Goal: Task Accomplishment & Management: Use online tool/utility

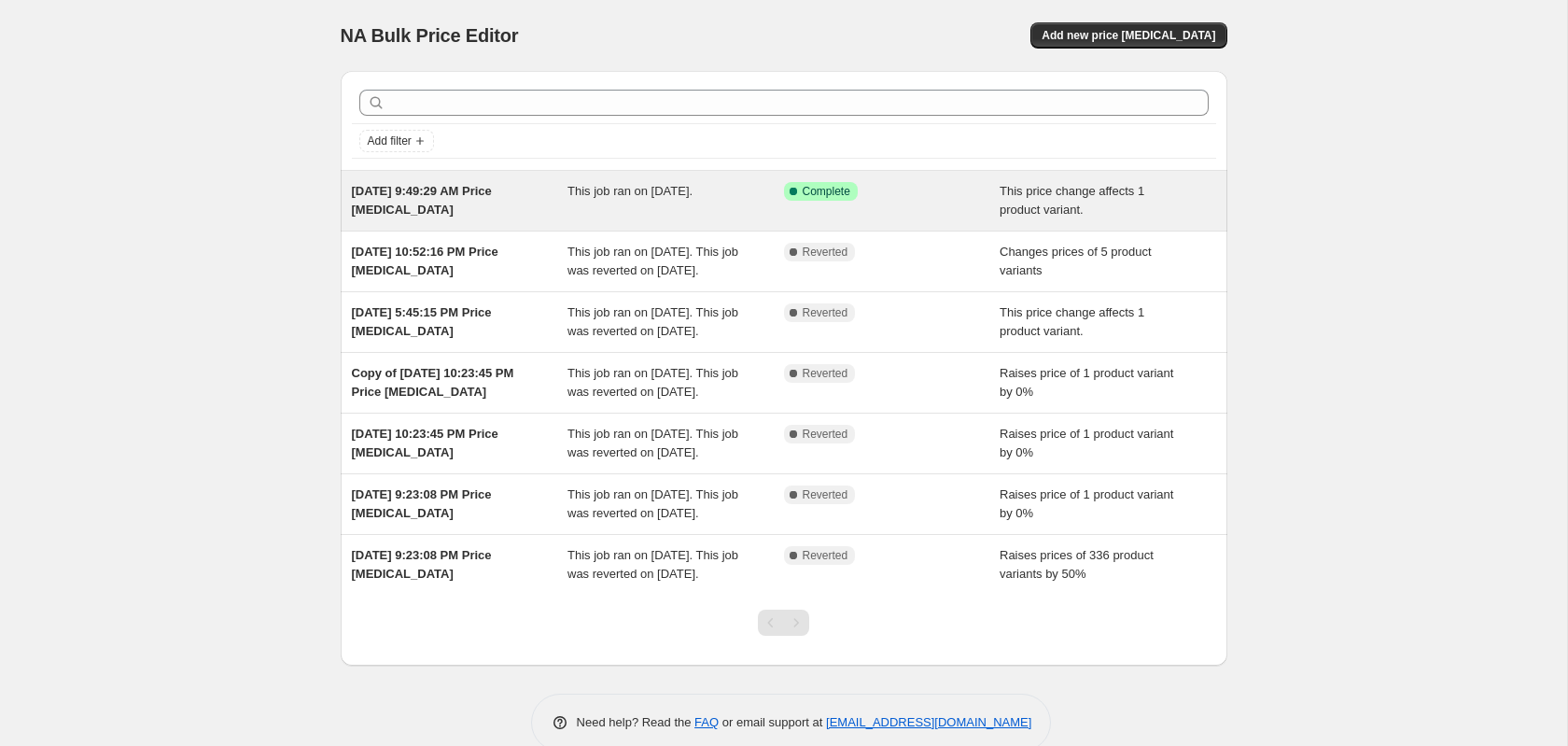
click at [692, 194] on span "This job ran on [DATE]." at bounding box center [630, 191] width 125 height 14
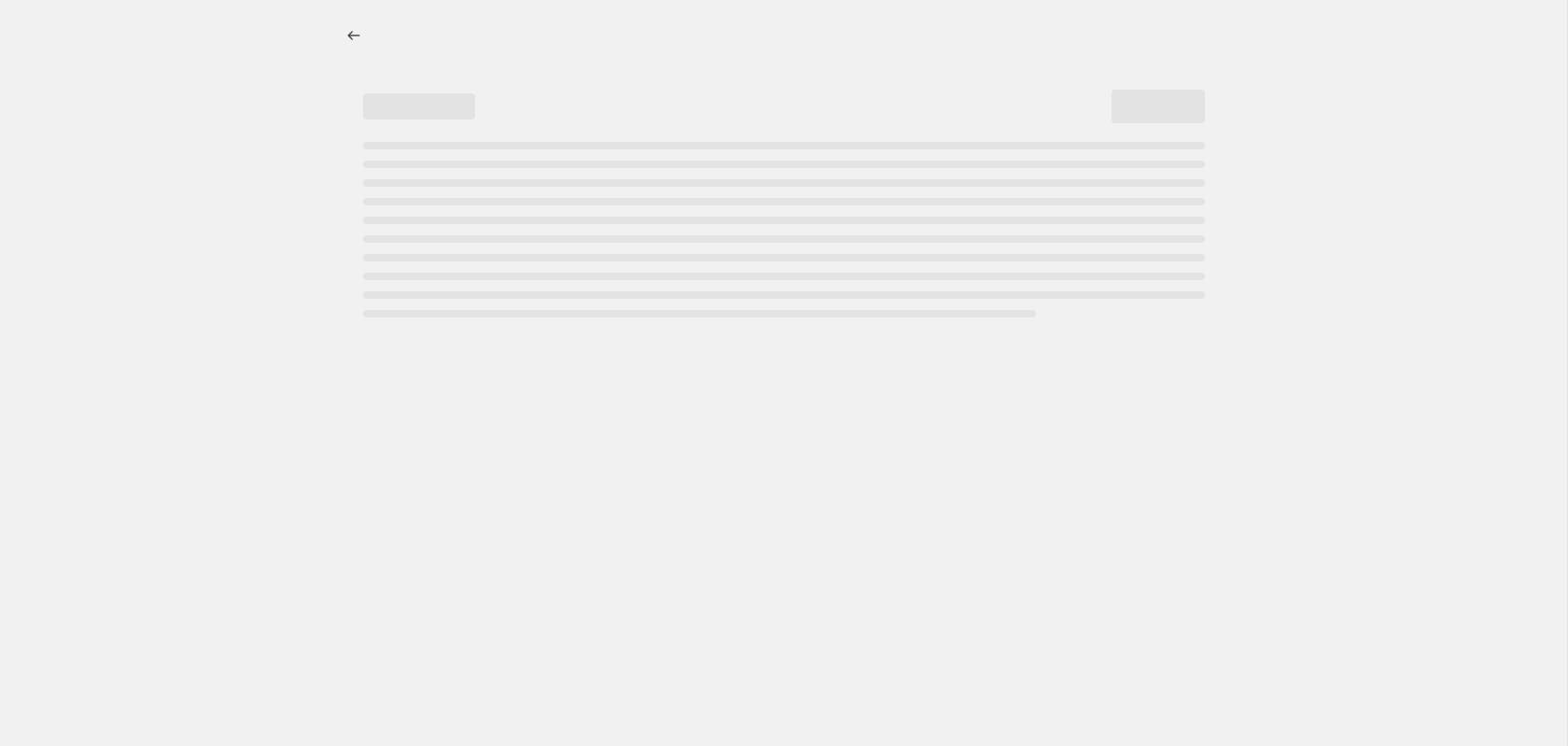
select select "no_change"
select select "pp"
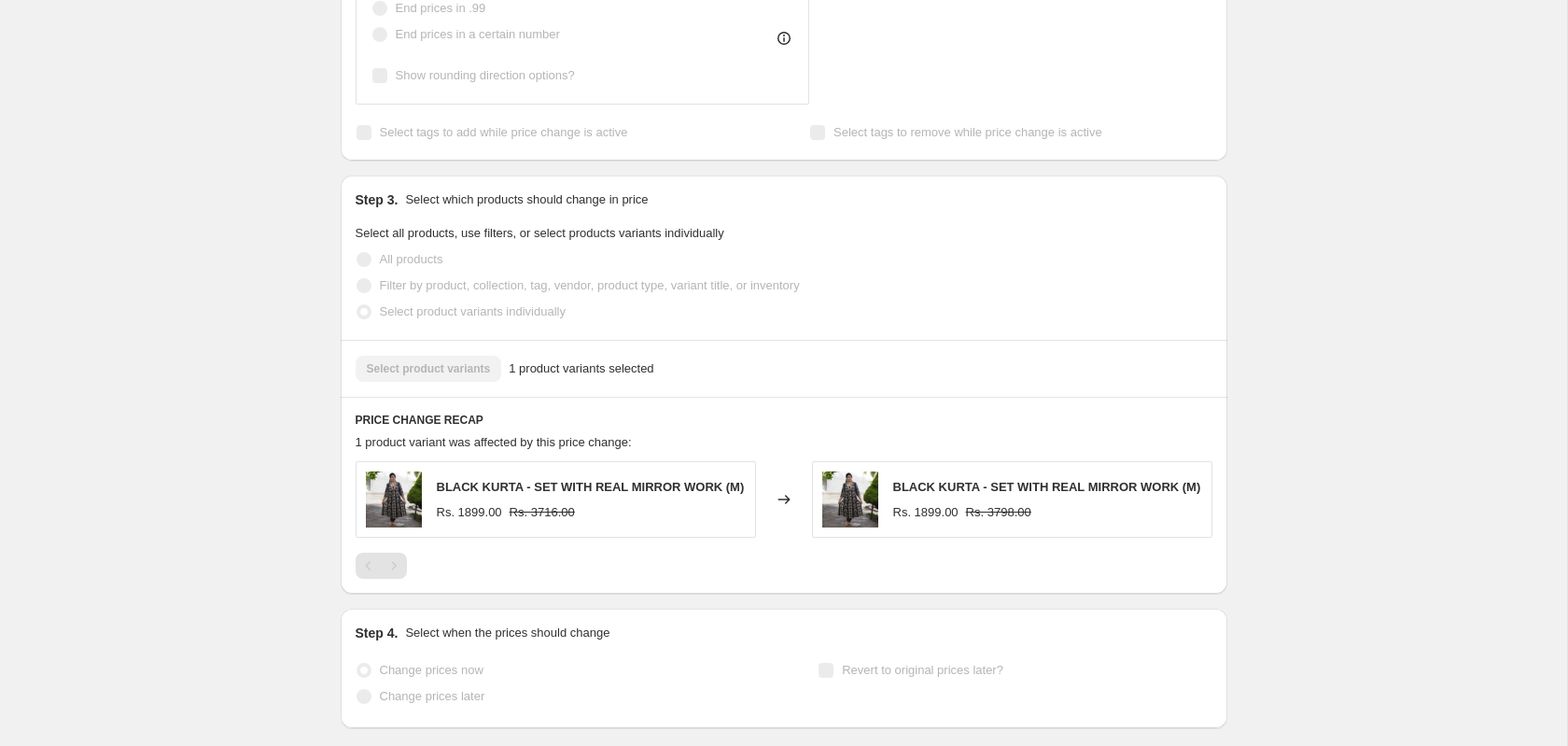
scroll to position [1005, 0]
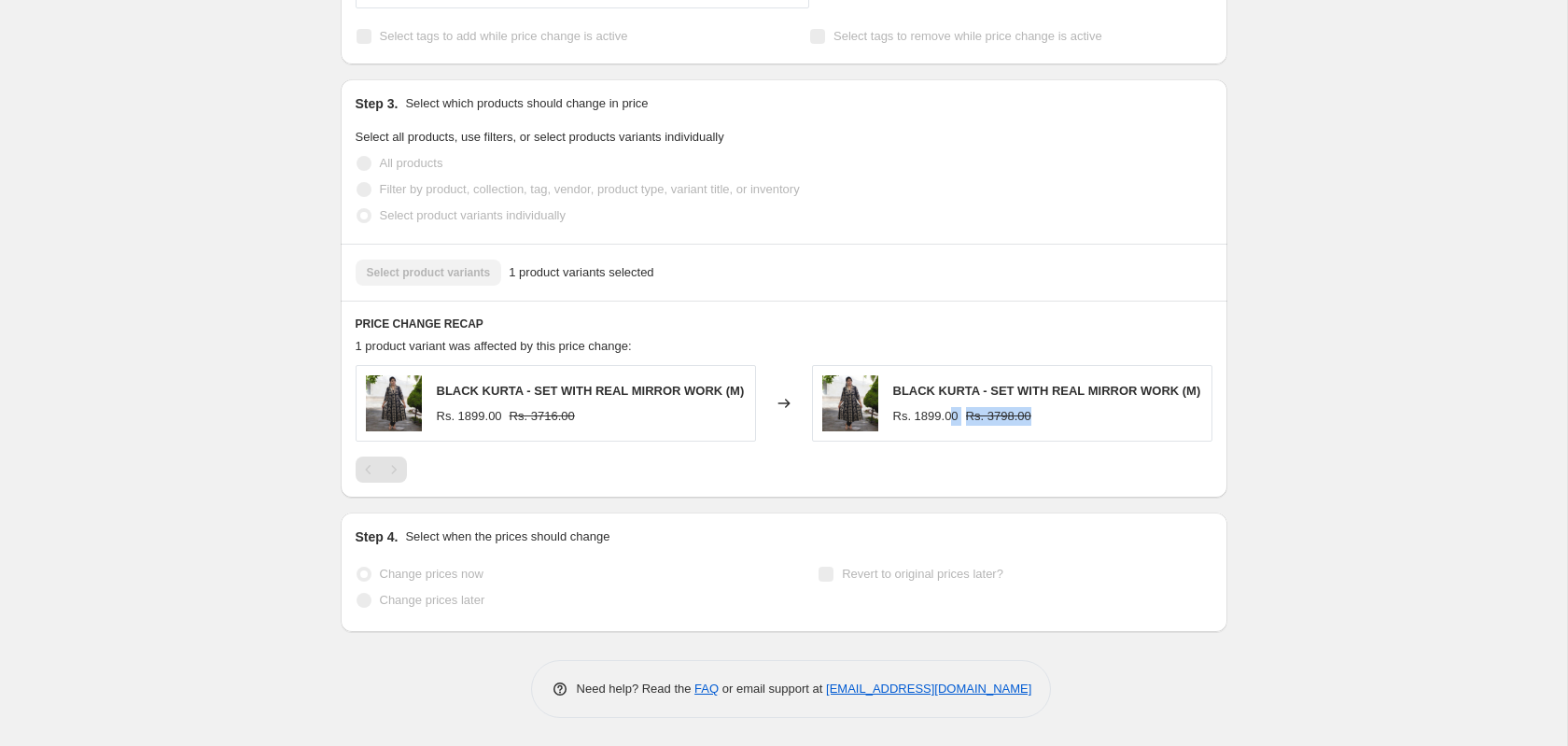
drag, startPoint x: 1032, startPoint y: 412, endPoint x: 954, endPoint y: 416, distance: 78.1
click at [954, 416] on div "Rs. 1899.00 Rs. 3798.00" at bounding box center [1047, 416] width 309 height 19
click at [1072, 408] on div "Rs. 1899.00 Rs. 3798.00" at bounding box center [1047, 416] width 309 height 19
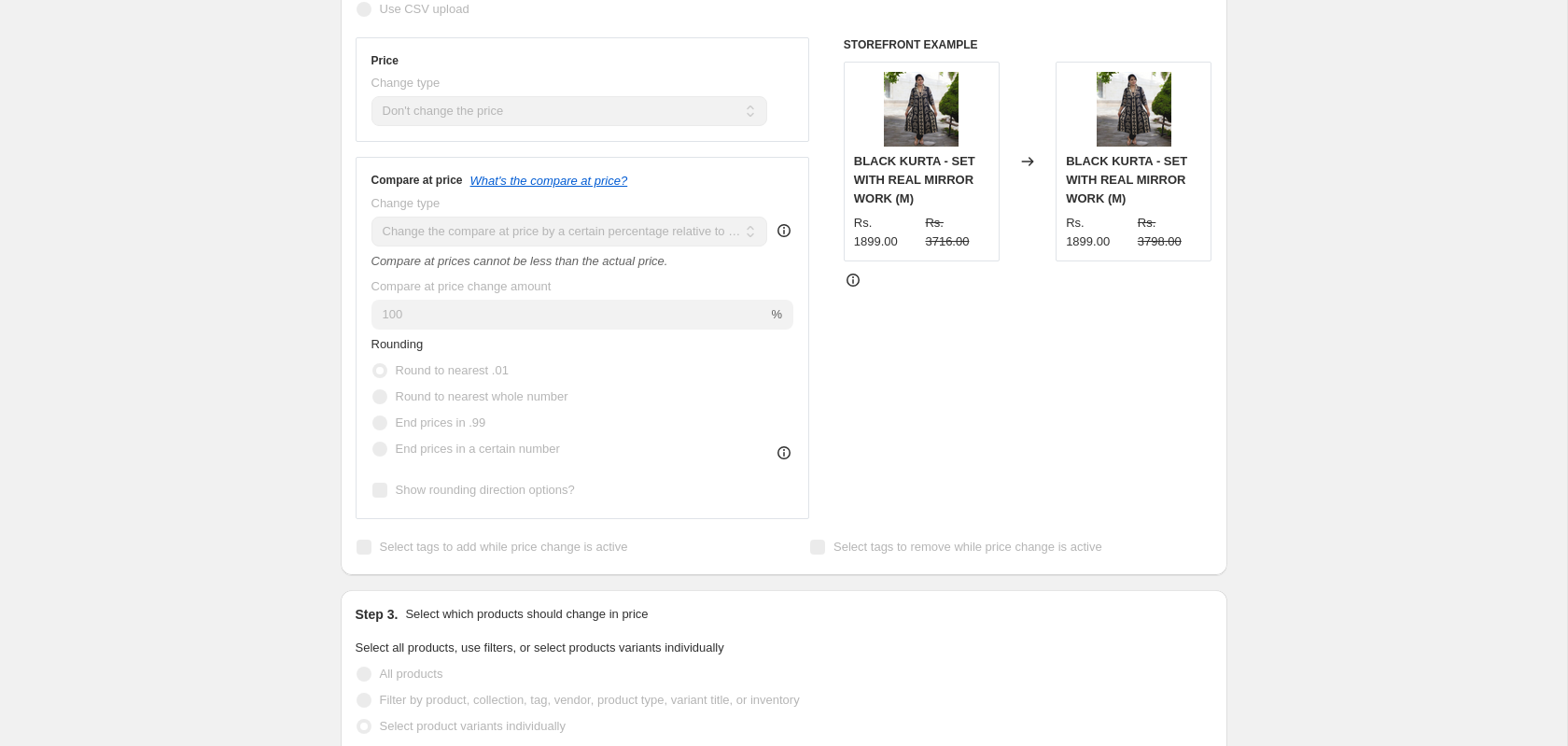
scroll to position [483, 0]
drag, startPoint x: 1131, startPoint y: 202, endPoint x: 973, endPoint y: 97, distance: 189.7
click at [1067, 160] on div "BLACK KURTA - SET WITH REAL MIRROR WORK (M)" at bounding box center [1133, 180] width 135 height 56
copy span "BLACK KURTA - SET WITH REAL MIRROR WORK (M)"
click at [1089, 340] on div "STOREFRONT EXAMPLE BLACK KURTA - SET WITH REAL MIRROR WORK (M) Rs. 1899.00 Rs. …" at bounding box center [1028, 279] width 369 height 482
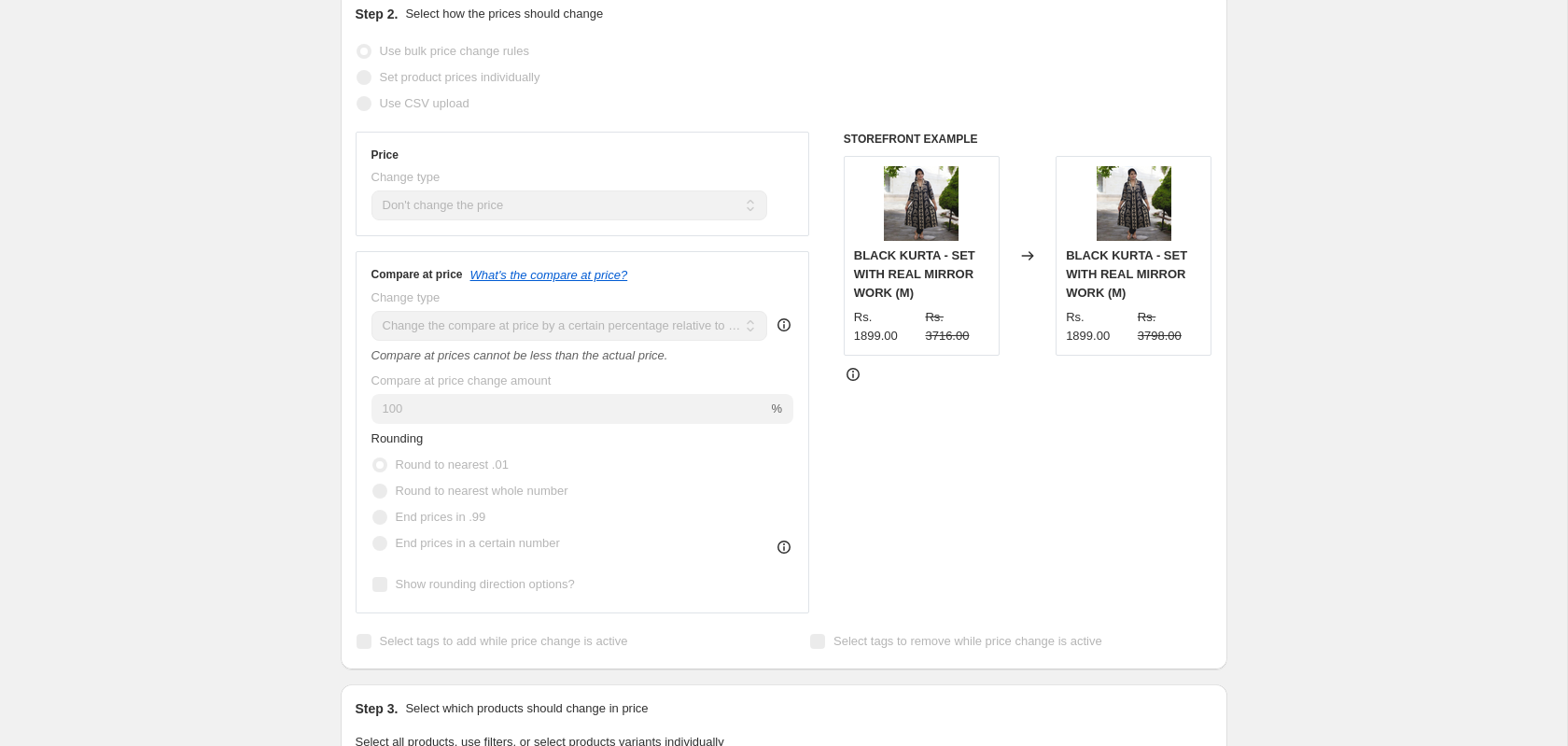
scroll to position [389, 0]
click at [782, 556] on icon at bounding box center [784, 548] width 19 height 19
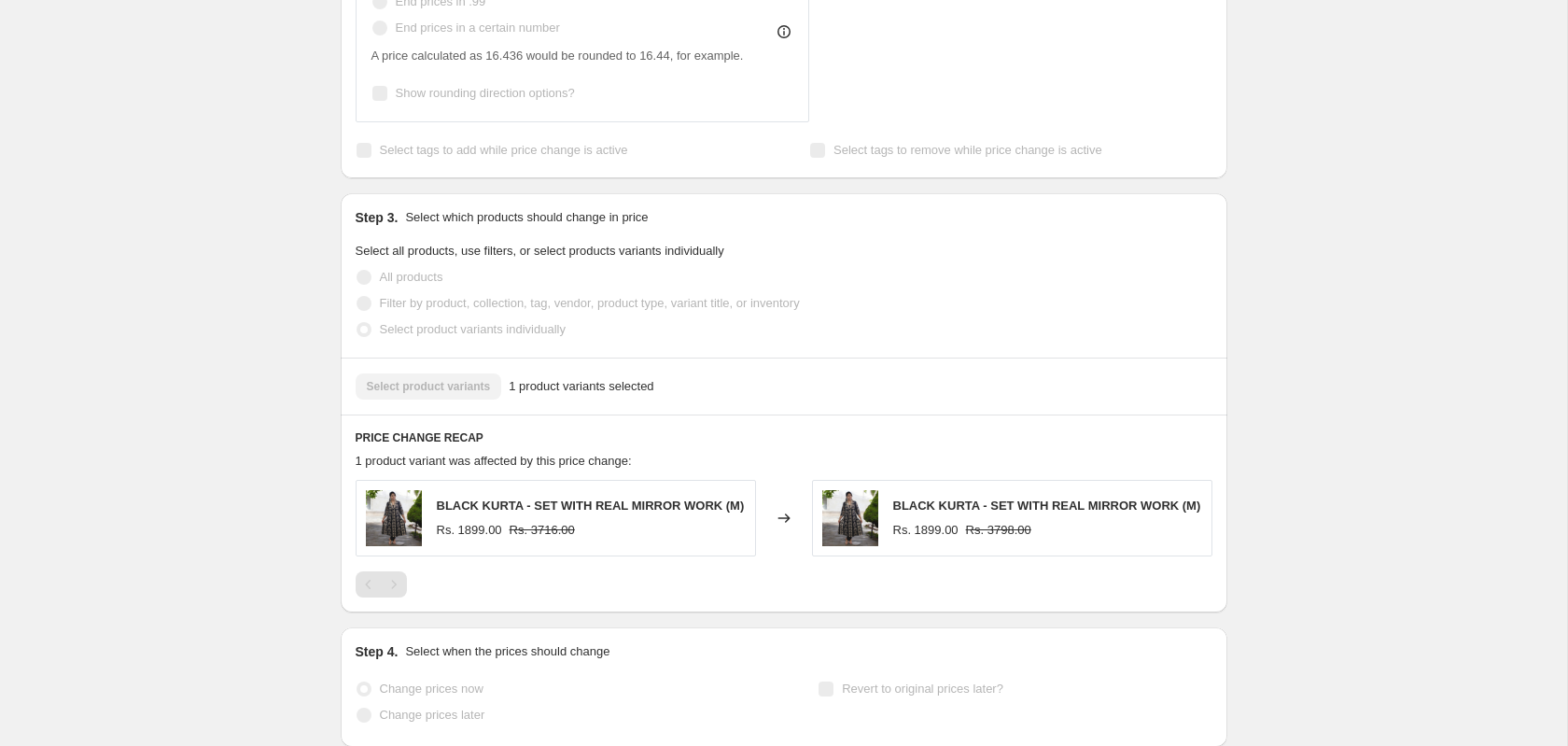
scroll to position [899, 0]
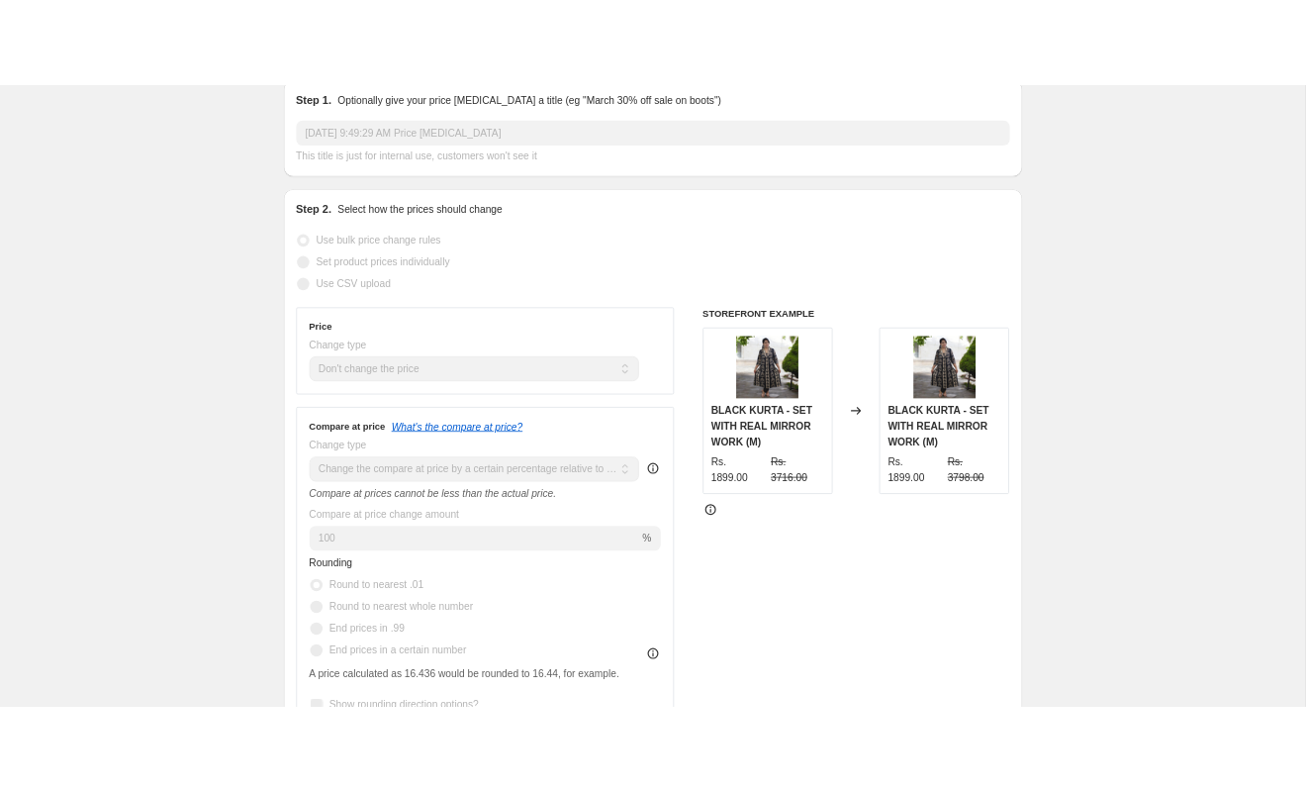
scroll to position [286, 0]
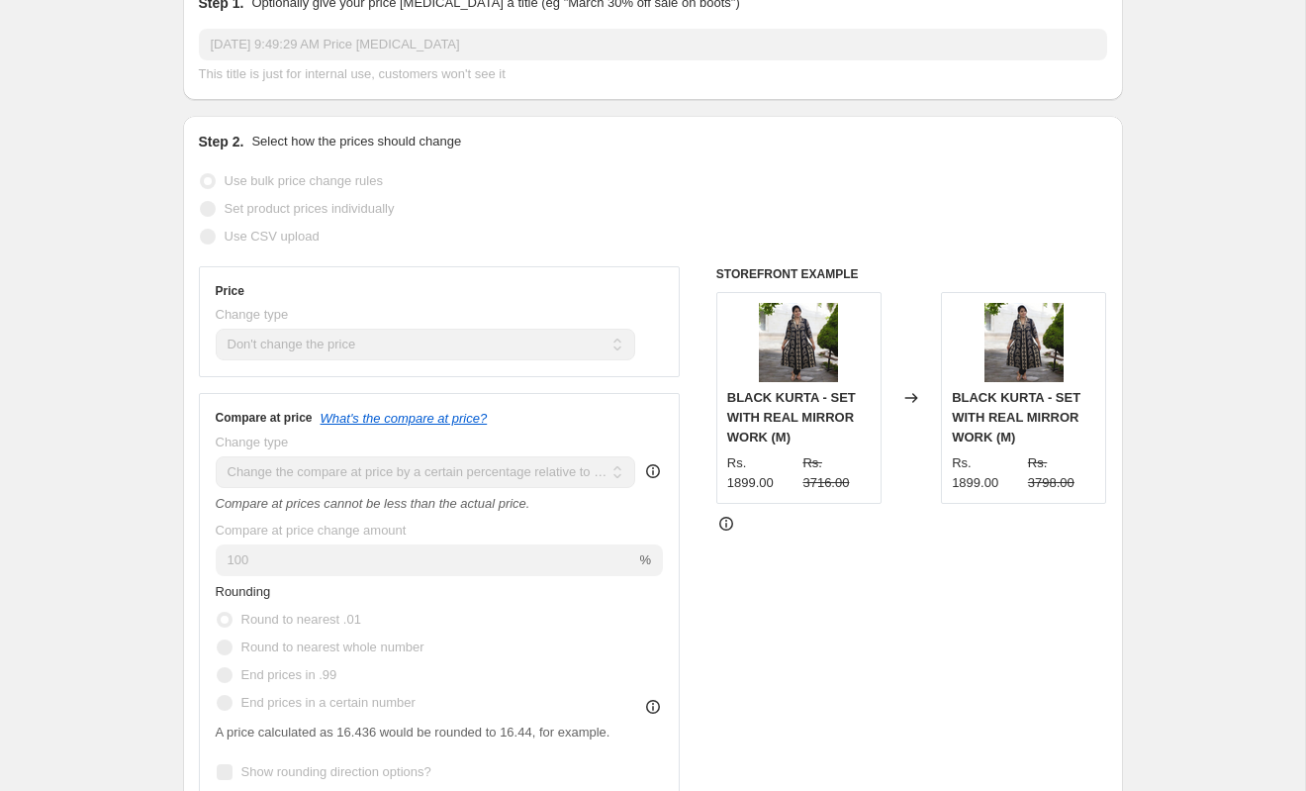
drag, startPoint x: 1028, startPoint y: 468, endPoint x: 997, endPoint y: 437, distance: 43.4
click at [1028, 467] on strike "Rs. 3798.00" at bounding box center [1062, 473] width 68 height 40
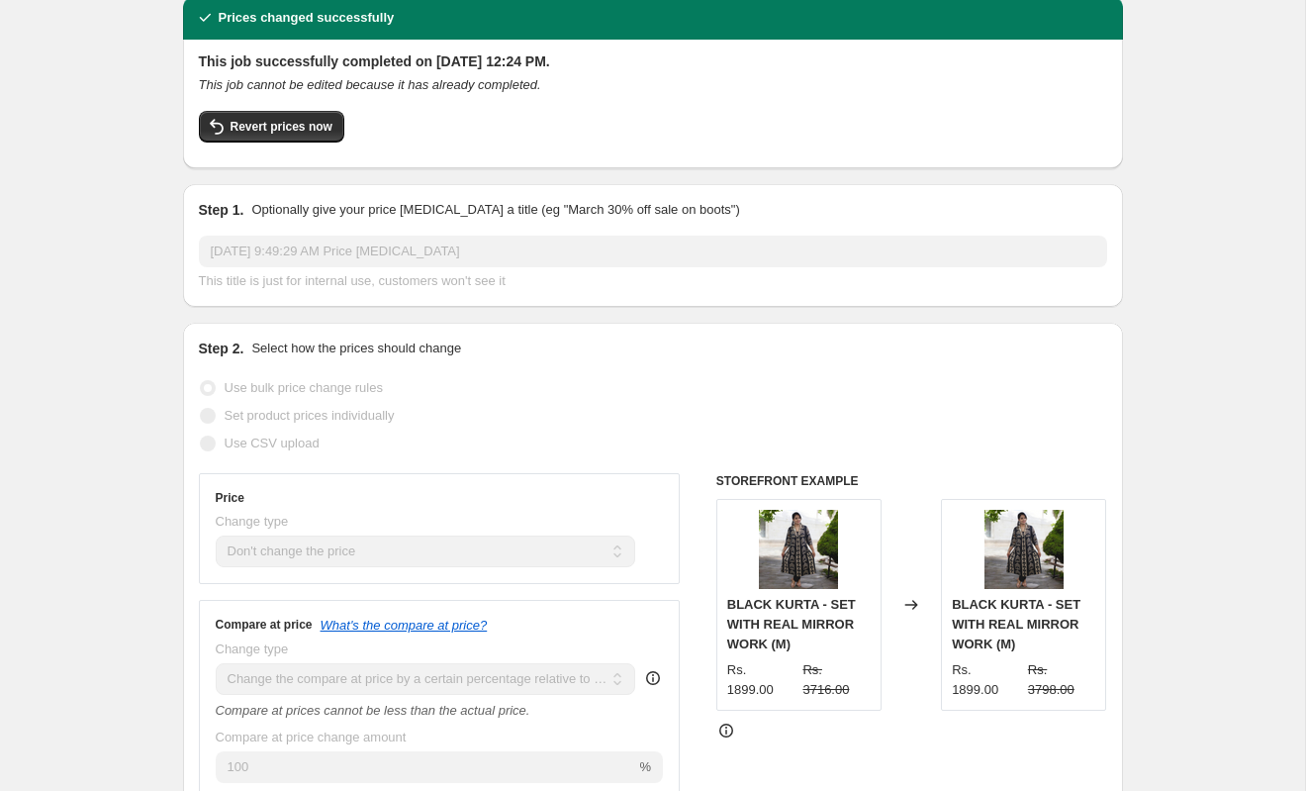
scroll to position [77, 0]
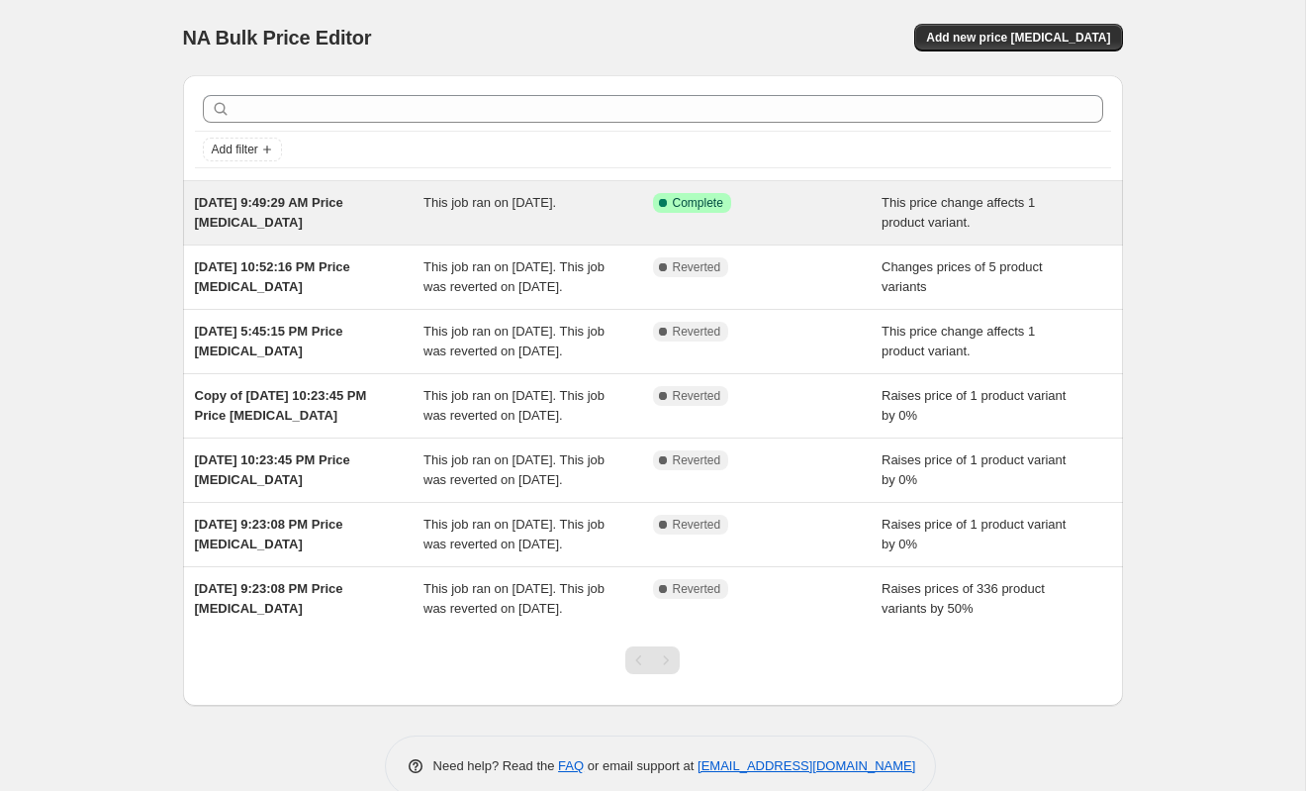
click at [636, 209] on div "This job ran on [DATE]." at bounding box center [539, 213] width 230 height 40
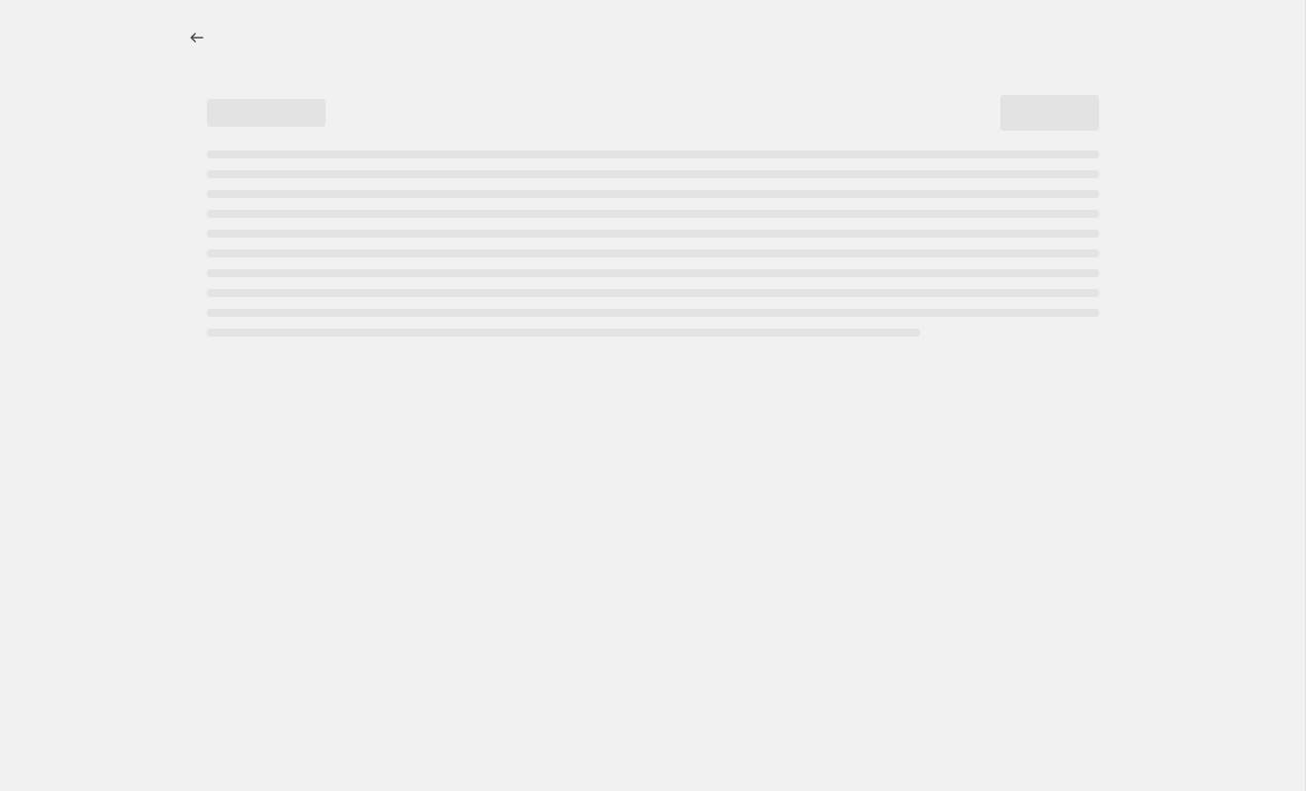
select select "no_change"
select select "pp"
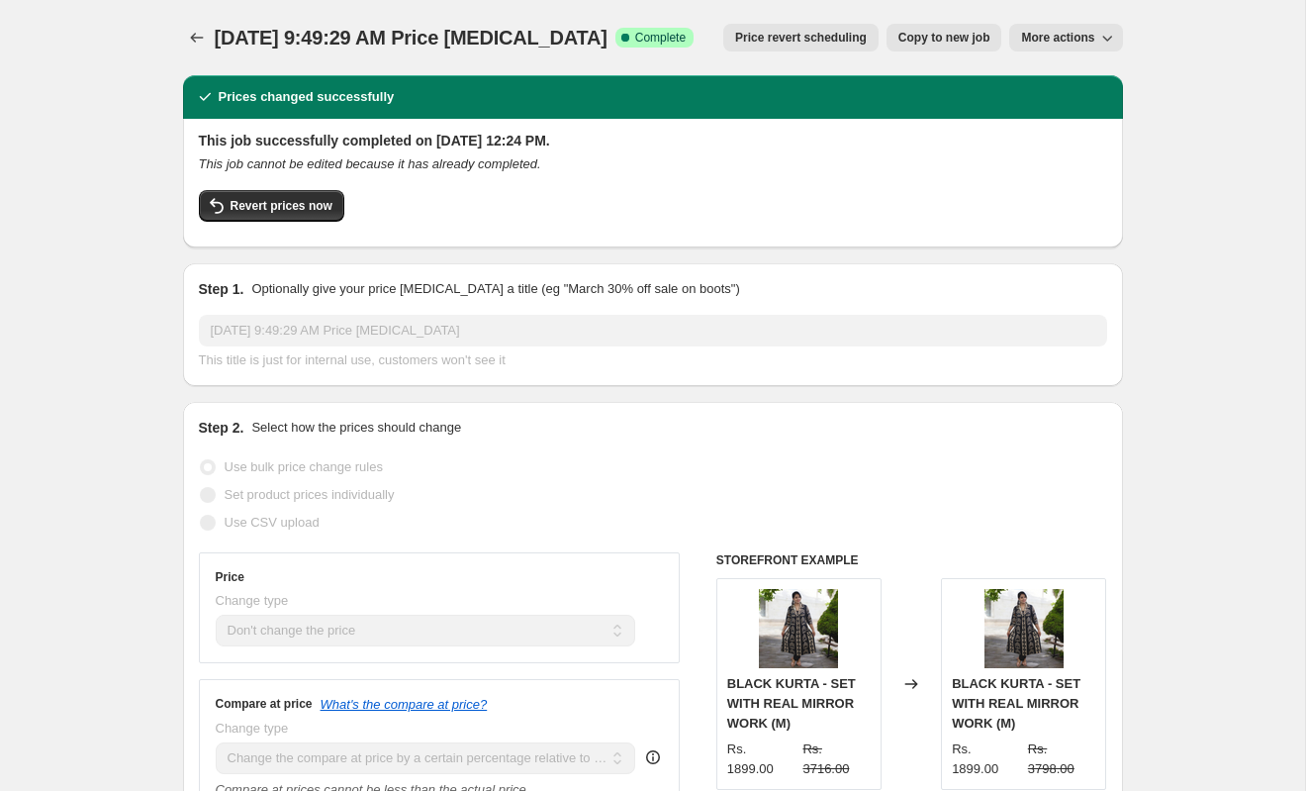
click at [1112, 28] on icon "button" at bounding box center [1107, 38] width 20 height 20
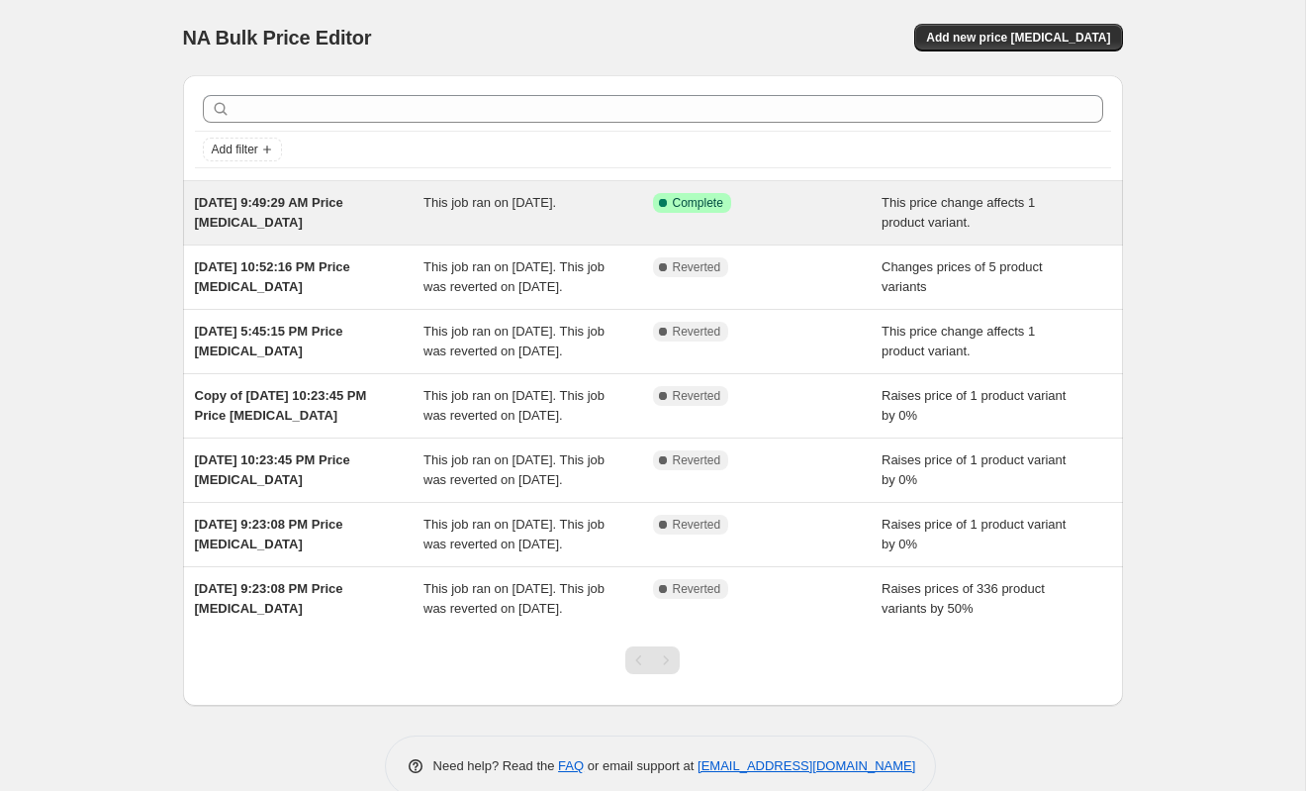
click at [498, 213] on div "This job ran on [DATE]." at bounding box center [539, 213] width 230 height 40
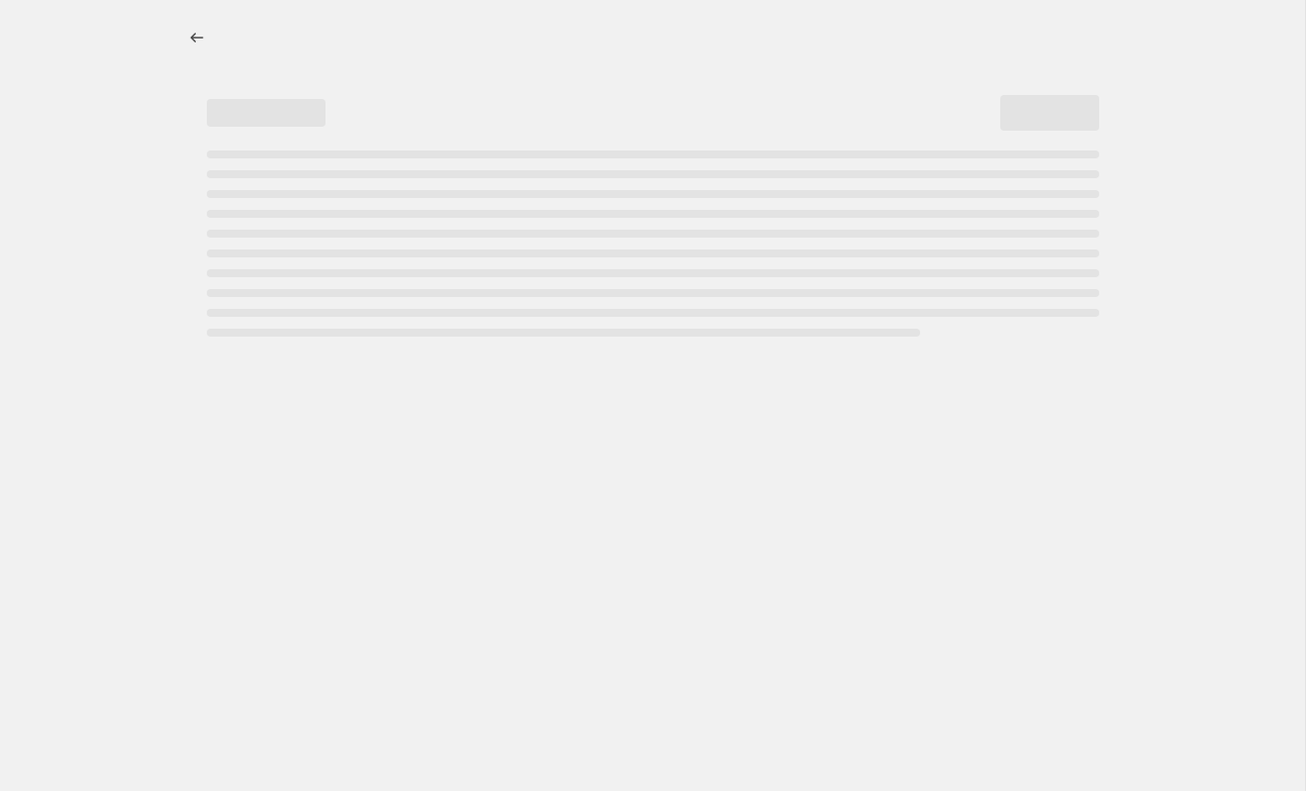
select select "no_change"
select select "pp"
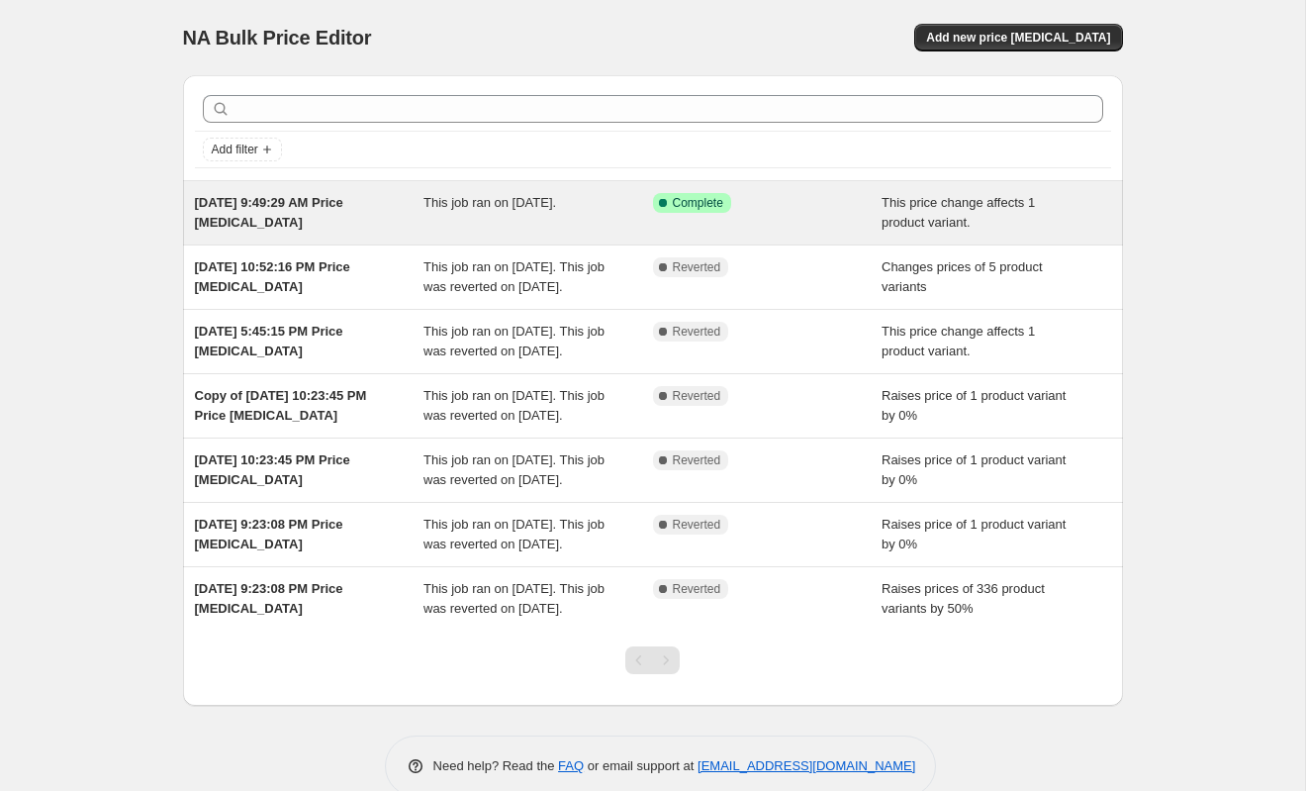
click at [866, 199] on div "Success Complete Complete" at bounding box center [768, 213] width 230 height 40
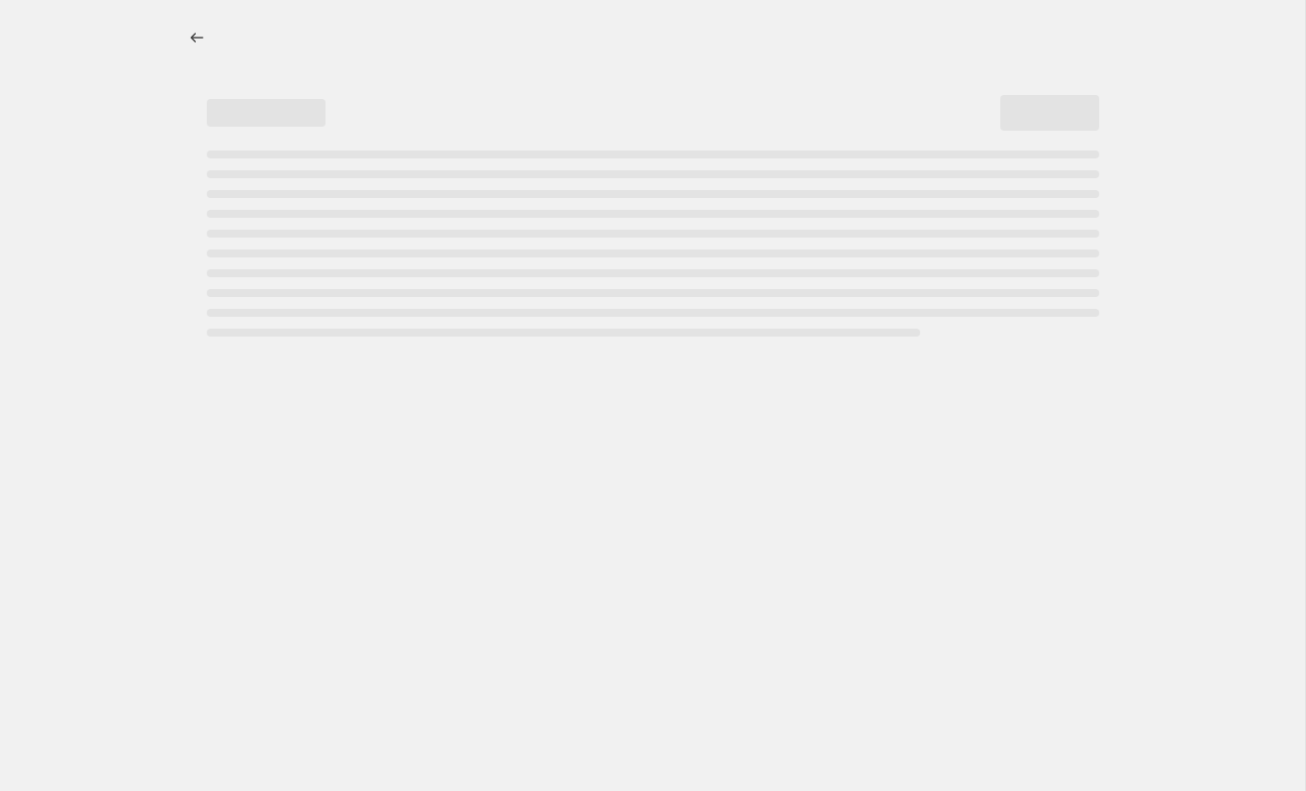
select select "no_change"
select select "pp"
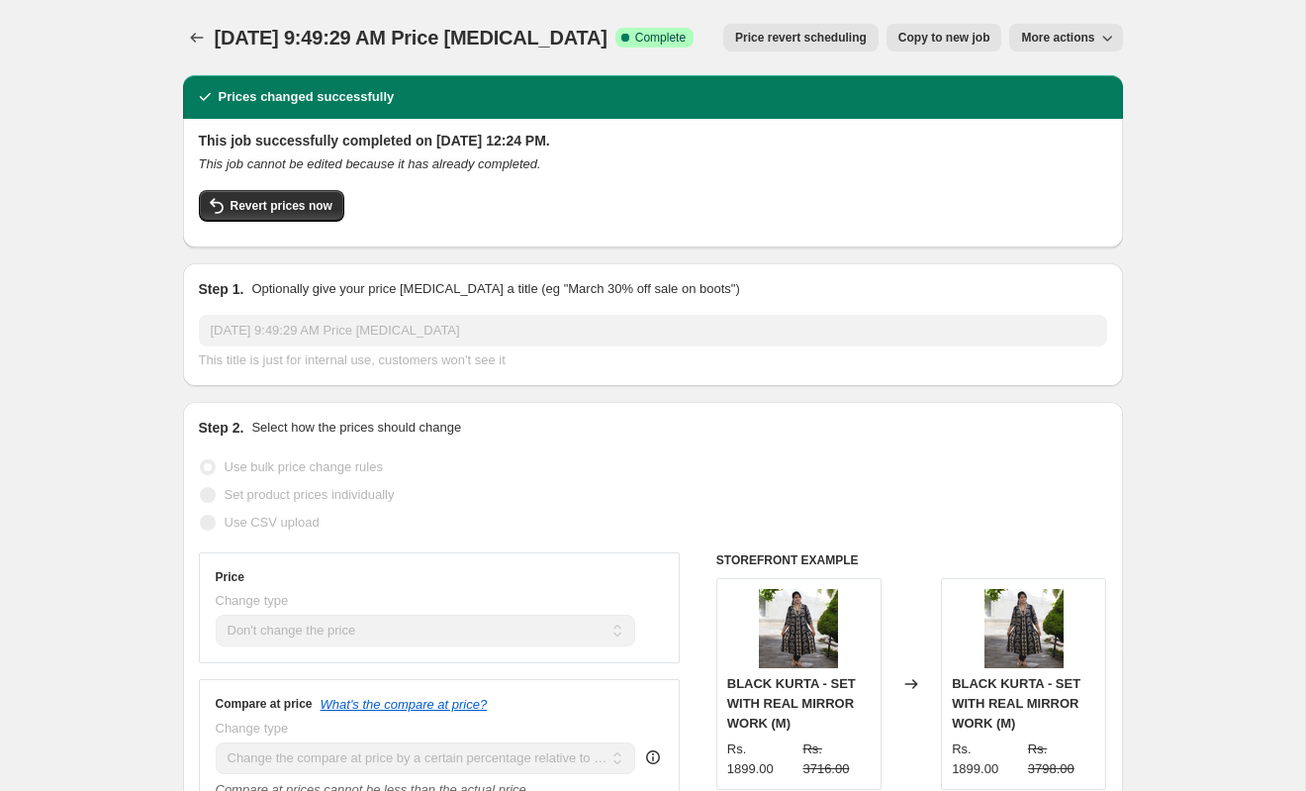
click at [1109, 24] on button "More actions" at bounding box center [1065, 38] width 113 height 28
click at [980, 44] on span "Copy to new job" at bounding box center [945, 38] width 92 height 16
select select "no_change"
select select "pp"
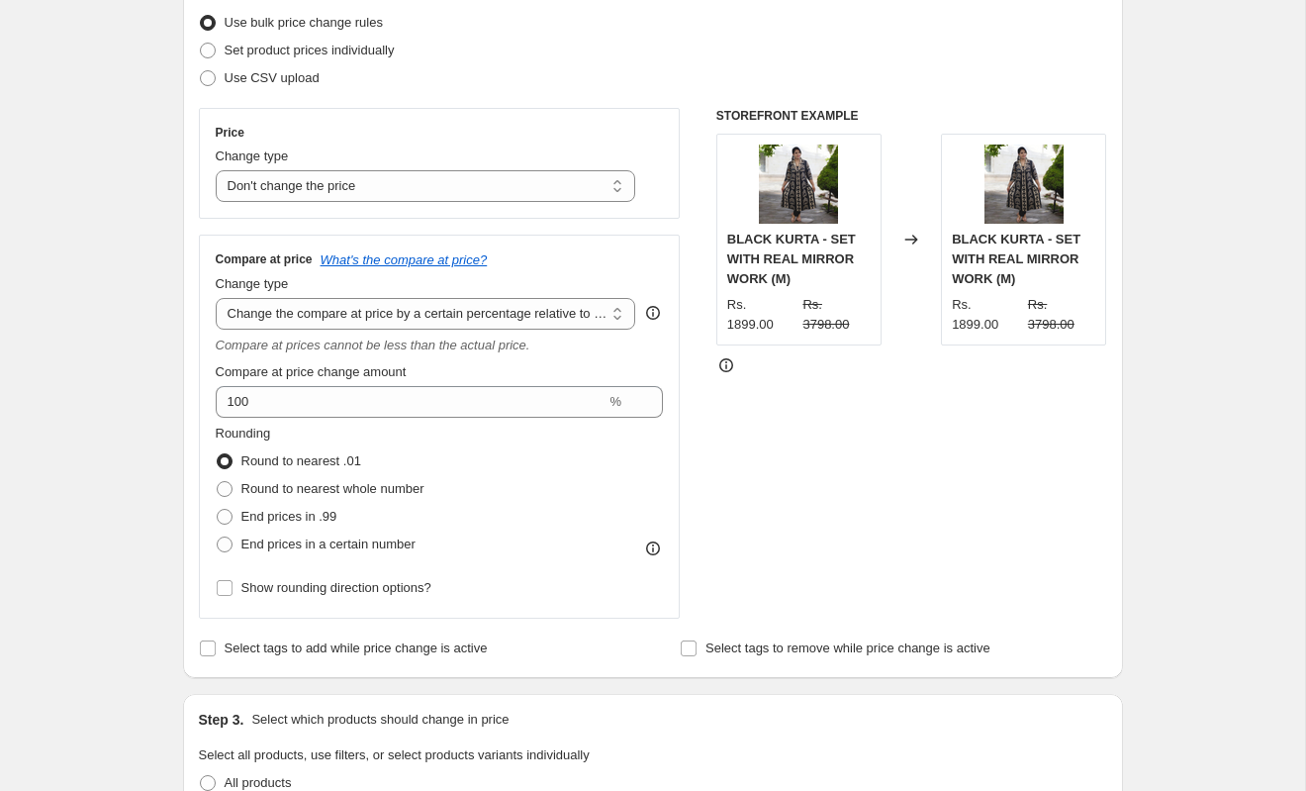
scroll to position [268, 0]
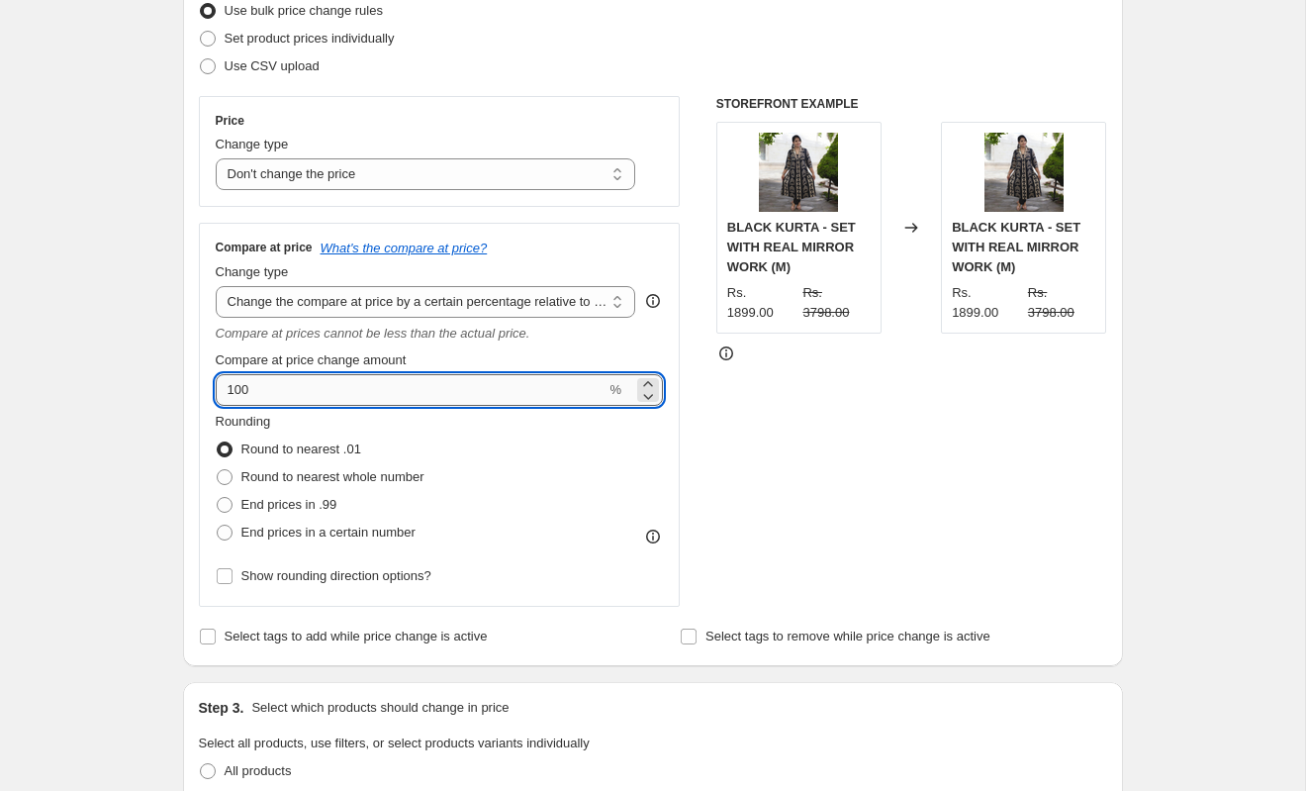
drag, startPoint x: 215, startPoint y: 394, endPoint x: 285, endPoint y: 404, distance: 71.0
click at [206, 393] on div "Compare at price What's the compare at price? Change type Change the compare at…" at bounding box center [440, 415] width 482 height 384
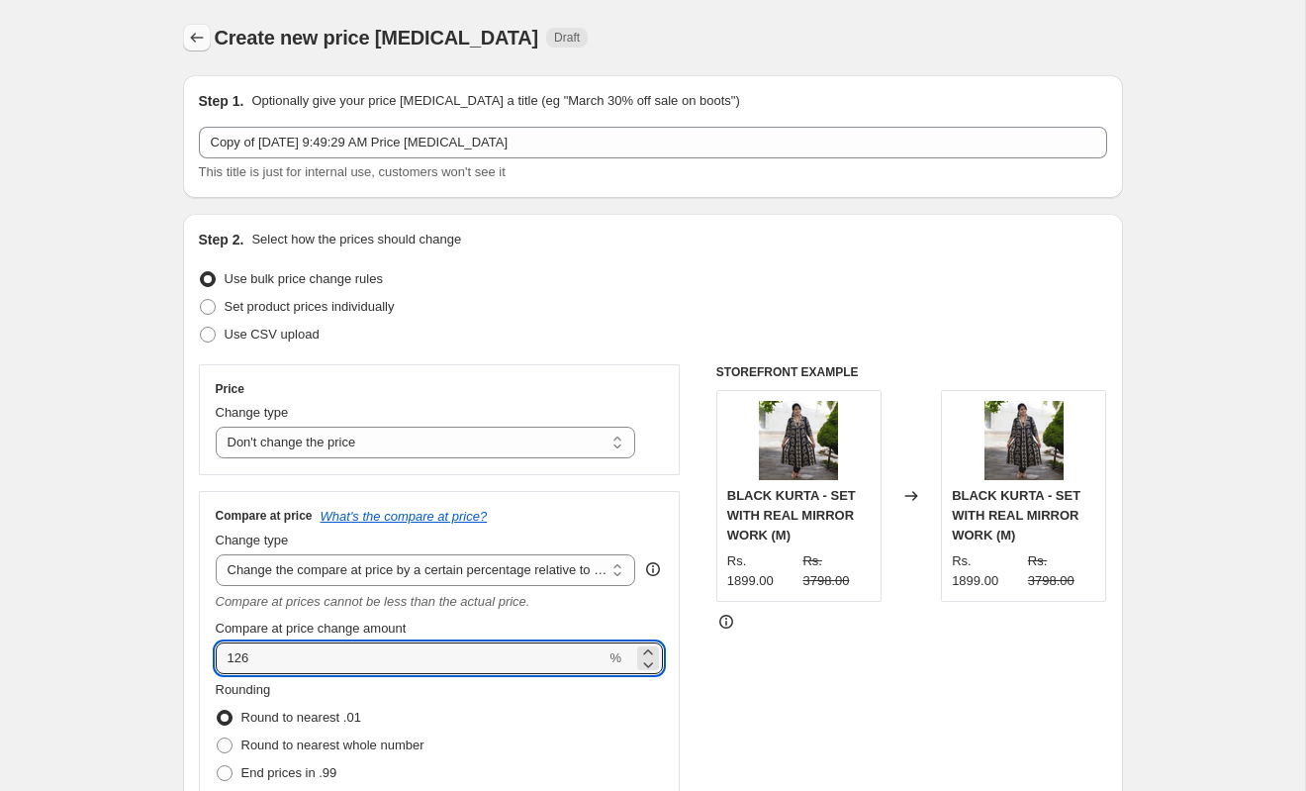
type input "126"
click at [189, 38] on icon "Price change jobs" at bounding box center [197, 38] width 20 height 20
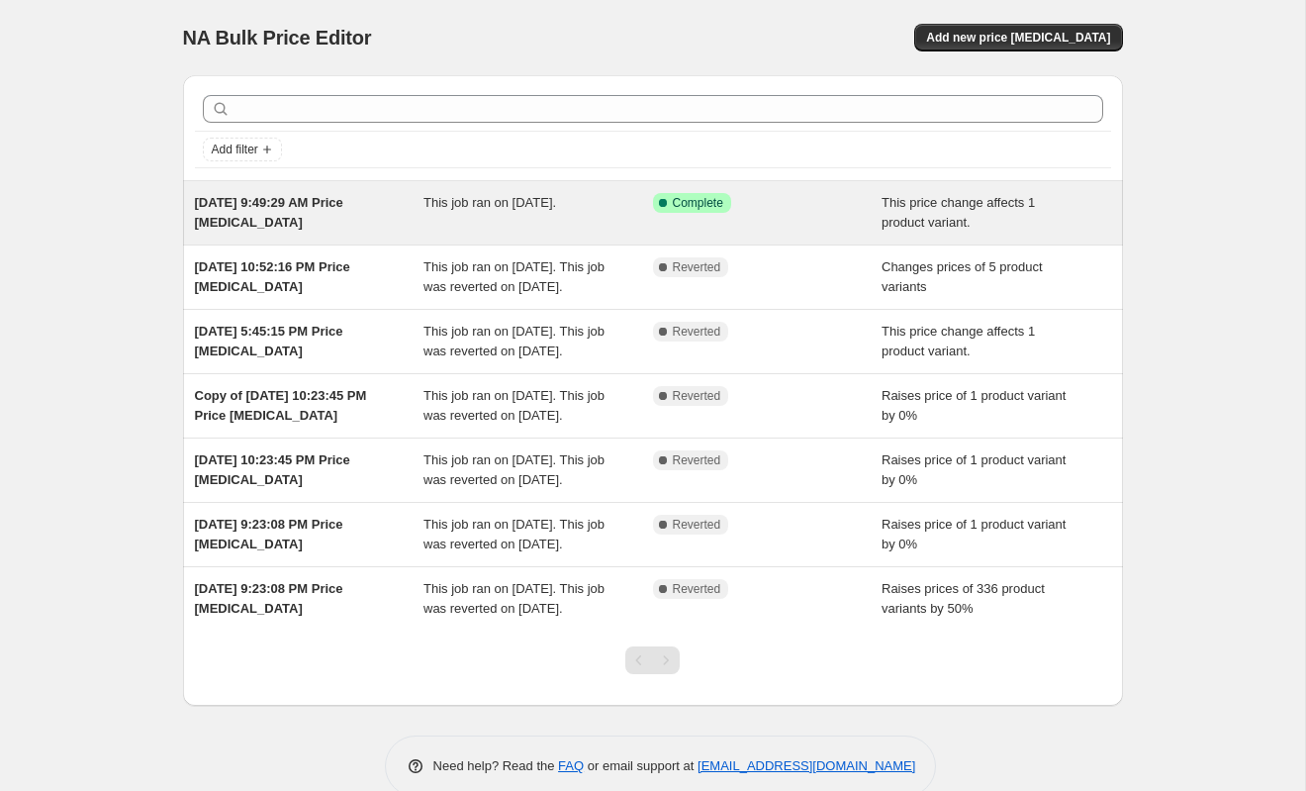
click at [773, 218] on div "Success Complete Complete" at bounding box center [768, 213] width 230 height 40
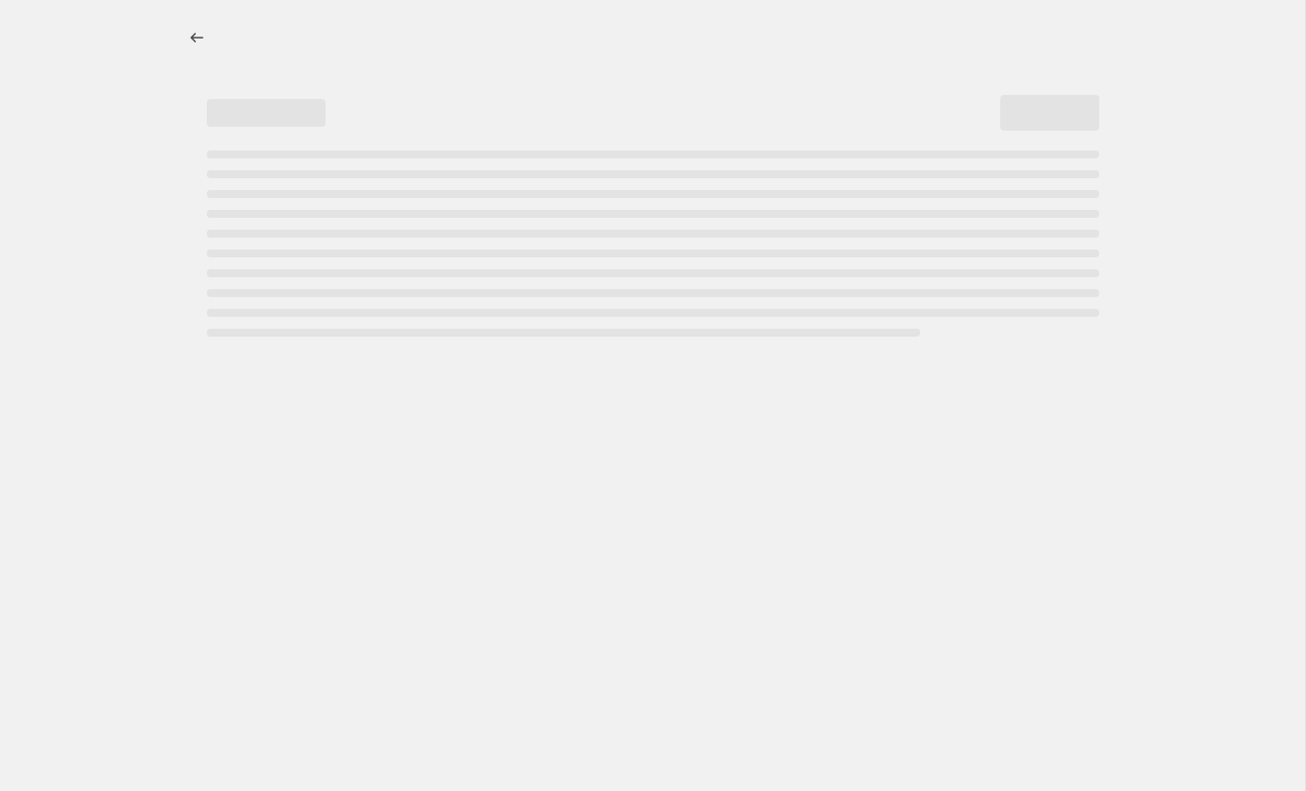
select select "no_change"
select select "pp"
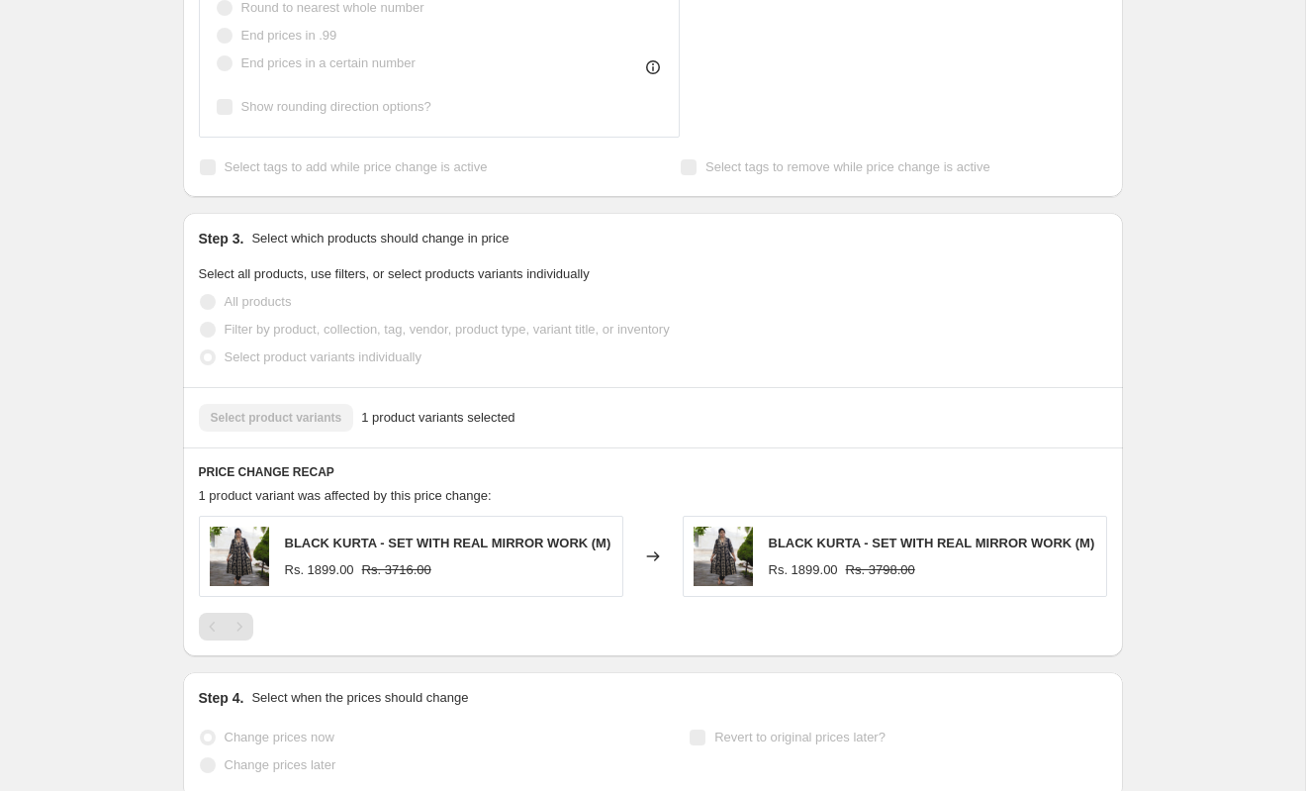
scroll to position [926, 0]
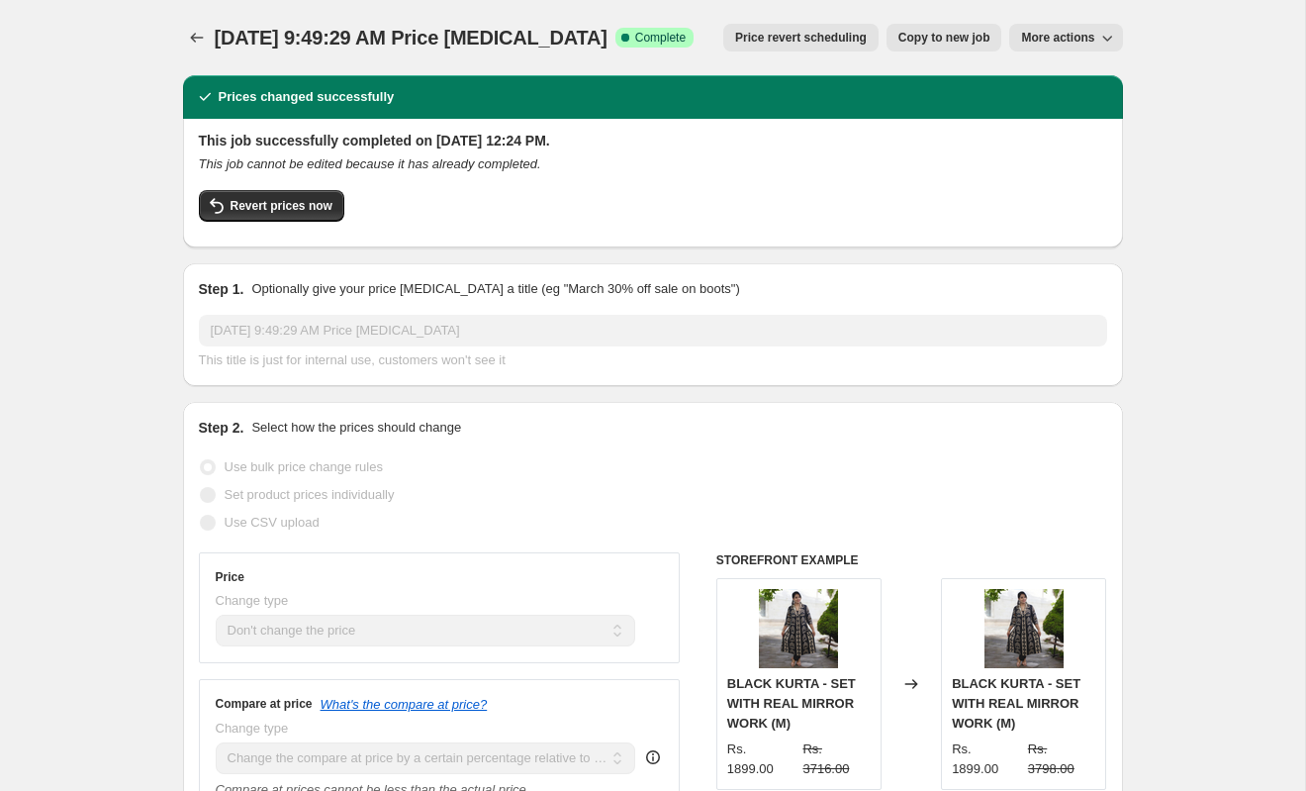
click at [937, 34] on span "Copy to new job" at bounding box center [945, 38] width 92 height 16
select select "no_change"
select select "pp"
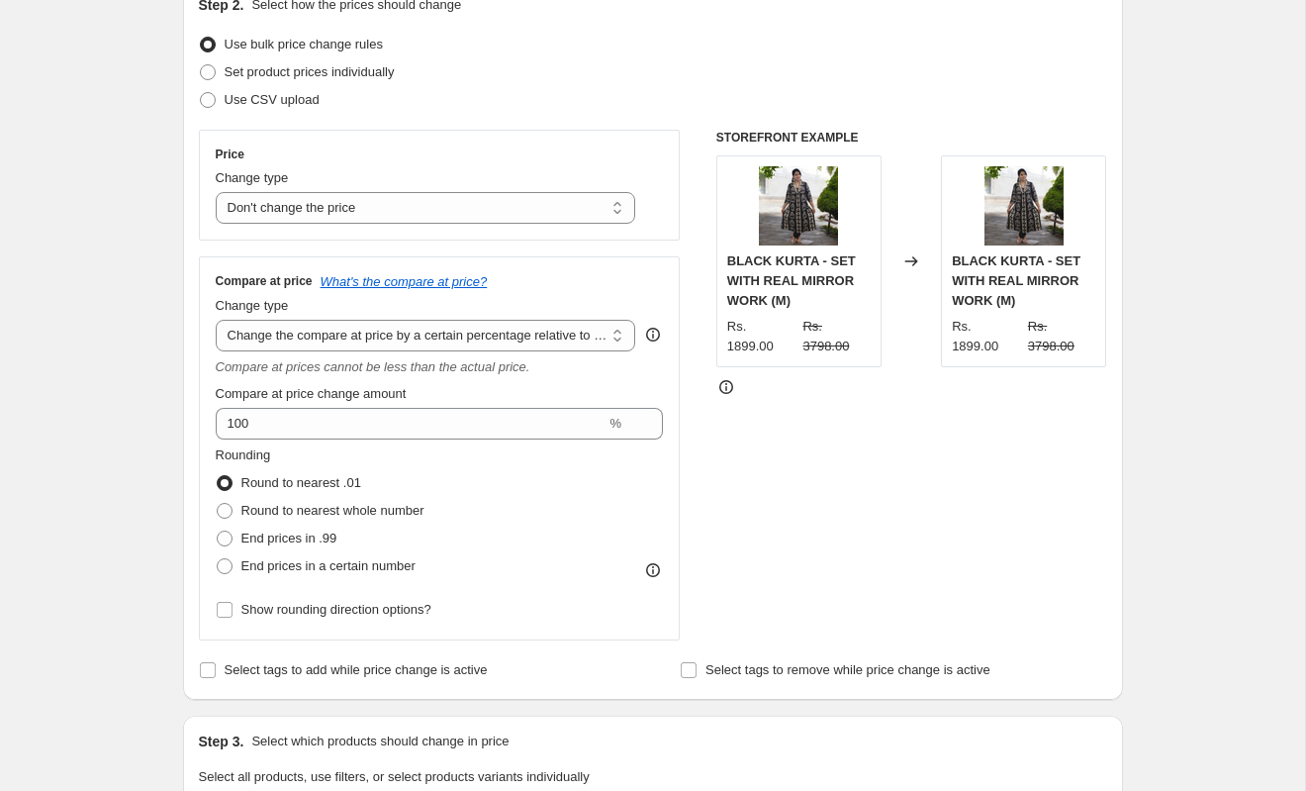
scroll to position [203, 0]
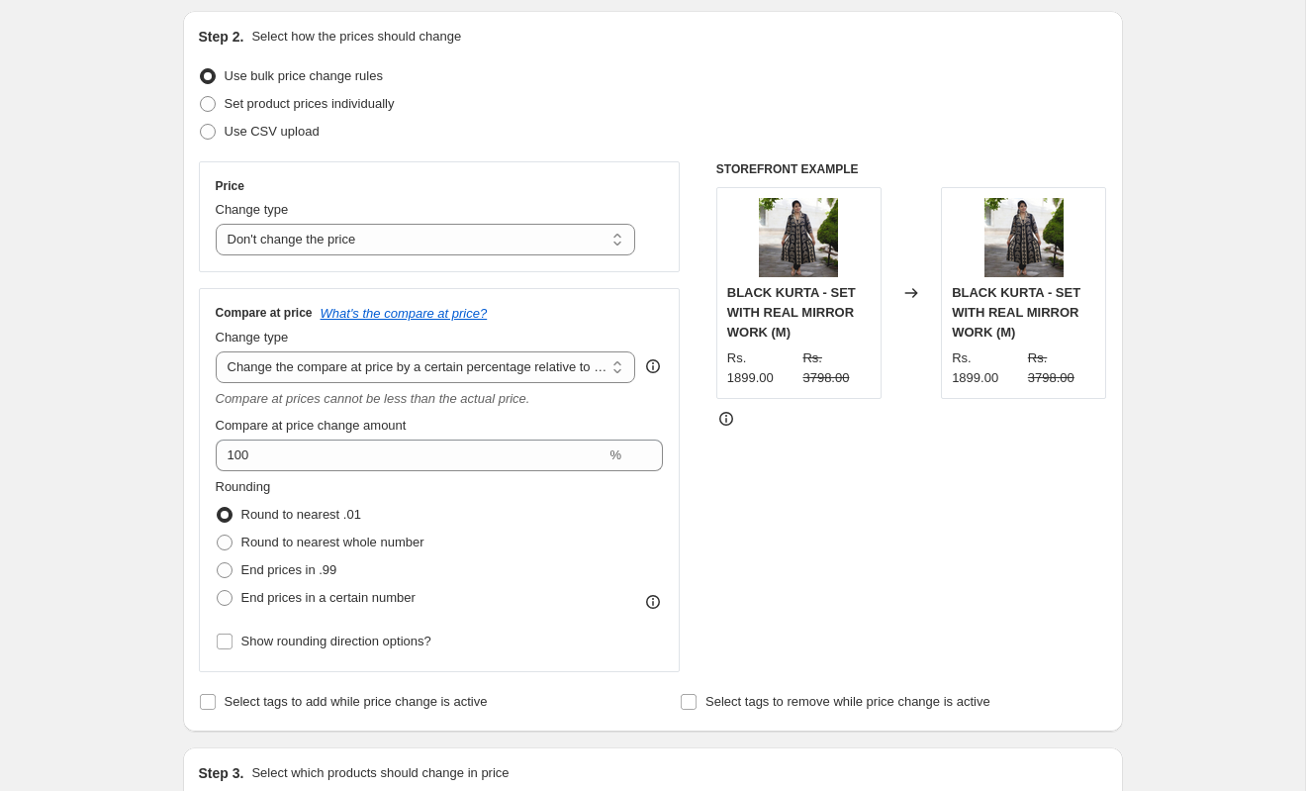
click at [1126, 650] on div "Create new price change job. This page is ready Create new price change job Dra…" at bounding box center [653, 647] width 988 height 1700
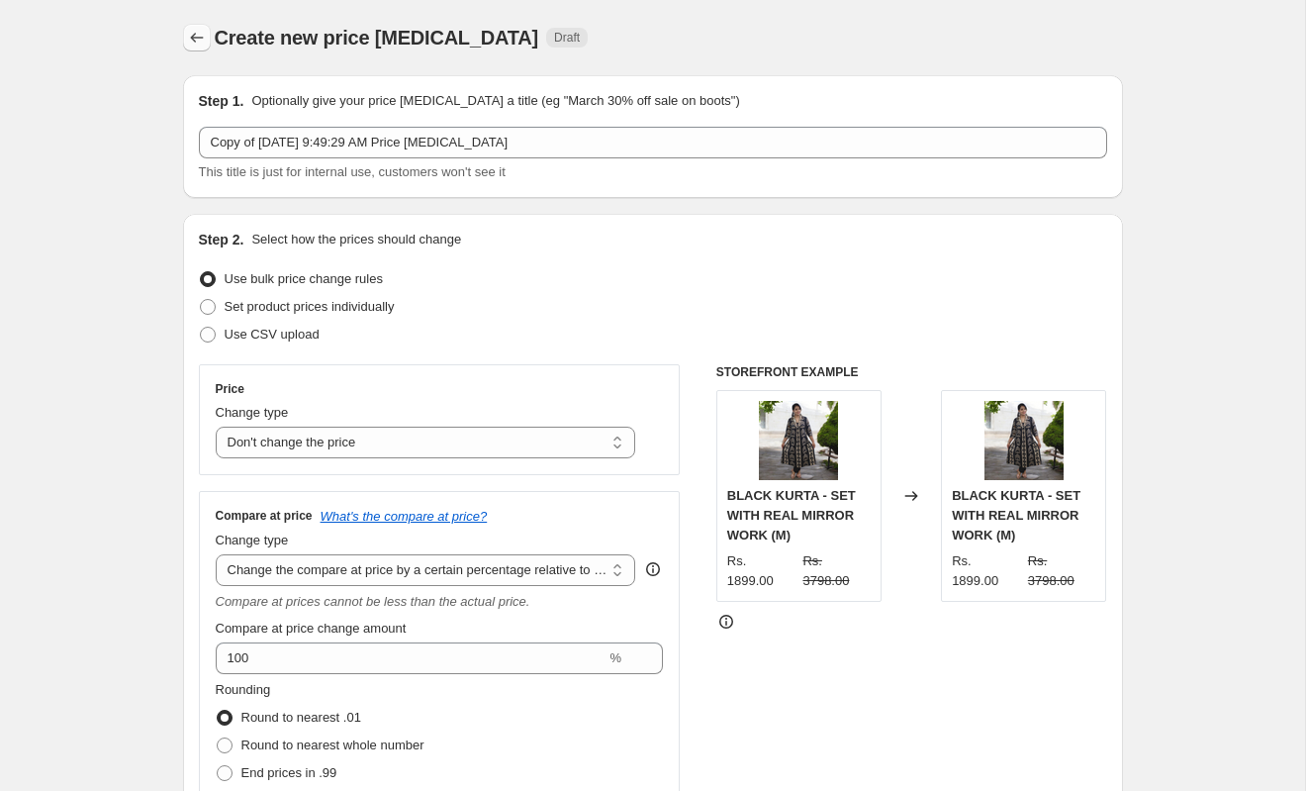
click at [206, 36] on icon "Price change jobs" at bounding box center [197, 38] width 20 height 20
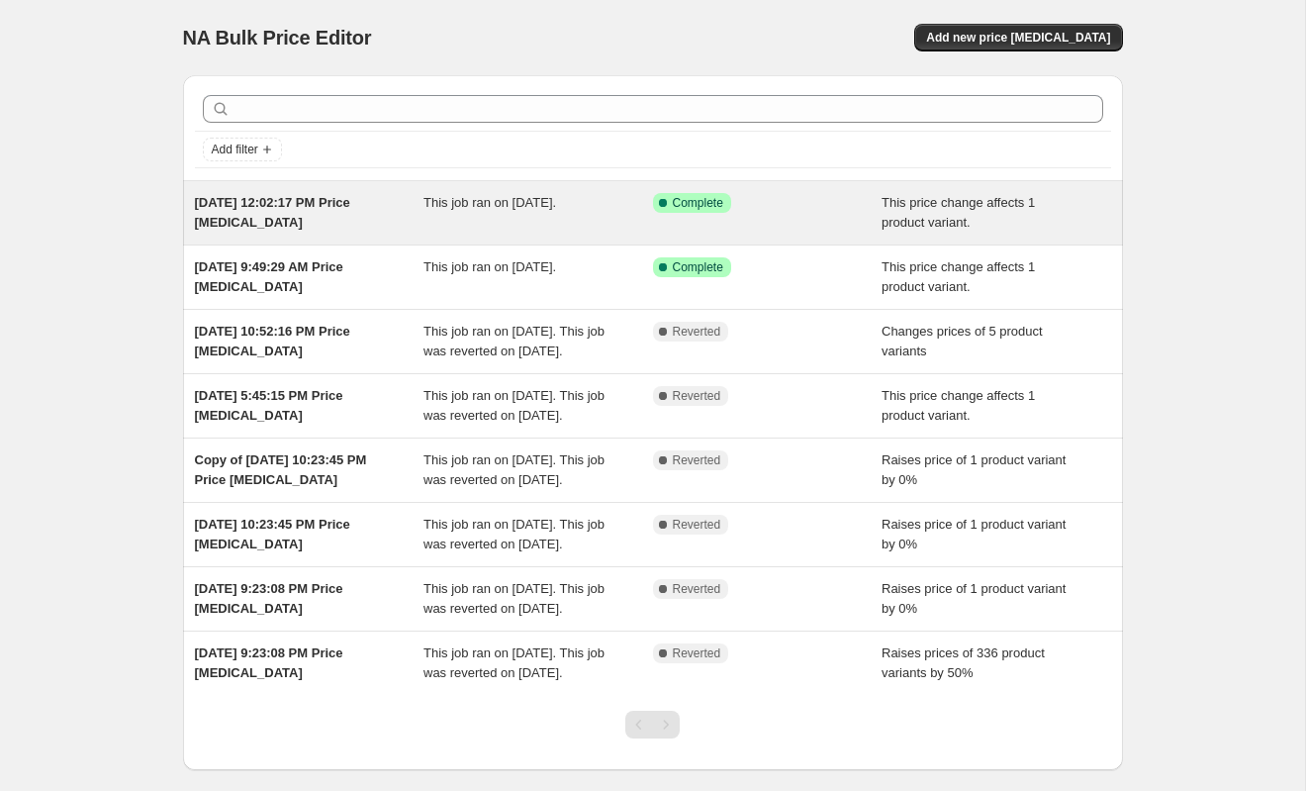
click at [615, 205] on div "This job ran on [DATE]." at bounding box center [539, 213] width 230 height 40
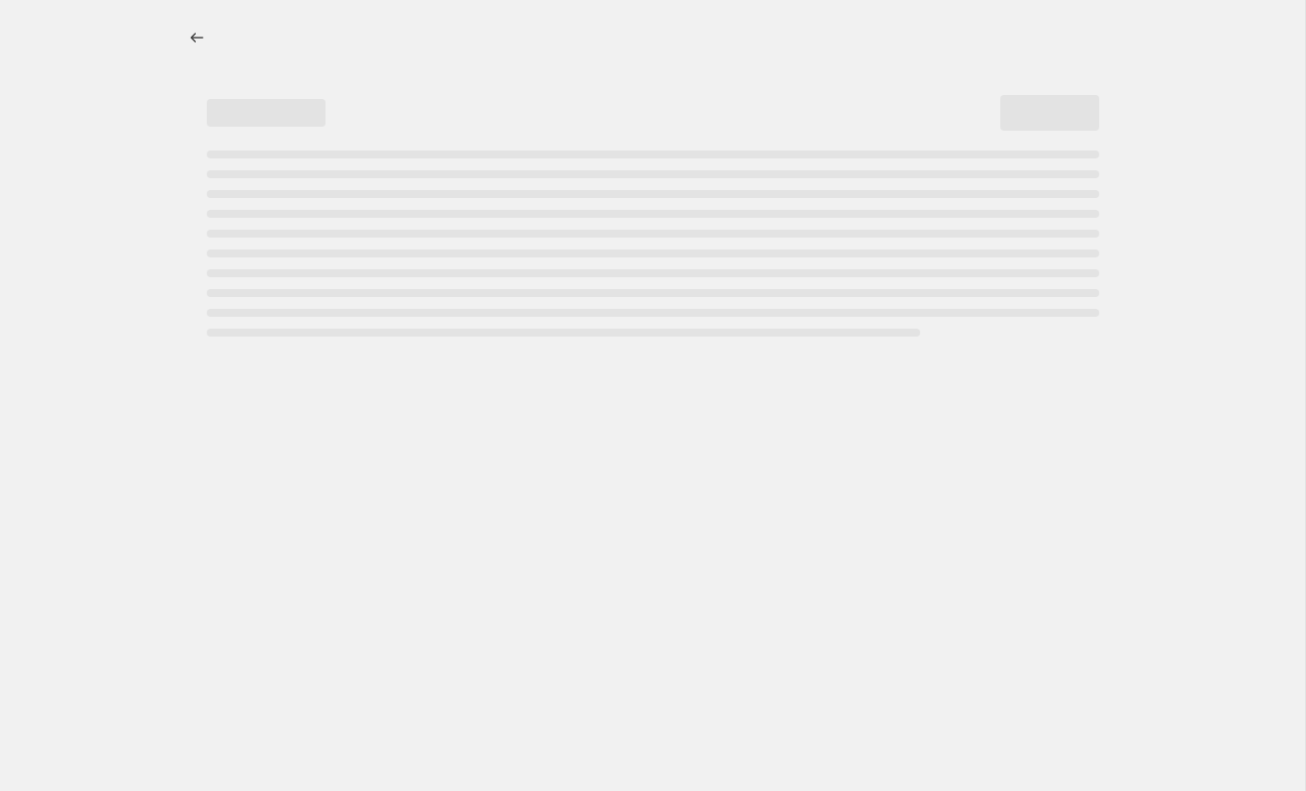
select select "no_change"
select select "pp"
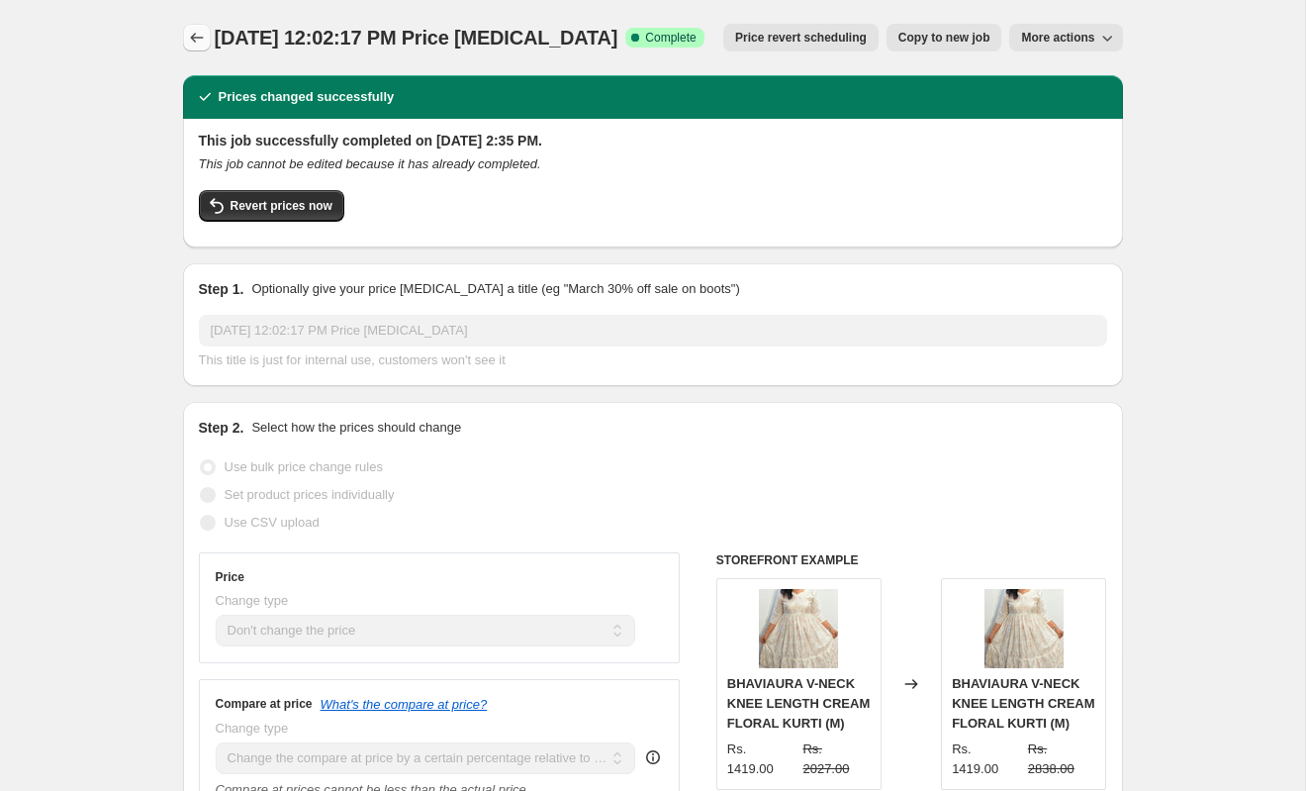
click at [196, 33] on icon "Price change jobs" at bounding box center [197, 38] width 20 height 20
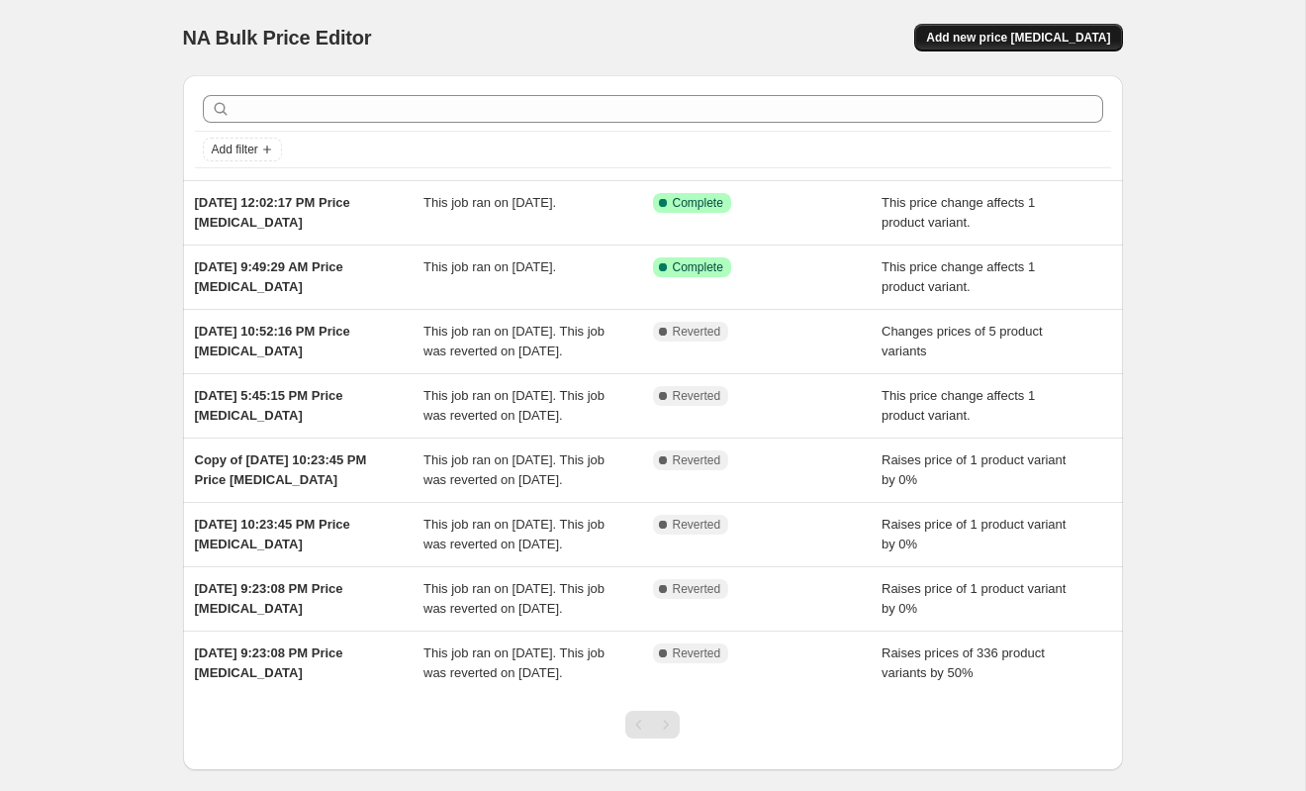
click at [1021, 39] on span "Add new price [MEDICAL_DATA]" at bounding box center [1018, 38] width 184 height 16
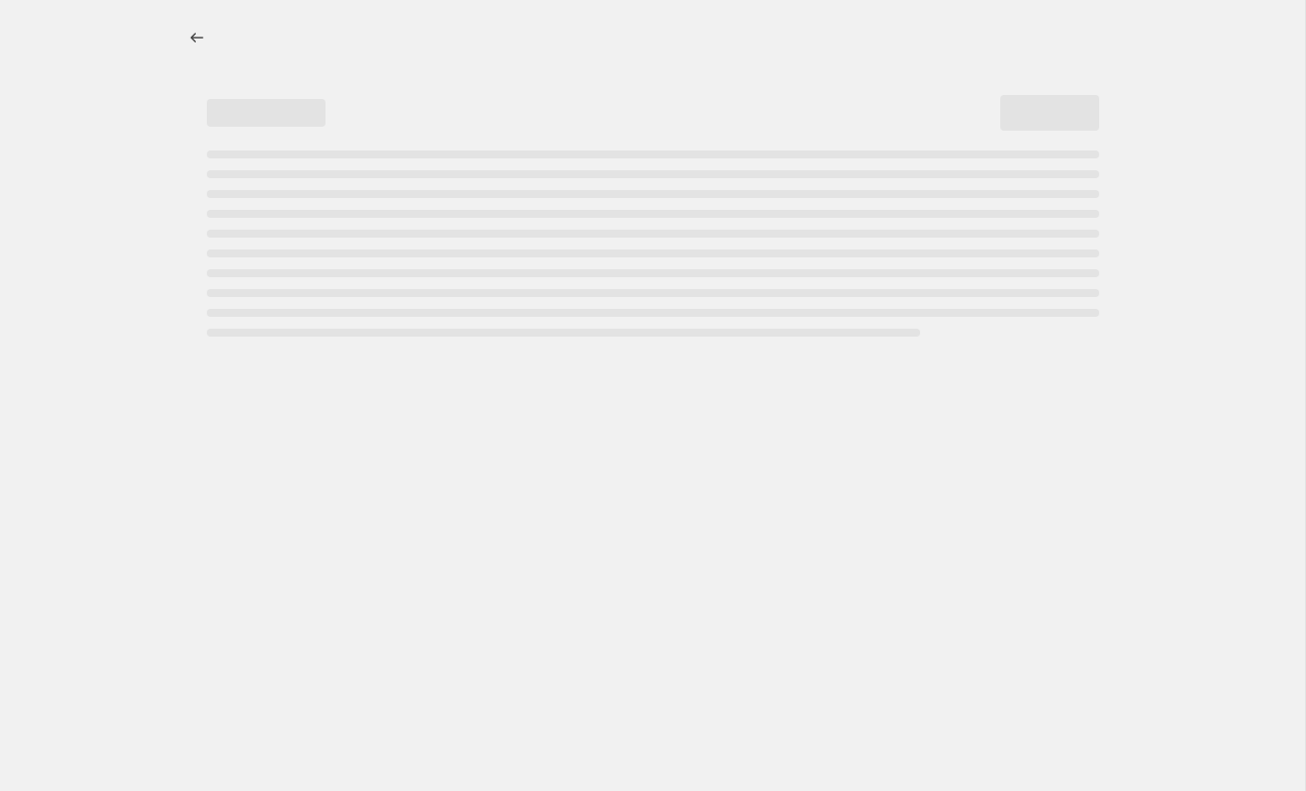
select select "percentage"
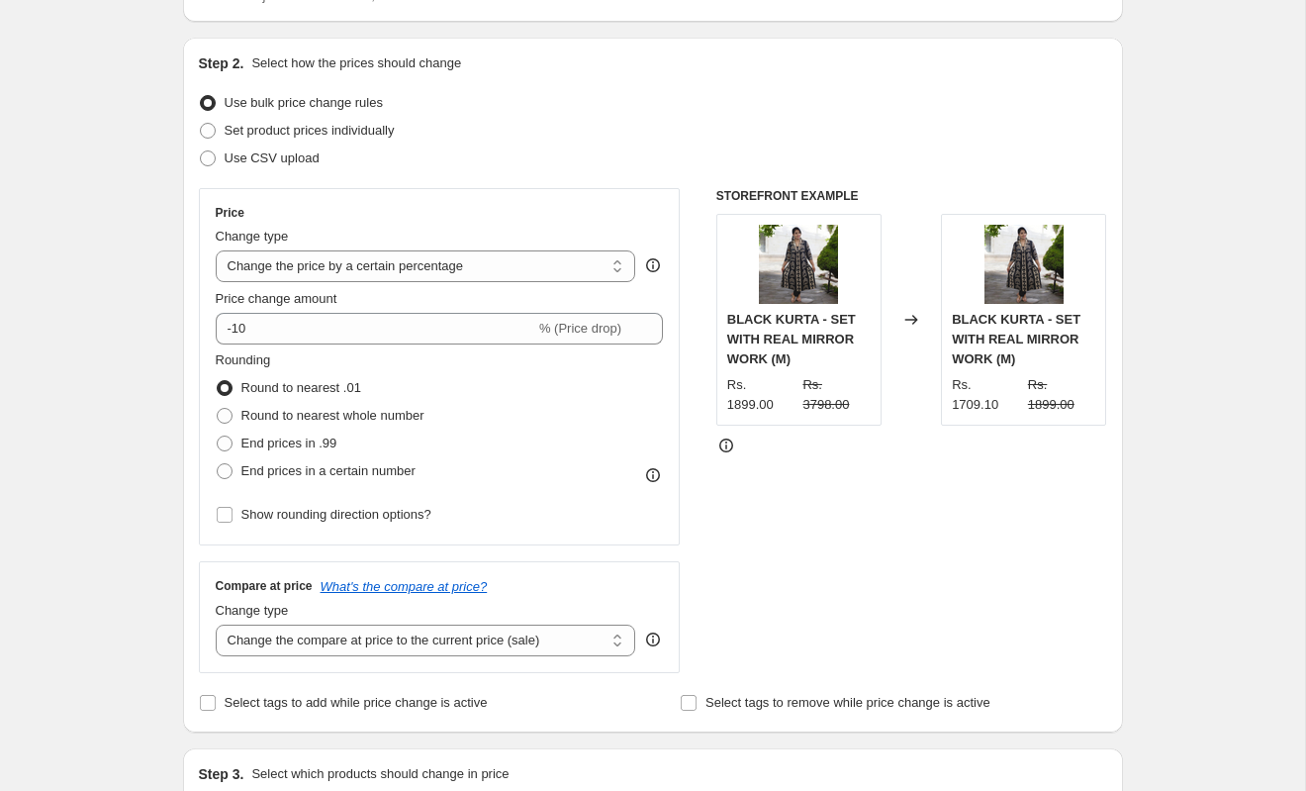
scroll to position [179, 0]
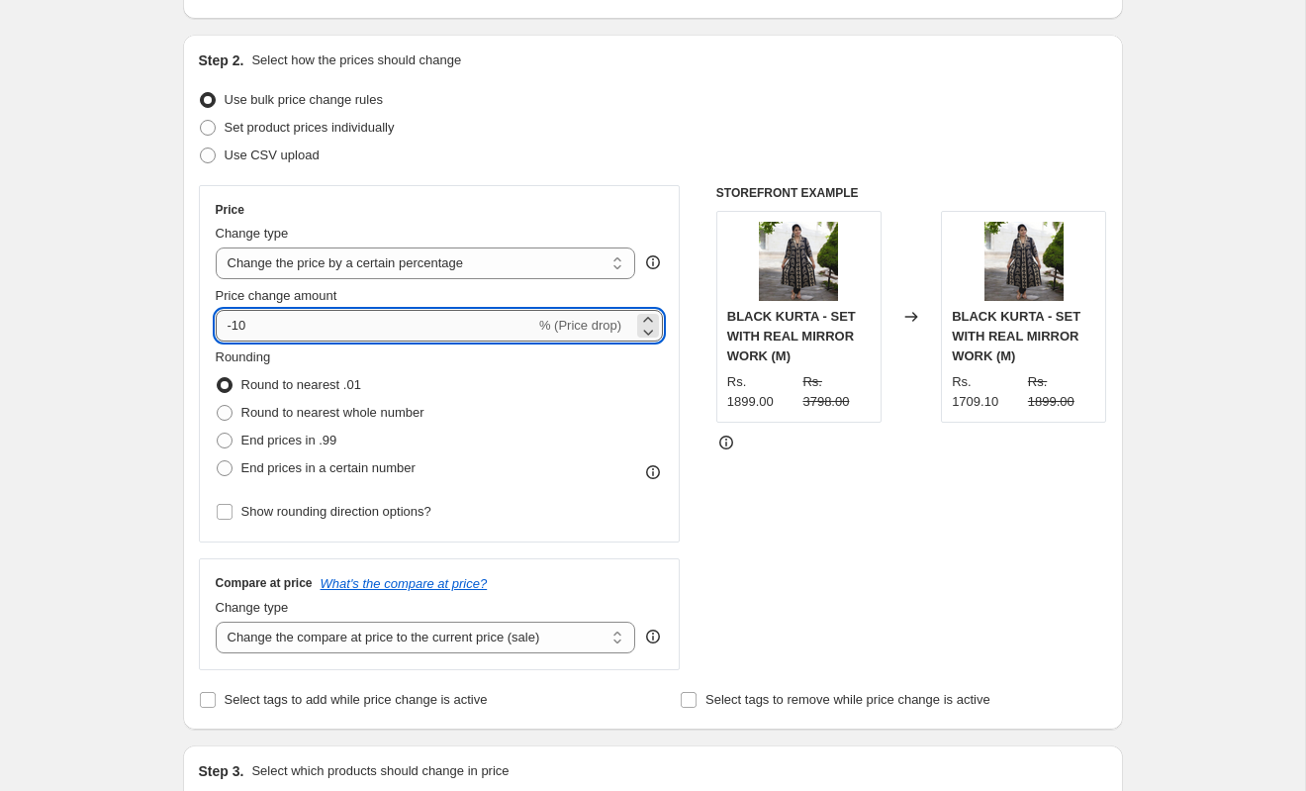
click at [324, 328] on input "-10" at bounding box center [376, 326] width 320 height 32
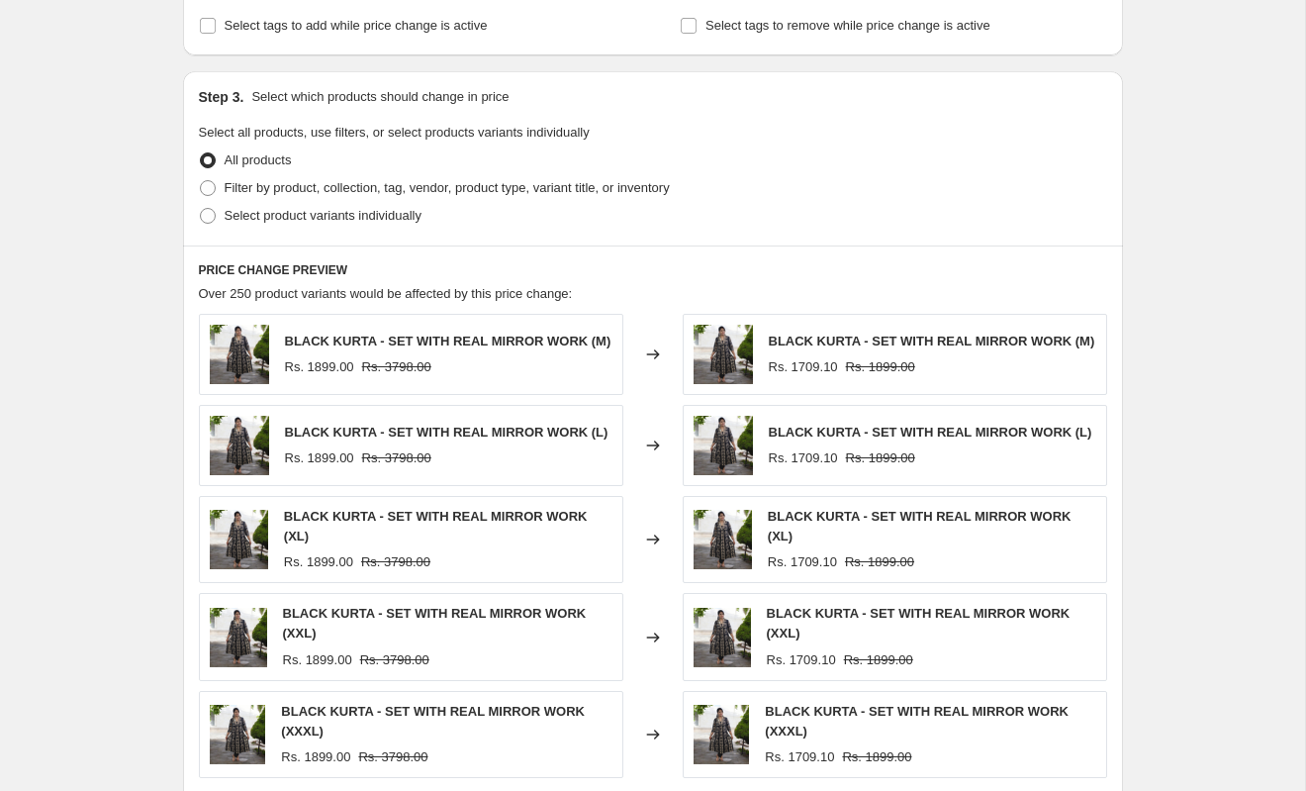
scroll to position [854, 0]
click at [210, 223] on span at bounding box center [208, 215] width 16 height 16
click at [201, 208] on input "Select product variants individually" at bounding box center [200, 207] width 1 height 1
radio input "true"
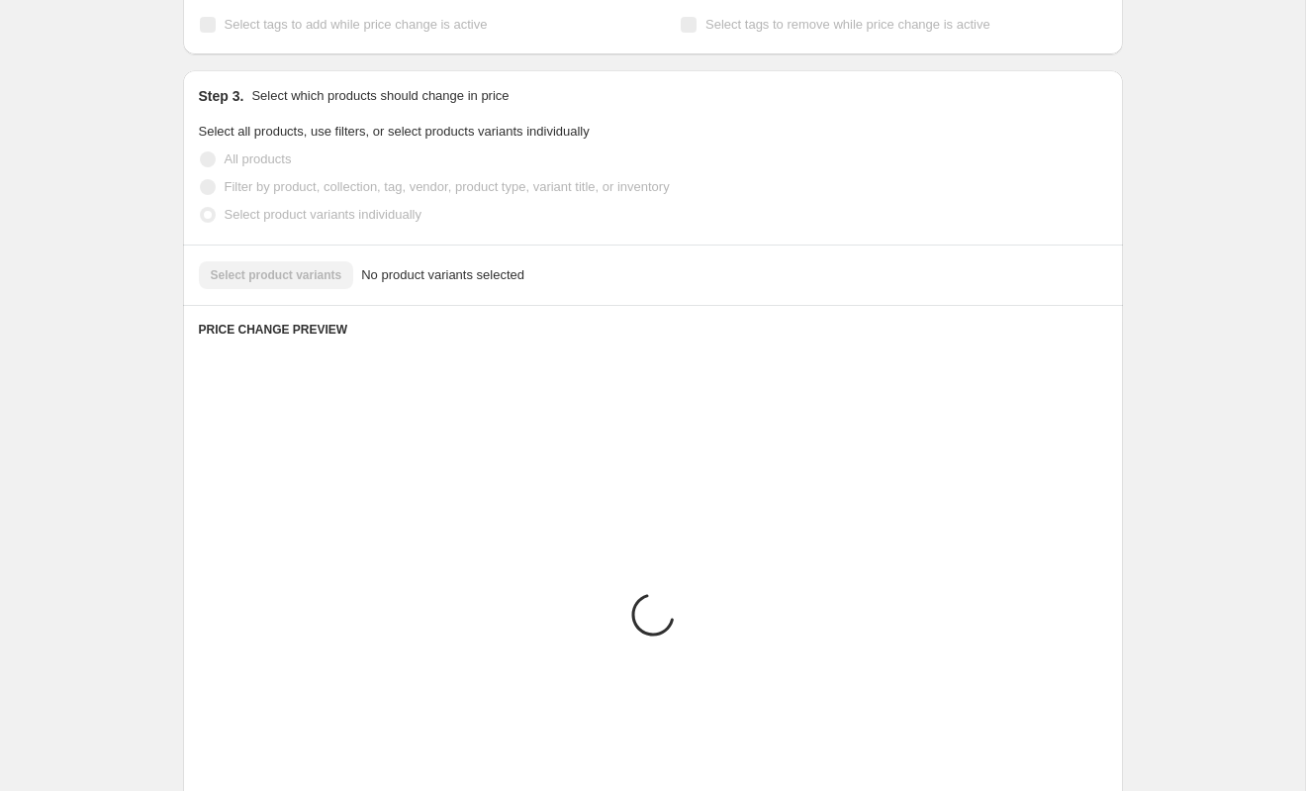
scroll to position [761, 0]
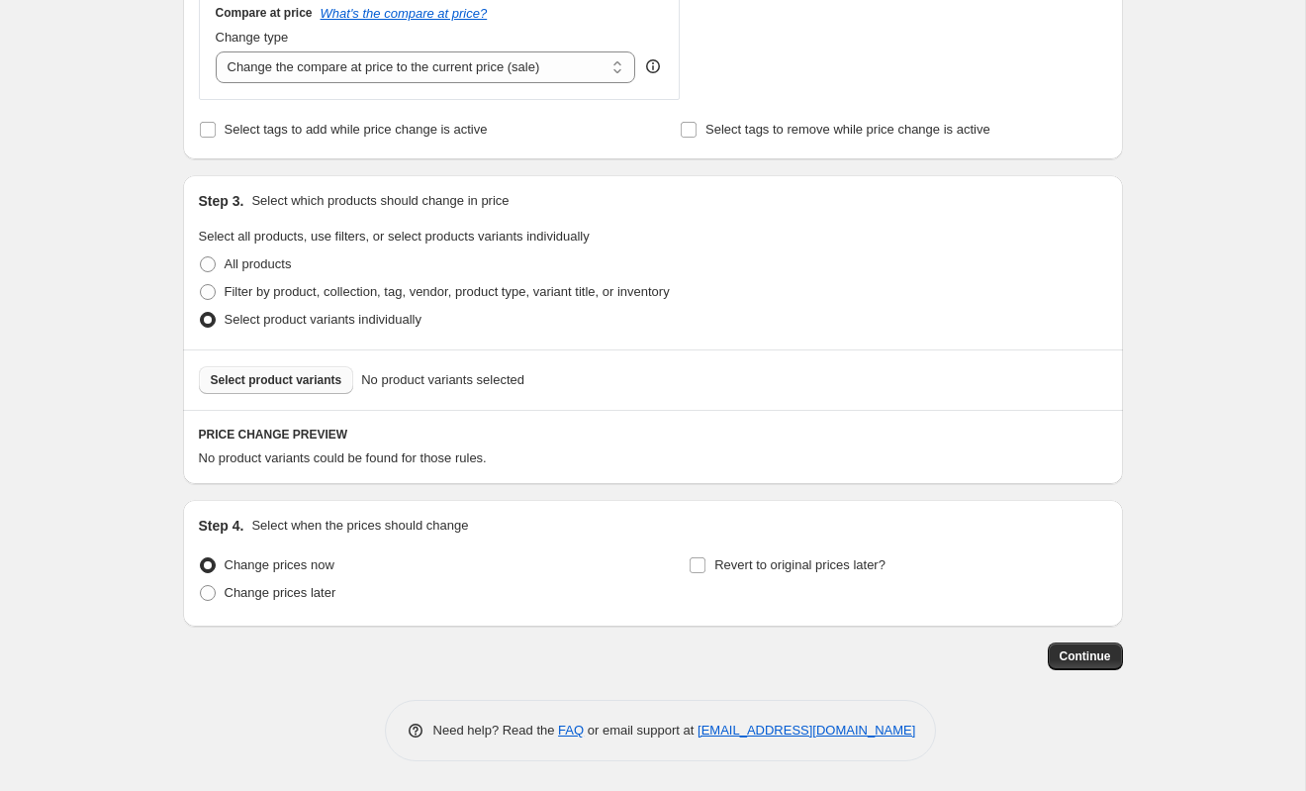
click at [264, 380] on span "Select product variants" at bounding box center [277, 380] width 132 height 16
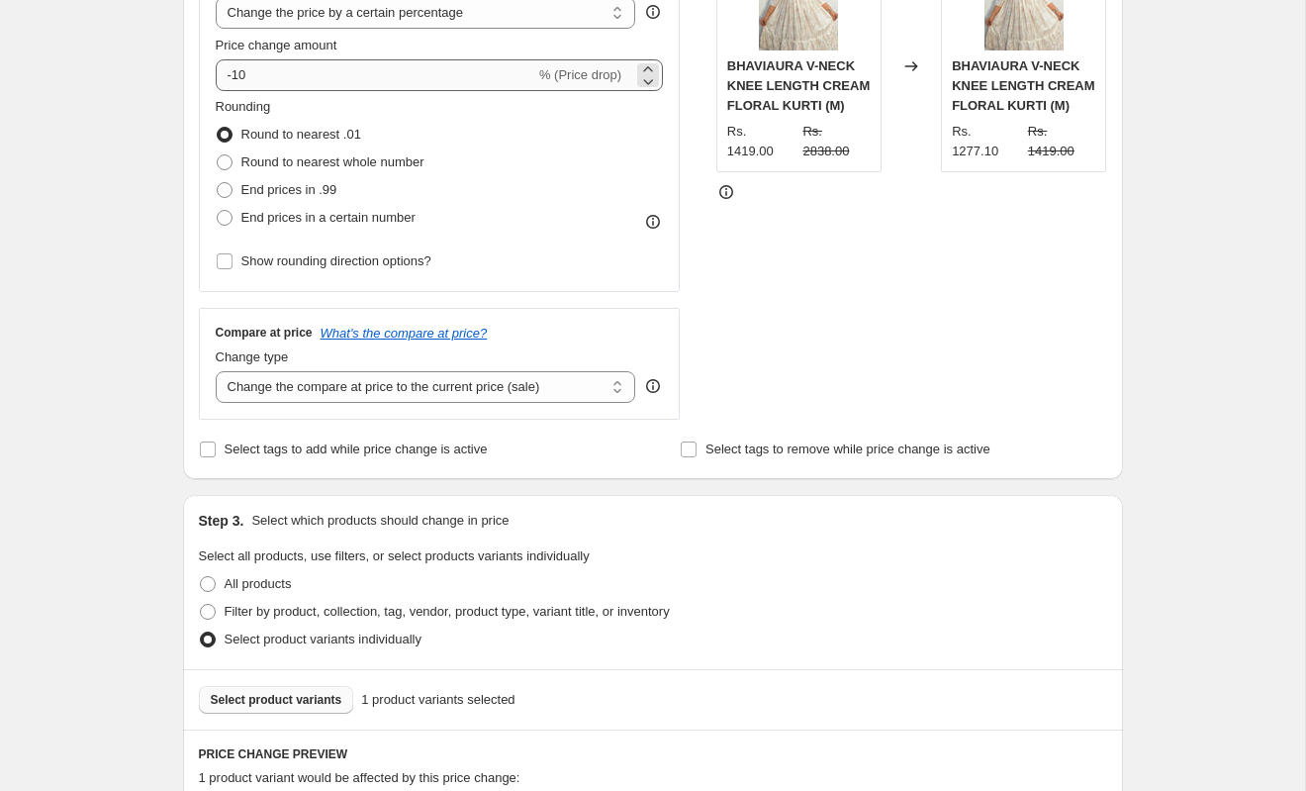
scroll to position [426, 0]
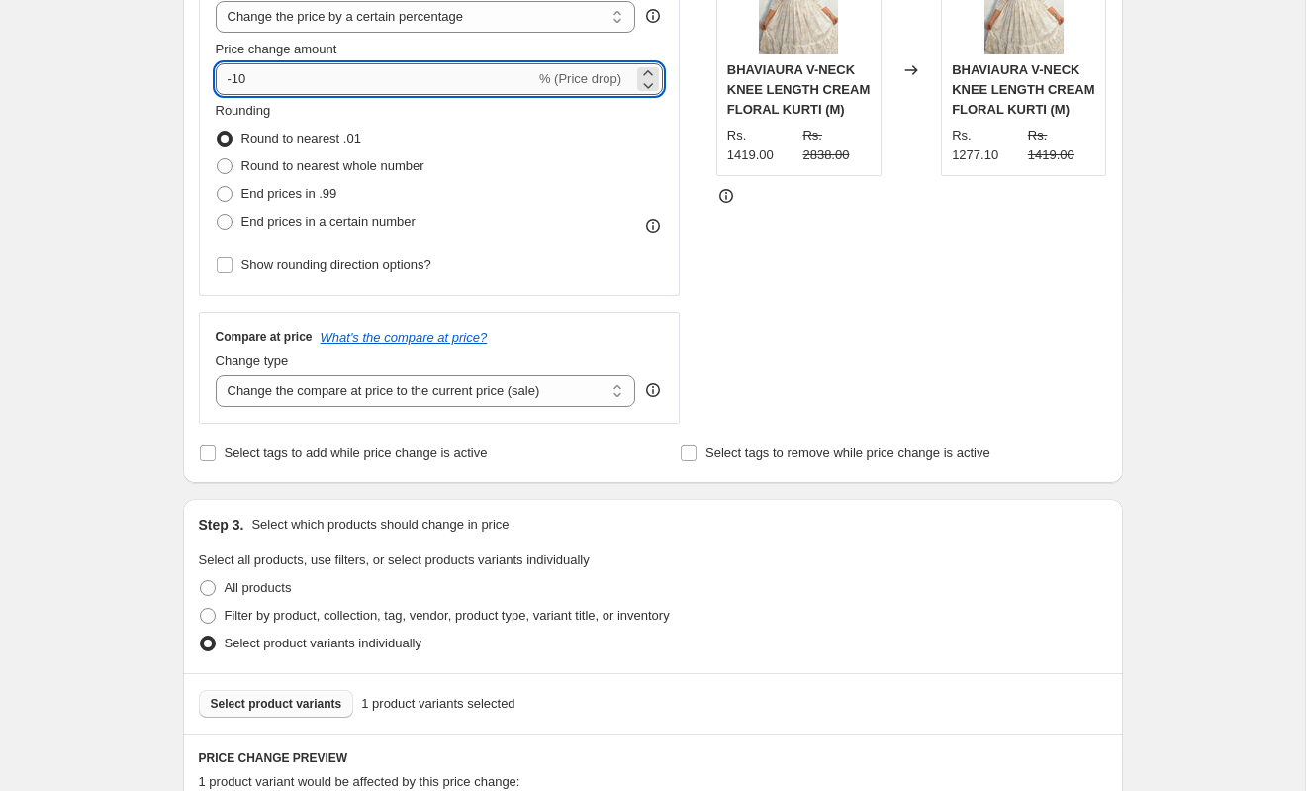
click at [277, 86] on input "-10" at bounding box center [376, 79] width 320 height 32
type input "-1"
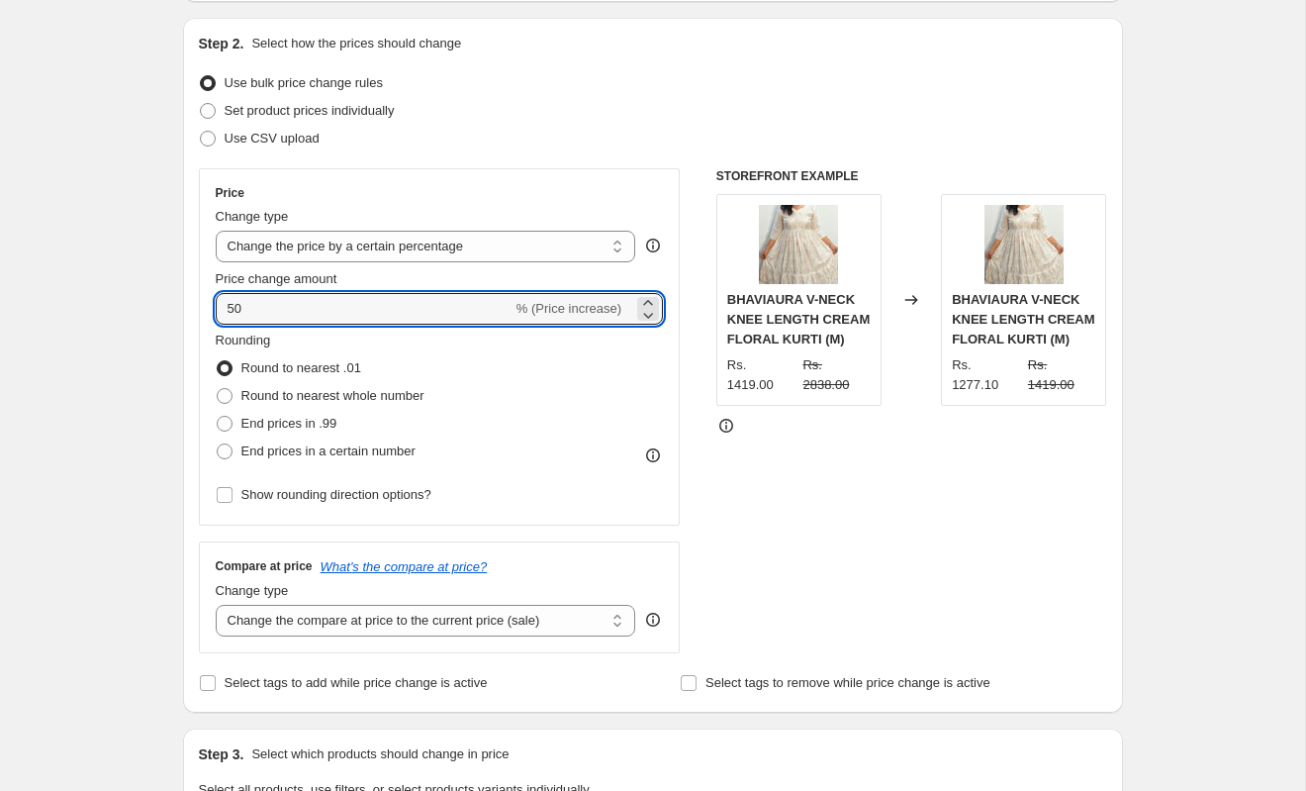
scroll to position [197, 0]
type input "50"
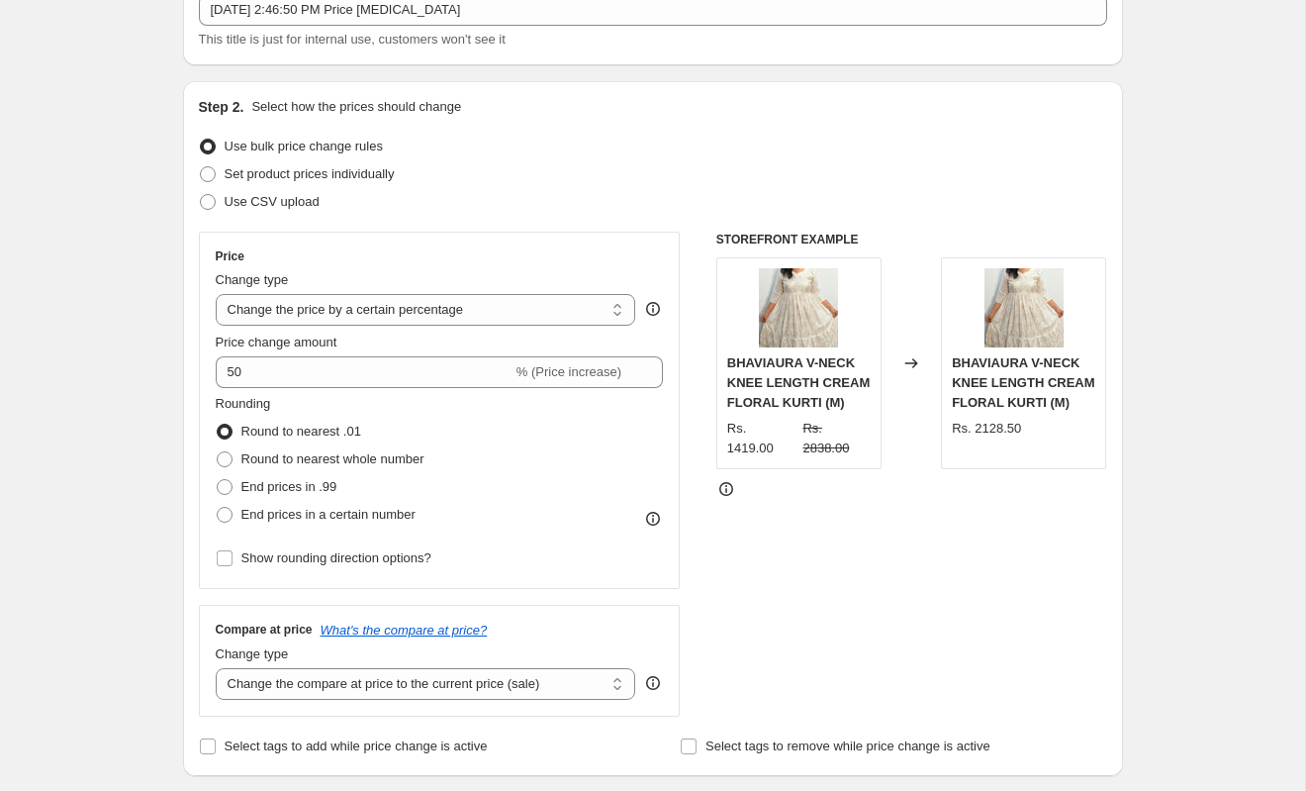
scroll to position [0, 0]
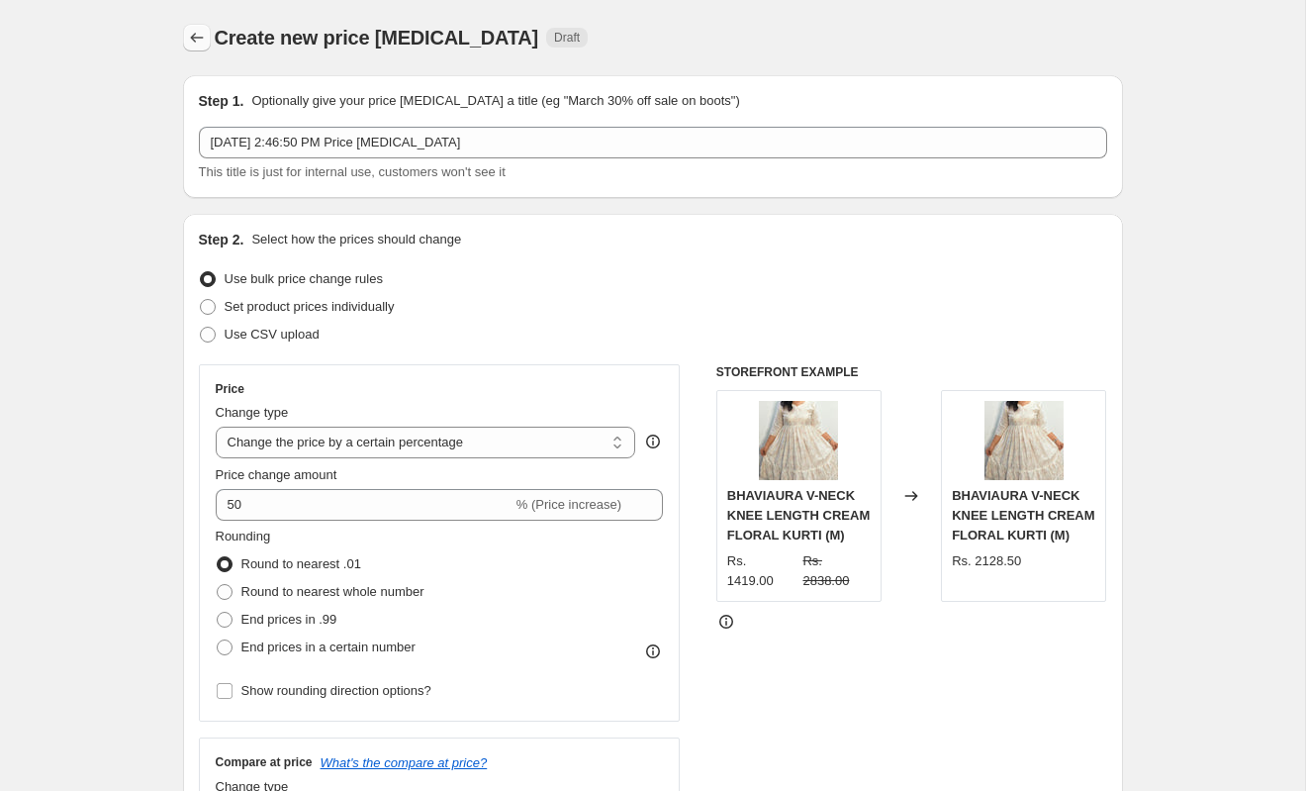
click at [206, 29] on button "Price change jobs" at bounding box center [197, 38] width 28 height 28
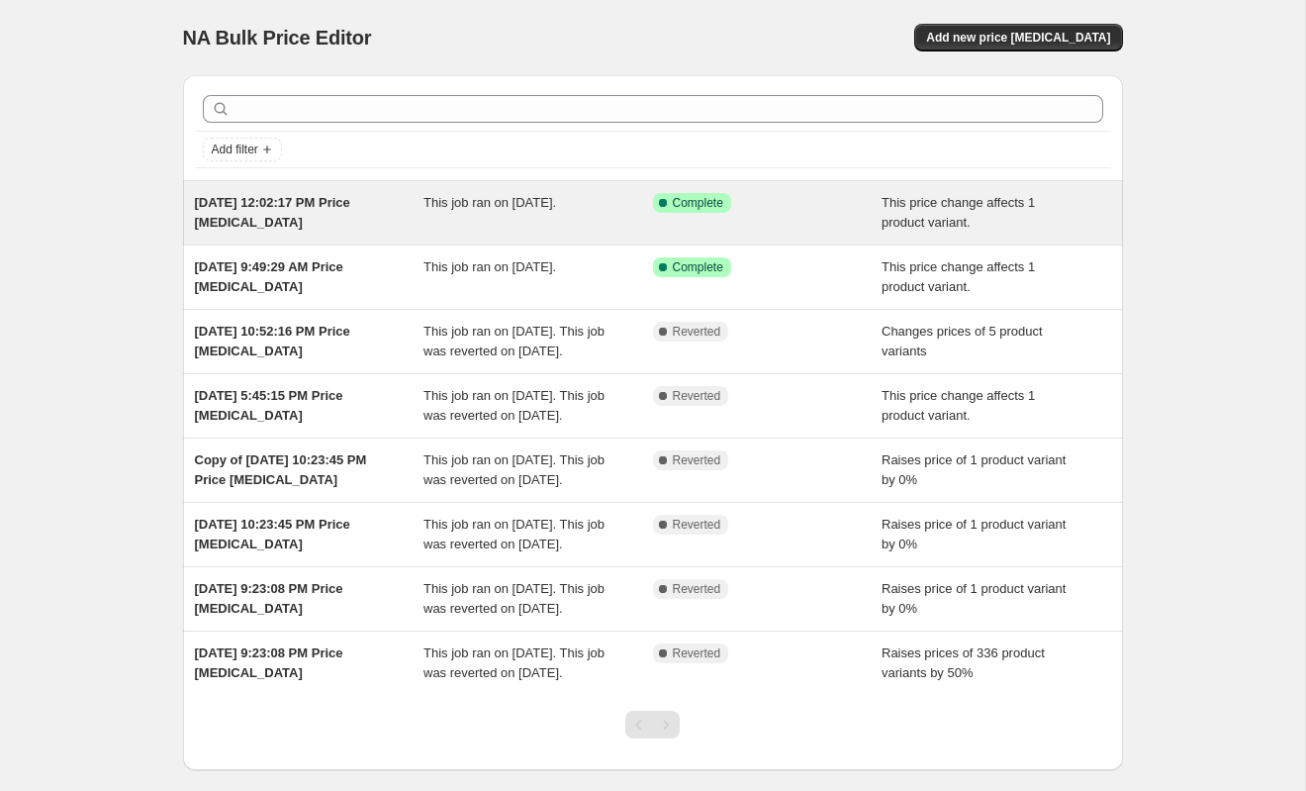
click at [535, 231] on div "This job ran on [DATE]." at bounding box center [539, 213] width 230 height 40
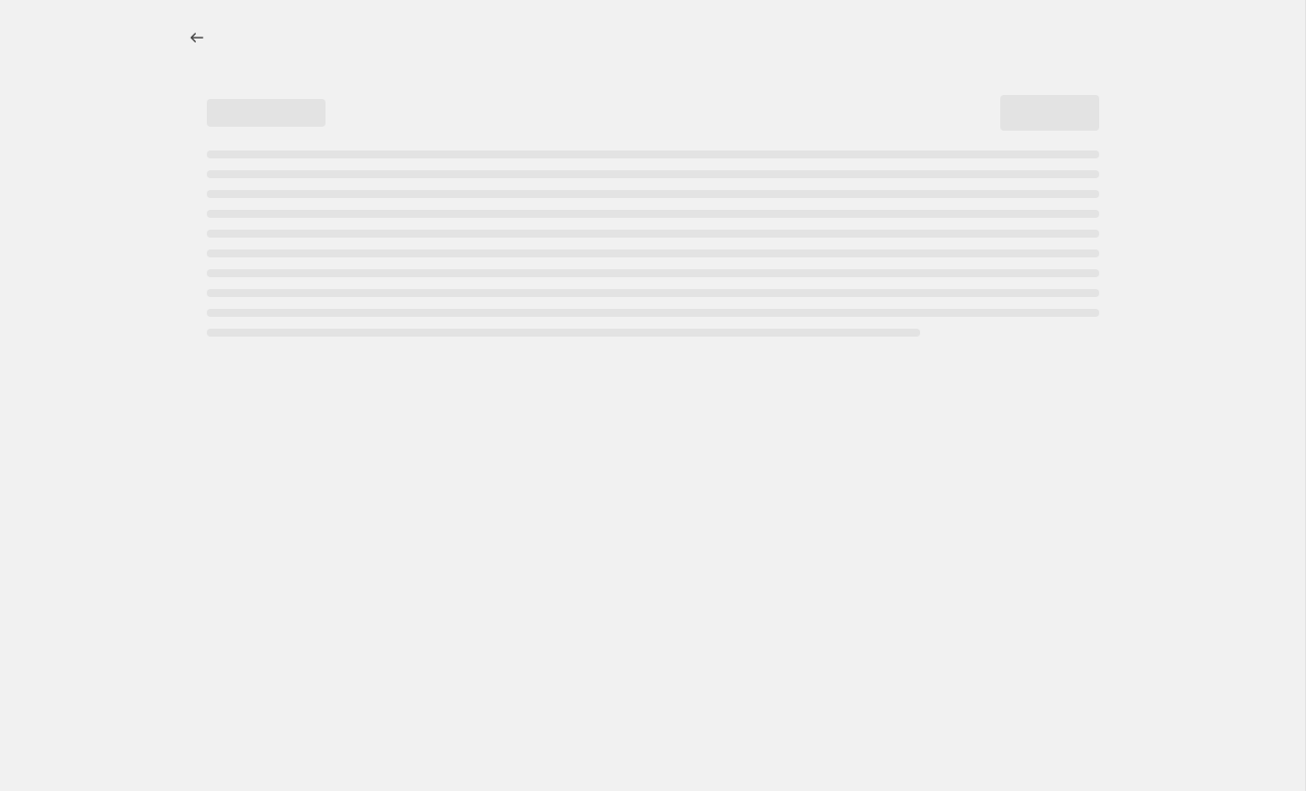
select select "no_change"
select select "pp"
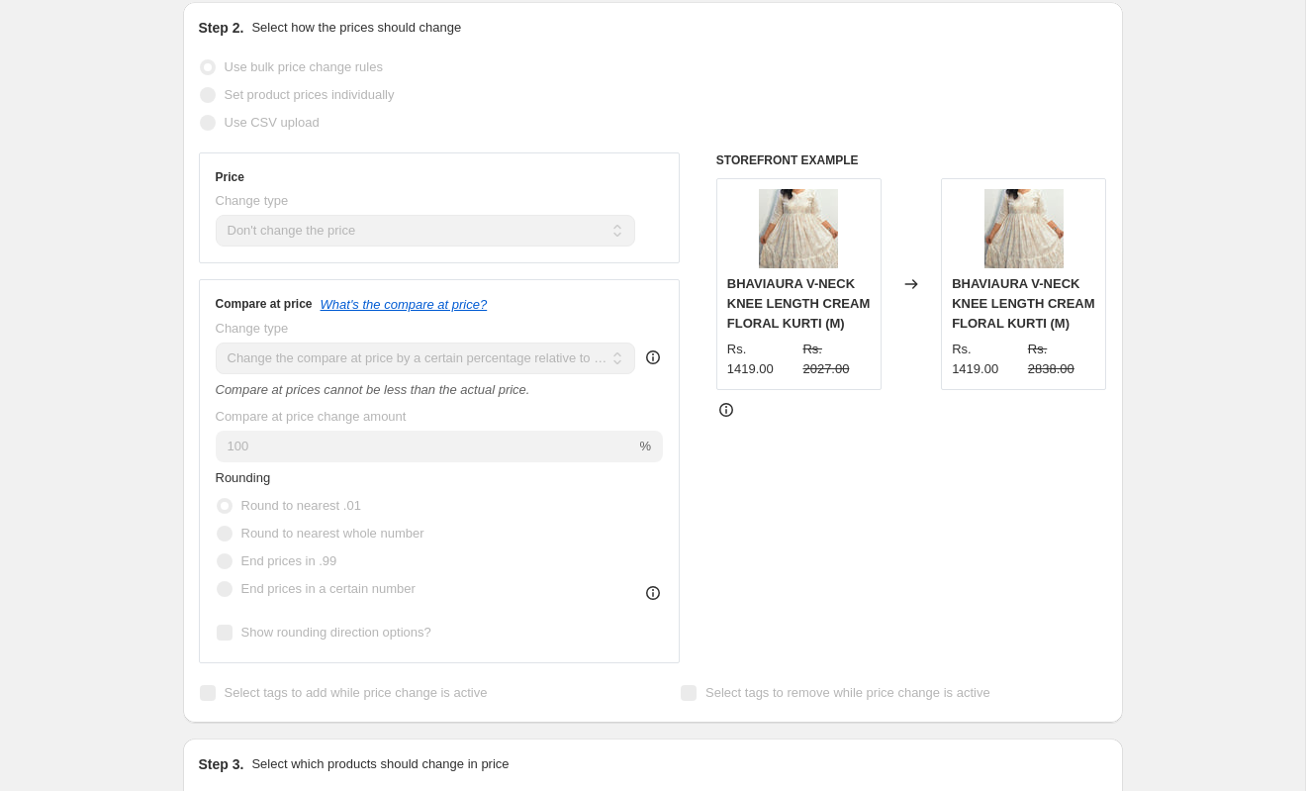
scroll to position [402, 0]
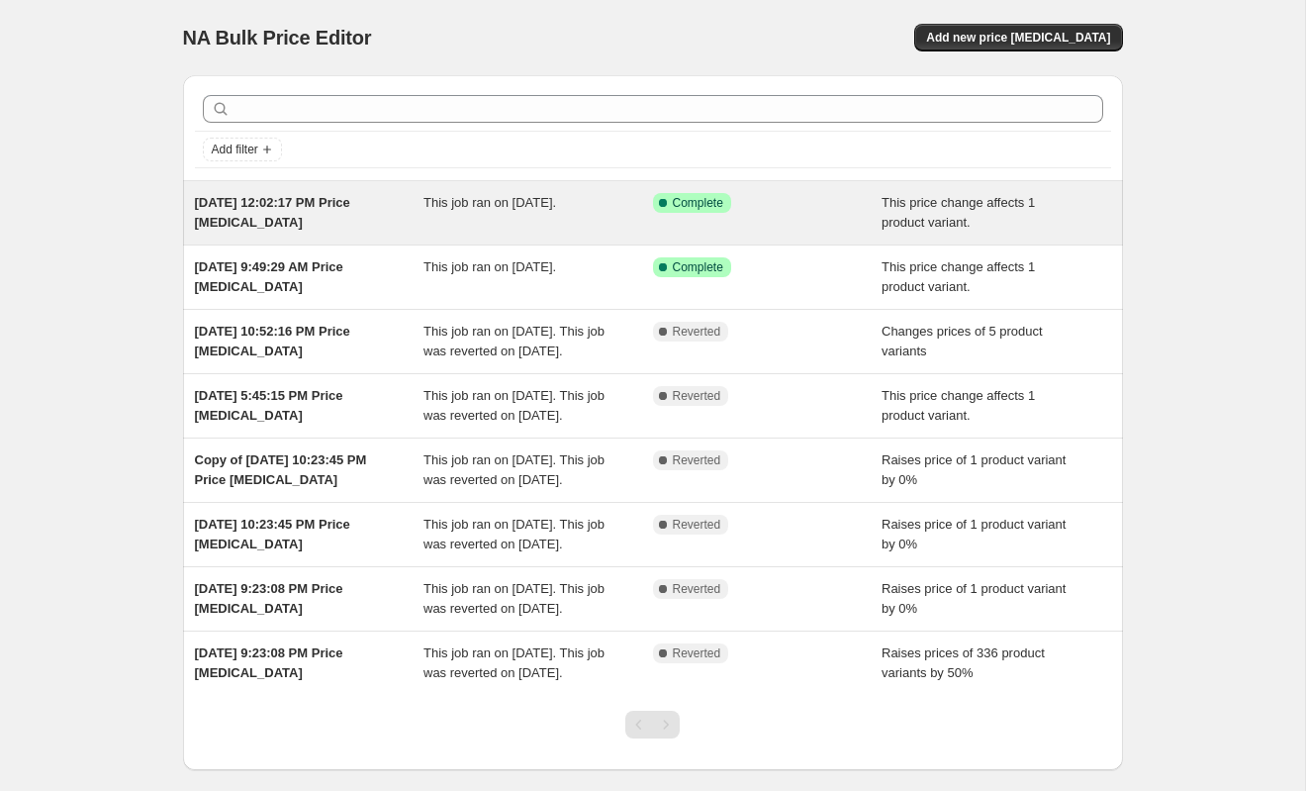
click at [687, 195] on span "Complete" at bounding box center [698, 203] width 50 height 16
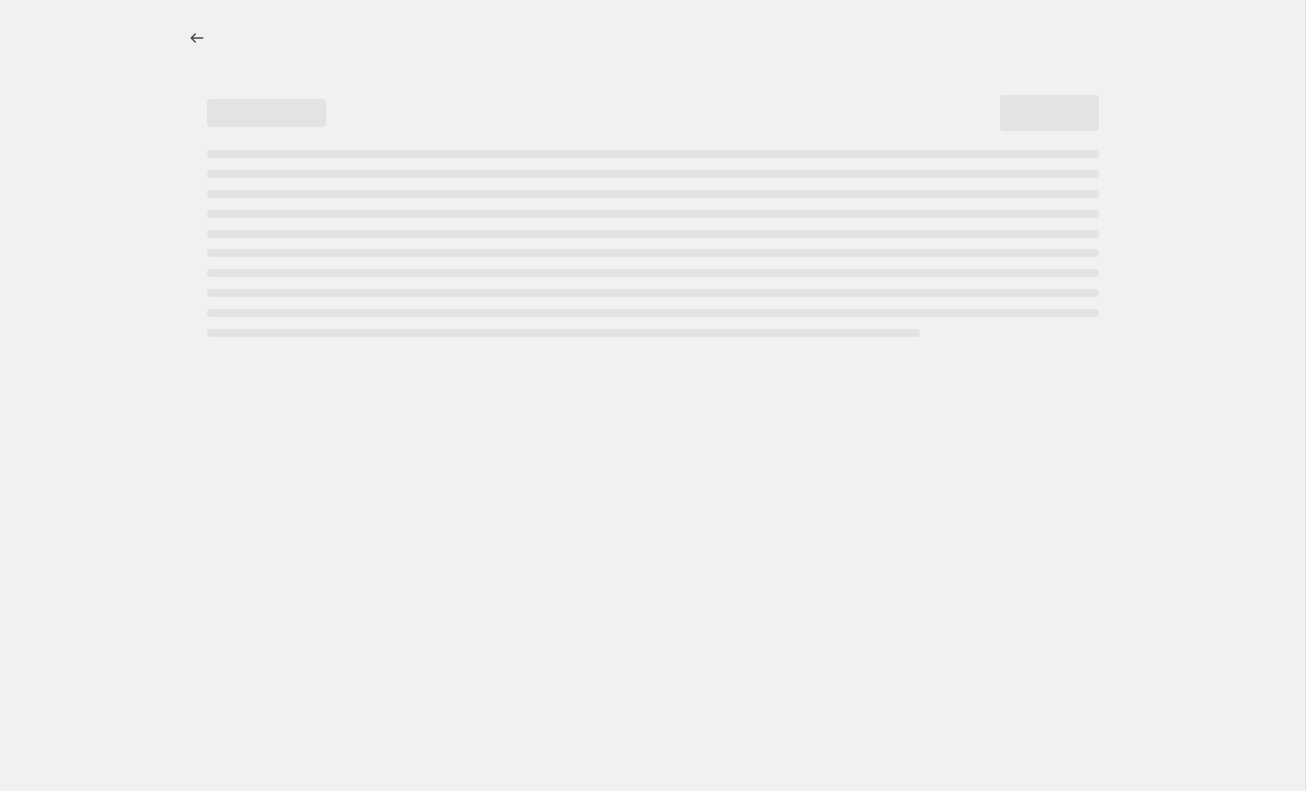
select select "no_change"
select select "pp"
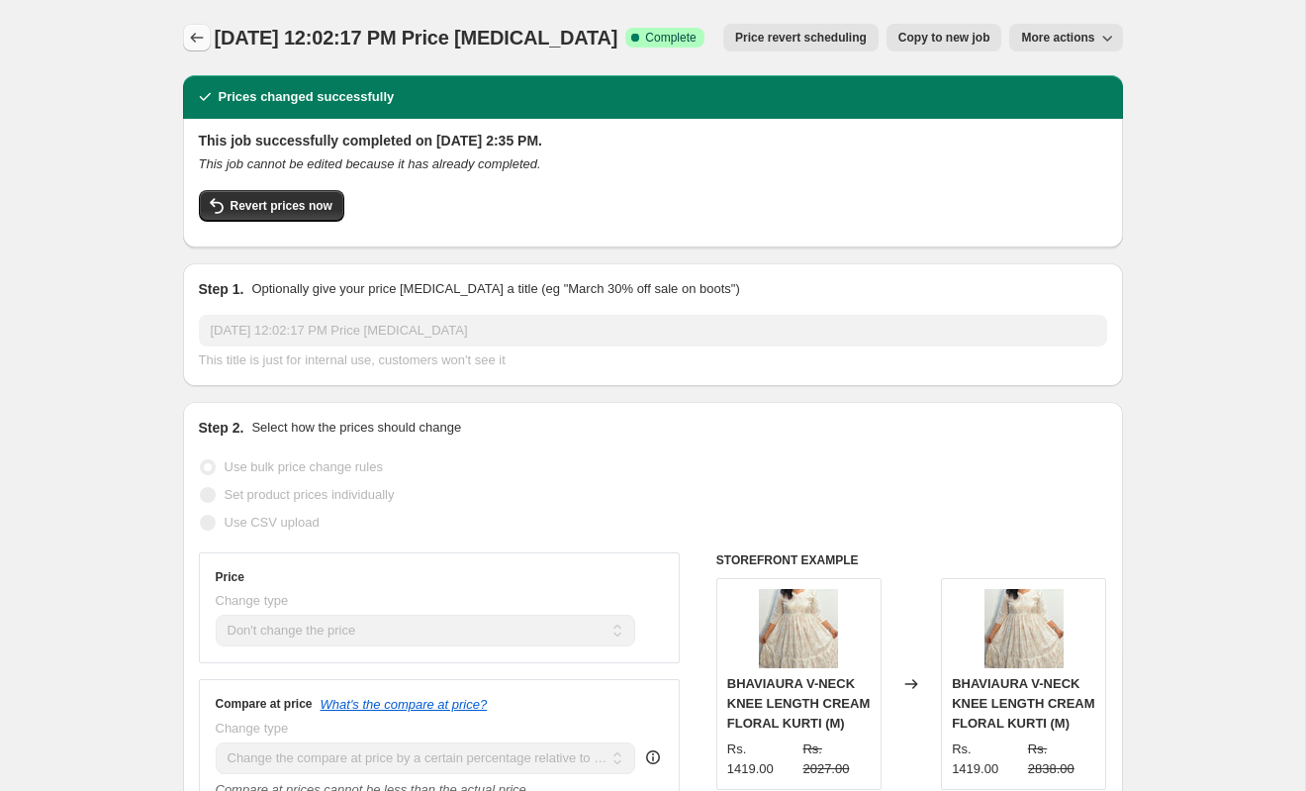
click at [187, 33] on icon "Price change jobs" at bounding box center [197, 38] width 20 height 20
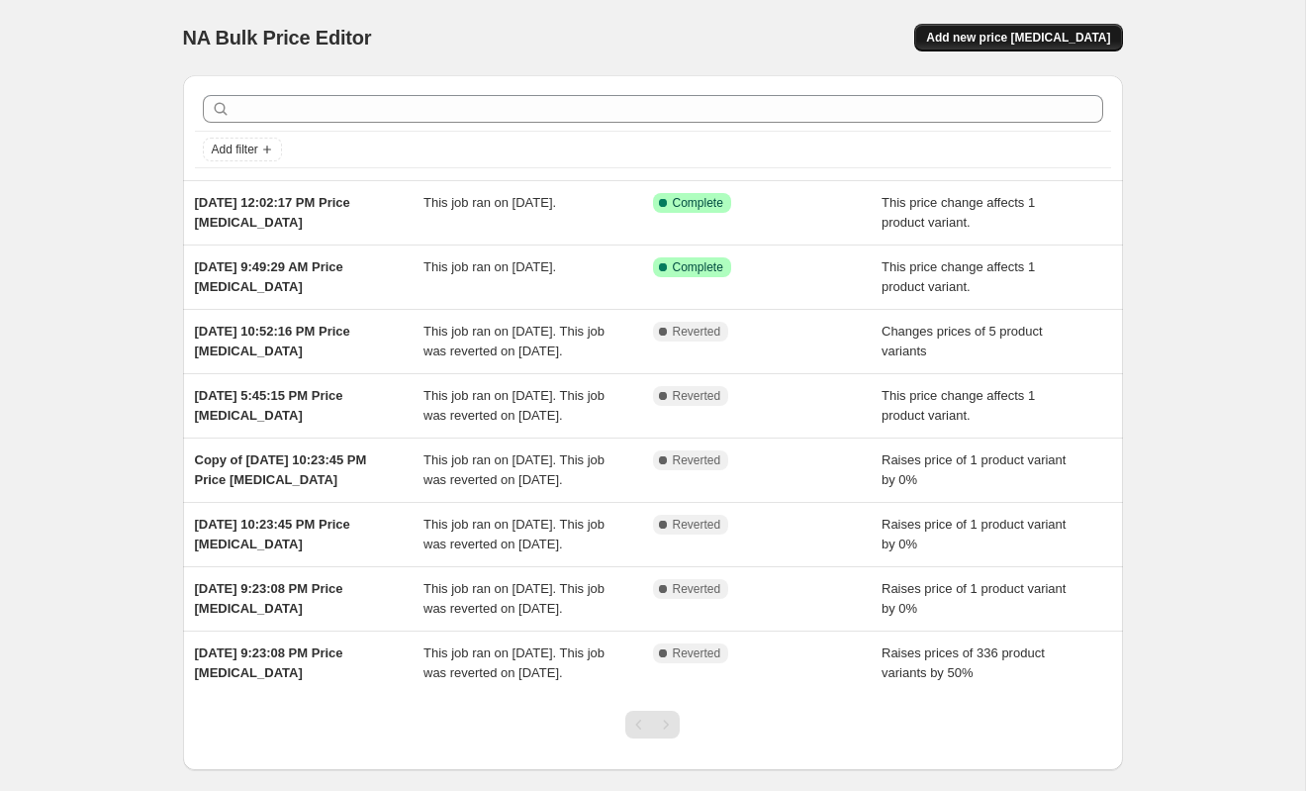
click at [1017, 44] on span "Add new price [MEDICAL_DATA]" at bounding box center [1018, 38] width 184 height 16
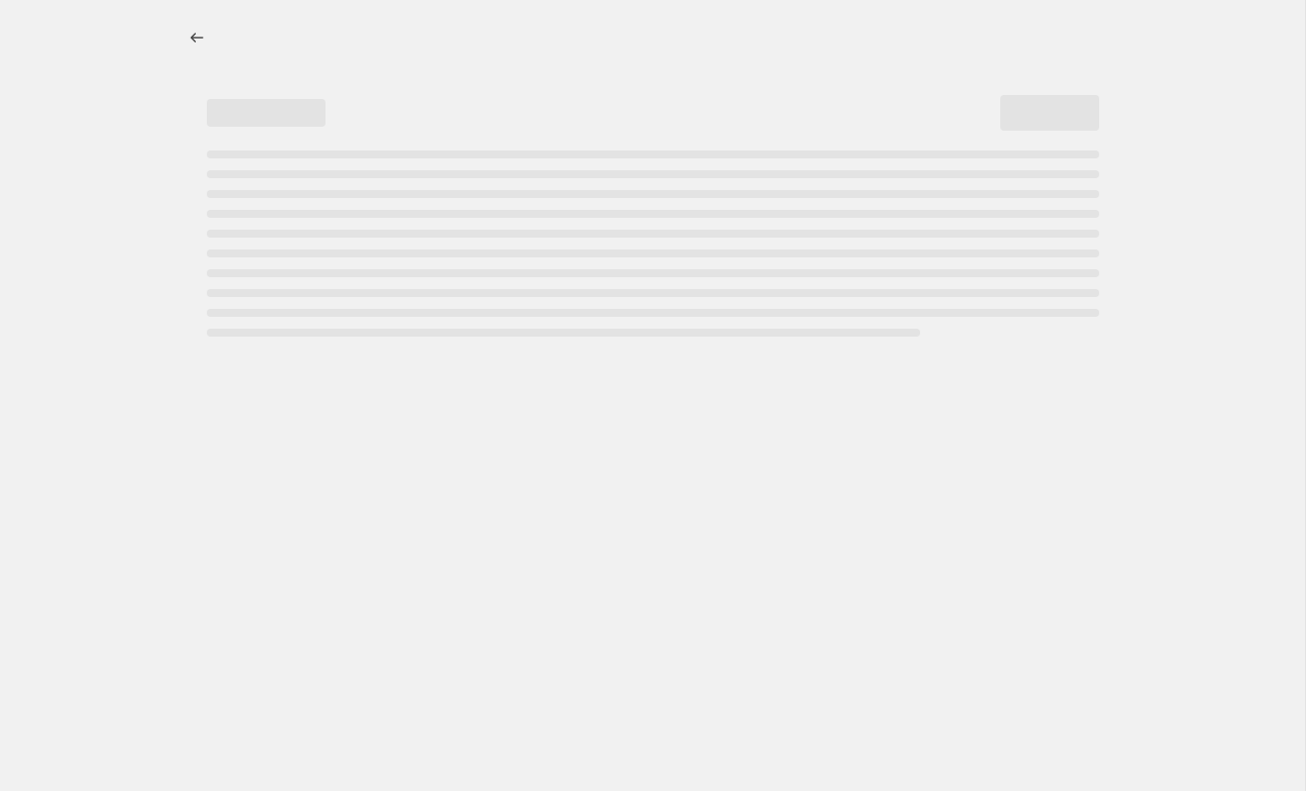
select select "percentage"
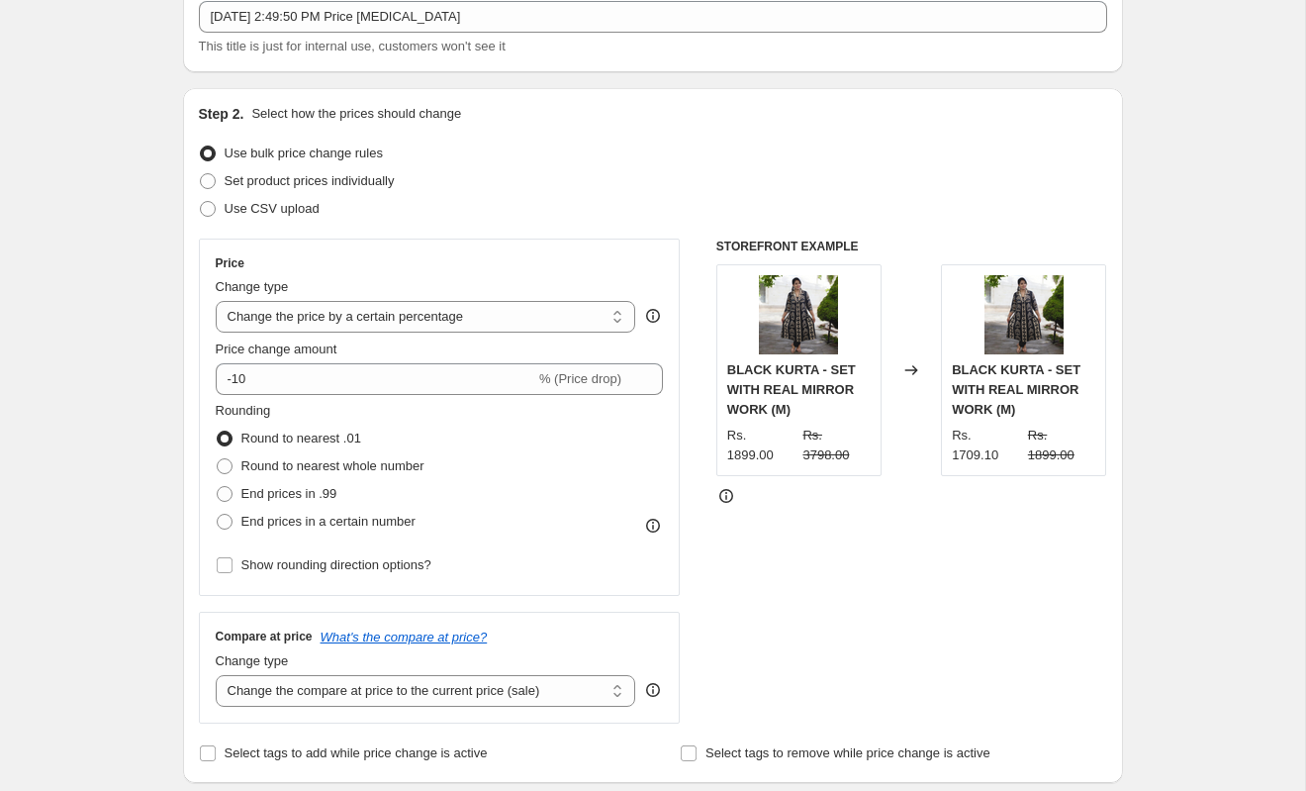
scroll to position [137, 0]
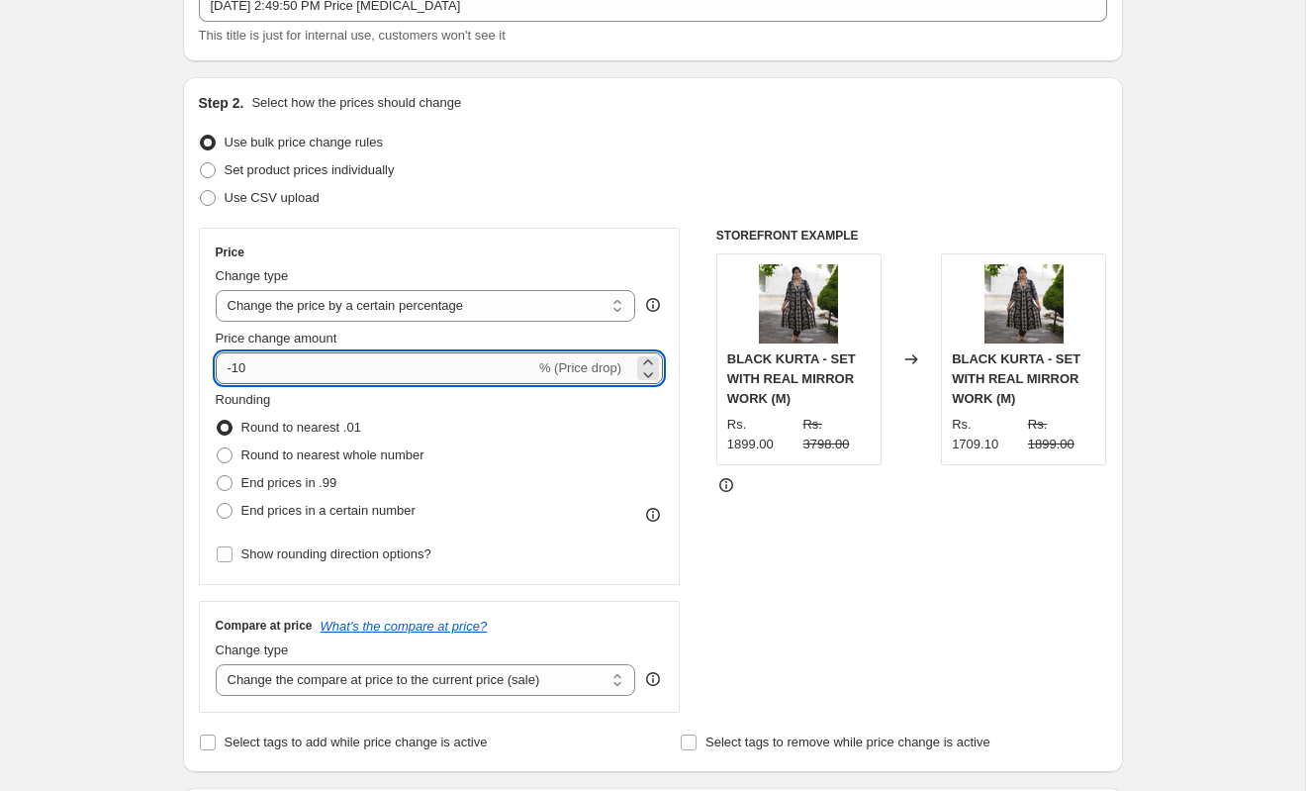
click at [303, 360] on input "-10" at bounding box center [376, 368] width 320 height 32
type input "-1"
type input "100"
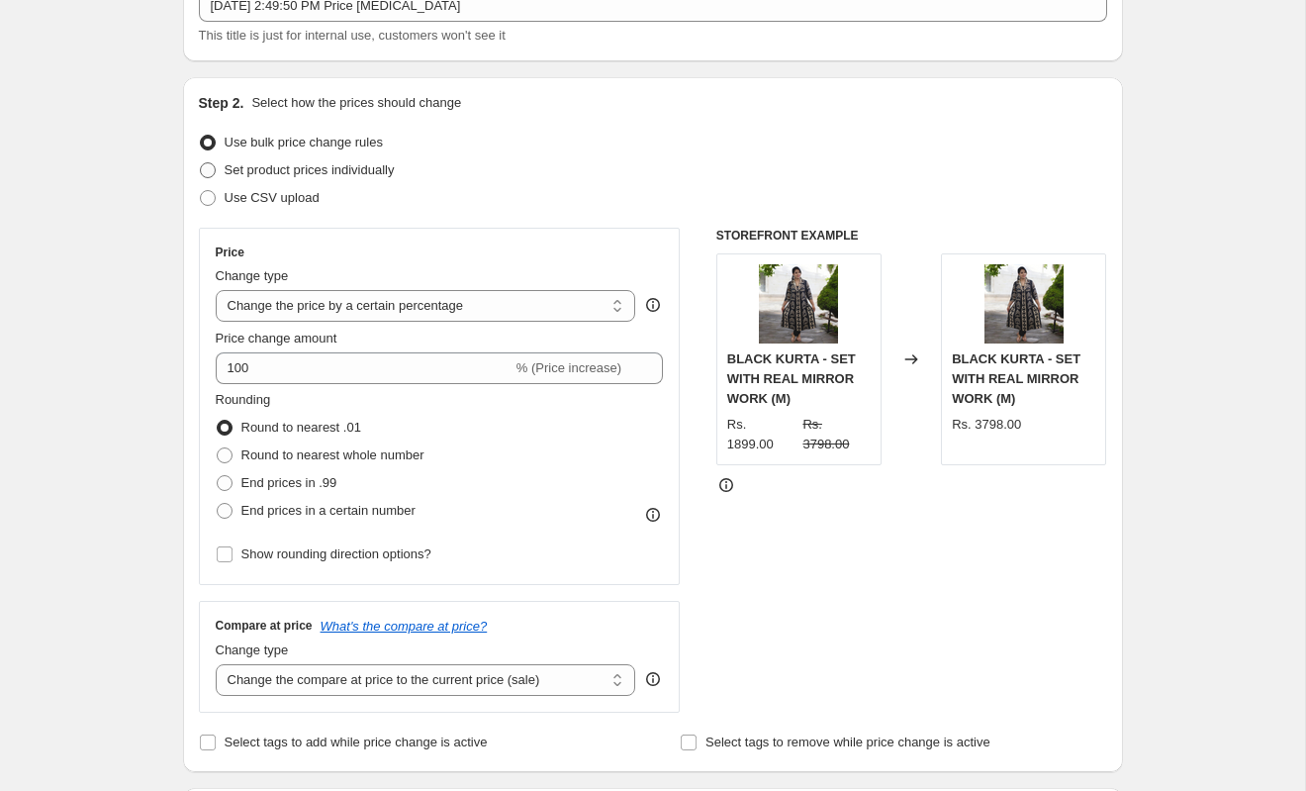
click at [205, 175] on span at bounding box center [208, 170] width 16 height 16
click at [201, 163] on input "Set product prices individually" at bounding box center [200, 162] width 1 height 1
radio input "true"
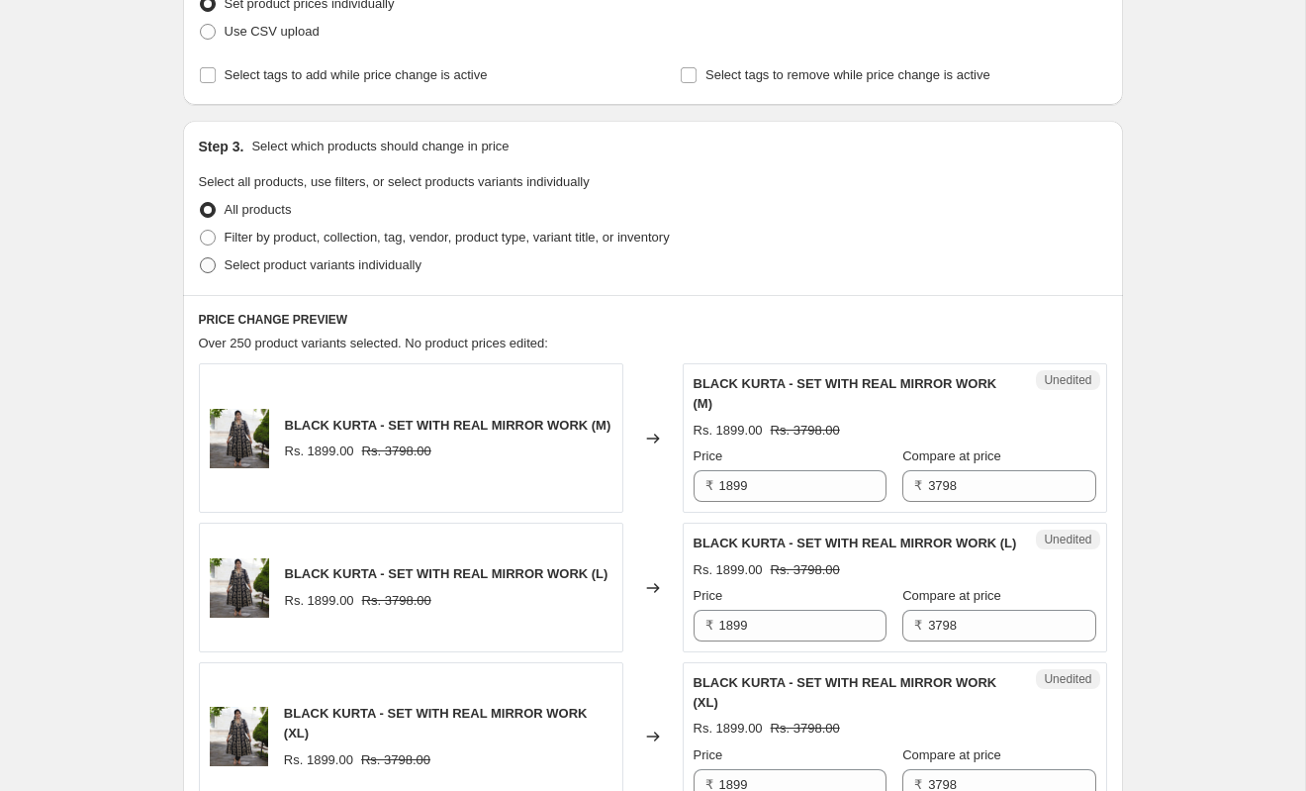
scroll to position [297, 0]
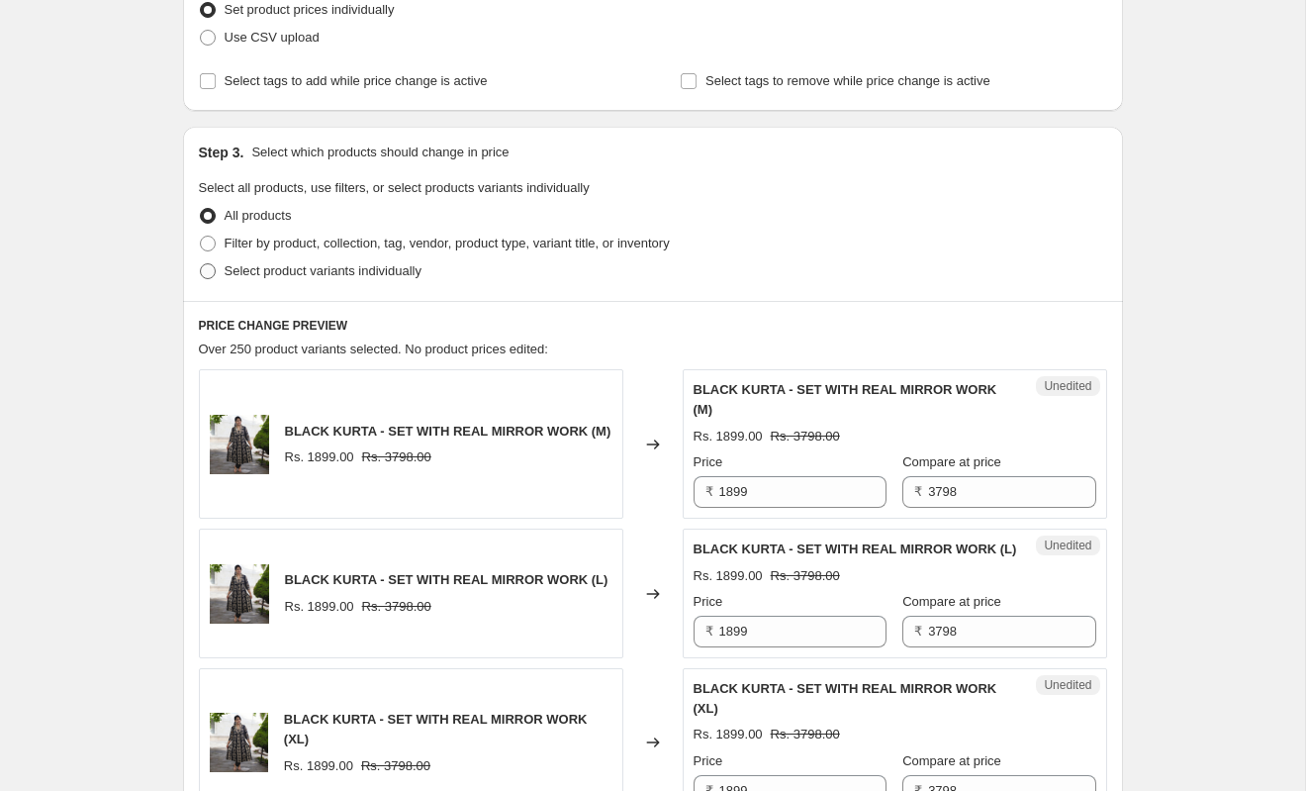
click at [207, 277] on span at bounding box center [208, 271] width 16 height 16
click at [201, 264] on input "Select product variants individually" at bounding box center [200, 263] width 1 height 1
radio input "true"
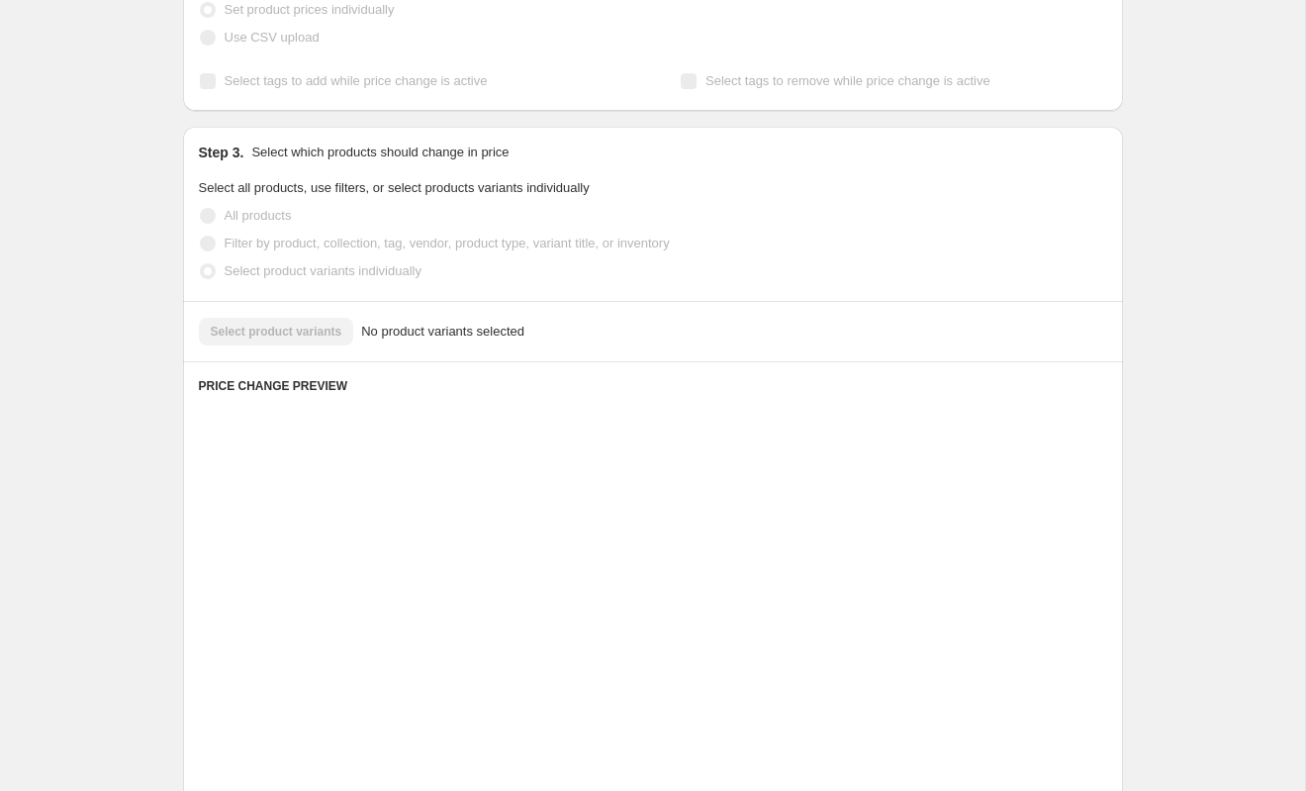
scroll to position [255, 0]
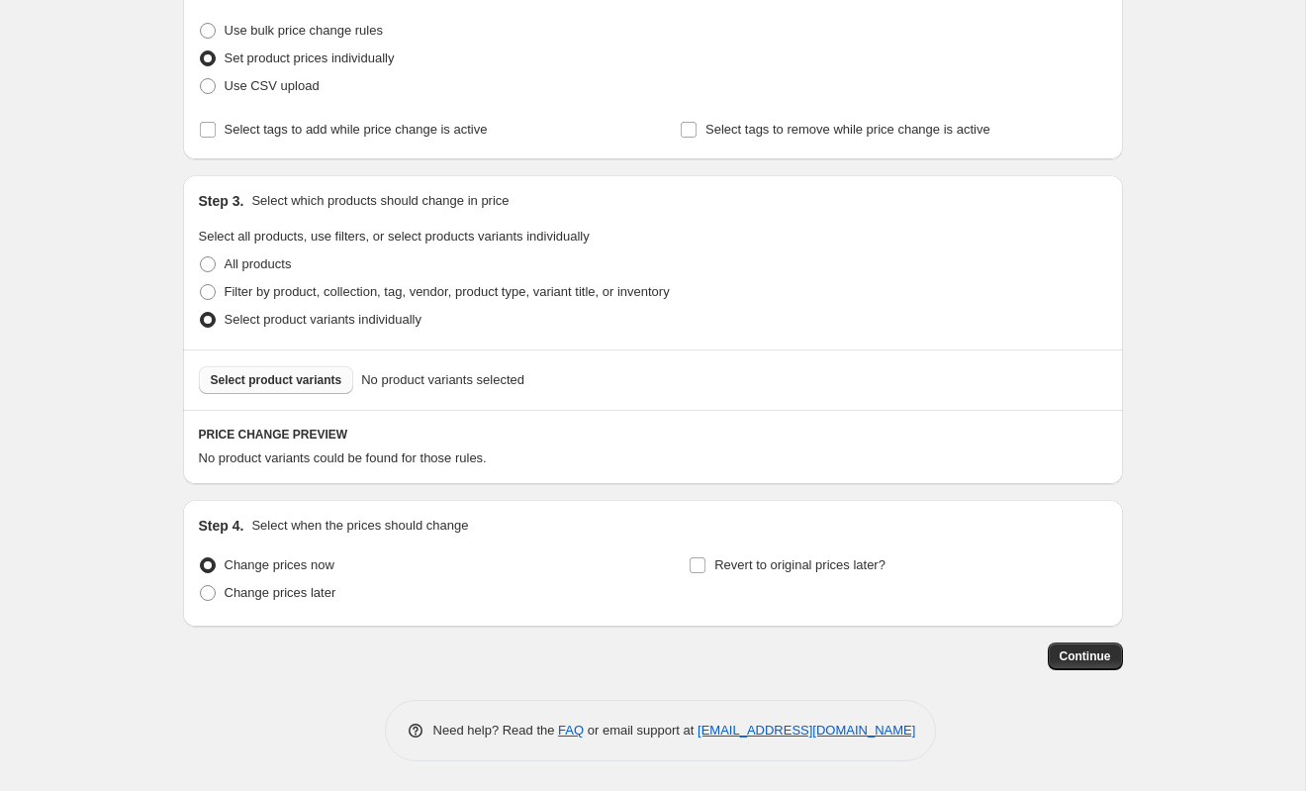
click at [308, 390] on button "Select product variants" at bounding box center [276, 380] width 155 height 28
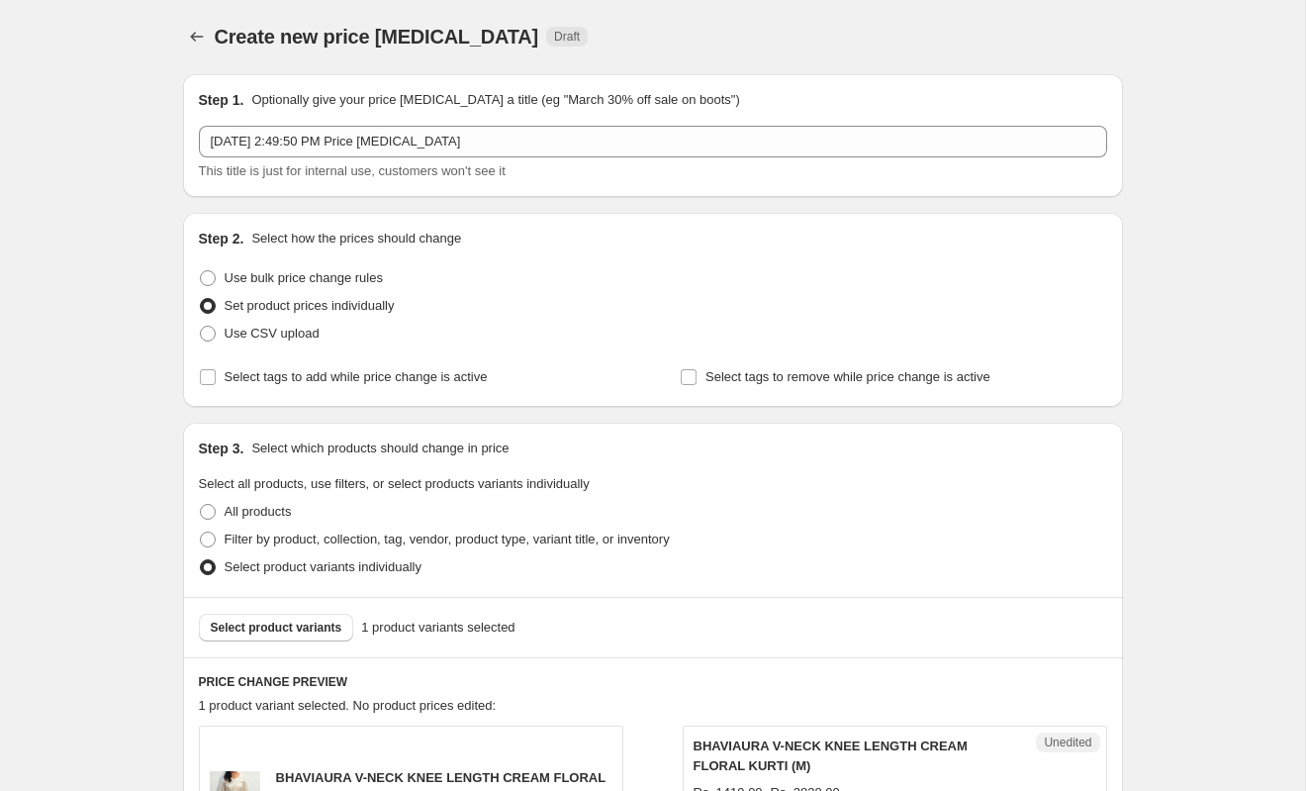
scroll to position [0, 0]
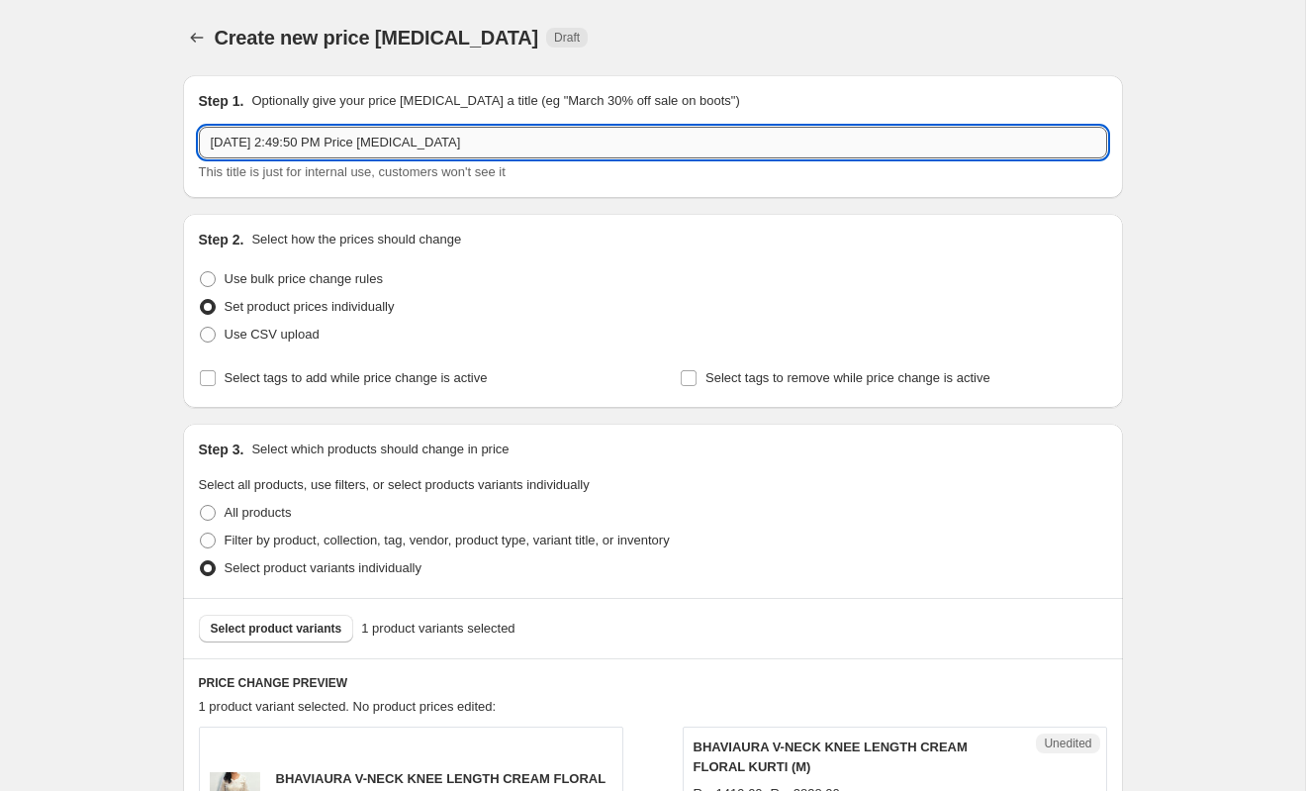
click at [207, 139] on input "Oct 1, 2025, 2:49:50 PM Price change job" at bounding box center [653, 143] width 908 height 32
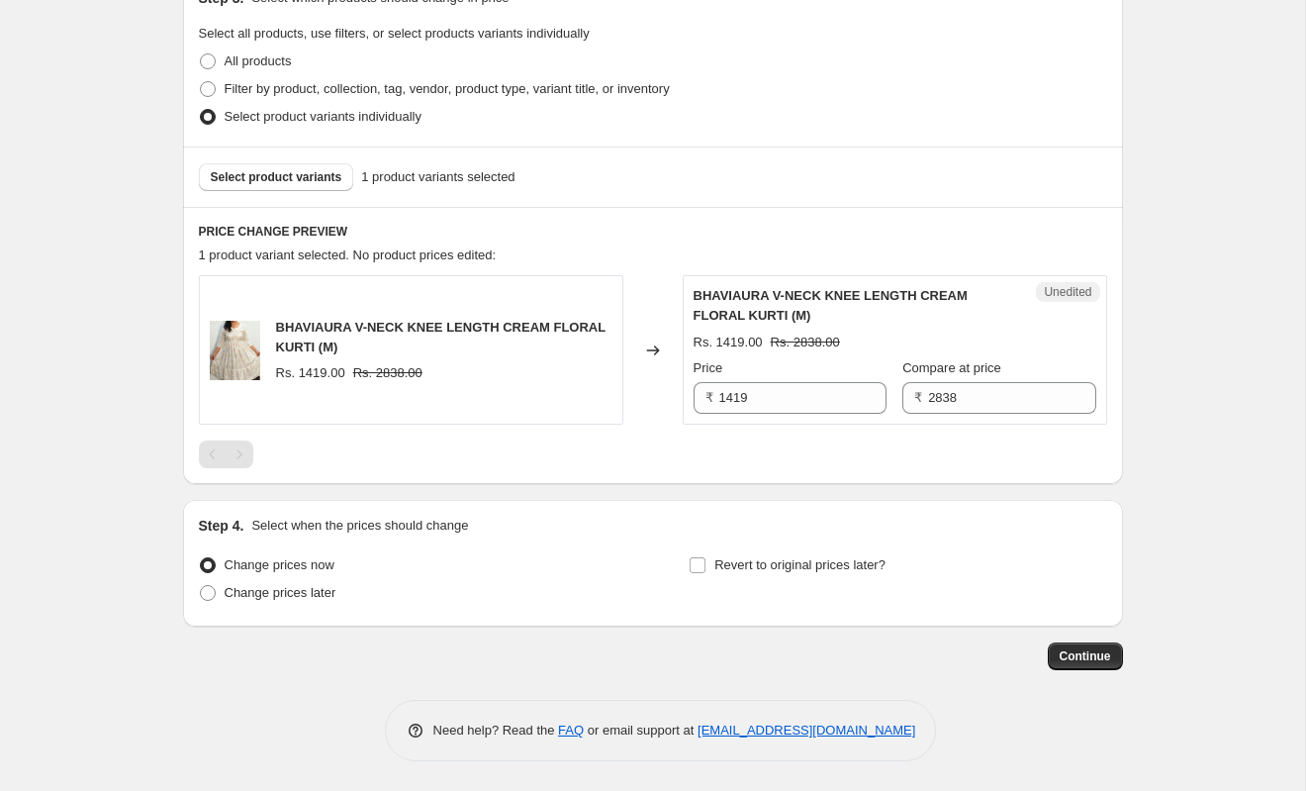
scroll to position [458, 0]
type input "TEST: Oct 1, 2025, 2:49:50 PM Price change job"
click at [1107, 661] on span "Continue" at bounding box center [1085, 656] width 51 height 16
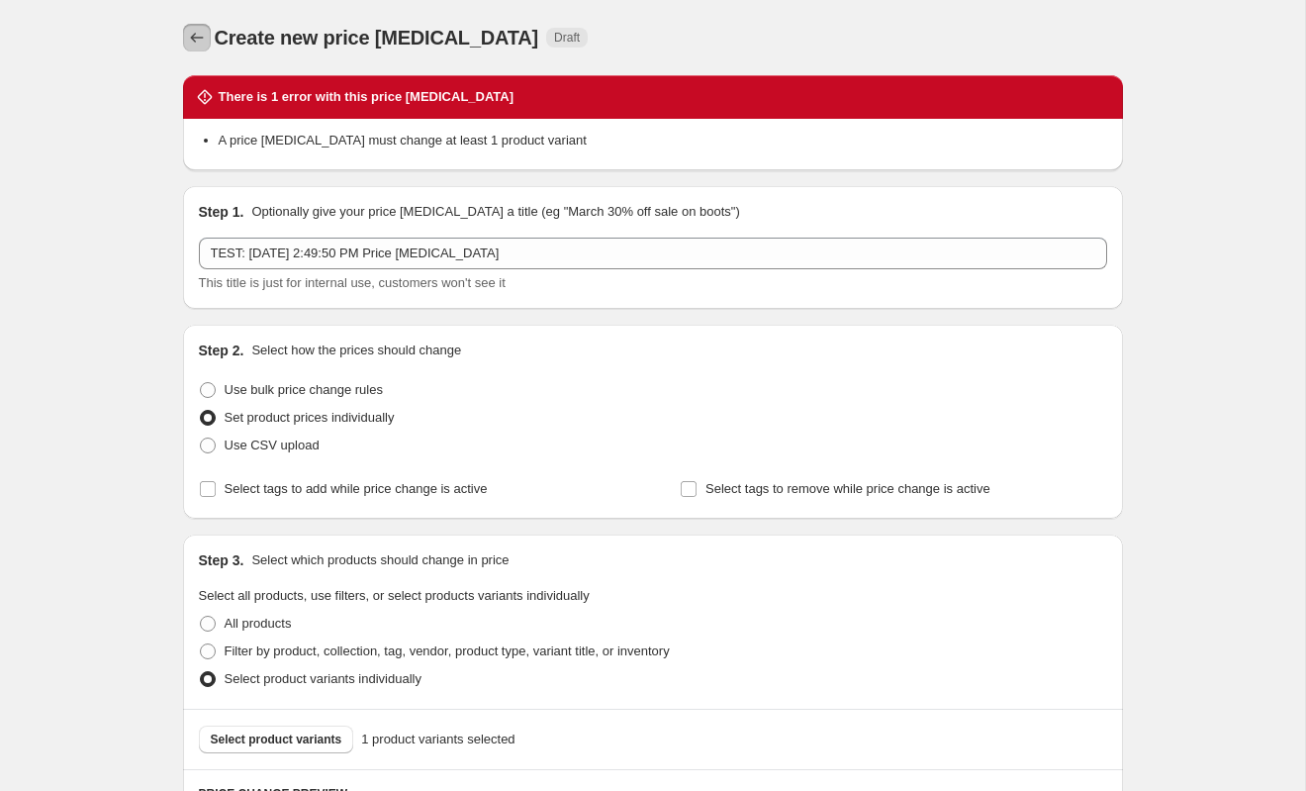
click at [203, 38] on icon "Price change jobs" at bounding box center [197, 38] width 20 height 20
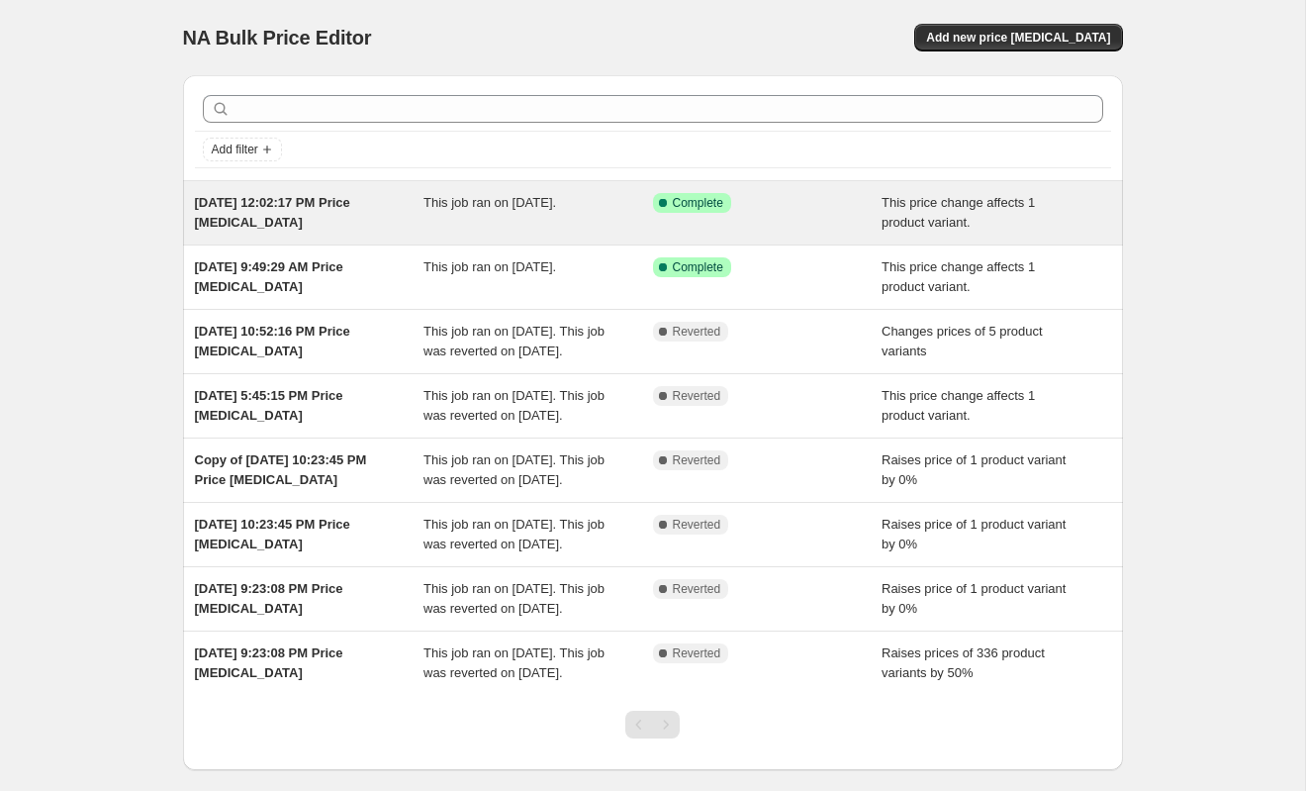
click at [657, 209] on icon at bounding box center [663, 203] width 20 height 20
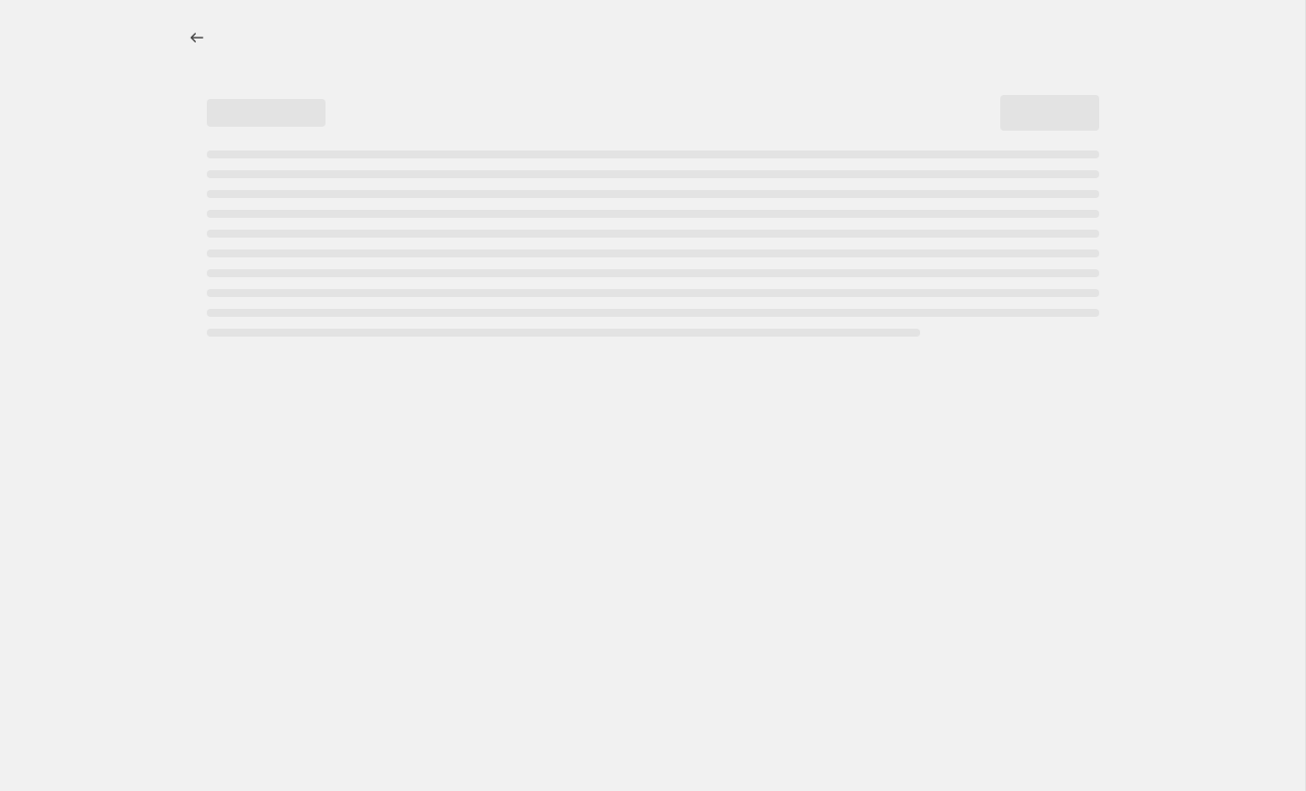
select select "no_change"
select select "pp"
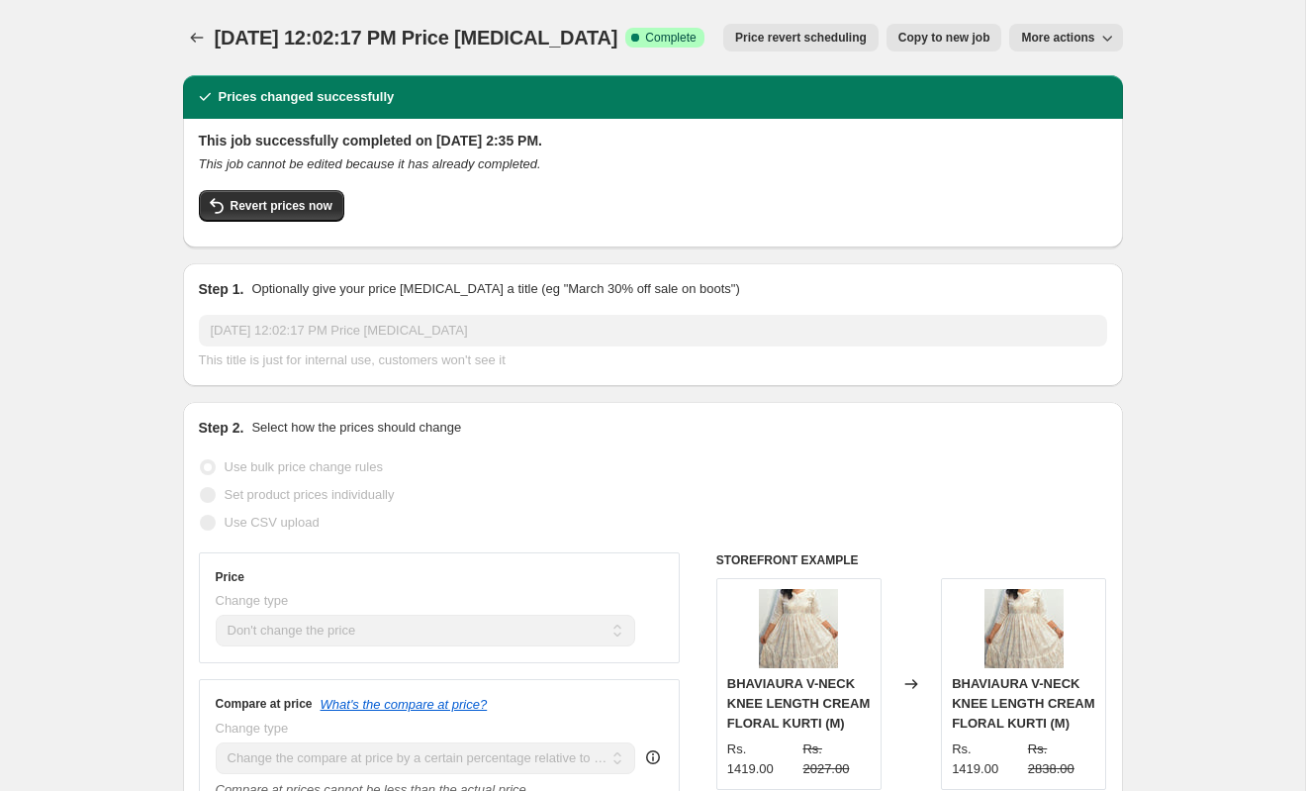
click at [1045, 32] on span "More actions" at bounding box center [1057, 38] width 73 height 16
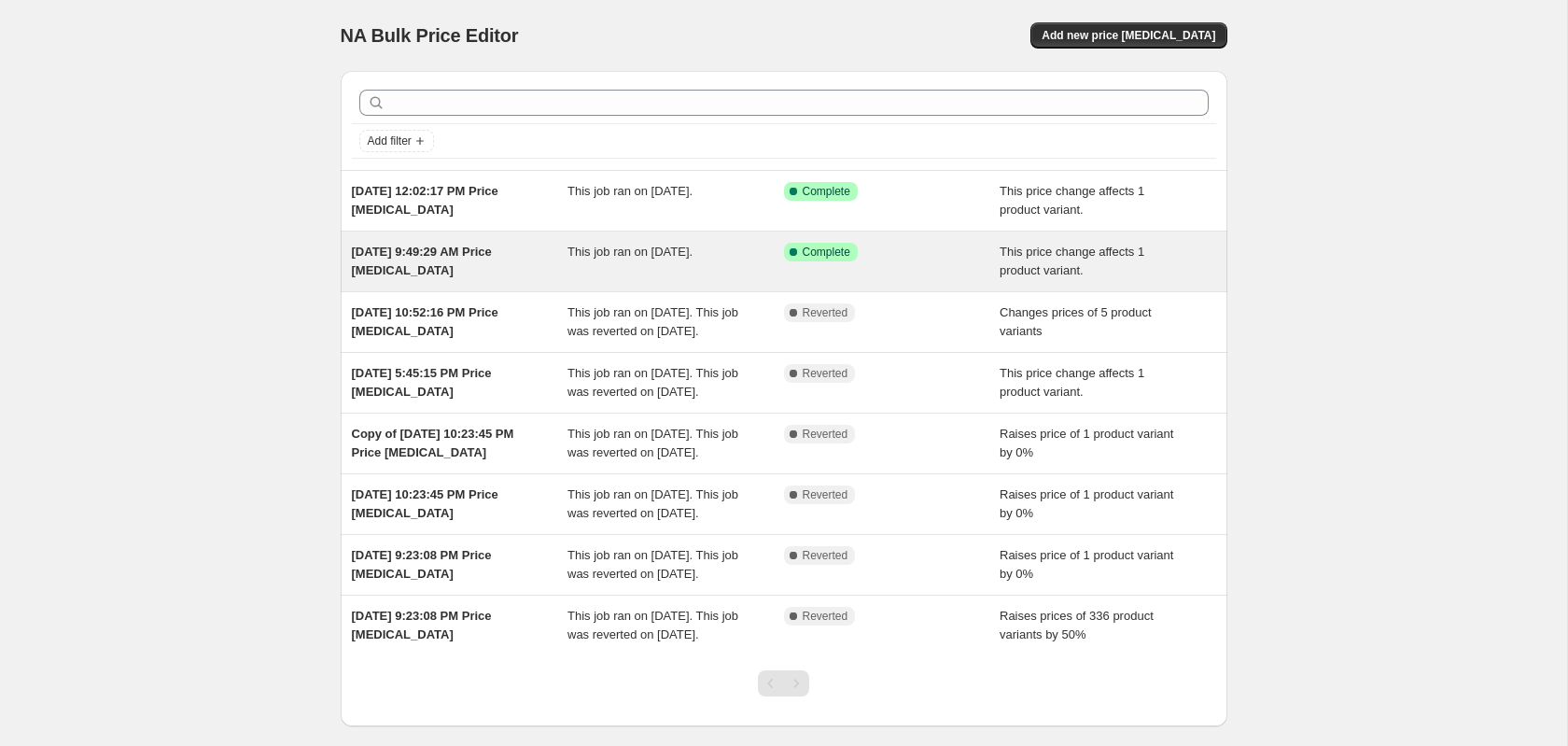
click at [736, 262] on div "This job ran on [DATE]." at bounding box center [676, 261] width 217 height 38
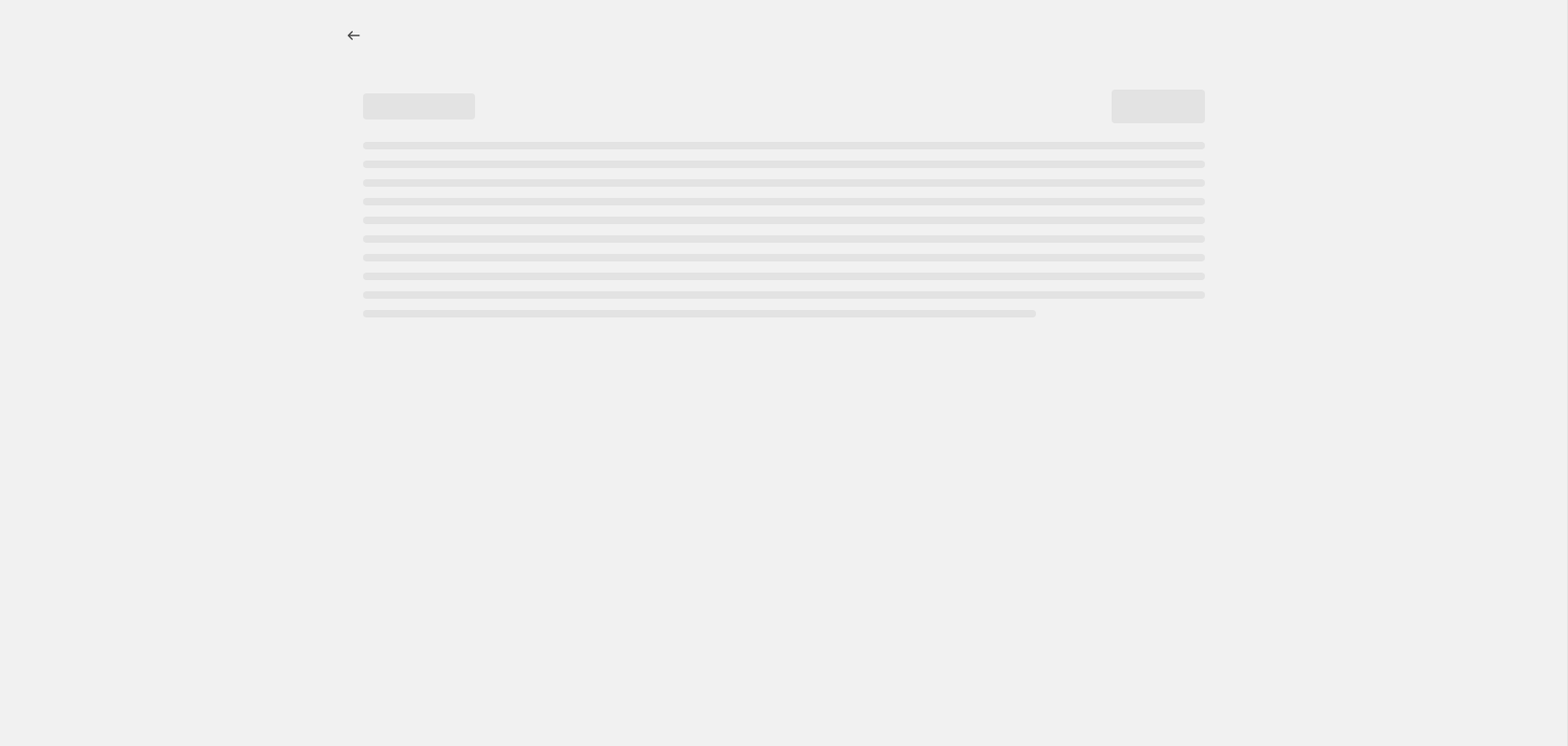
select select "no_change"
select select "pp"
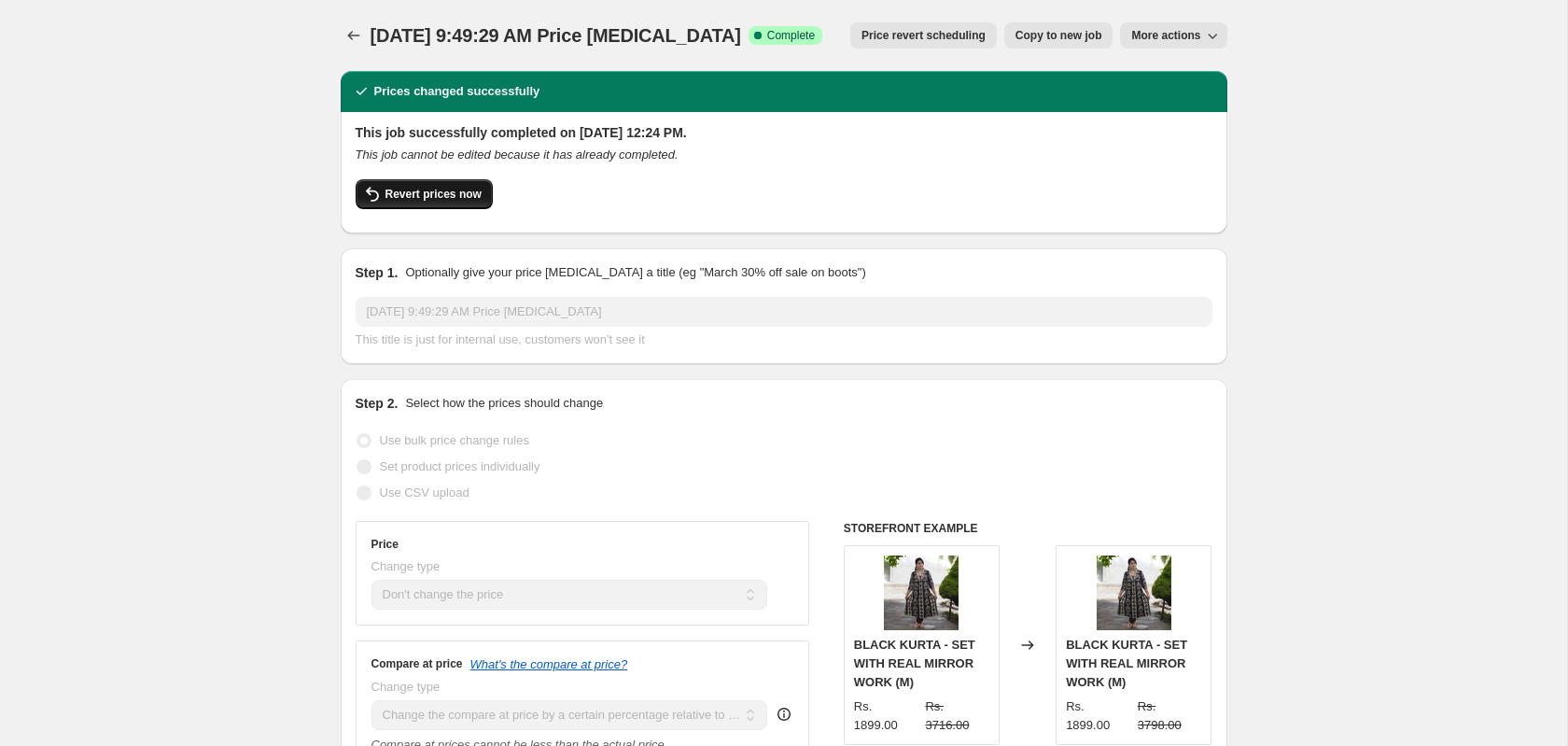
click at [474, 201] on span "Revert prices now" at bounding box center [434, 194] width 96 height 15
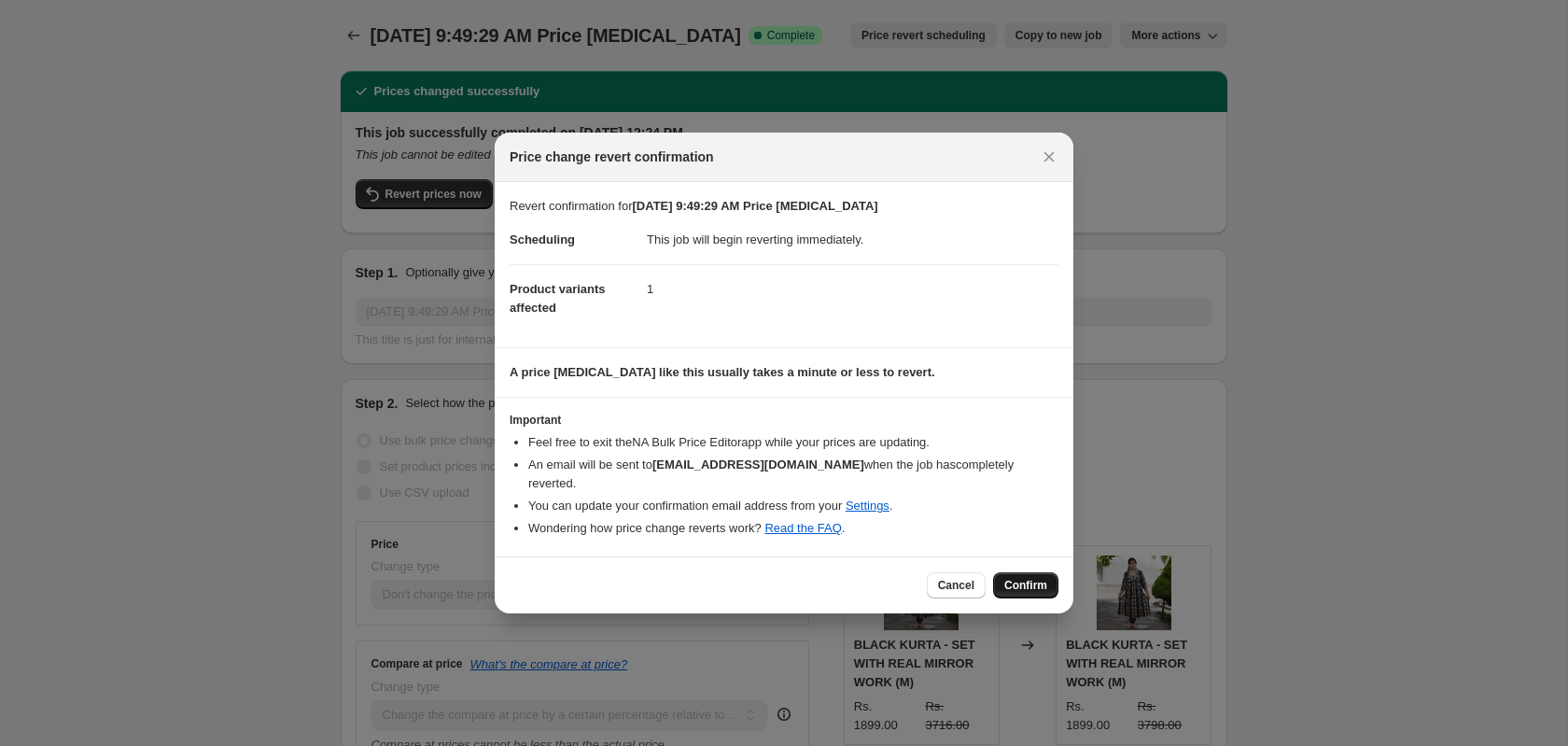
click at [1016, 578] on span "Confirm" at bounding box center [1026, 586] width 43 height 15
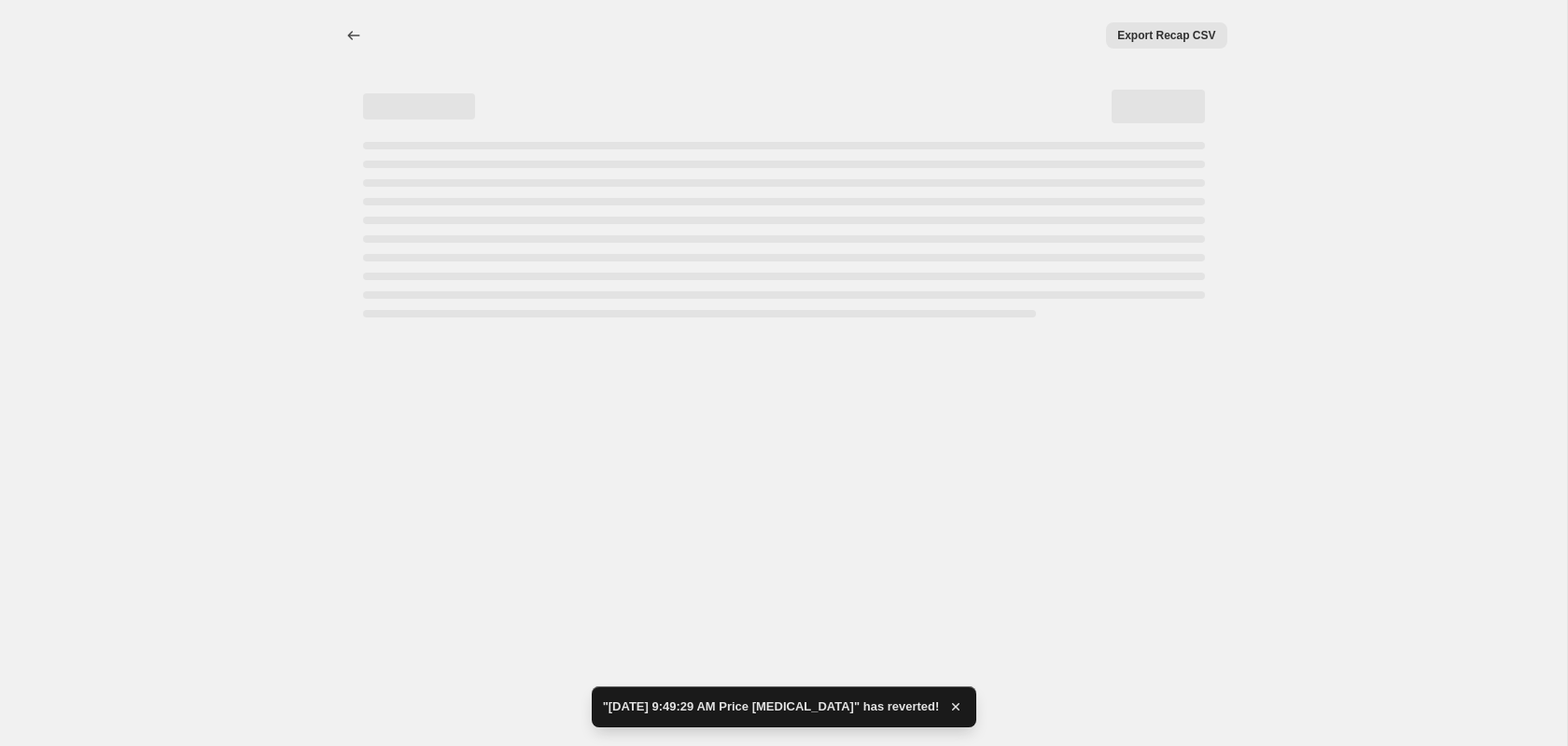
select select "no_change"
select select "pp"
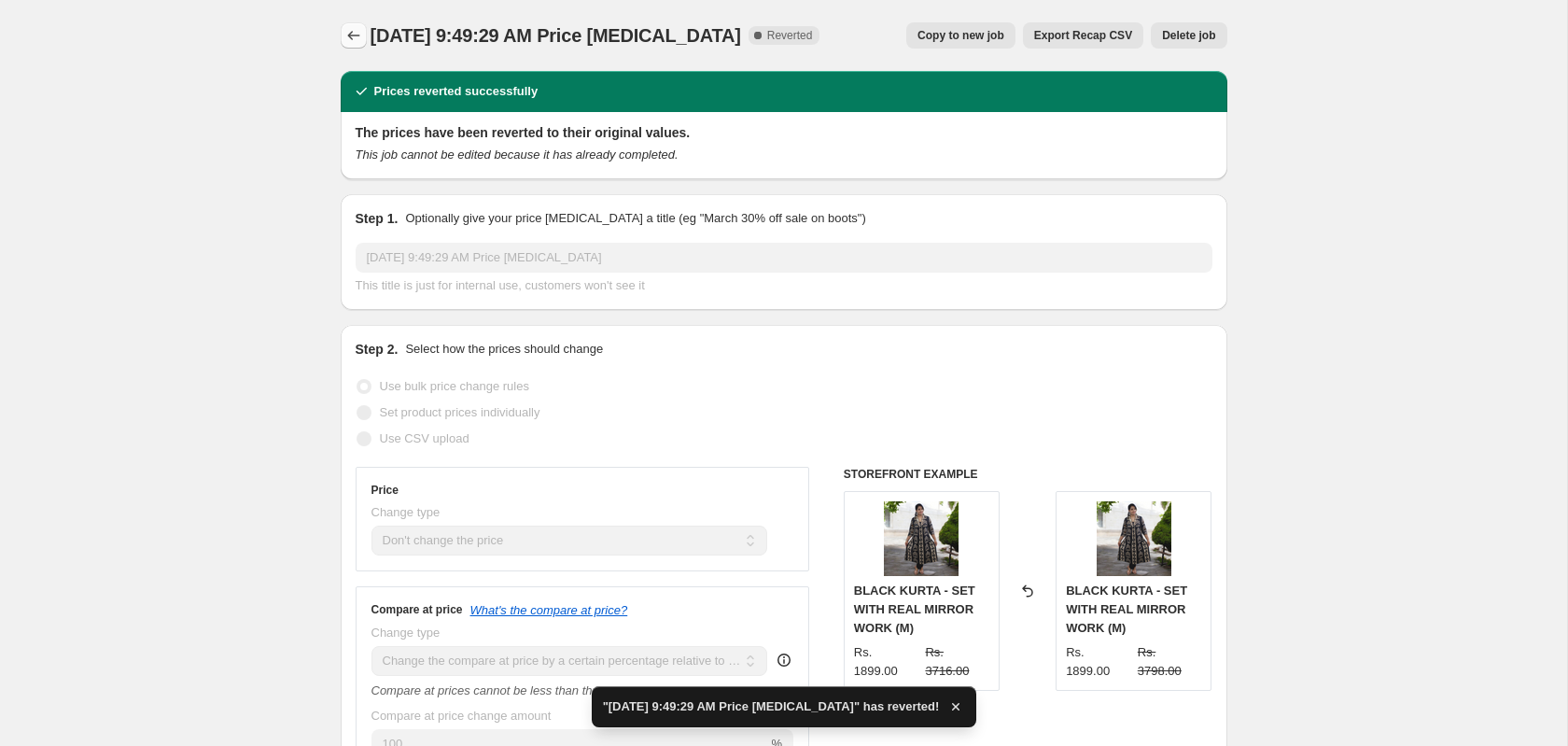
click at [353, 40] on icon "Price change jobs" at bounding box center [354, 36] width 19 height 19
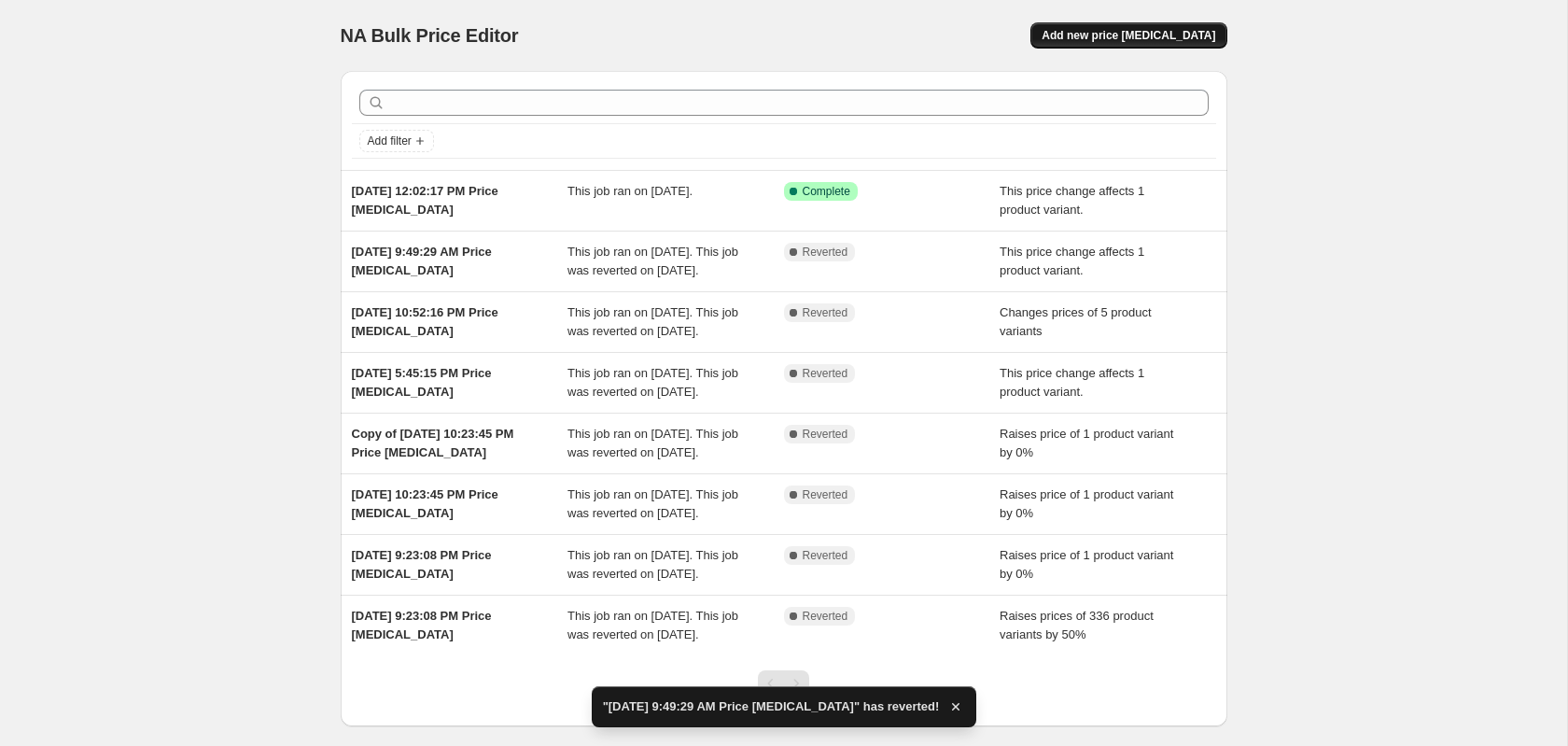
click at [1128, 45] on button "Add new price [MEDICAL_DATA]" at bounding box center [1128, 36] width 196 height 26
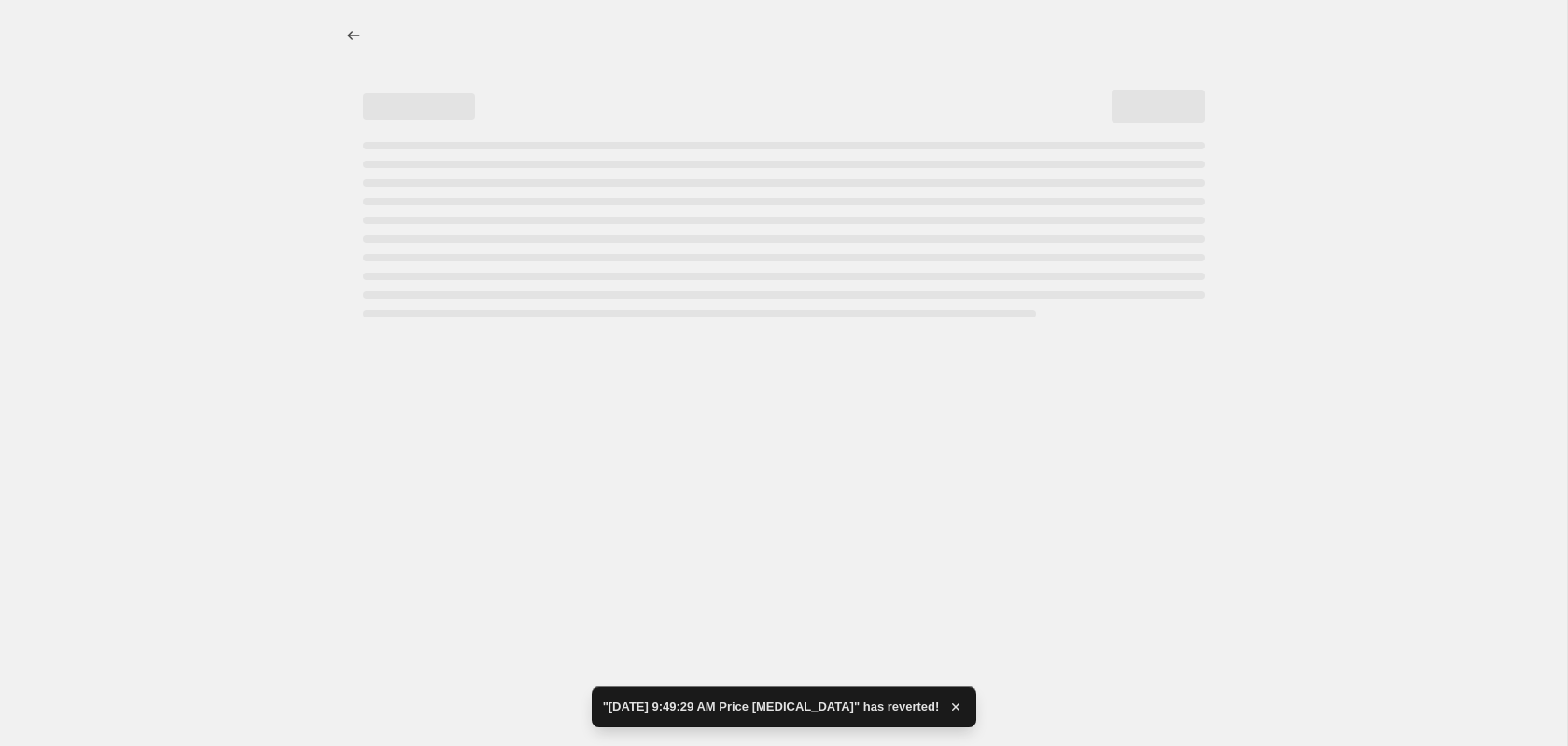
select select "percentage"
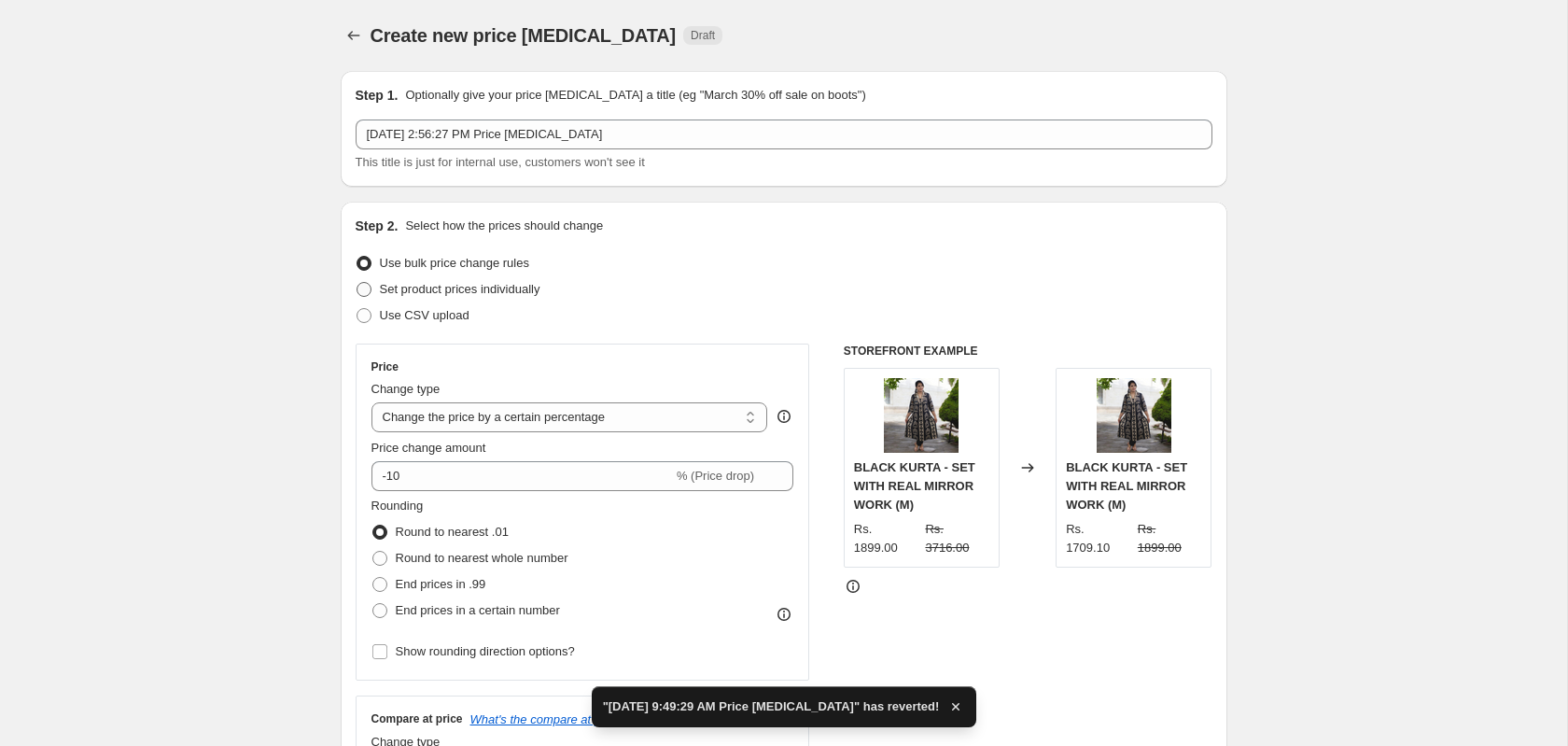
click at [358, 290] on span at bounding box center [364, 290] width 15 height 15
click at [358, 283] on input "Set product prices individually" at bounding box center [357, 282] width 1 height 1
radio input "true"
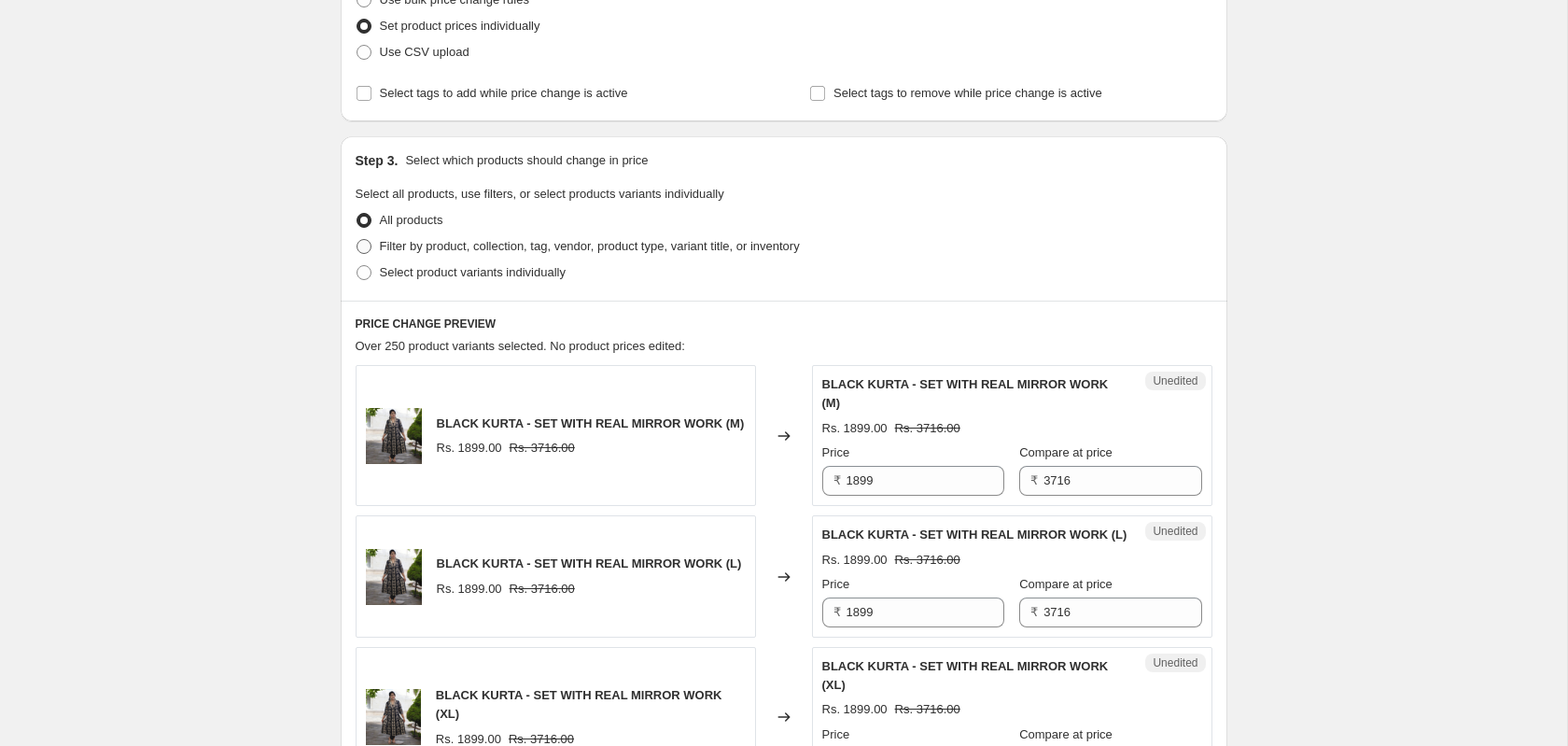
scroll to position [264, 0]
click at [360, 247] on span at bounding box center [364, 245] width 15 height 15
click at [358, 239] on input "Filter by product, collection, tag, vendor, product type, variant title, or inv…" at bounding box center [357, 238] width 1 height 1
radio input "true"
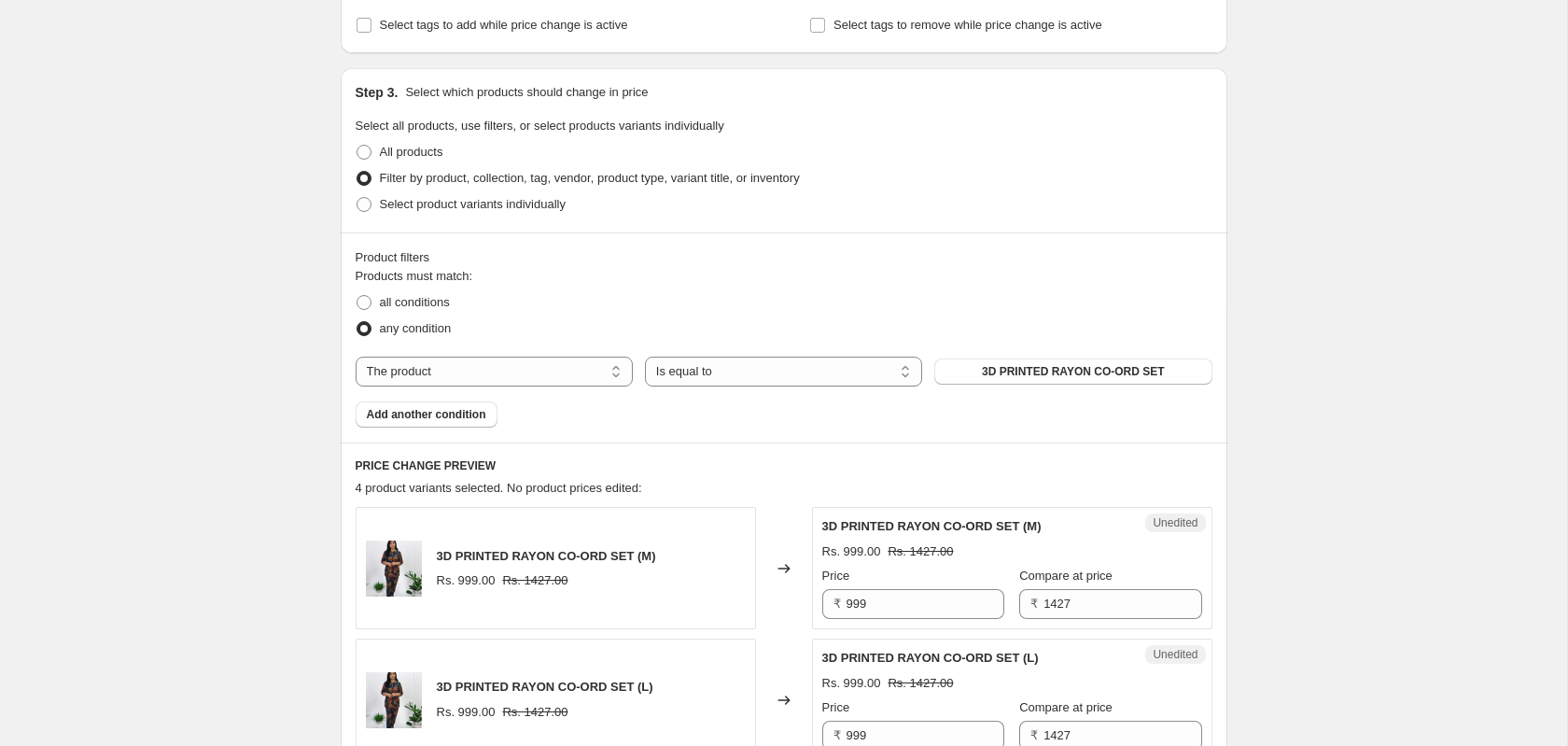
scroll to position [332, 0]
click at [356, 204] on span at bounding box center [364, 204] width 17 height 17
click at [357, 197] on input "Select product variants individually" at bounding box center [357, 196] width 1 height 1
radio input "true"
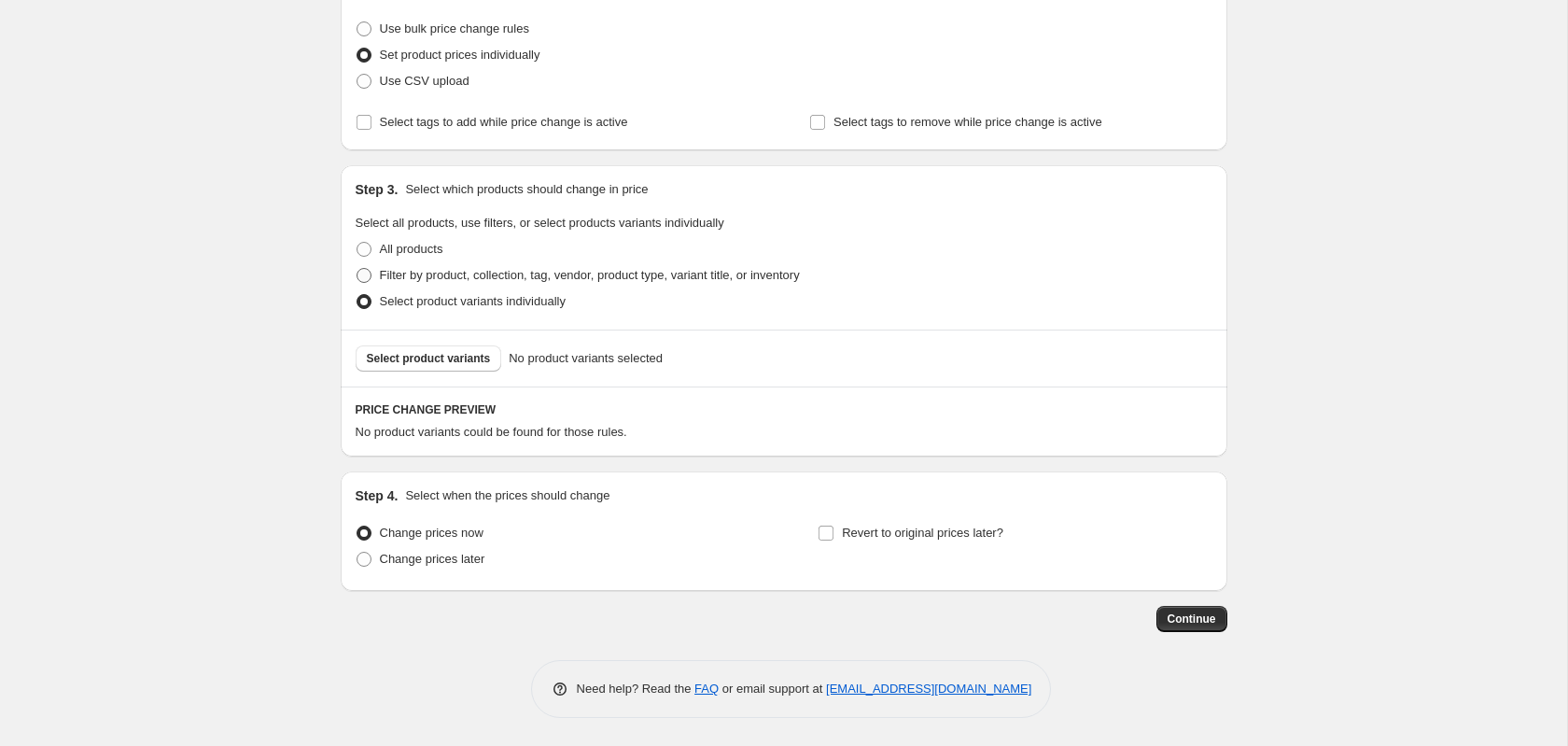
scroll to position [240, 0]
click at [448, 357] on span "Select product variants" at bounding box center [429, 358] width 125 height 15
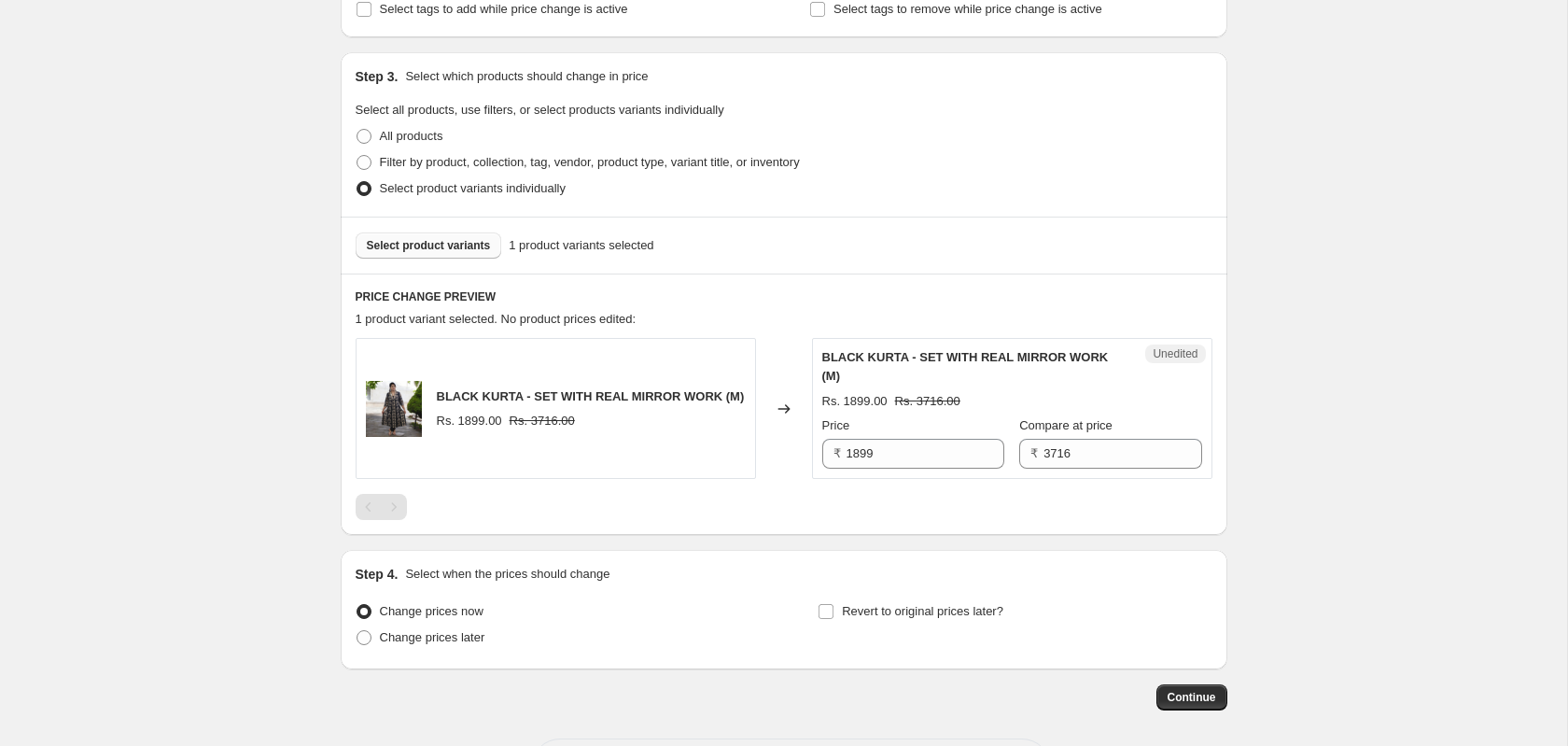
scroll to position [413, 0]
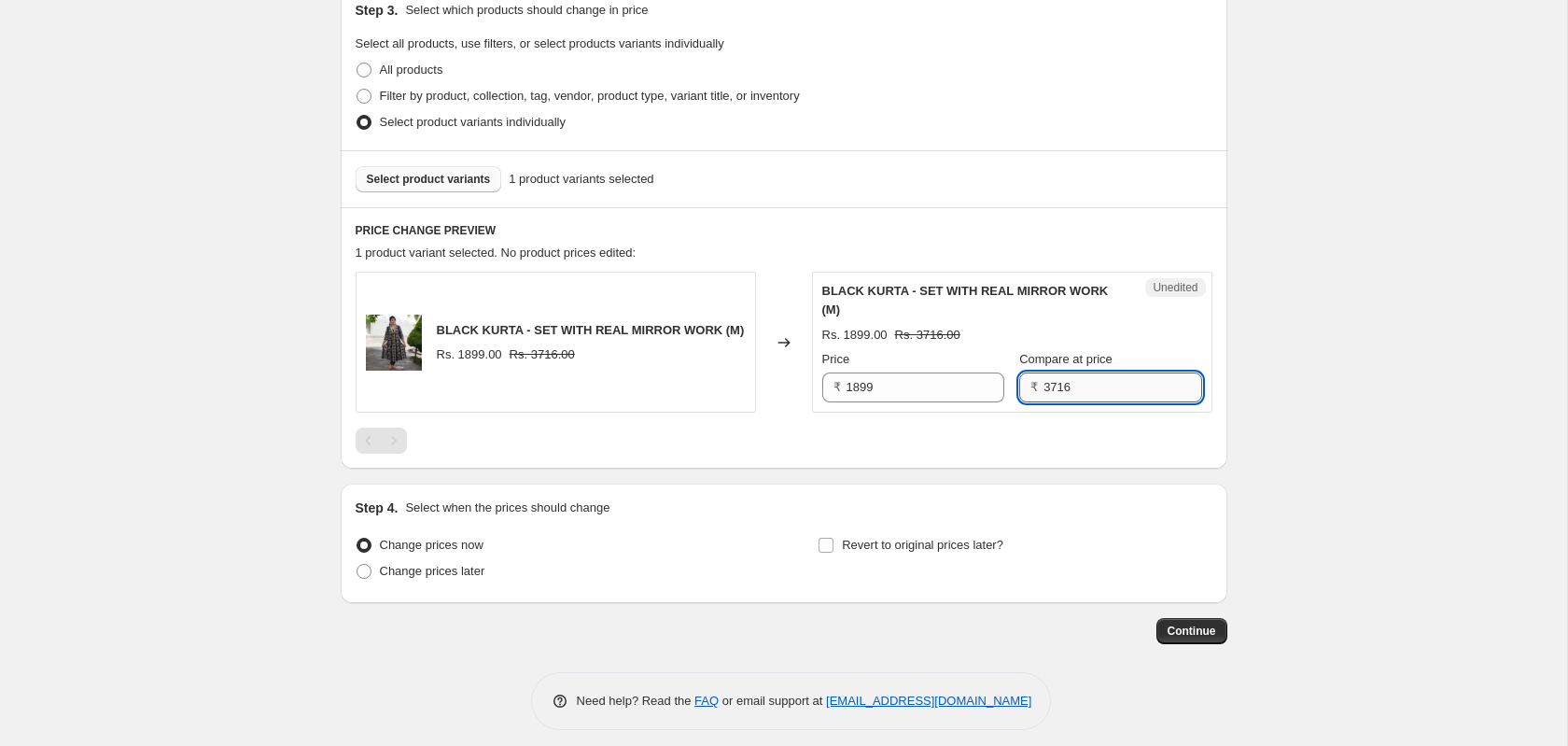
click at [1108, 373] on input "3716" at bounding box center [1122, 388] width 158 height 30
type input "3798"
click at [1346, 324] on div "Create new price change job. This page is ready Create new price change job Dra…" at bounding box center [784, 173] width 1568 height 1171
click at [1208, 626] on button "Continue" at bounding box center [1192, 631] width 71 height 26
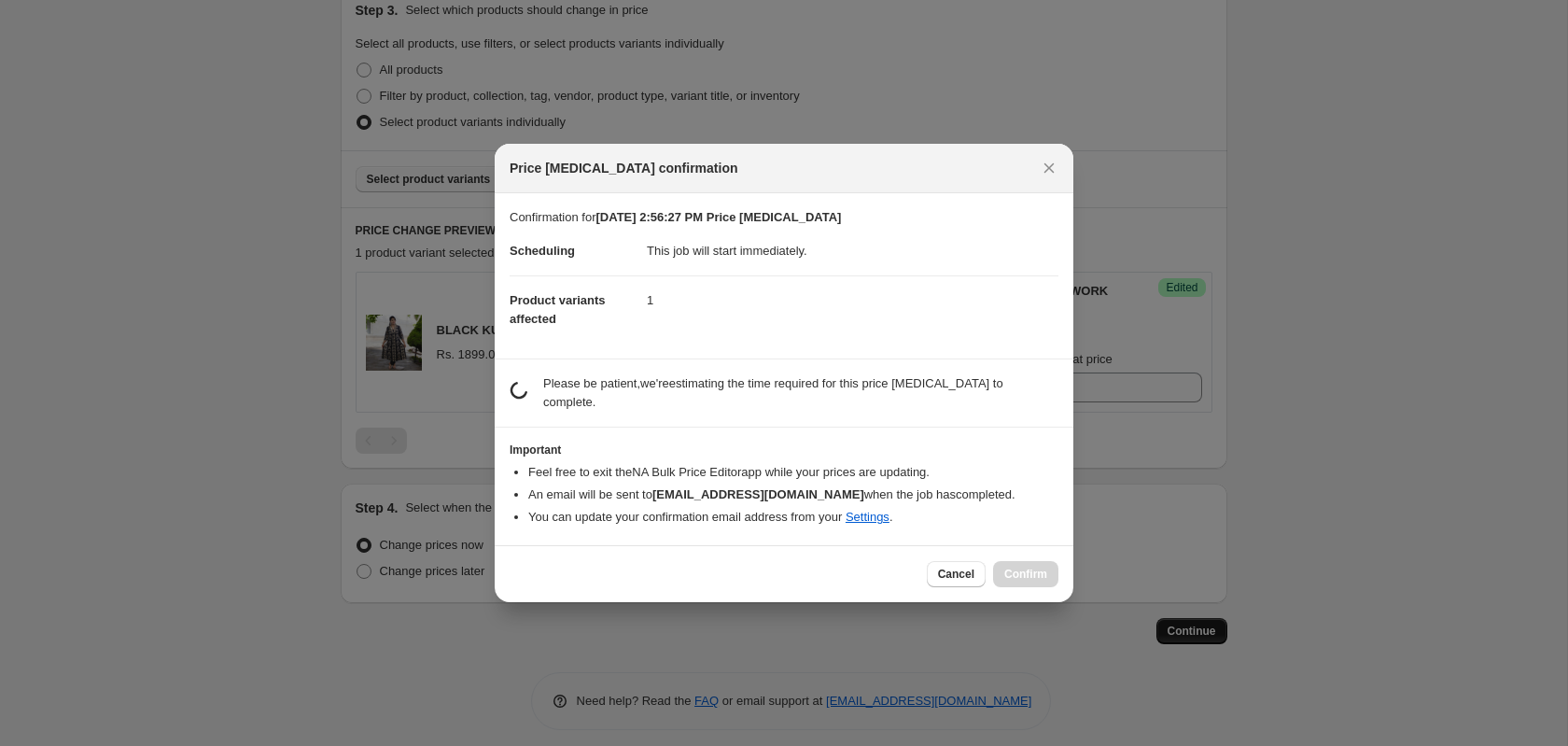
scroll to position [0, 0]
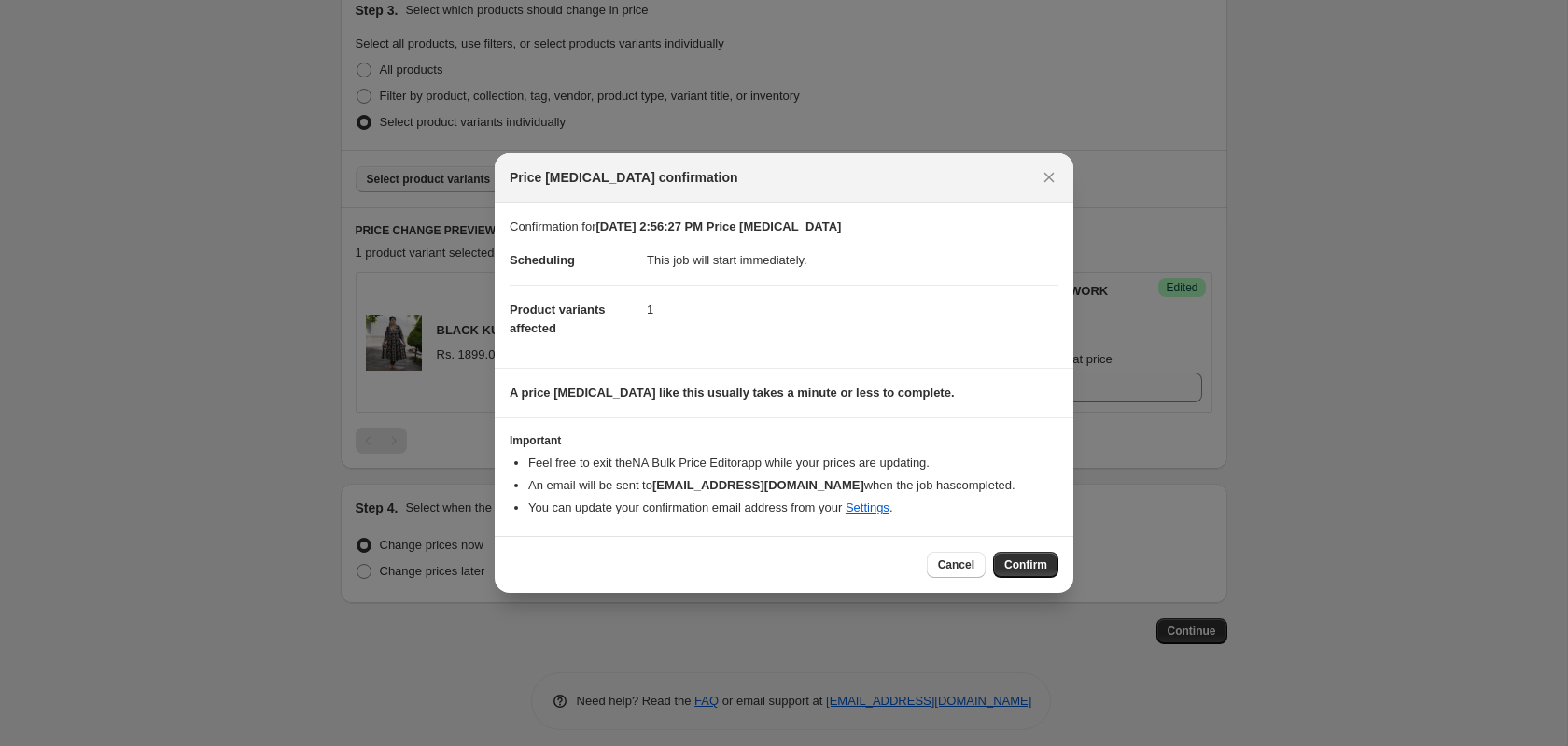
click at [1022, 559] on span "Confirm" at bounding box center [1026, 565] width 43 height 15
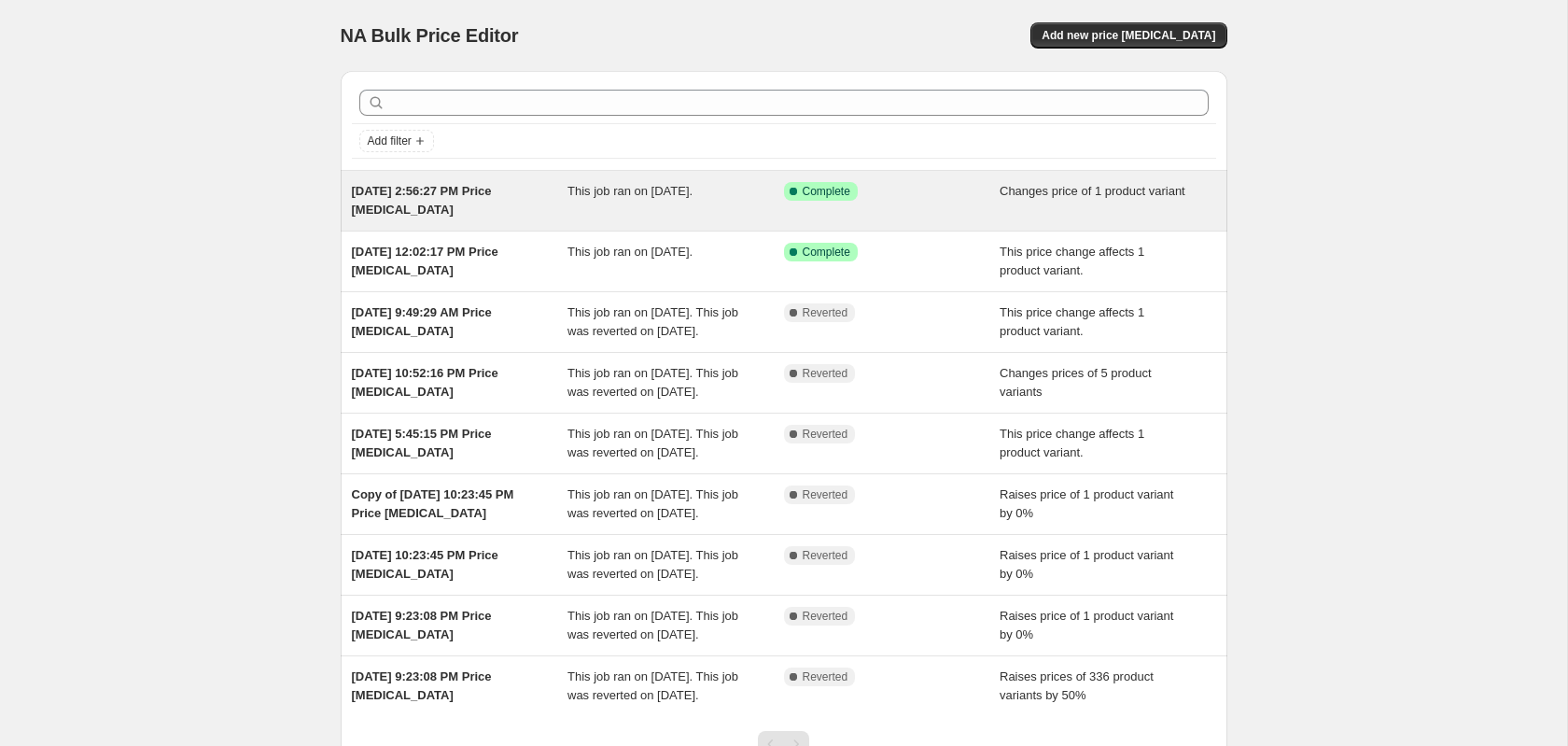
click at [600, 190] on span "This job ran on [DATE]." at bounding box center [630, 191] width 125 height 14
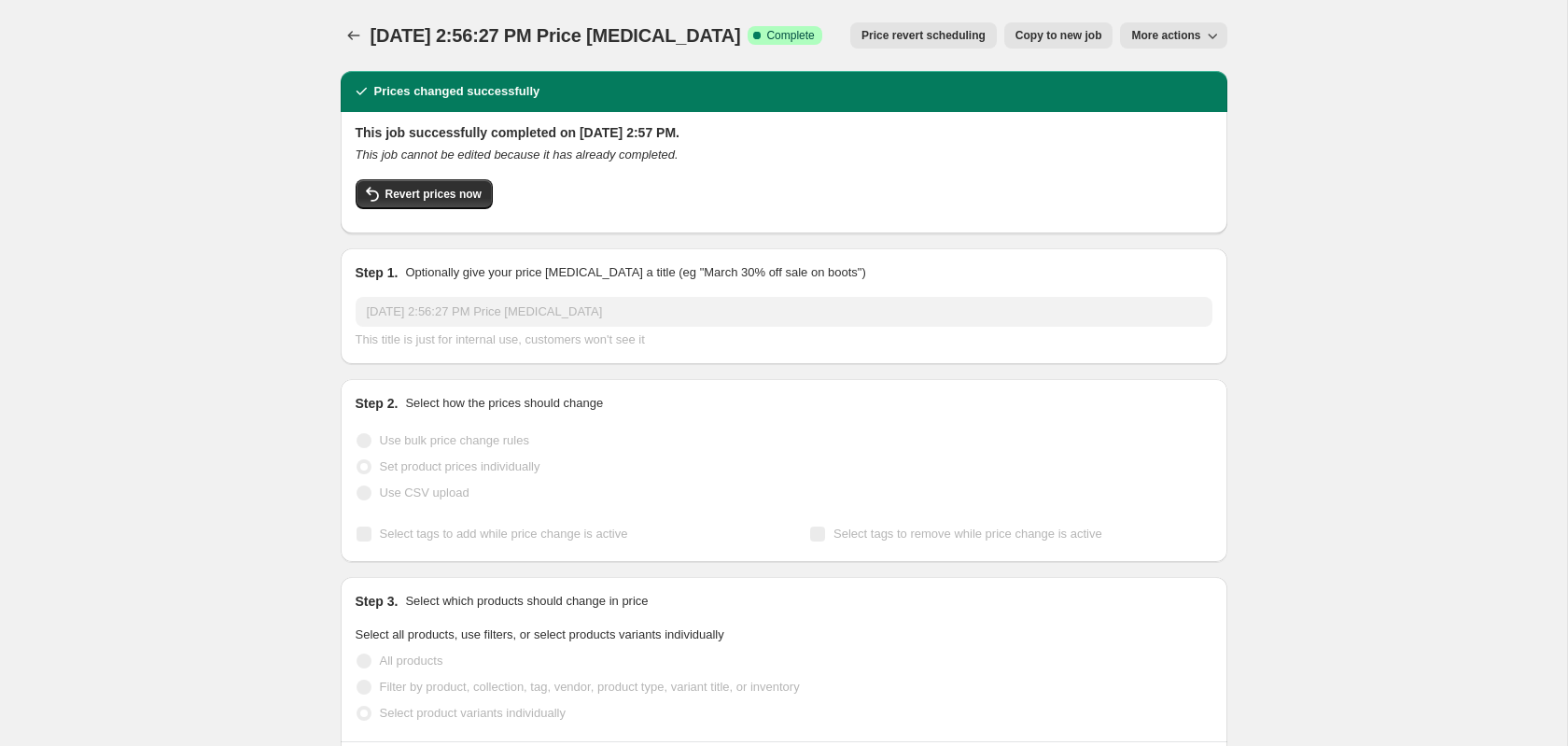
click at [1196, 33] on span "More actions" at bounding box center [1165, 36] width 69 height 15
click at [1371, 83] on div "[DATE] 2:56:27 PM Price [MEDICAL_DATA]. This page is ready [DATE] 2:56:27 PM Pr…" at bounding box center [784, 644] width 1568 height 1289
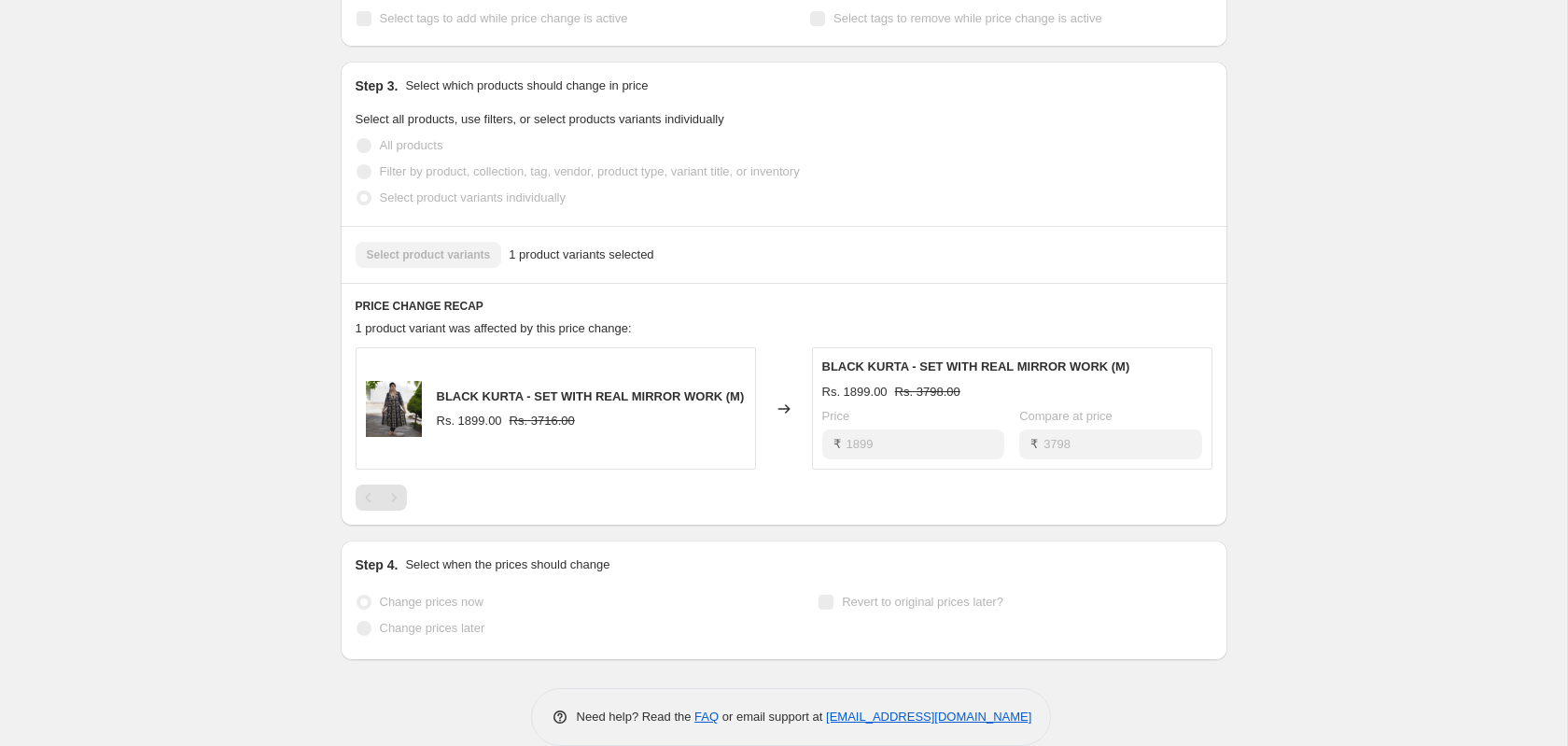
scroll to position [550, 0]
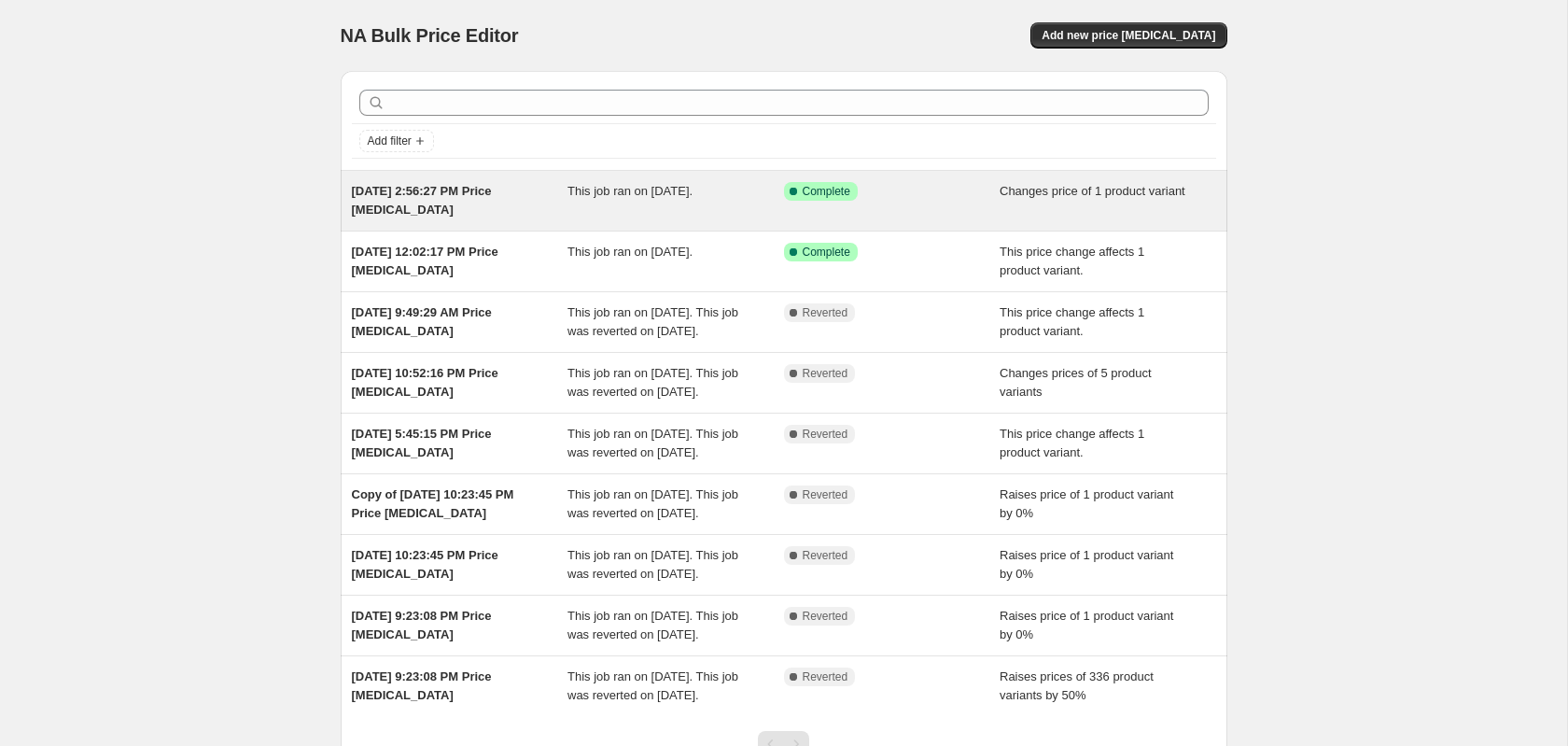
click at [592, 220] on div "[DATE] 2:56:27 PM Price [MEDICAL_DATA] This job ran on [DATE]. Success Complete…" at bounding box center [784, 200] width 887 height 59
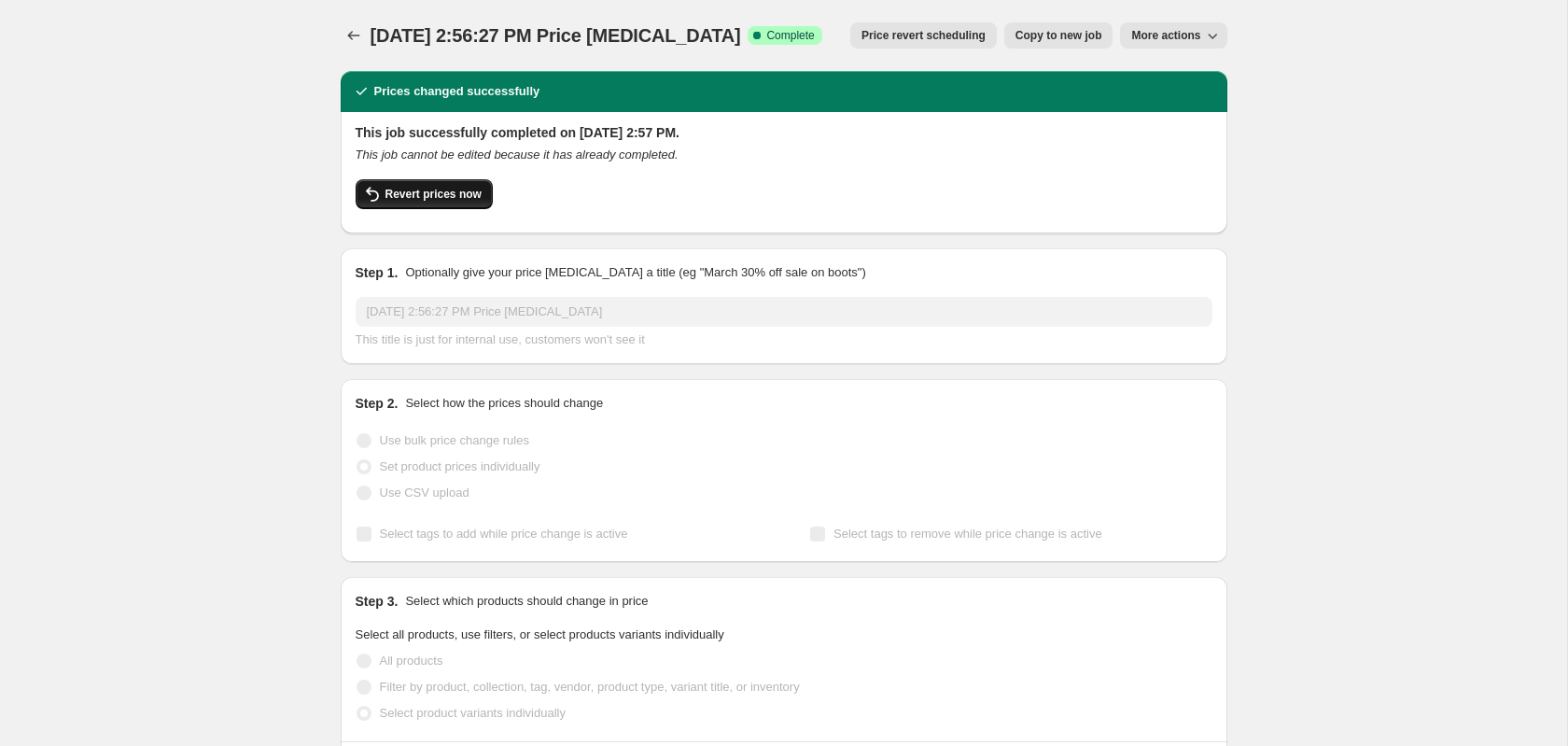
click at [436, 192] on span "Revert prices now" at bounding box center [434, 194] width 96 height 15
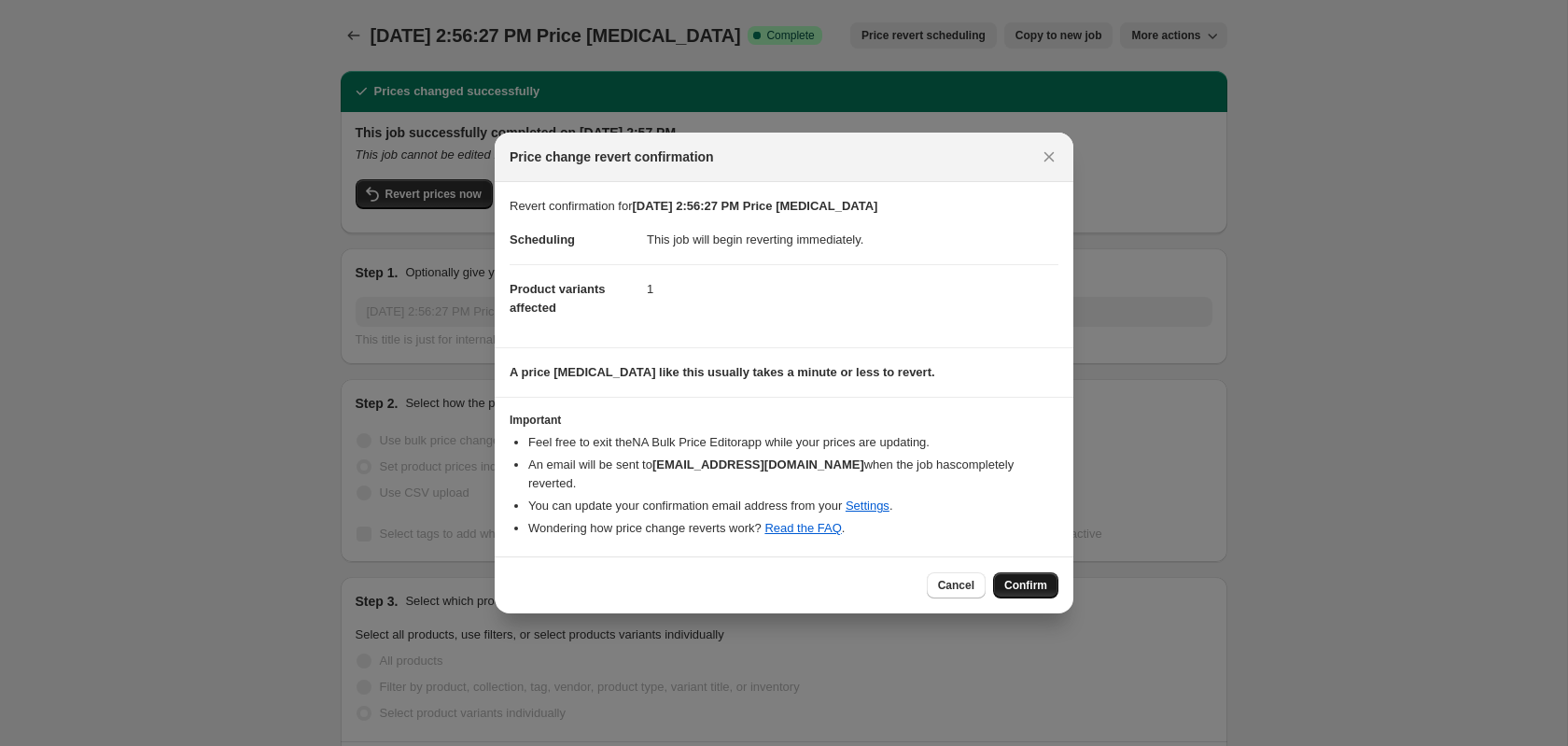
click at [1039, 584] on button "Confirm" at bounding box center [1026, 586] width 65 height 26
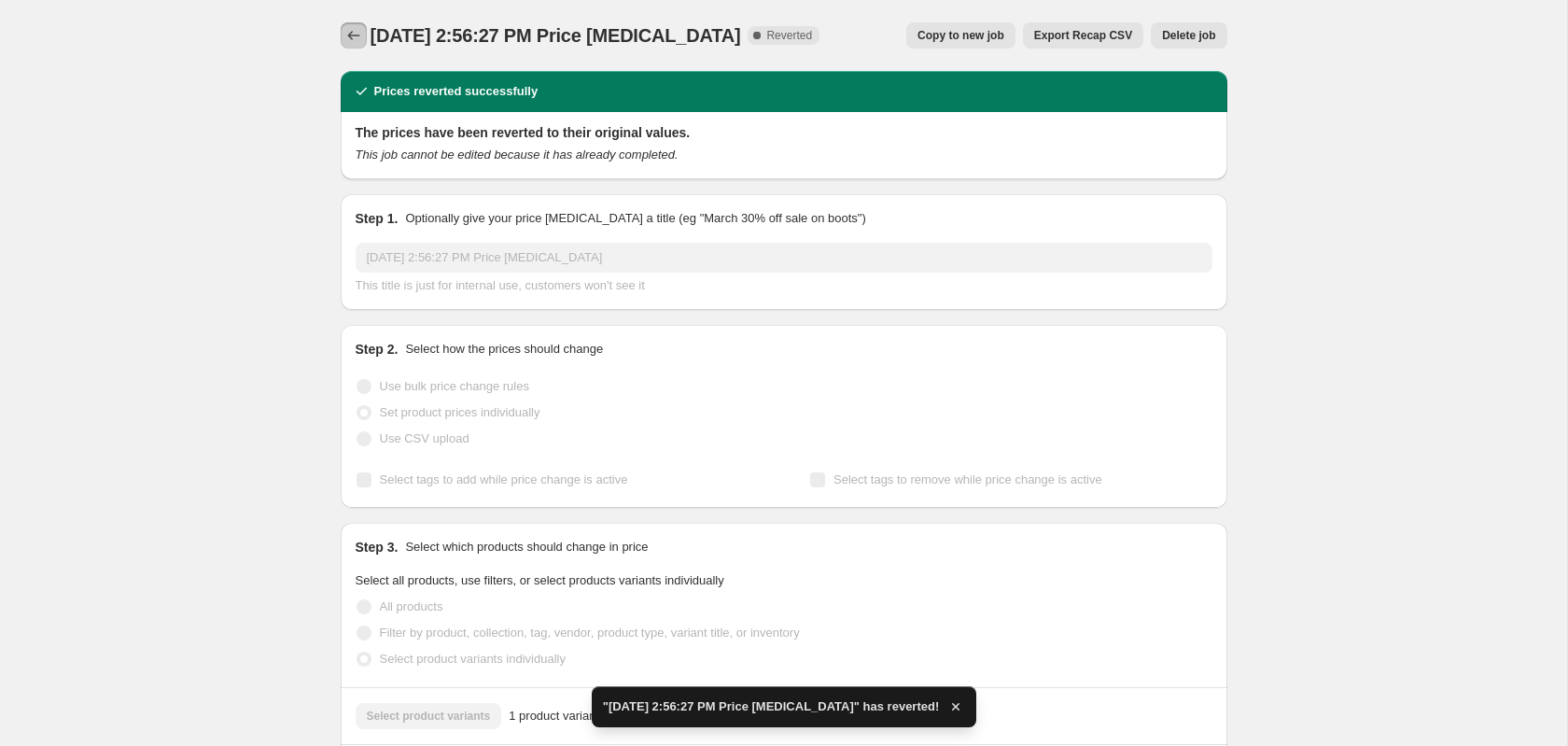
click at [351, 32] on icon "Price change jobs" at bounding box center [353, 36] width 12 height 9
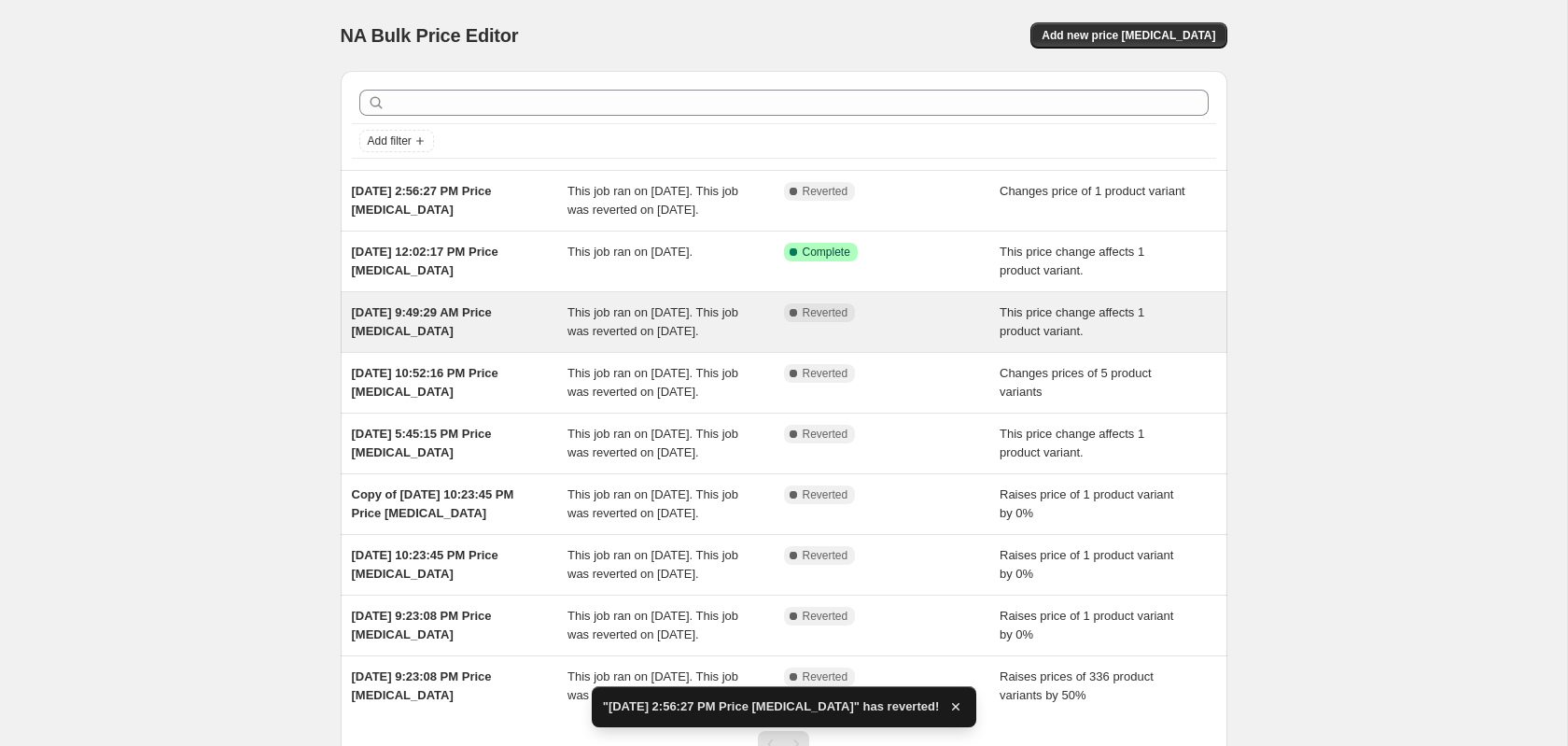
click at [876, 340] on div "Complete Reverted" at bounding box center [892, 323] width 217 height 38
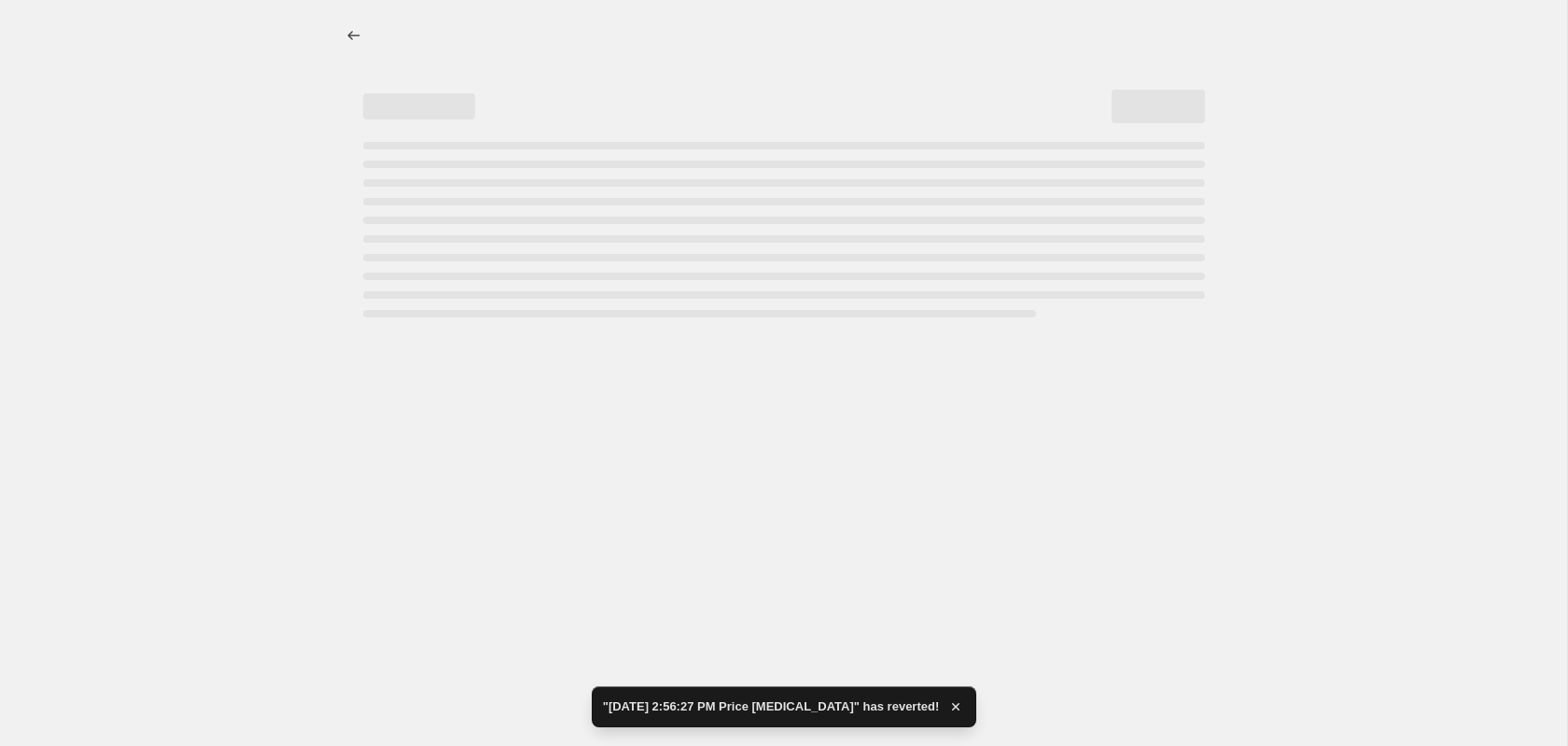
select select "no_change"
select select "pp"
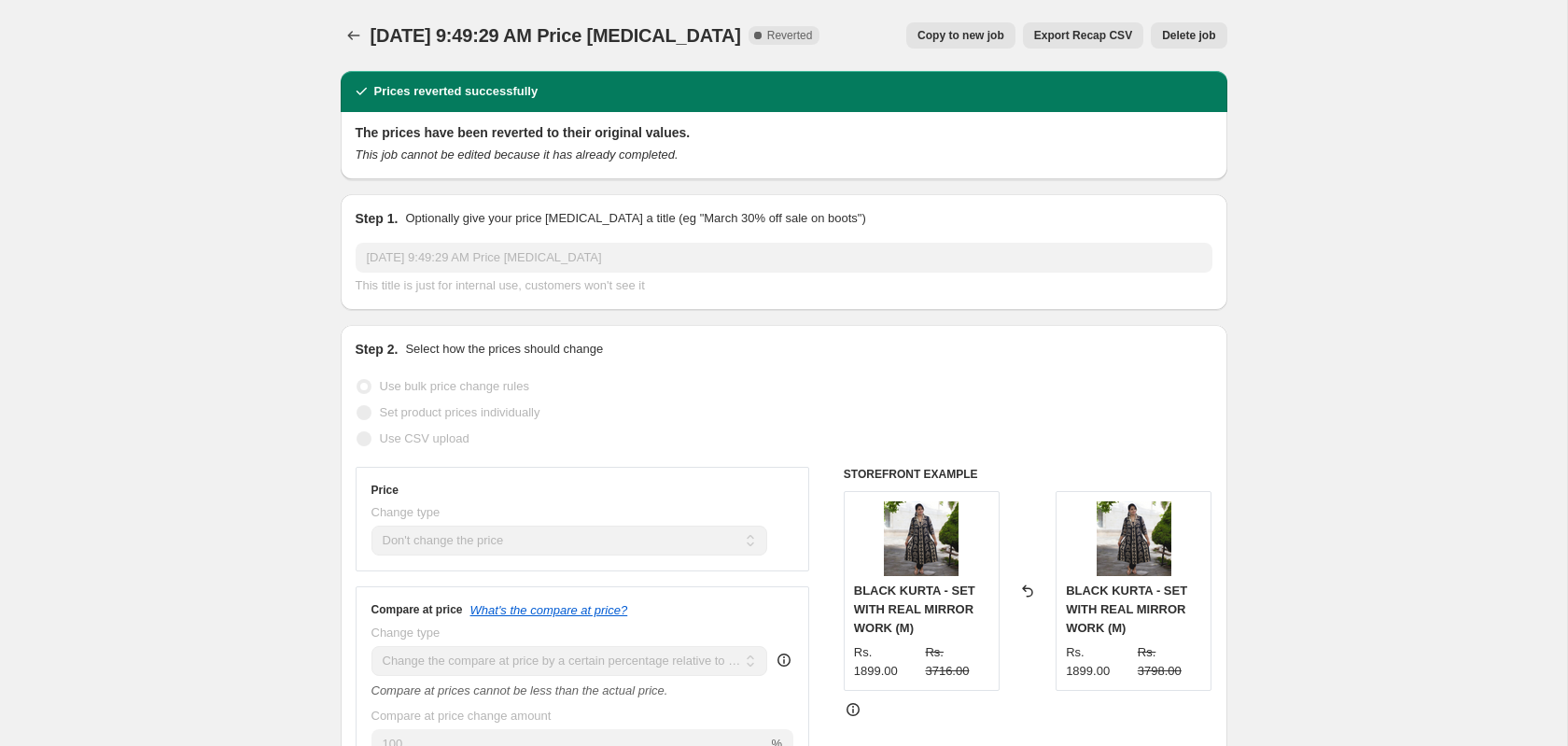
click at [961, 42] on span "Copy to new job" at bounding box center [961, 36] width 87 height 15
select select "no_change"
select select "pp"
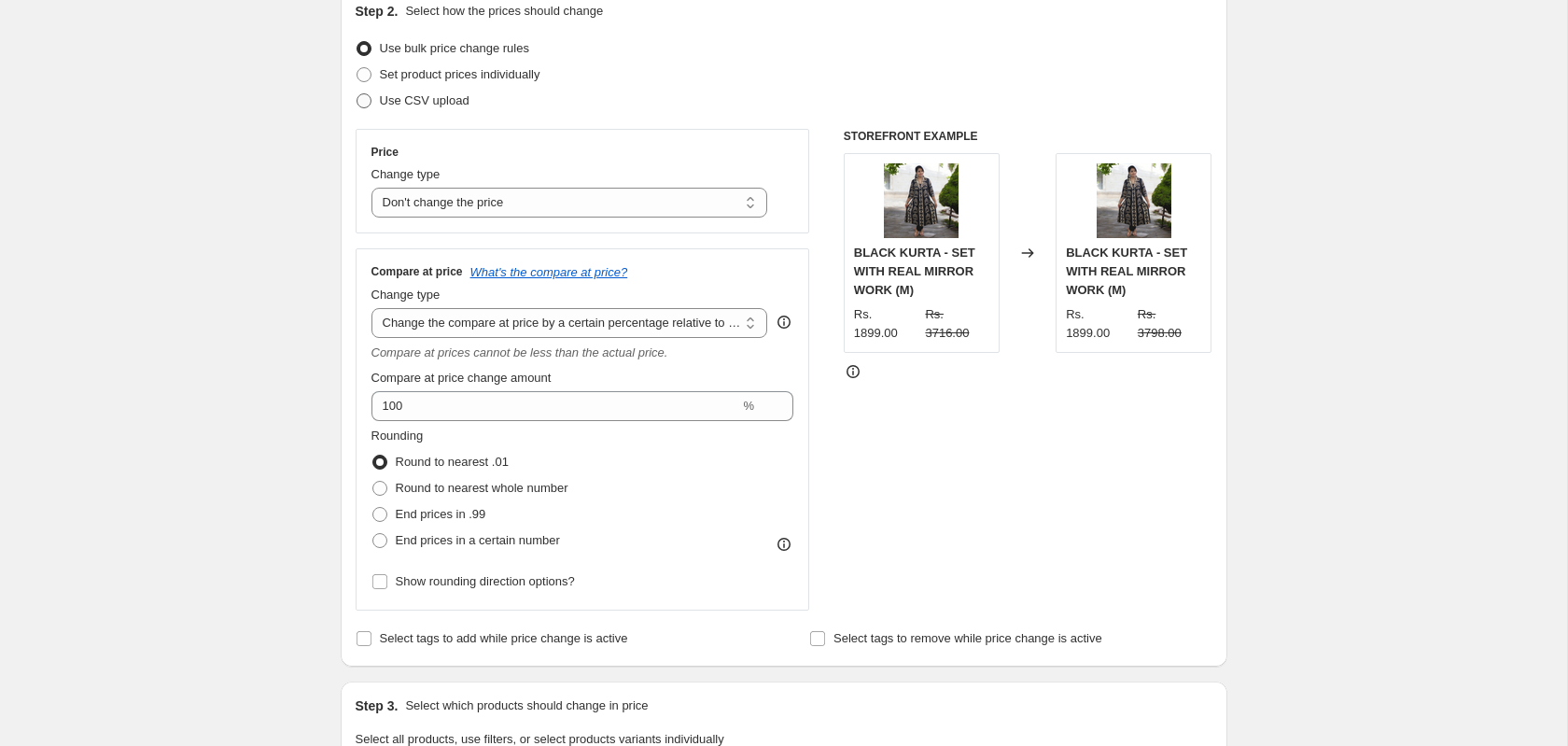
scroll to position [217, 0]
click at [363, 76] on span at bounding box center [364, 73] width 15 height 15
click at [358, 66] on input "Set product prices individually" at bounding box center [357, 65] width 1 height 1
radio input "true"
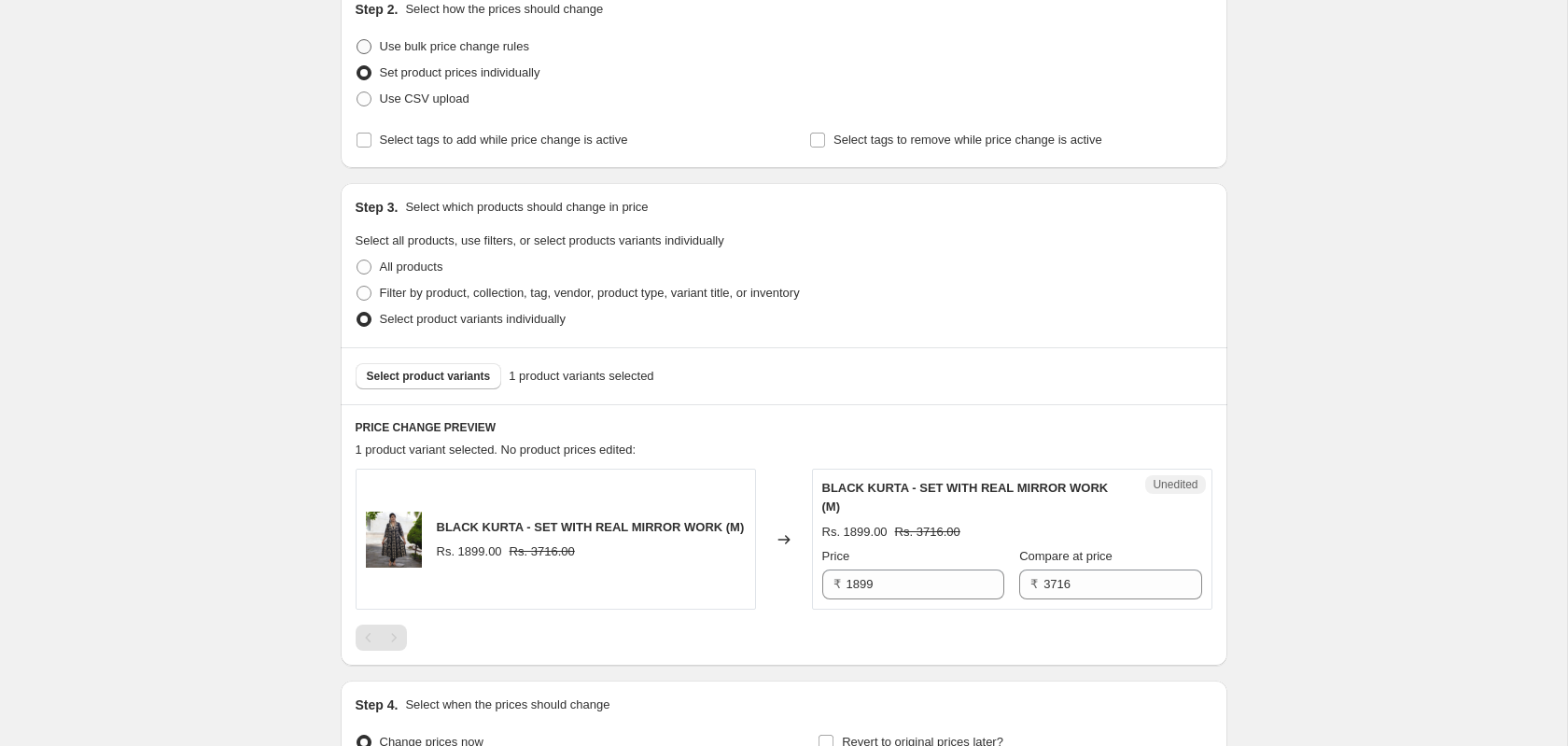
click at [363, 51] on span at bounding box center [364, 47] width 15 height 15
click at [358, 41] on input "Use bulk price change rules" at bounding box center [357, 40] width 1 height 1
radio input "true"
select select "no_change"
select select "pp"
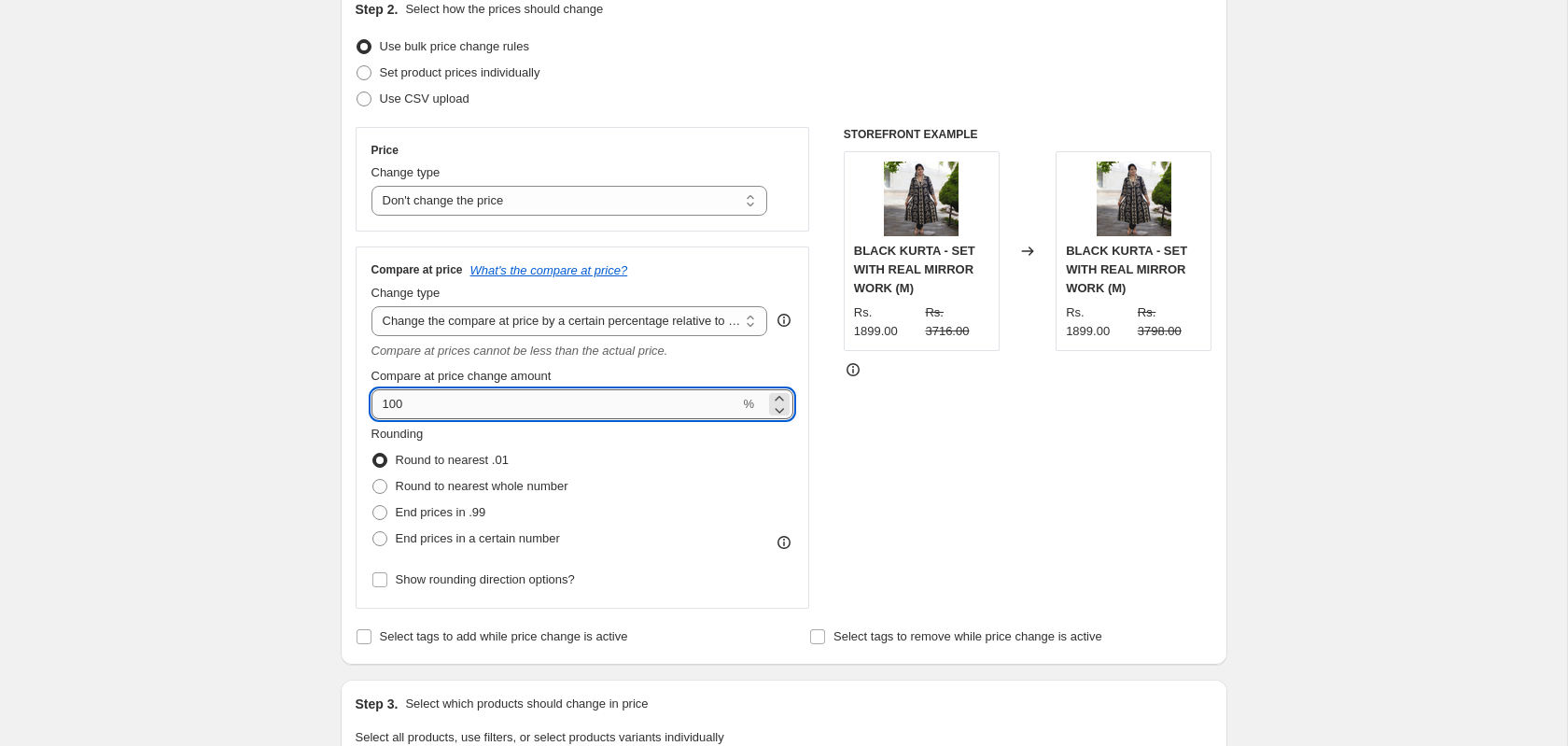
click at [464, 403] on input "100" at bounding box center [556, 405] width 369 height 30
type input "1"
type input "50"
click at [1011, 379] on div at bounding box center [1028, 370] width 369 height 19
drag, startPoint x: 416, startPoint y: 406, endPoint x: 363, endPoint y: 406, distance: 53.0
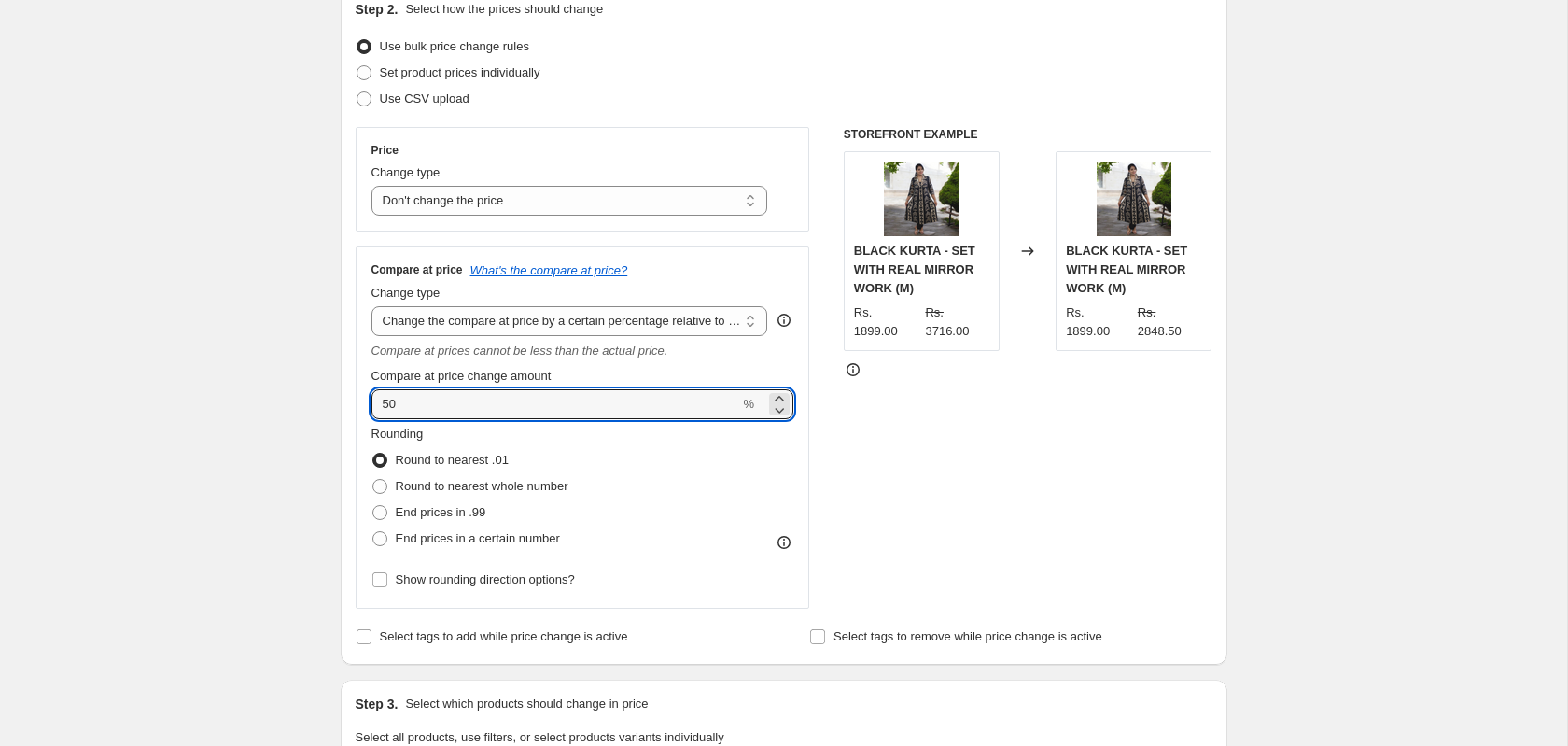
click at [363, 406] on div "Compare at price What's the compare at price? Change type Change the compare at…" at bounding box center [583, 427] width 455 height 362
type input "100"
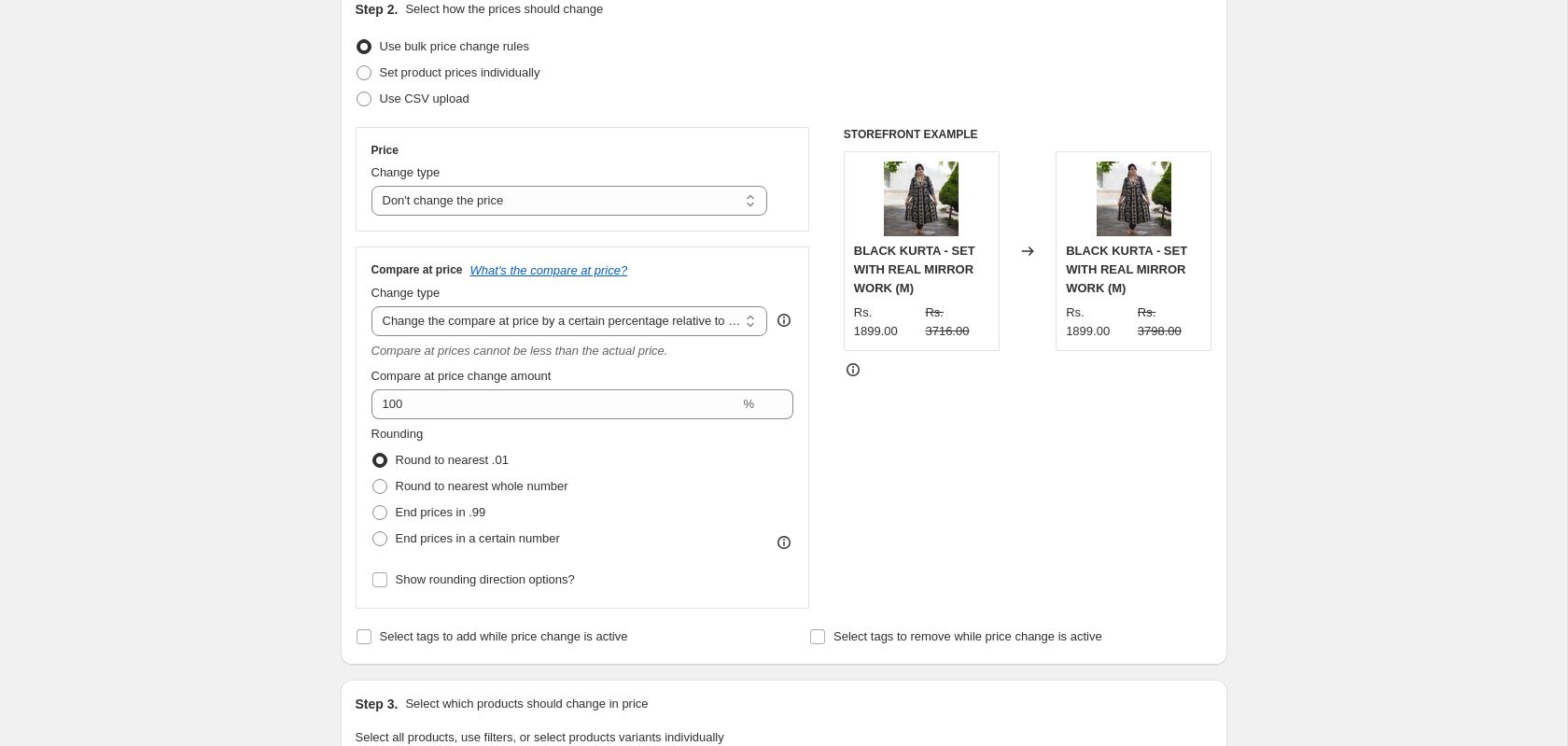
click at [1104, 456] on div "STOREFRONT EXAMPLE BLACK KURTA - SET WITH REAL MIRROR WORK (M) Rs. 1899.00 Rs. …" at bounding box center [1028, 368] width 369 height 482
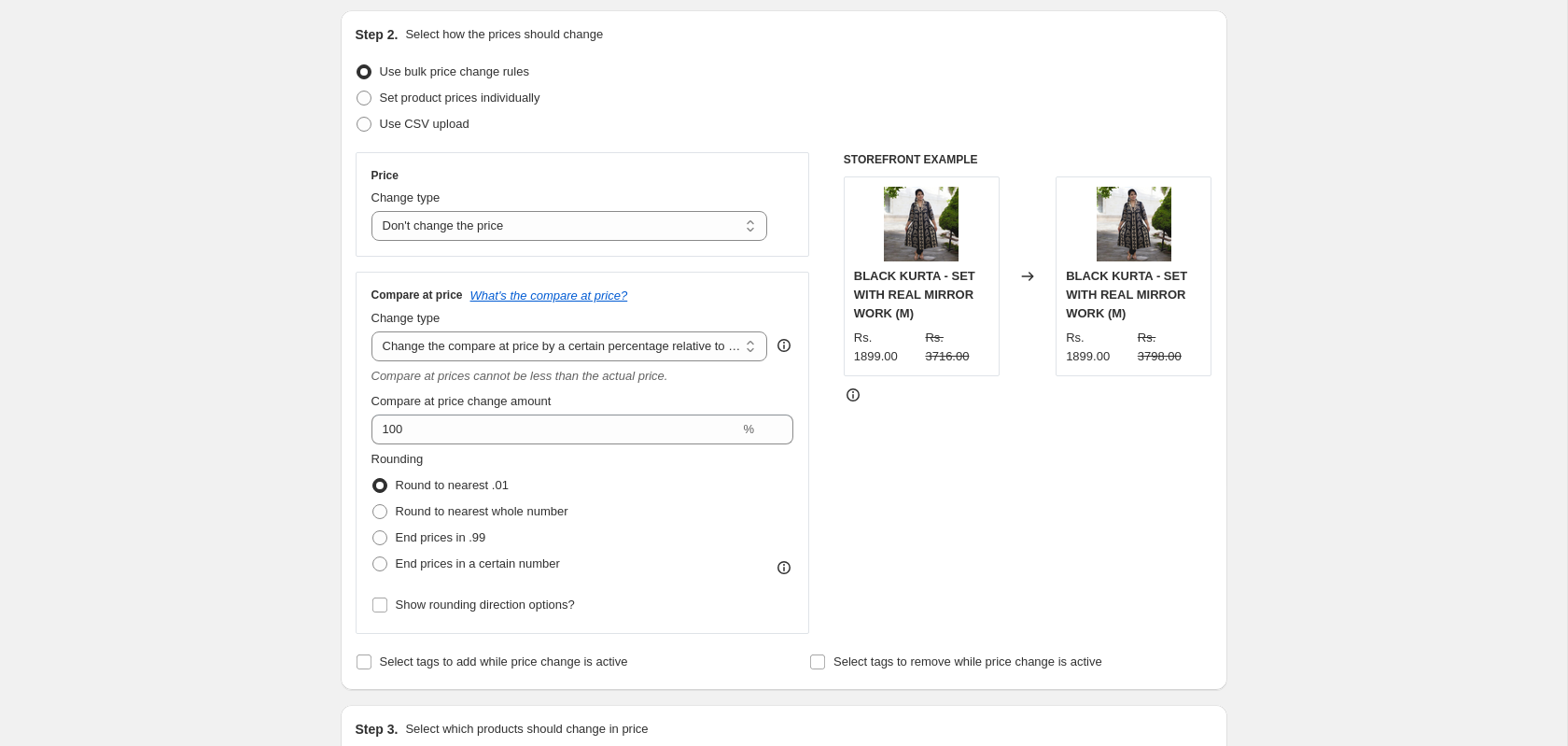
scroll to position [383, 0]
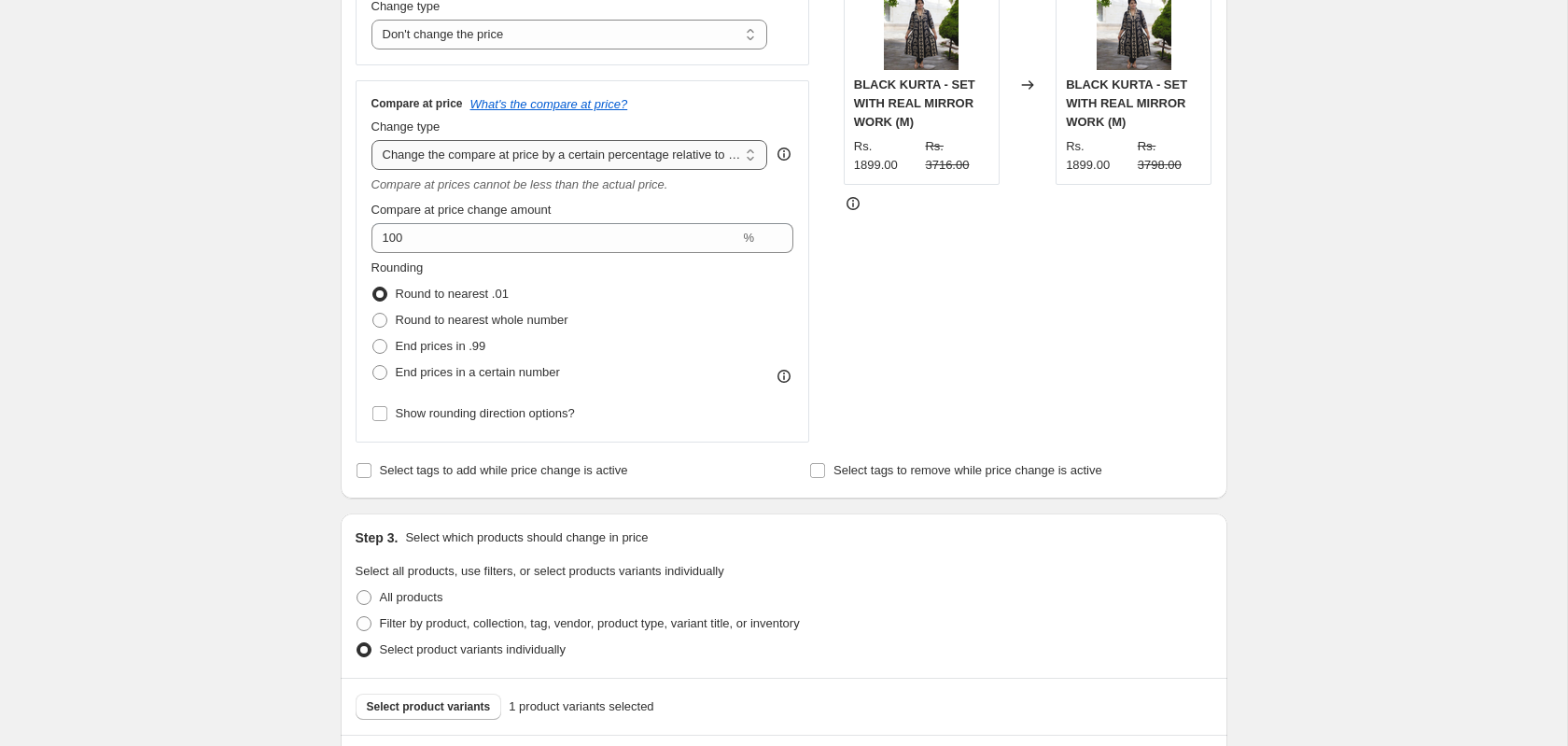
click at [597, 155] on select "Change the compare at price to the current price (sale) Change the compare at p…" at bounding box center [570, 155] width 397 height 30
click at [372, 141] on select "Change the compare at price to the current price (sale) Change the compare at p…" at bounding box center [570, 155] width 397 height 30
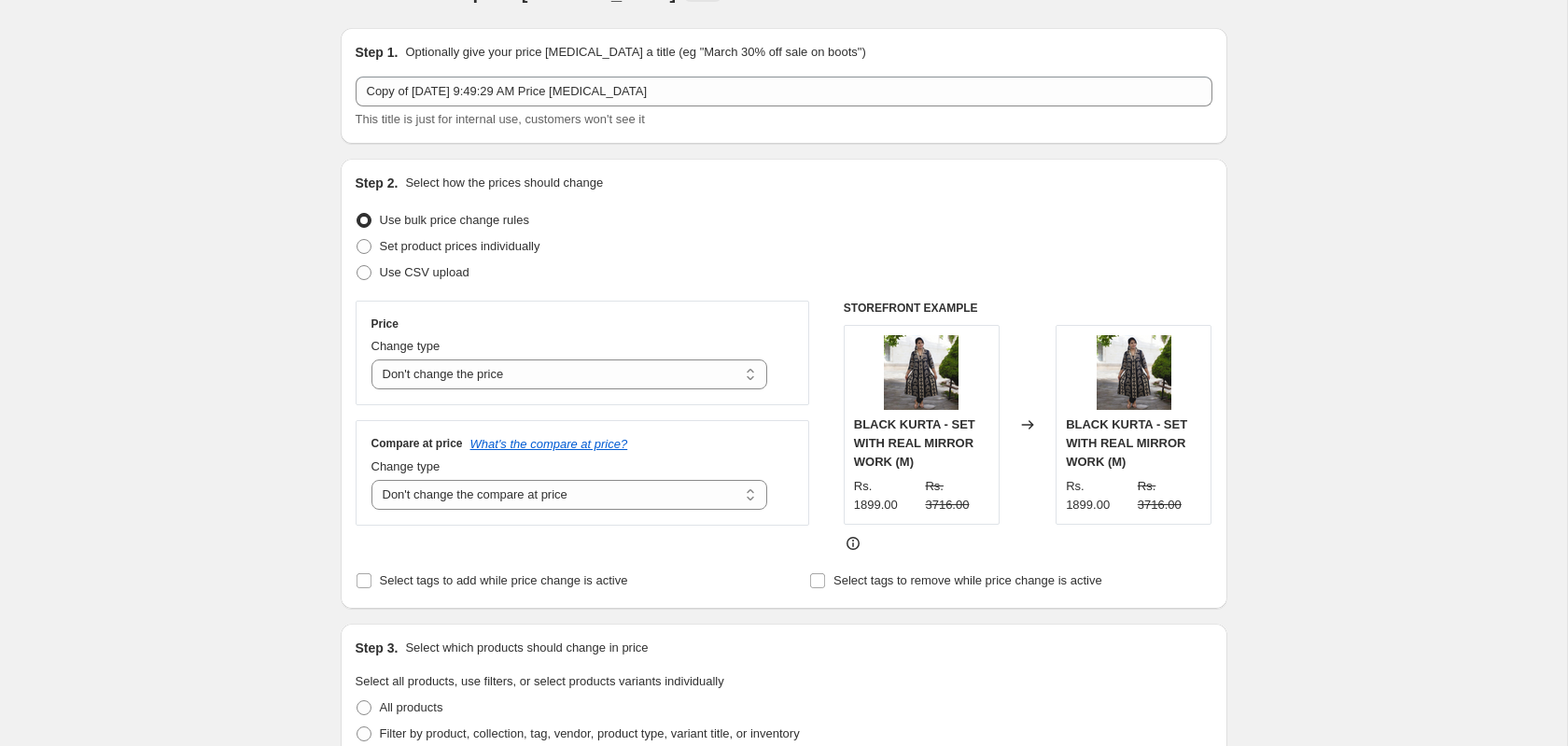
scroll to position [0, 0]
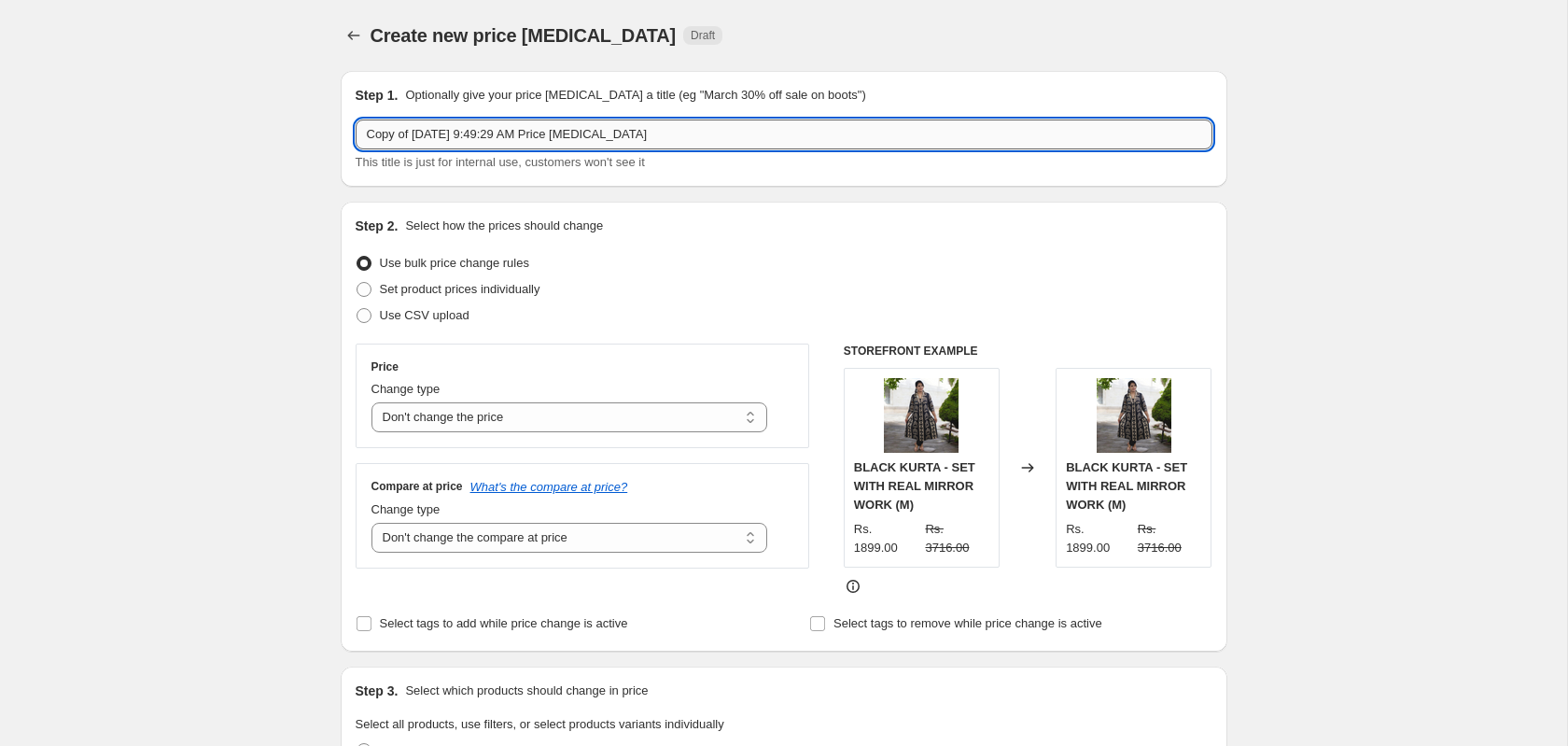
click at [717, 140] on input "Copy of Oct 1, 2025, 9:49:29 AM Price change job" at bounding box center [784, 135] width 857 height 30
click at [411, 136] on input "Copy of Oct 1, 2025, 9:49:29 AM Price change job" at bounding box center [784, 135] width 857 height 30
click at [627, 130] on input "Copy of Oct 1, 2025, 9:49:29 AM Price change job" at bounding box center [784, 135] width 857 height 30
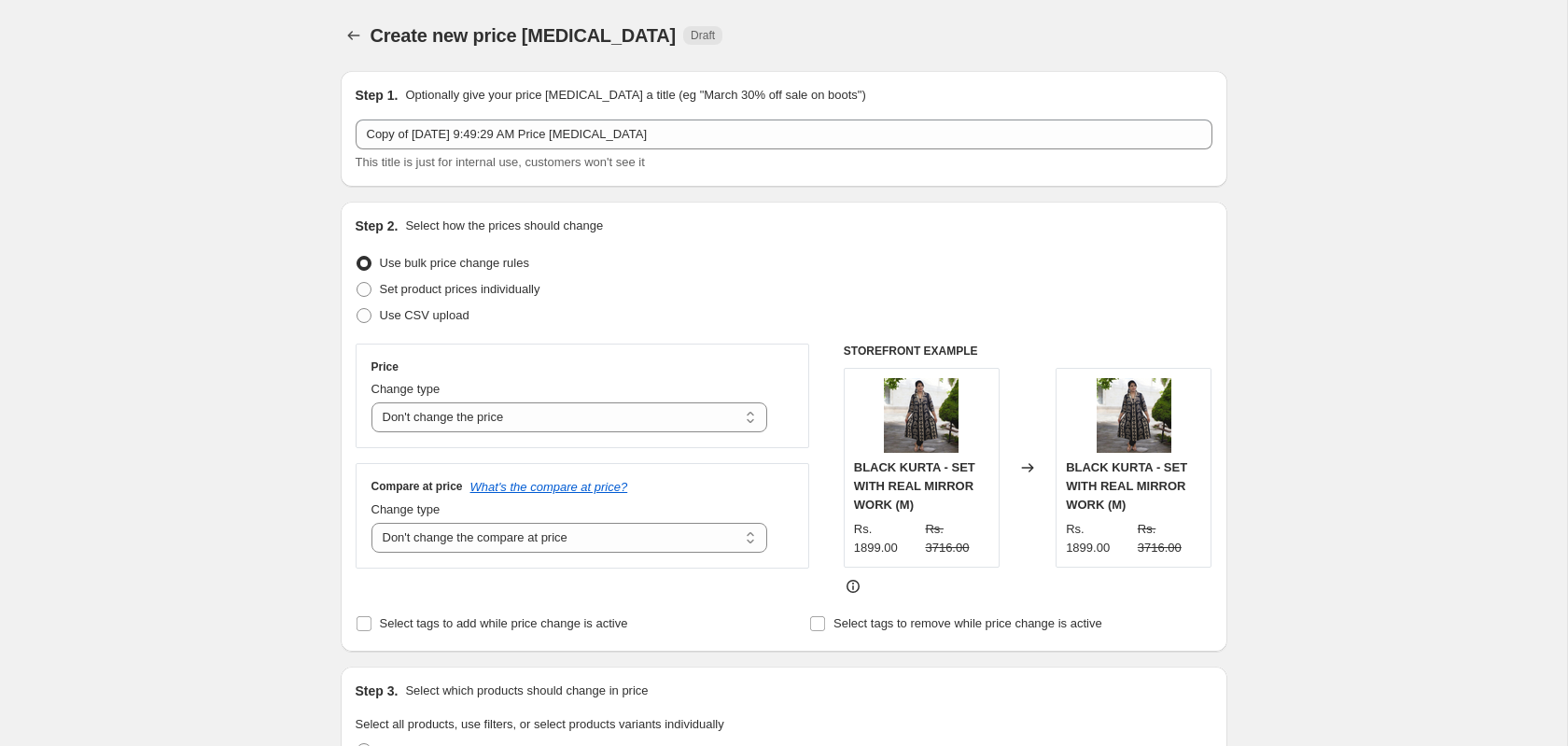
click at [1354, 234] on div "Create new price change job. This page is ready Create new price change job Dra…" at bounding box center [784, 688] width 1568 height 1375
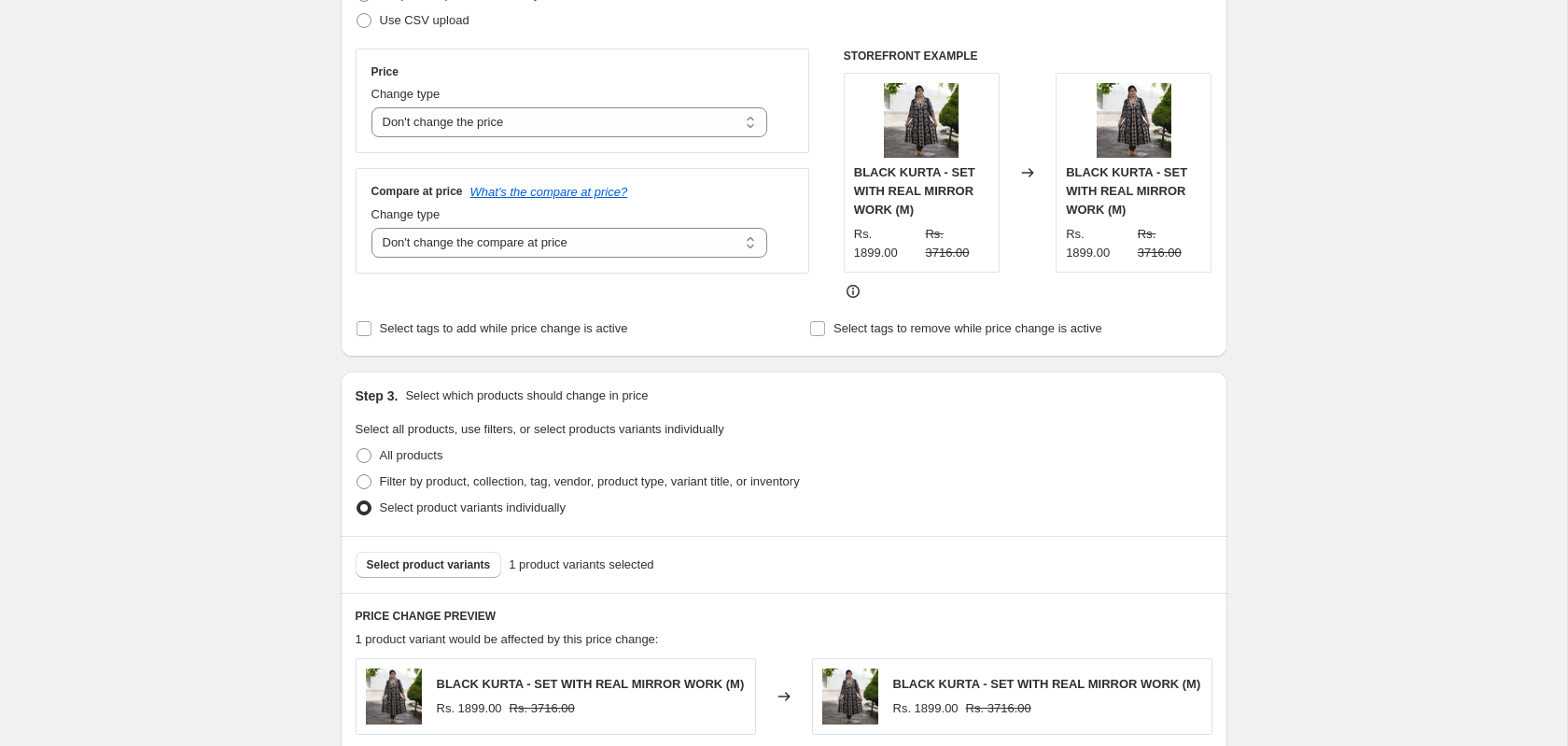
scroll to position [253, 0]
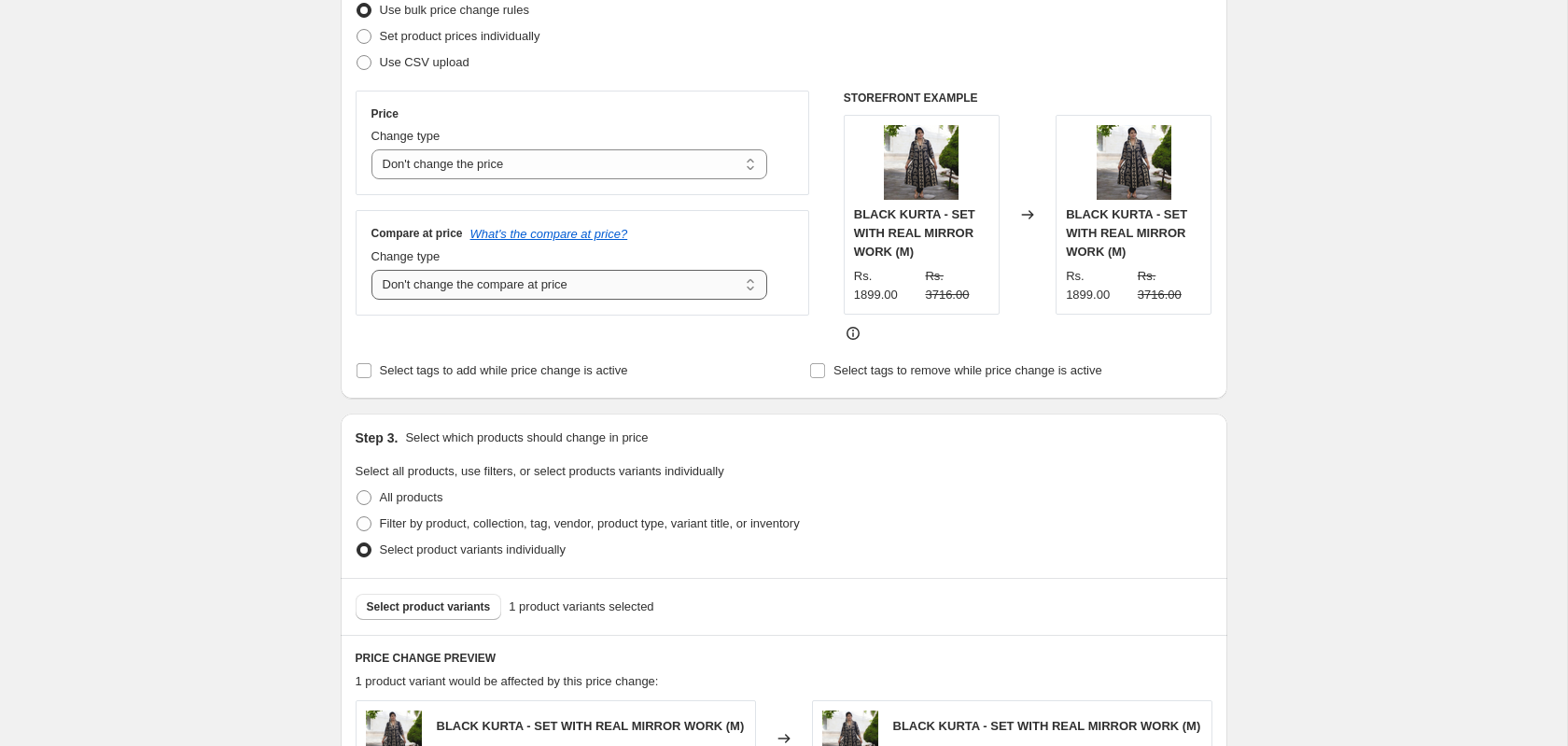
click at [532, 277] on select "Change the compare at price to the current price (sale) Change the compare at p…" at bounding box center [570, 285] width 397 height 30
select select "percentage"
click at [372, 272] on select "Change the compare at price to the current price (sale) Change the compare at p…" at bounding box center [570, 285] width 397 height 30
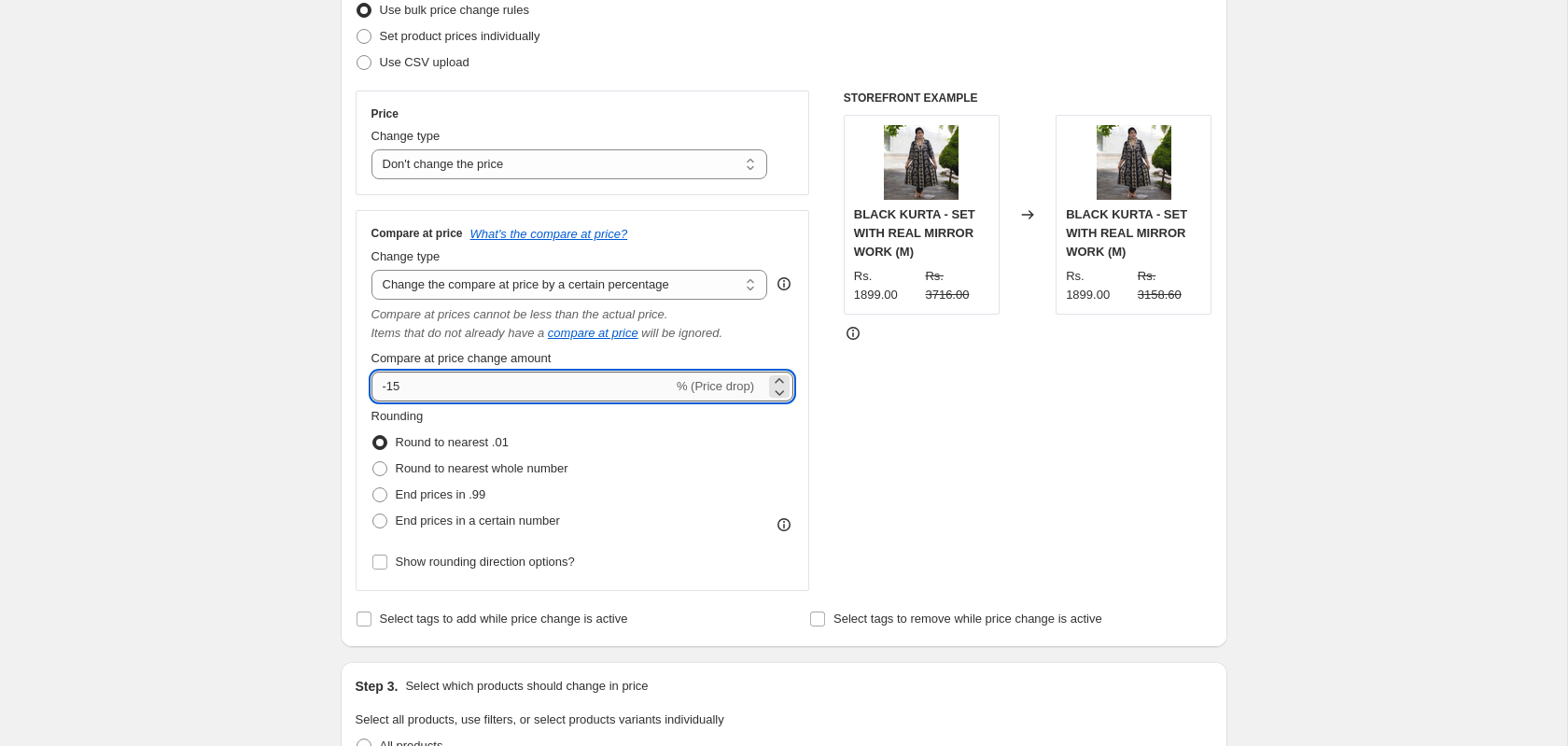
click at [602, 386] on input "-15" at bounding box center [523, 387] width 302 height 30
type input "-1"
type input "50"
click at [1044, 357] on div "STOREFRONT EXAMPLE BLACK KURTA - SET WITH REAL MIRROR WORK (M) Rs. 1899.00 Rs. …" at bounding box center [1028, 340] width 369 height 500
click at [417, 397] on input "50" at bounding box center [511, 387] width 280 height 30
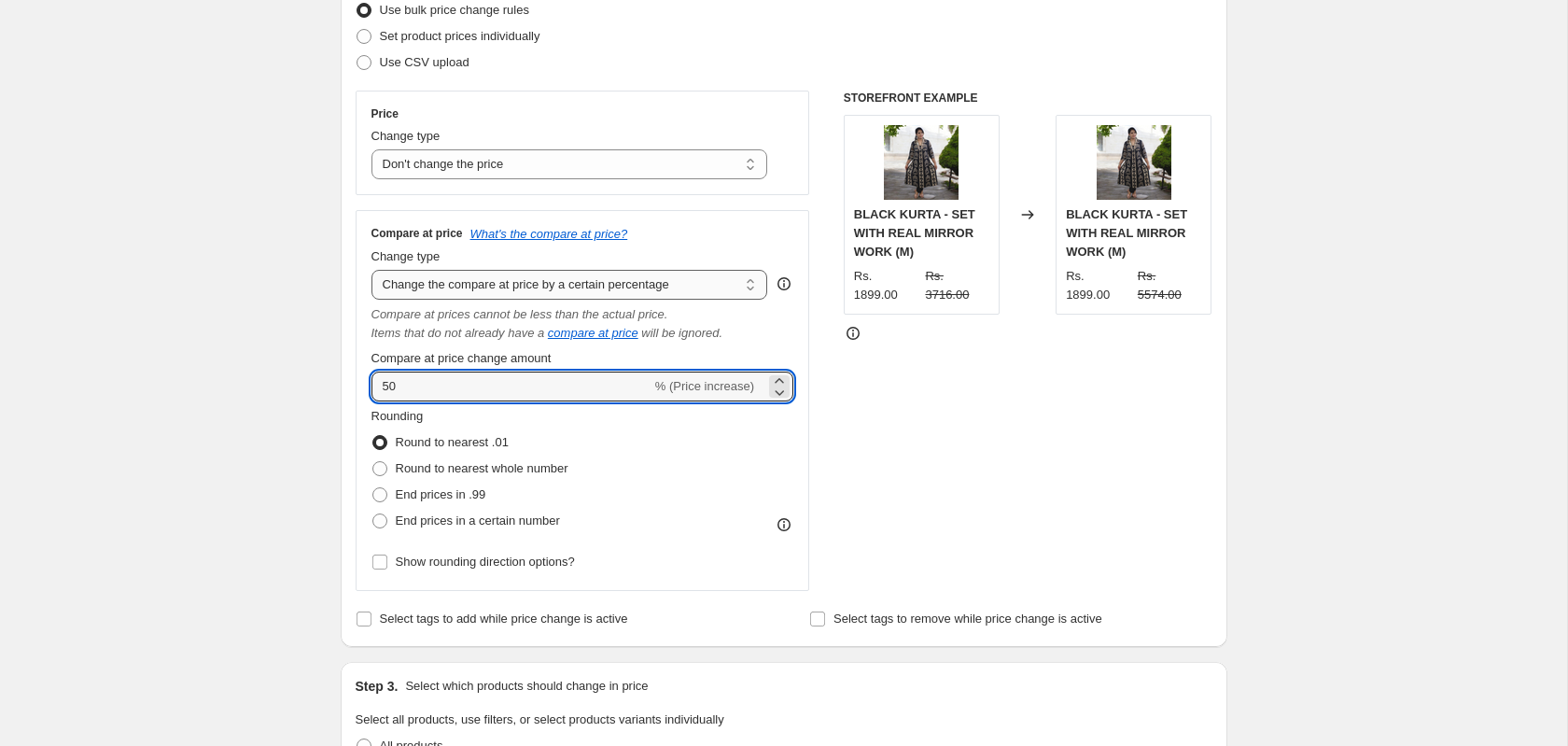
click at [492, 290] on select "Change the compare at price to the current price (sale) Change the compare at p…" at bounding box center [570, 285] width 397 height 30
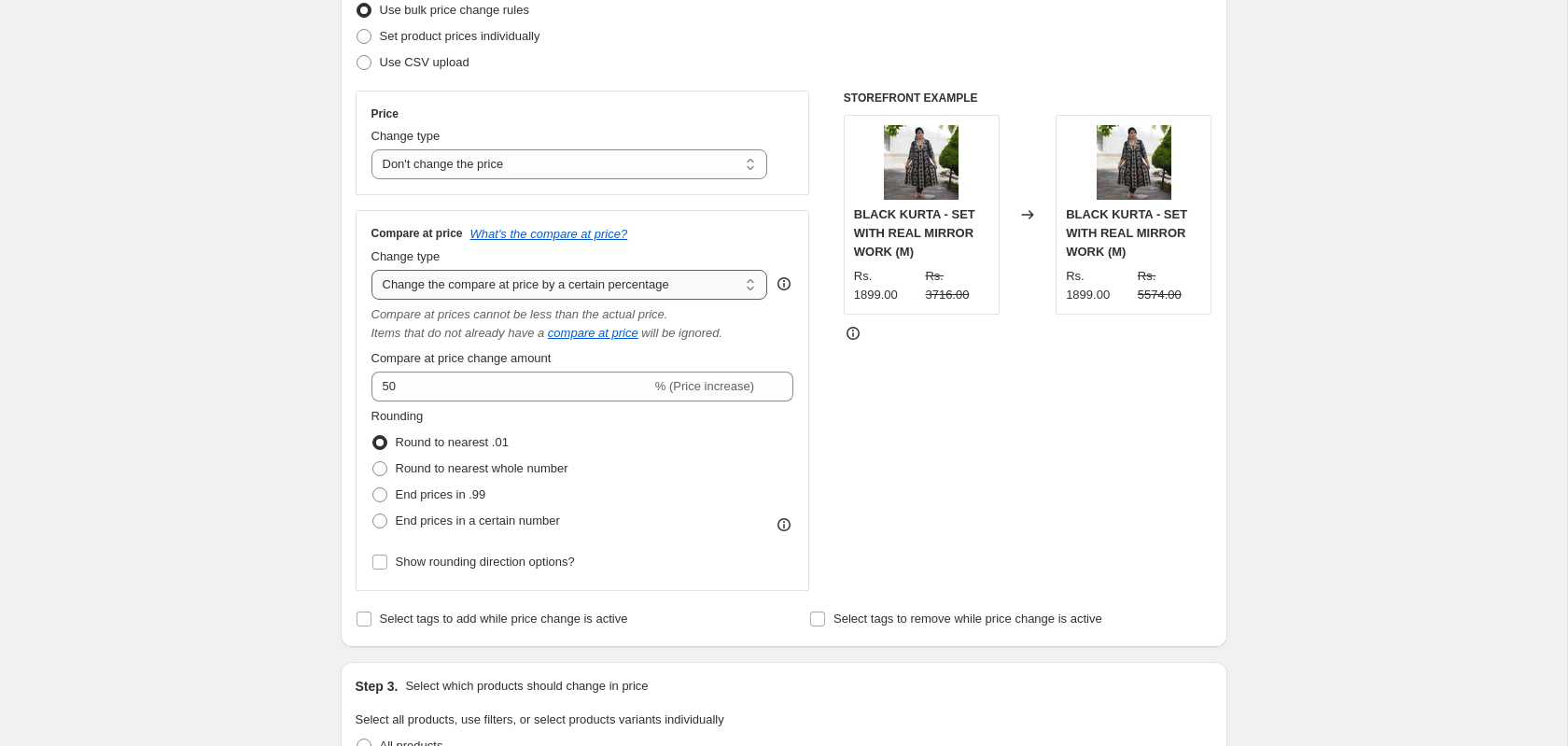
select select "bp"
click at [372, 272] on select "Change the compare at price to the current price (sale) Change the compare at p…" at bounding box center [570, 285] width 397 height 30
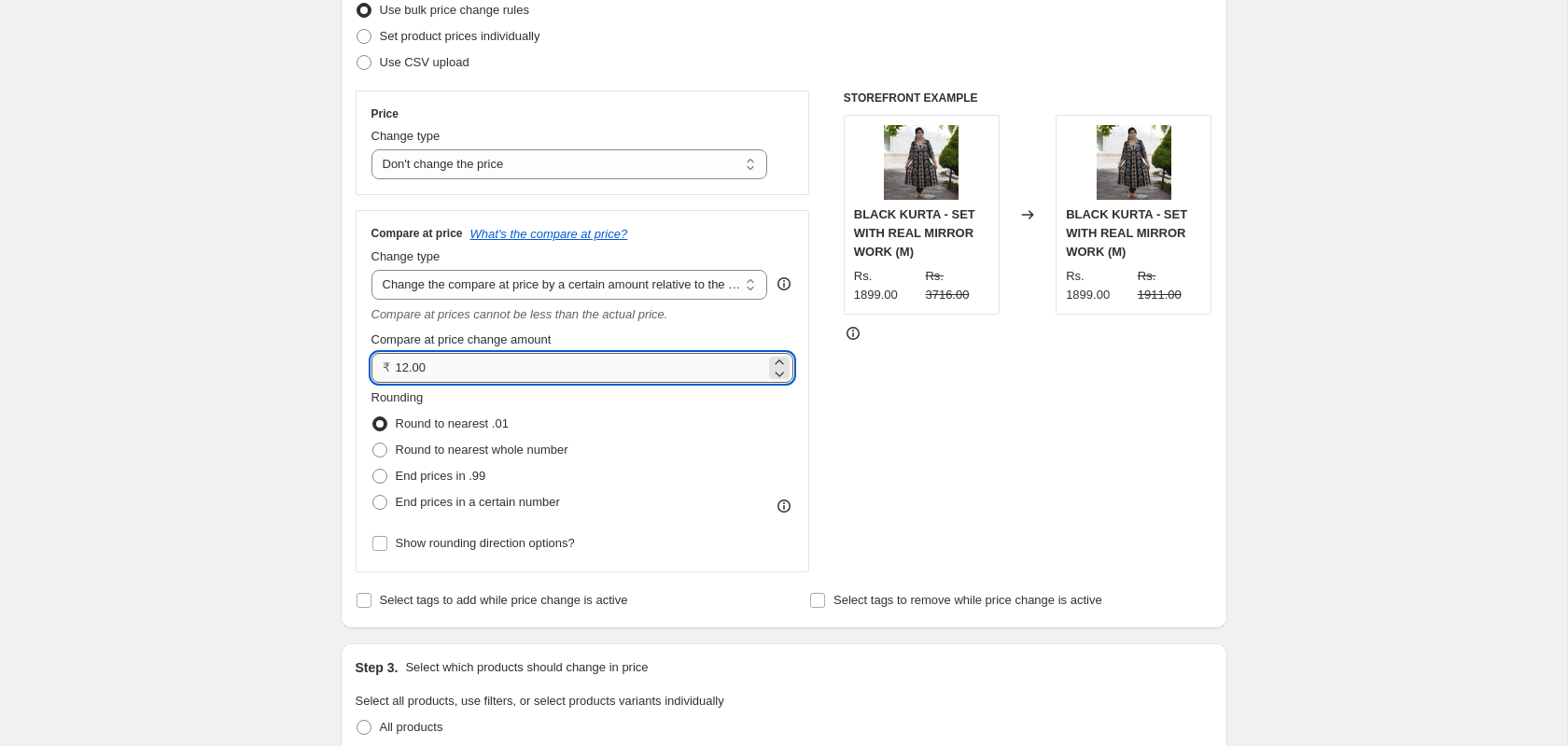
click at [456, 370] on input "12.00" at bounding box center [581, 368] width 371 height 30
type input "1"
click at [1161, 410] on div "STOREFRONT EXAMPLE BLACK KURTA - SET WITH REAL MIRROR WORK (M) Rs. 1899.00 Rs. …" at bounding box center [1028, 331] width 369 height 482
click at [575, 377] on input "0.00" at bounding box center [581, 368] width 371 height 30
drag, startPoint x: 460, startPoint y: 367, endPoint x: 448, endPoint y: 374, distance: 13.9
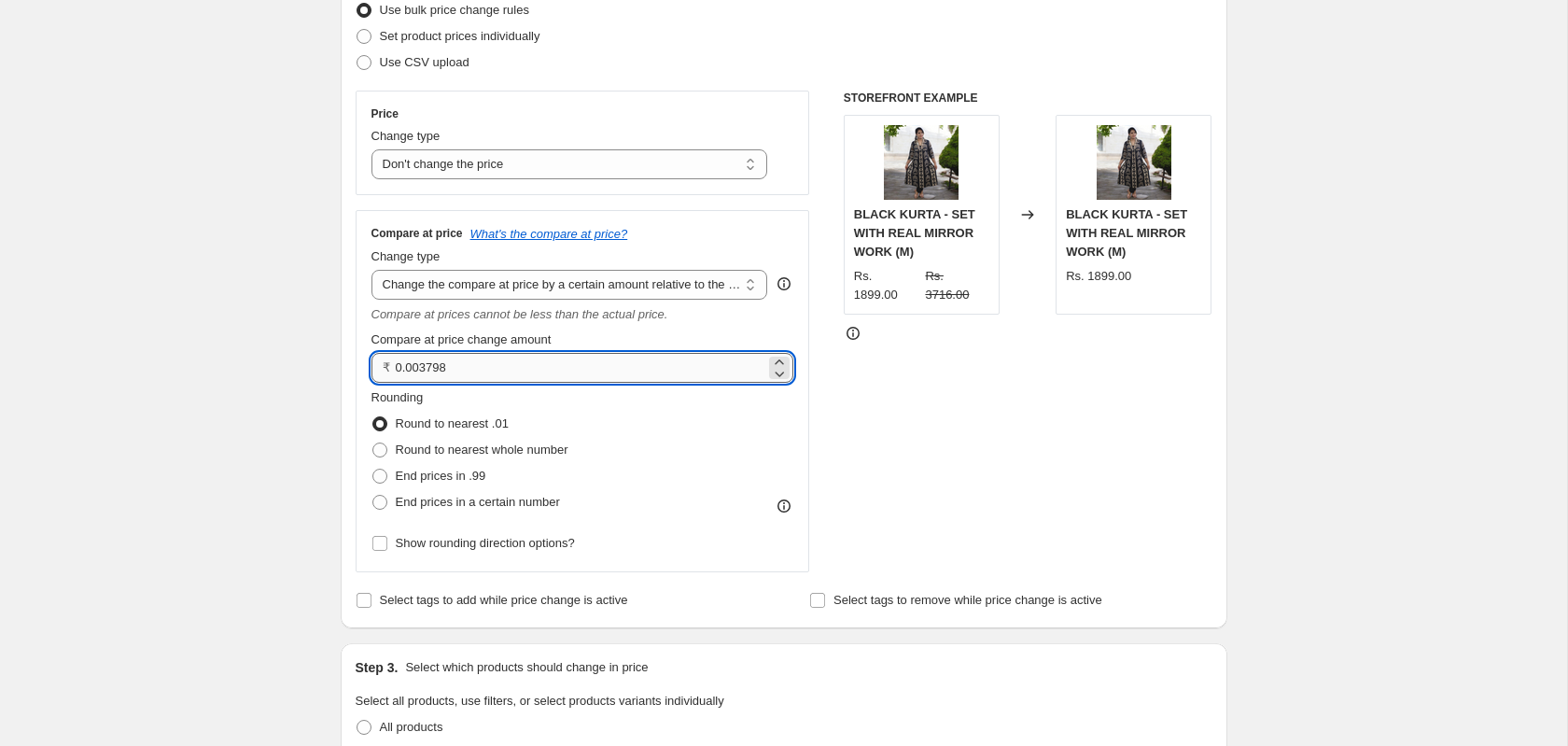
click at [448, 374] on input "0.003798" at bounding box center [581, 368] width 371 height 30
click at [420, 366] on input "0.003798" at bounding box center [581, 368] width 371 height 30
click at [488, 364] on input "3798" at bounding box center [581, 368] width 371 height 30
click at [880, 463] on div "STOREFRONT EXAMPLE BLACK KURTA - SET WITH REAL MIRROR WORK (M) Rs. 1899.00 Rs. …" at bounding box center [1028, 331] width 369 height 482
click at [397, 380] on input "3798.00" at bounding box center [581, 368] width 371 height 30
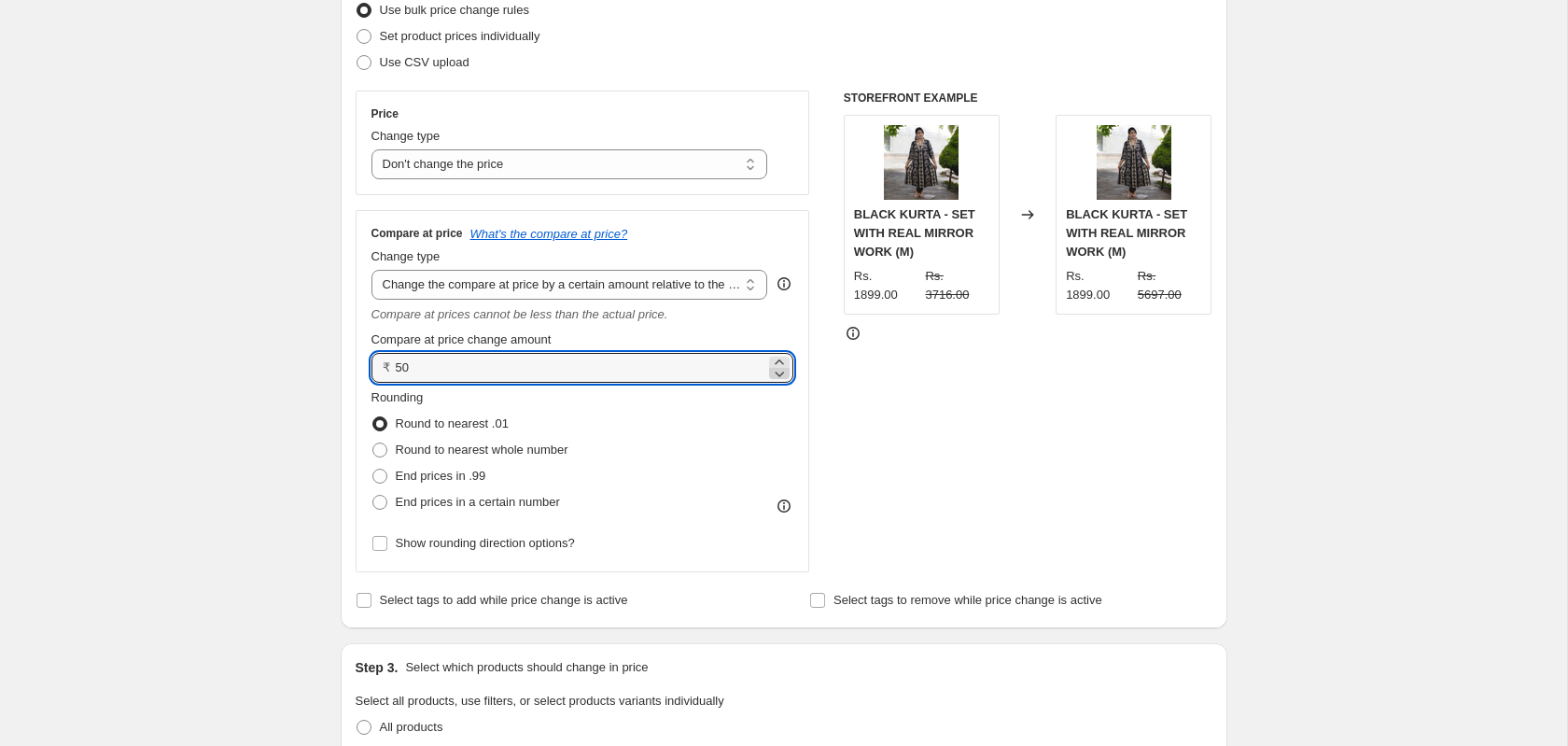
click at [776, 378] on icon at bounding box center [779, 373] width 19 height 19
click at [779, 364] on icon at bounding box center [779, 362] width 19 height 19
click at [1024, 413] on div "STOREFRONT EXAMPLE BLACK KURTA - SET WITH REAL MIRROR WORK (M) Rs. 1899.00 Rs. …" at bounding box center [1028, 331] width 369 height 482
click at [782, 373] on icon at bounding box center [779, 373] width 19 height 19
click at [909, 382] on div "STOREFRONT EXAMPLE BLACK KURTA - SET WITH REAL MIRROR WORK (M) Rs. 1899.00 Rs. …" at bounding box center [1028, 331] width 369 height 482
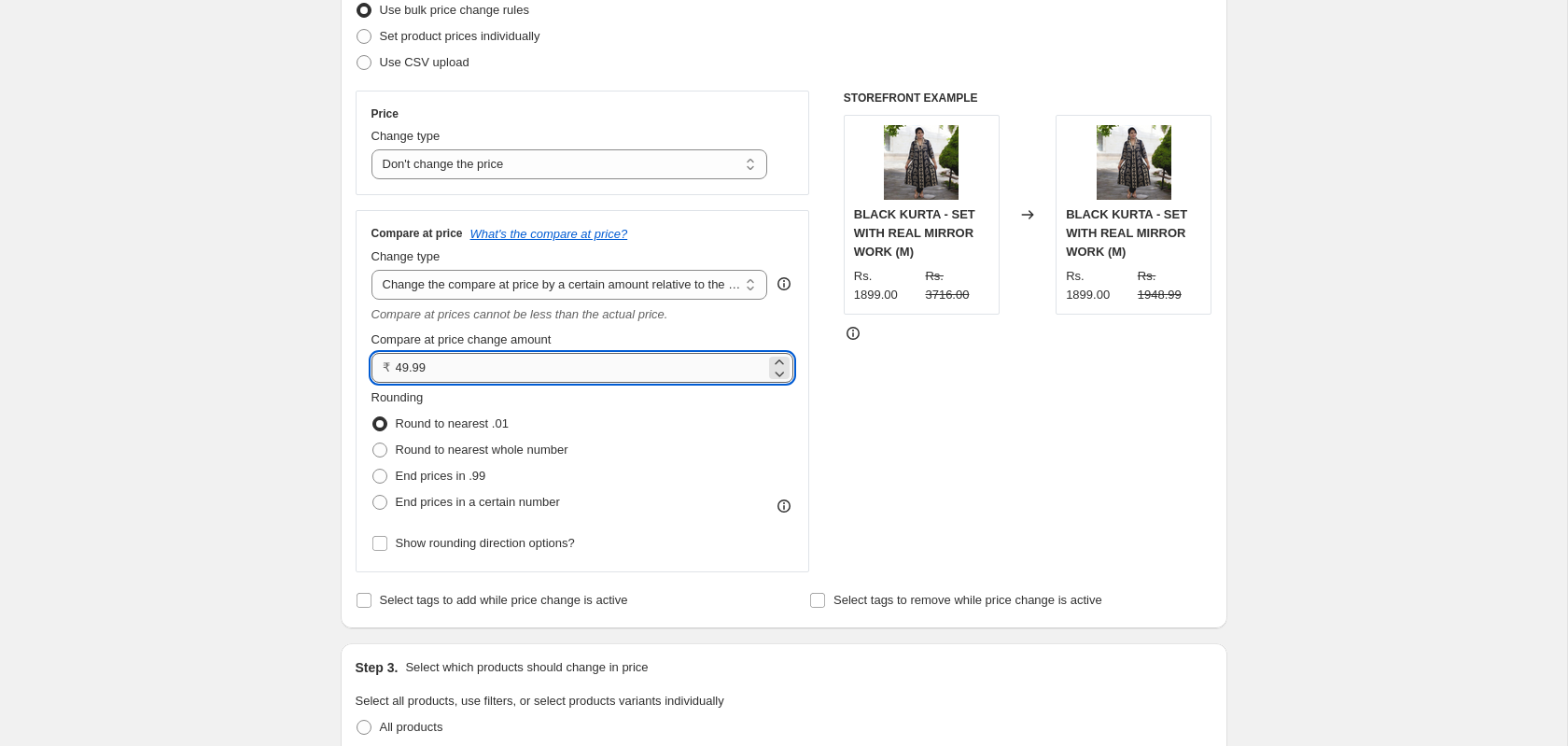
click at [689, 369] on input "49.99" at bounding box center [581, 368] width 371 height 30
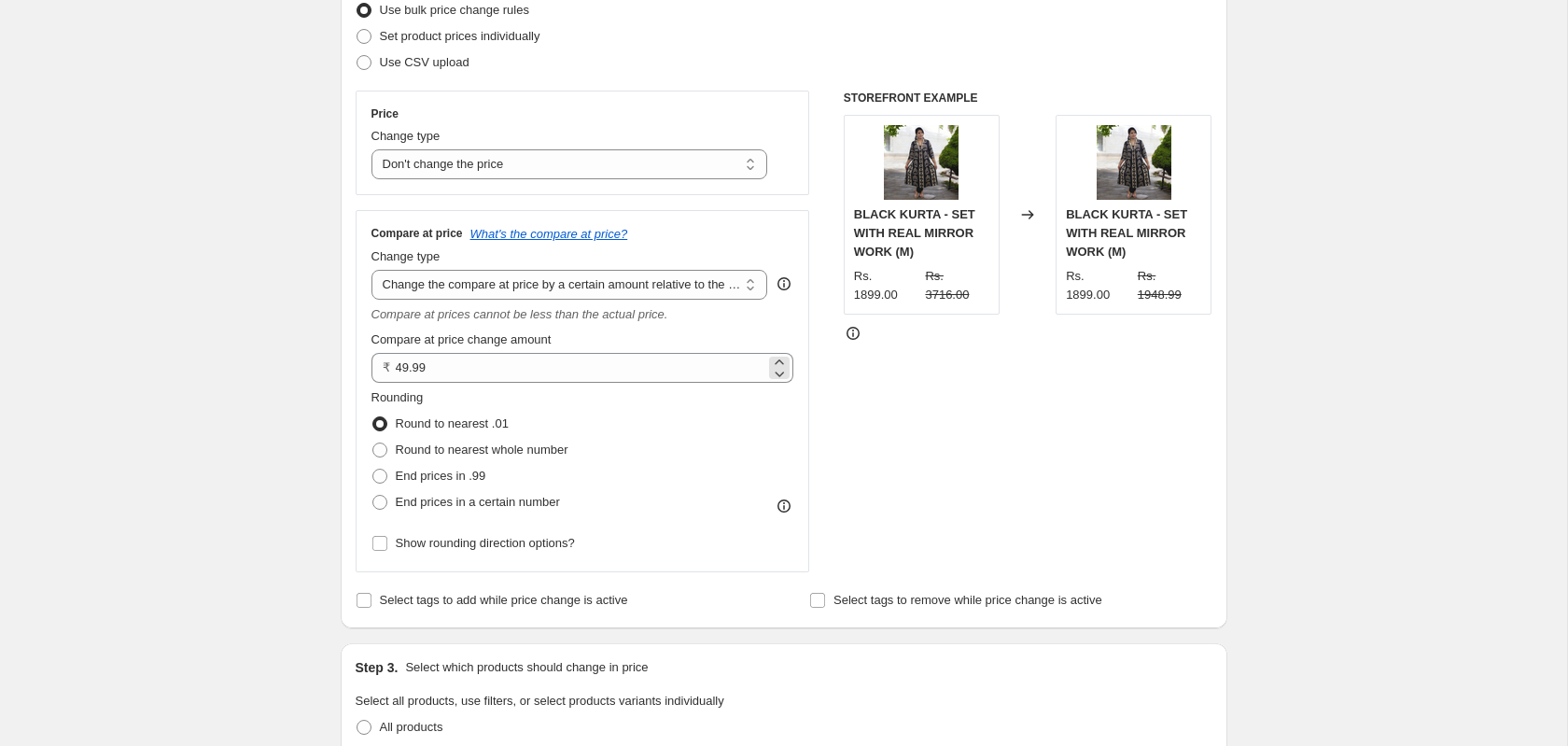
click at [391, 367] on div "₹ 49.99" at bounding box center [583, 368] width 423 height 30
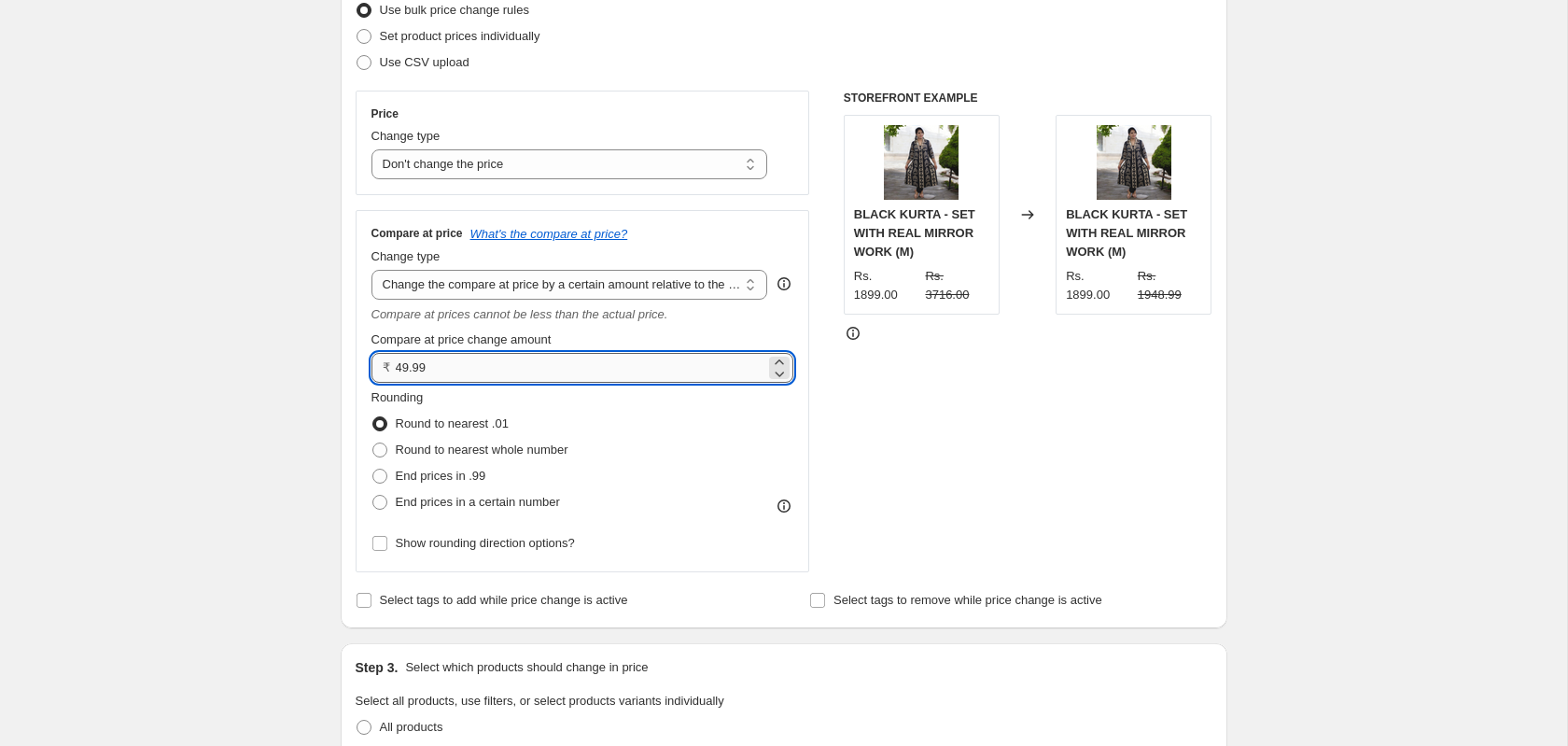
click at [454, 369] on input "49.99" at bounding box center [581, 368] width 371 height 30
type input "4"
type input "0.00"
click at [562, 282] on select "Change the compare at price to the current price (sale) Change the compare at p…" at bounding box center [570, 285] width 397 height 30
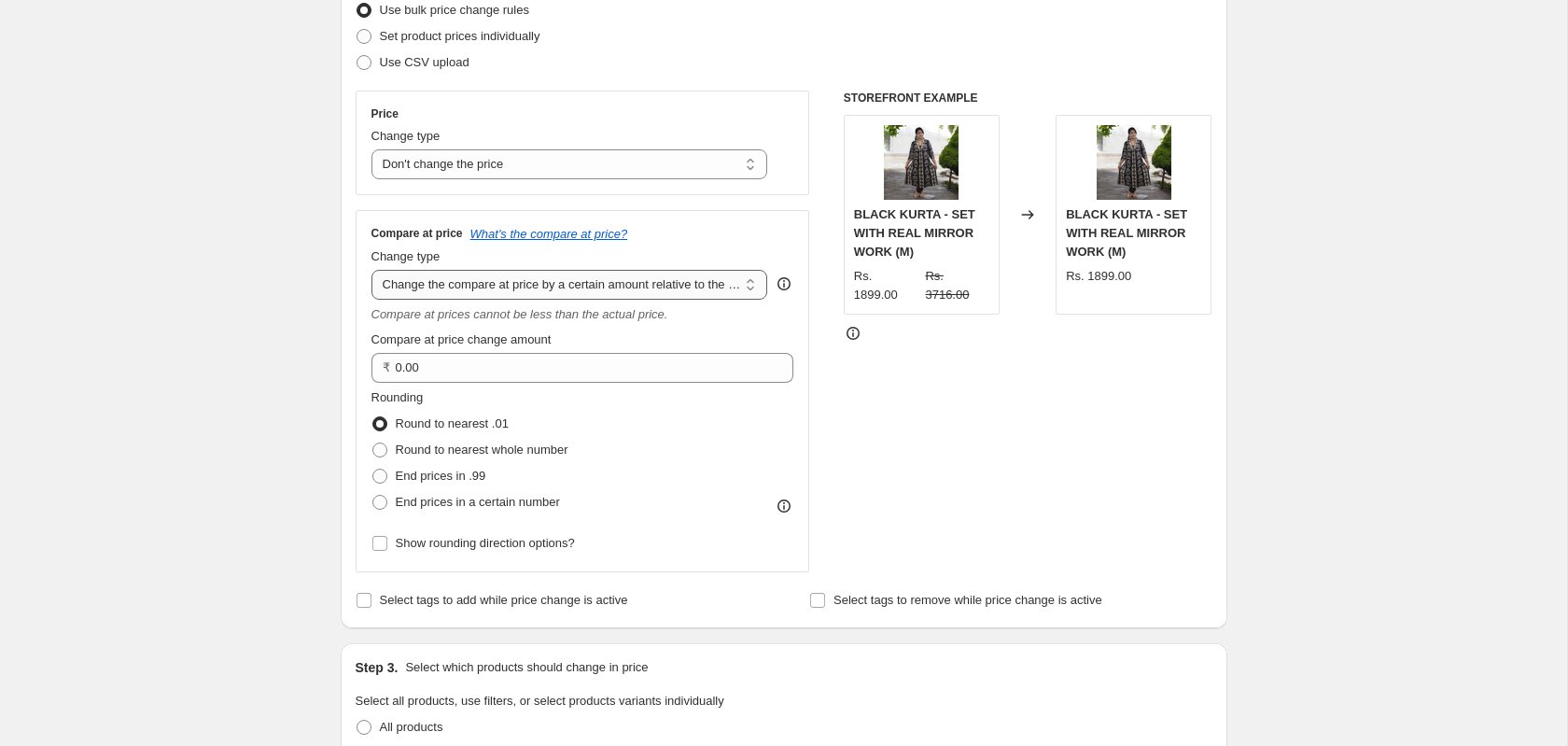
select select "percentage"
click at [372, 272] on select "Change the compare at price to the current price (sale) Change the compare at p…" at bounding box center [570, 285] width 397 height 30
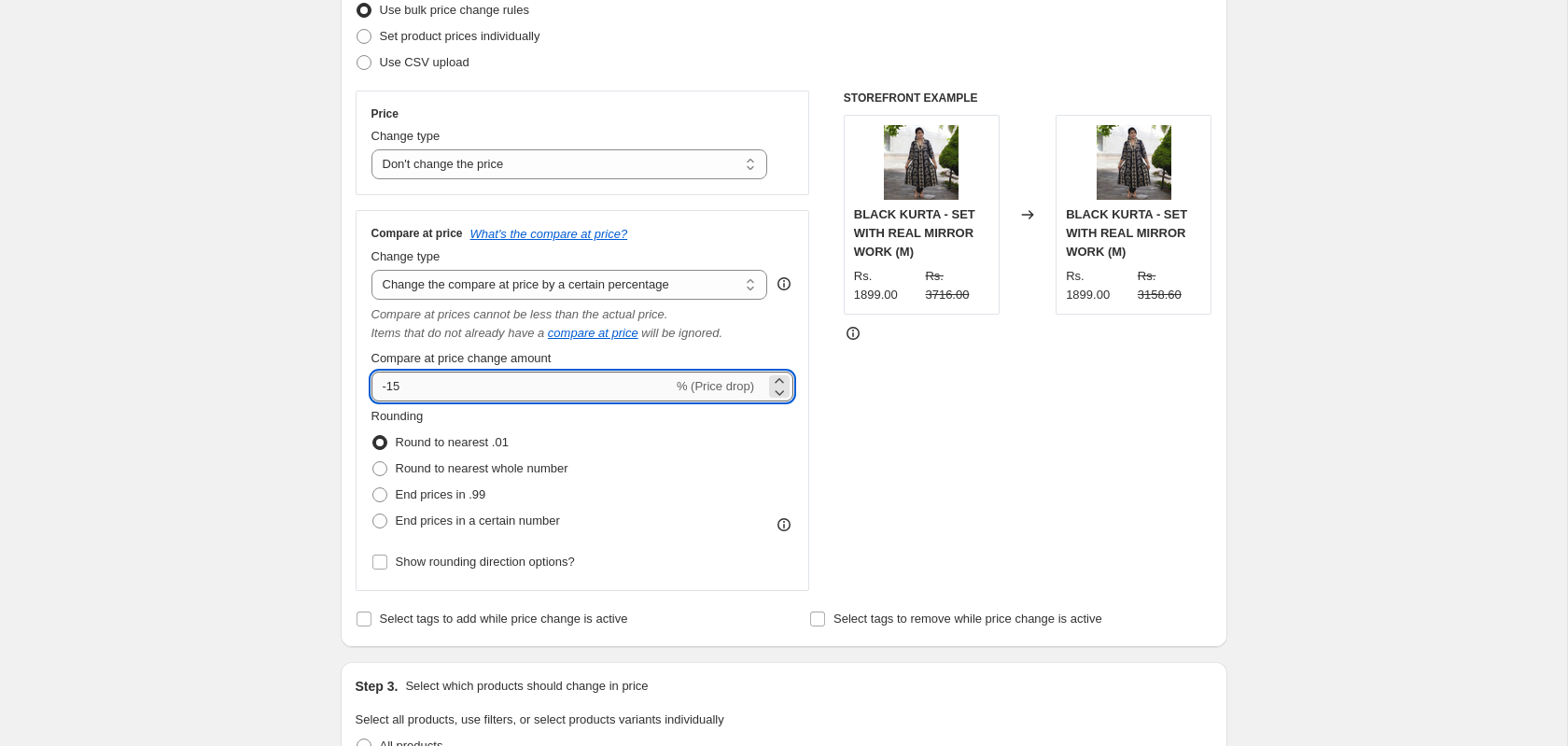
click at [563, 392] on input "-15" at bounding box center [523, 387] width 302 height 30
type input "-1"
click at [1078, 386] on div "STOREFRONT EXAMPLE BLACK KURTA - SET WITH REAL MIRROR WORK (M) Rs. 1899.00 Rs. …" at bounding box center [1028, 340] width 369 height 500
click at [416, 384] on input "10" at bounding box center [511, 387] width 280 height 30
type input "1"
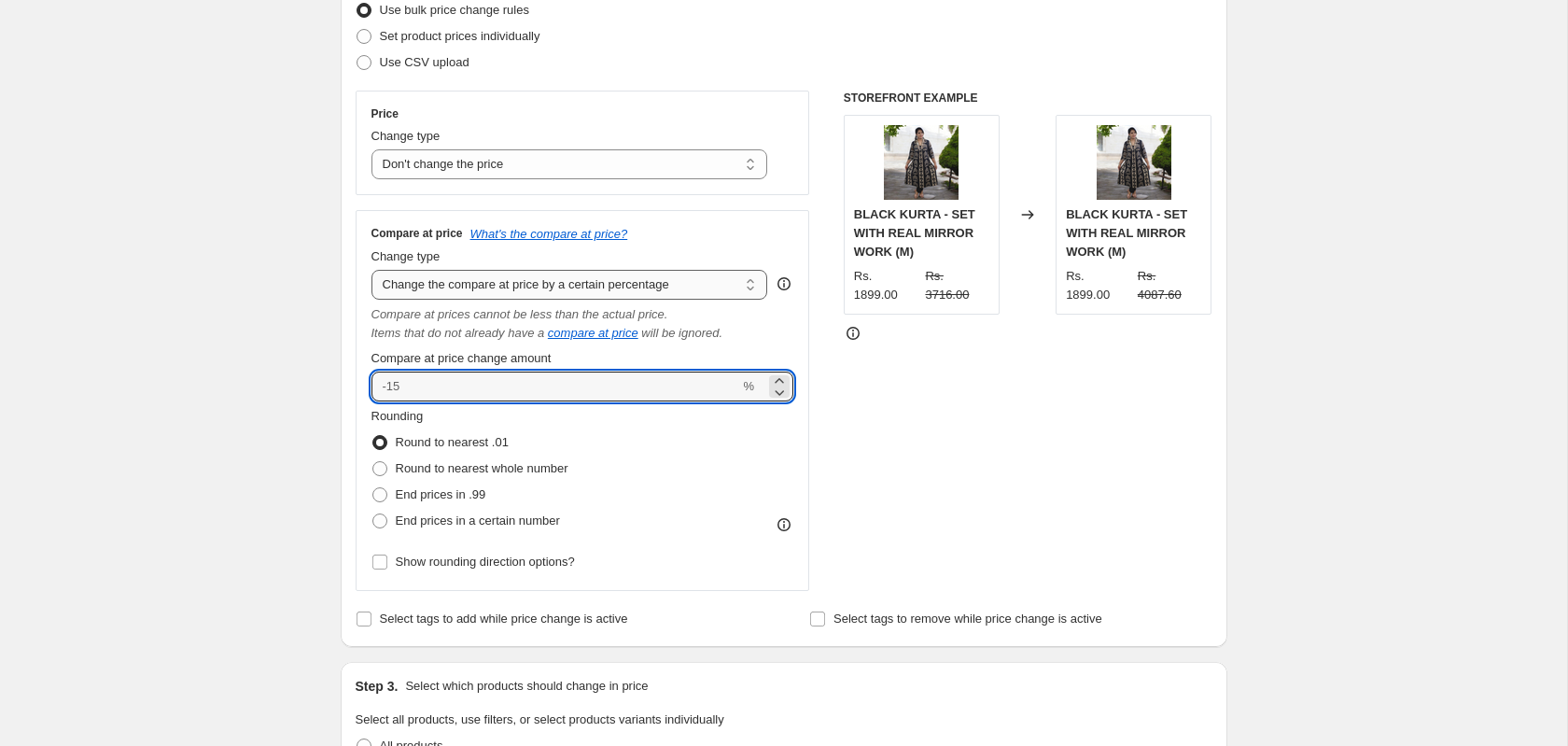
type input "0"
click at [498, 290] on select "Change the compare at price to the current price (sale) Change the compare at p…" at bounding box center [570, 285] width 397 height 30
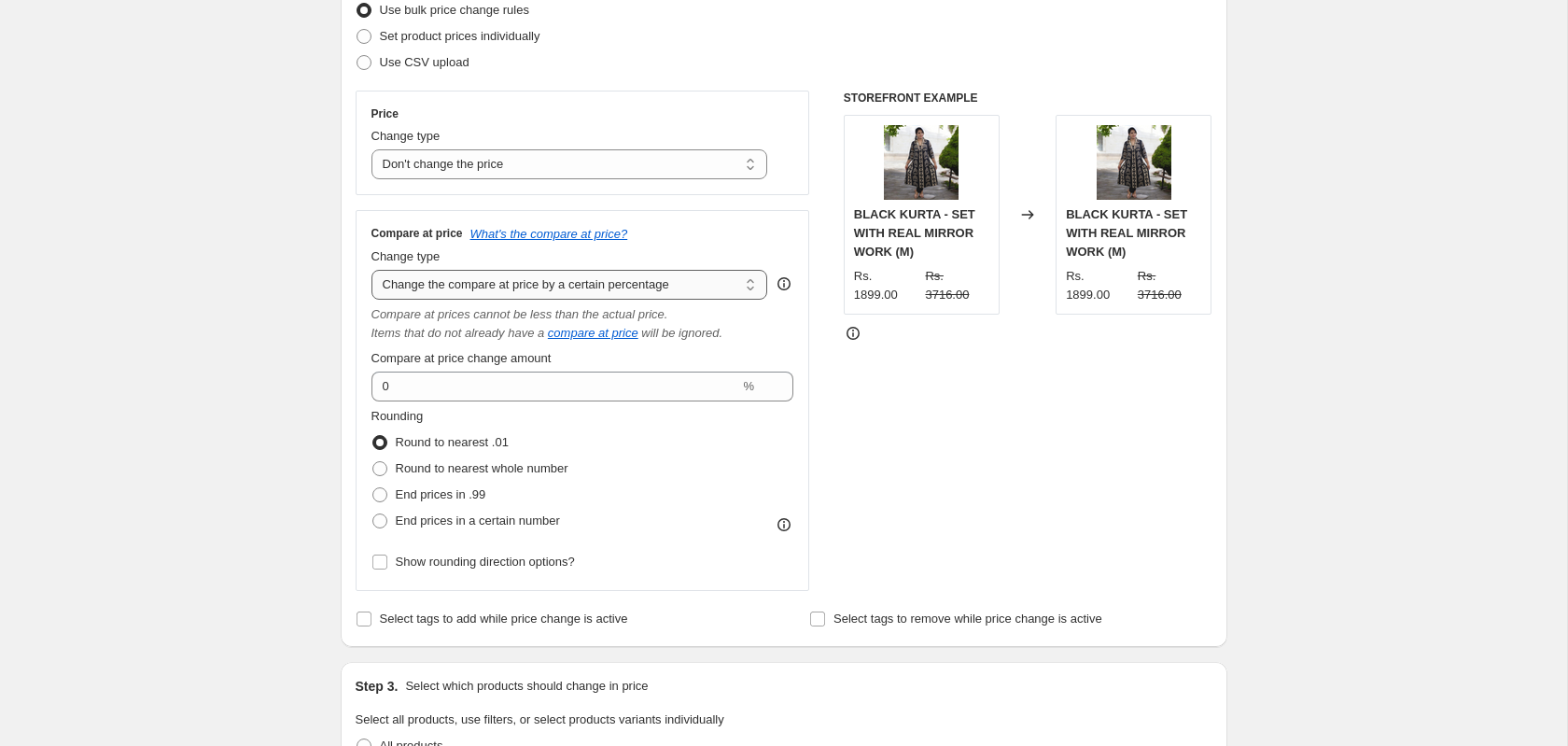
click at [372, 272] on select "Change the compare at price to the current price (sale) Change the compare at p…" at bounding box center [570, 285] width 397 height 30
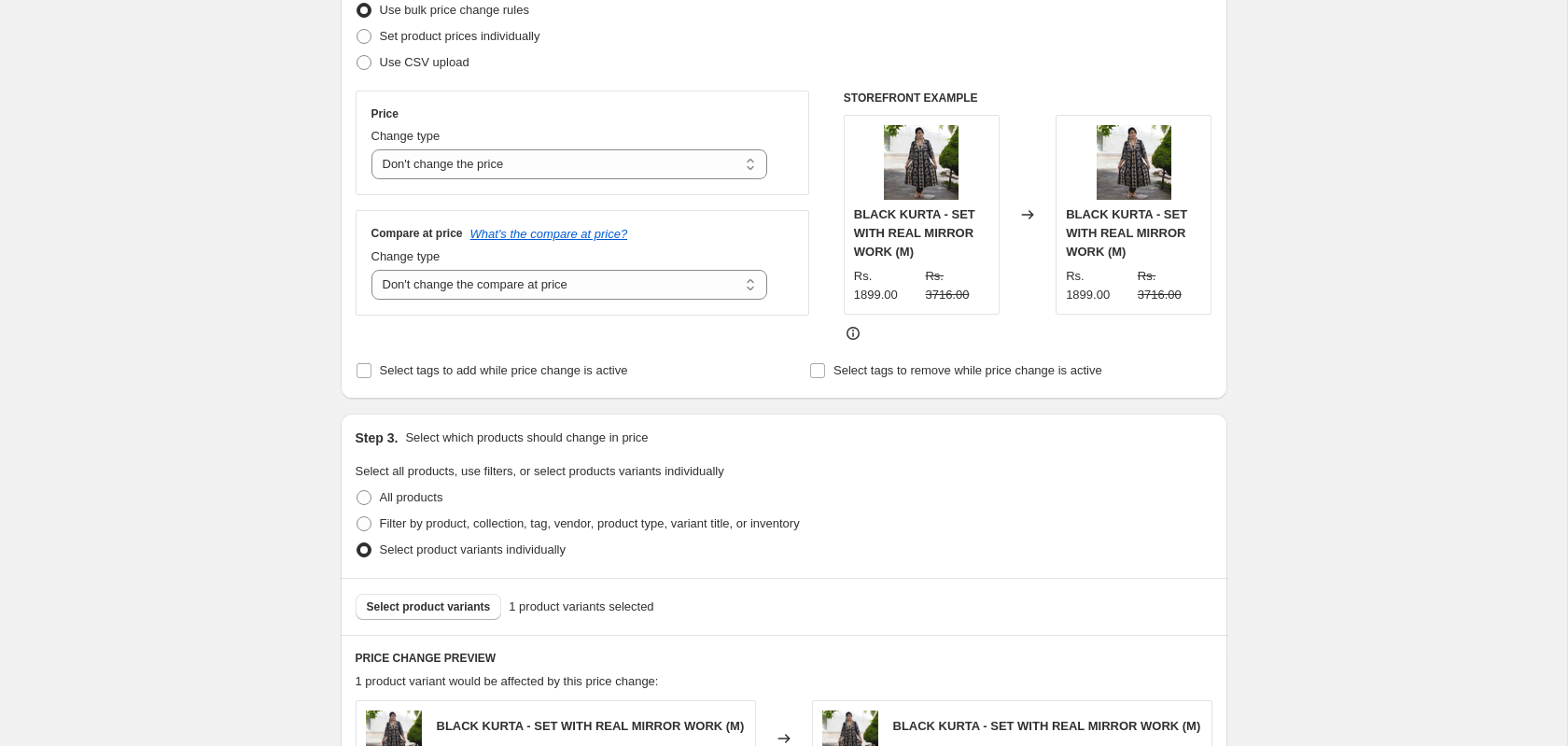
click at [1126, 416] on div "Step 3. Select which products should change in price Select all products, use f…" at bounding box center [784, 495] width 887 height 164
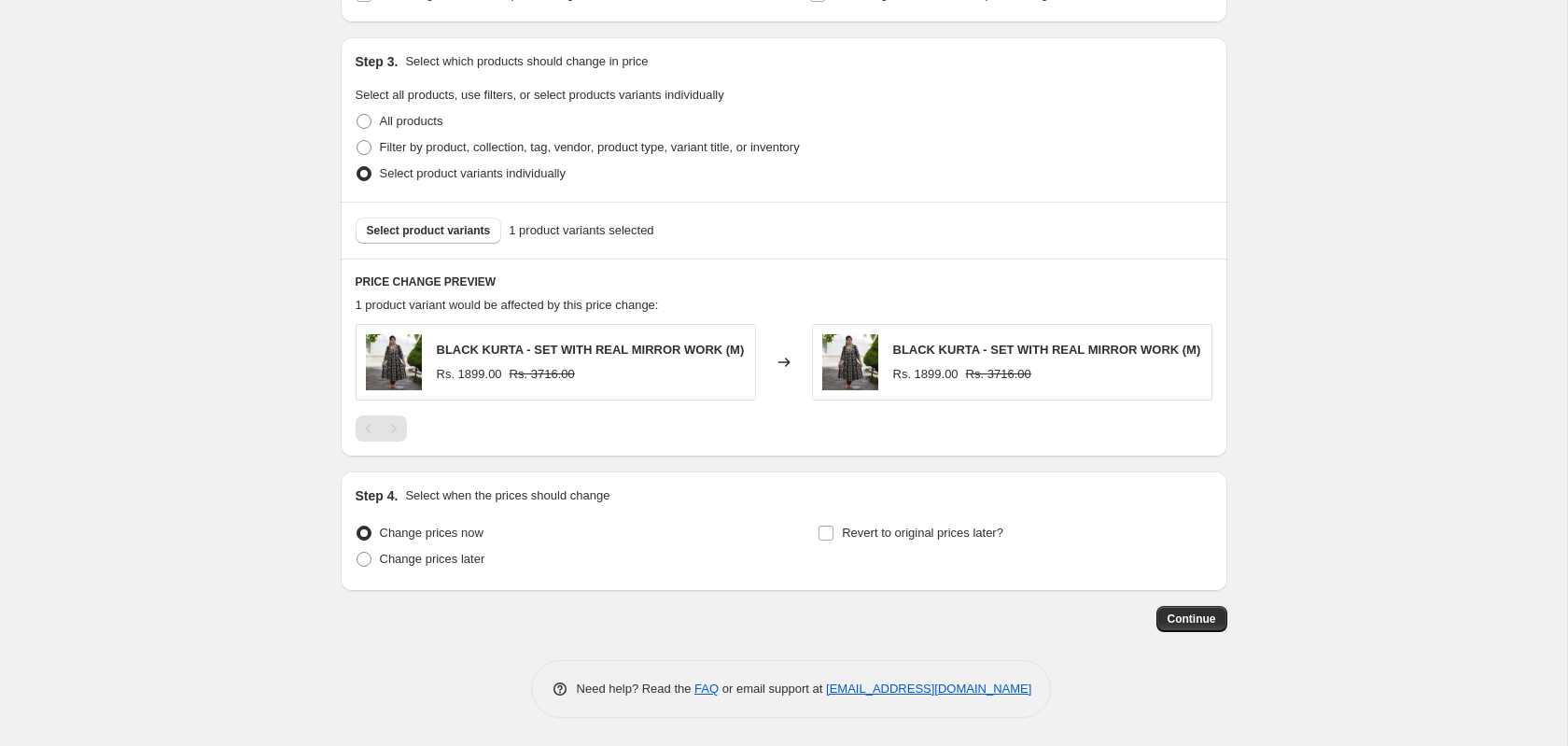
scroll to position [636, 0]
click at [1209, 614] on span "Continue" at bounding box center [1192, 619] width 48 height 15
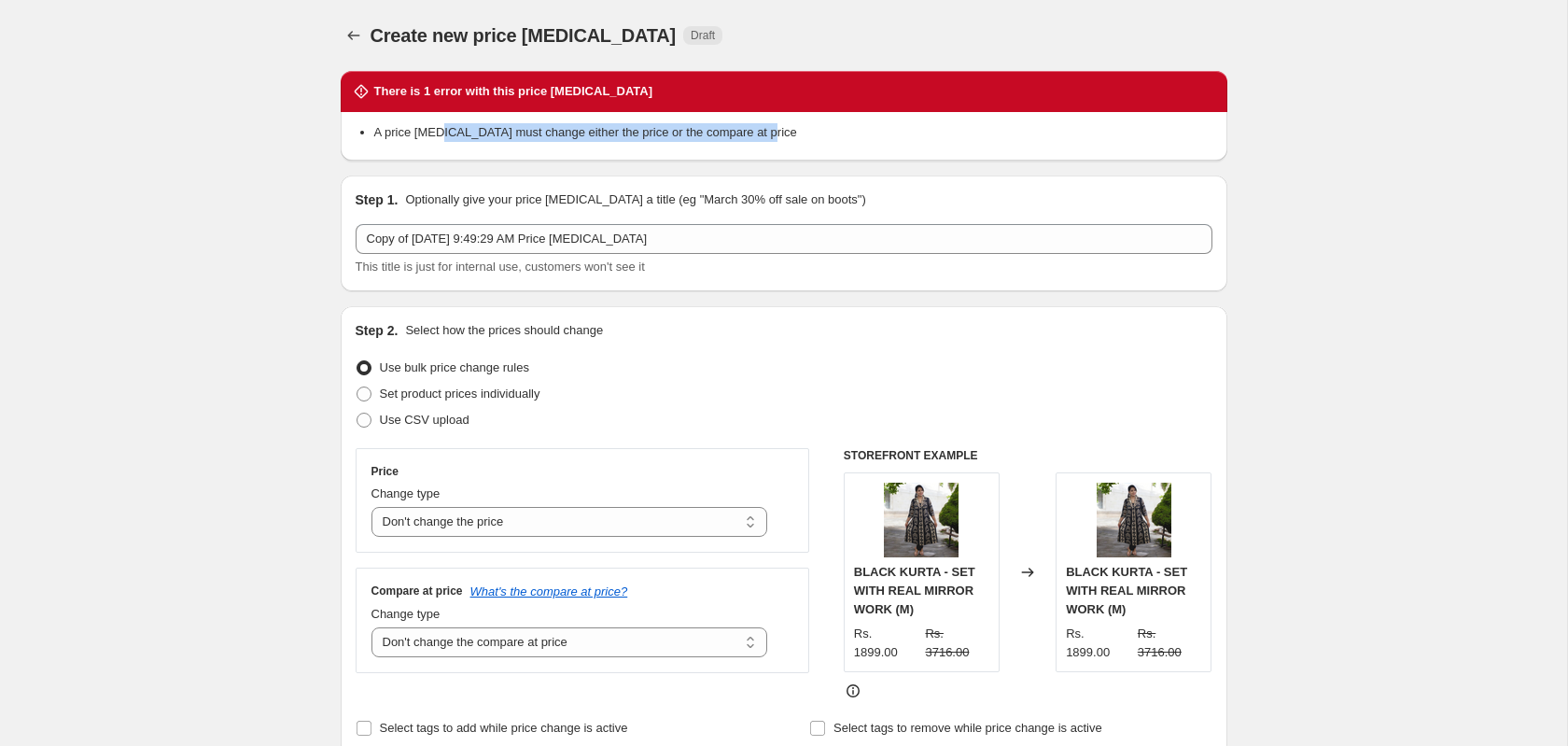
drag, startPoint x: 463, startPoint y: 130, endPoint x: 772, endPoint y: 146, distance: 309.4
click at [771, 146] on div "A price change job must change either the price or the compare at price" at bounding box center [784, 136] width 887 height 48
click at [783, 137] on li "A price change job must change either the price or the compare at price" at bounding box center [793, 133] width 839 height 19
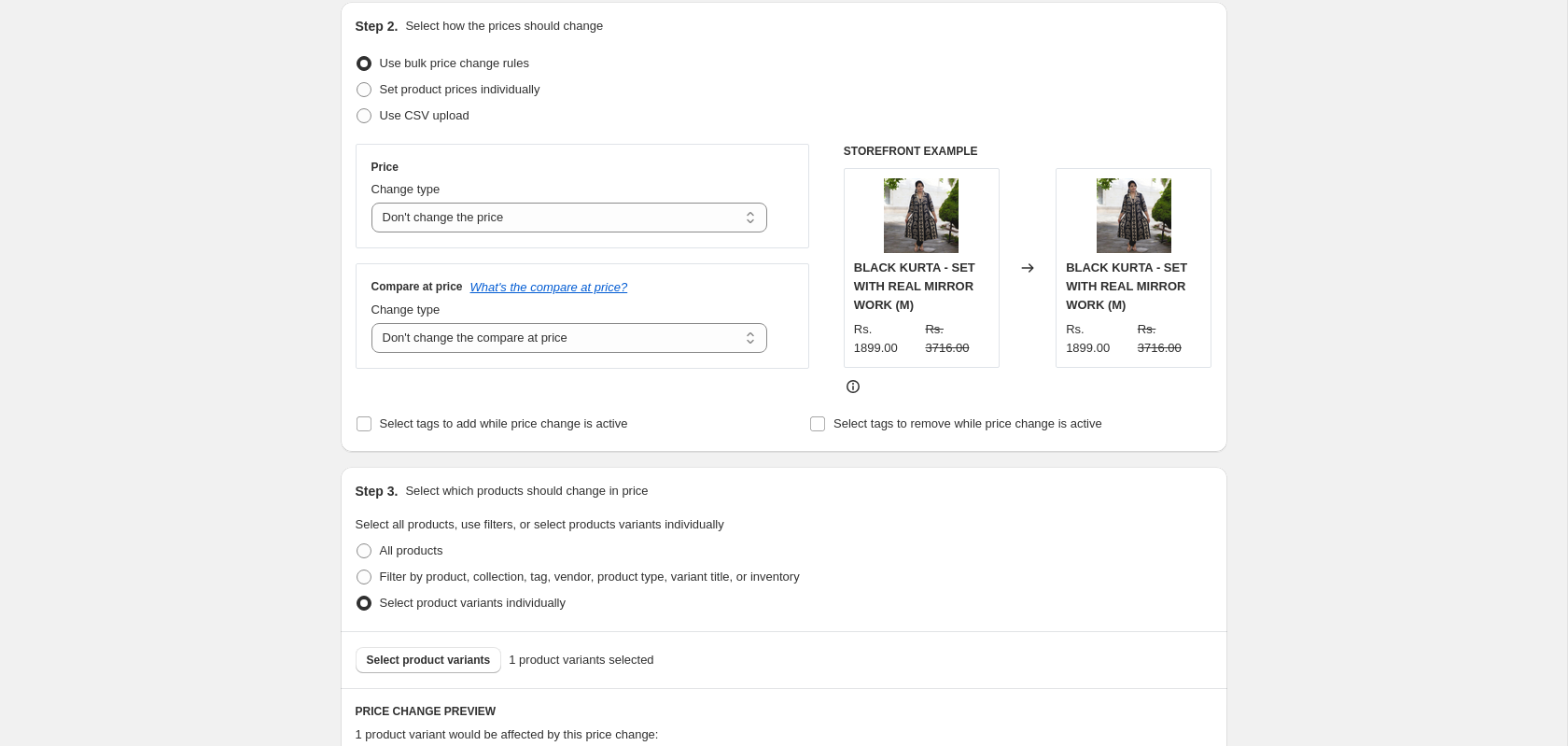
scroll to position [309, 0]
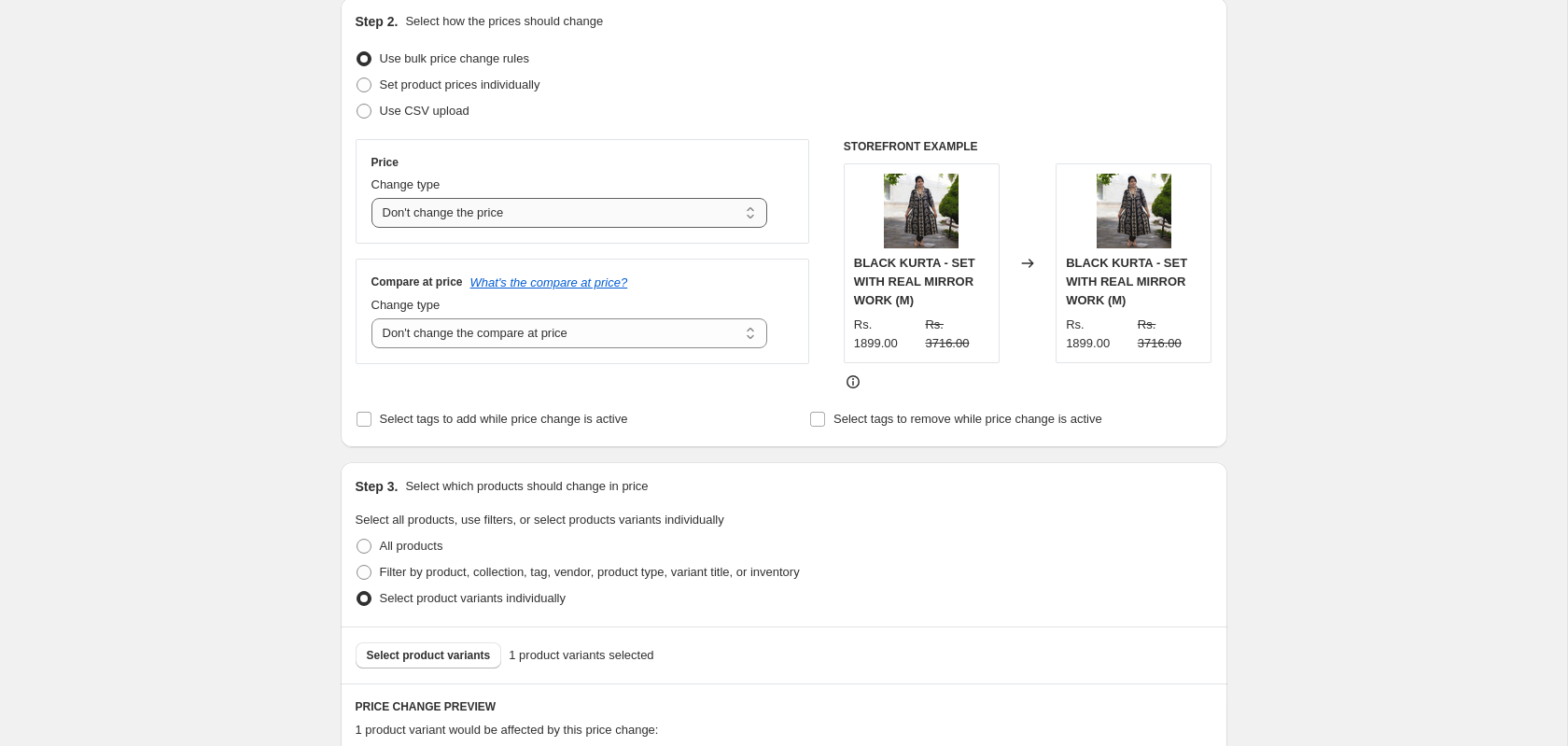
click at [521, 217] on select "Change the price to a certain amount Change the price by a certain amount Chang…" at bounding box center [570, 213] width 397 height 30
click at [522, 216] on select "Change the price to a certain amount Change the price by a certain amount Chang…" at bounding box center [570, 213] width 397 height 30
click at [523, 216] on select "Change the price to a certain amount Change the price by a certain amount Chang…" at bounding box center [570, 213] width 397 height 30
click at [510, 325] on select "Change the compare at price to the current price (sale) Change the compare at p…" at bounding box center [570, 333] width 397 height 30
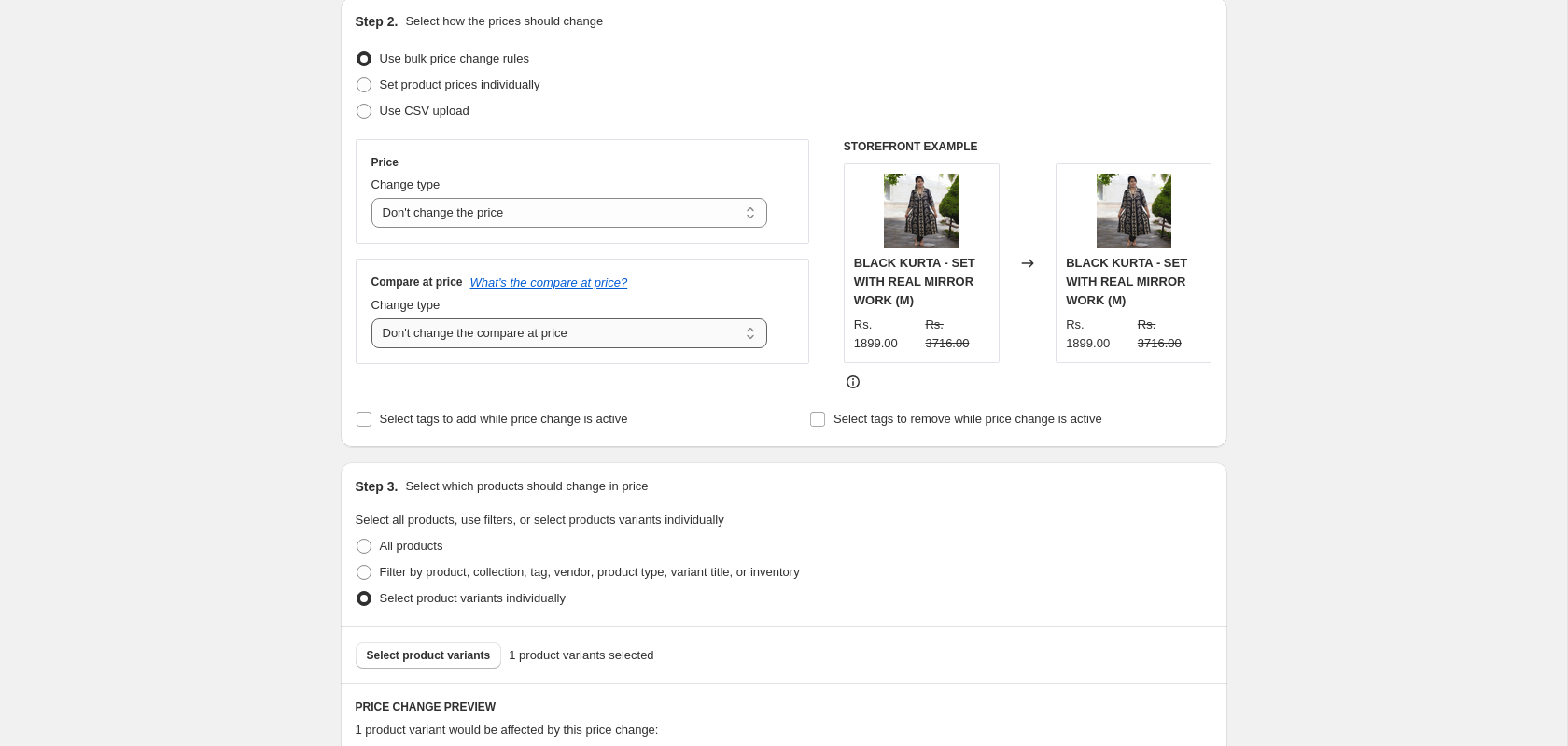
click at [372, 320] on select "Change the compare at price to the current price (sale) Change the compare at p…" at bounding box center [570, 333] width 397 height 30
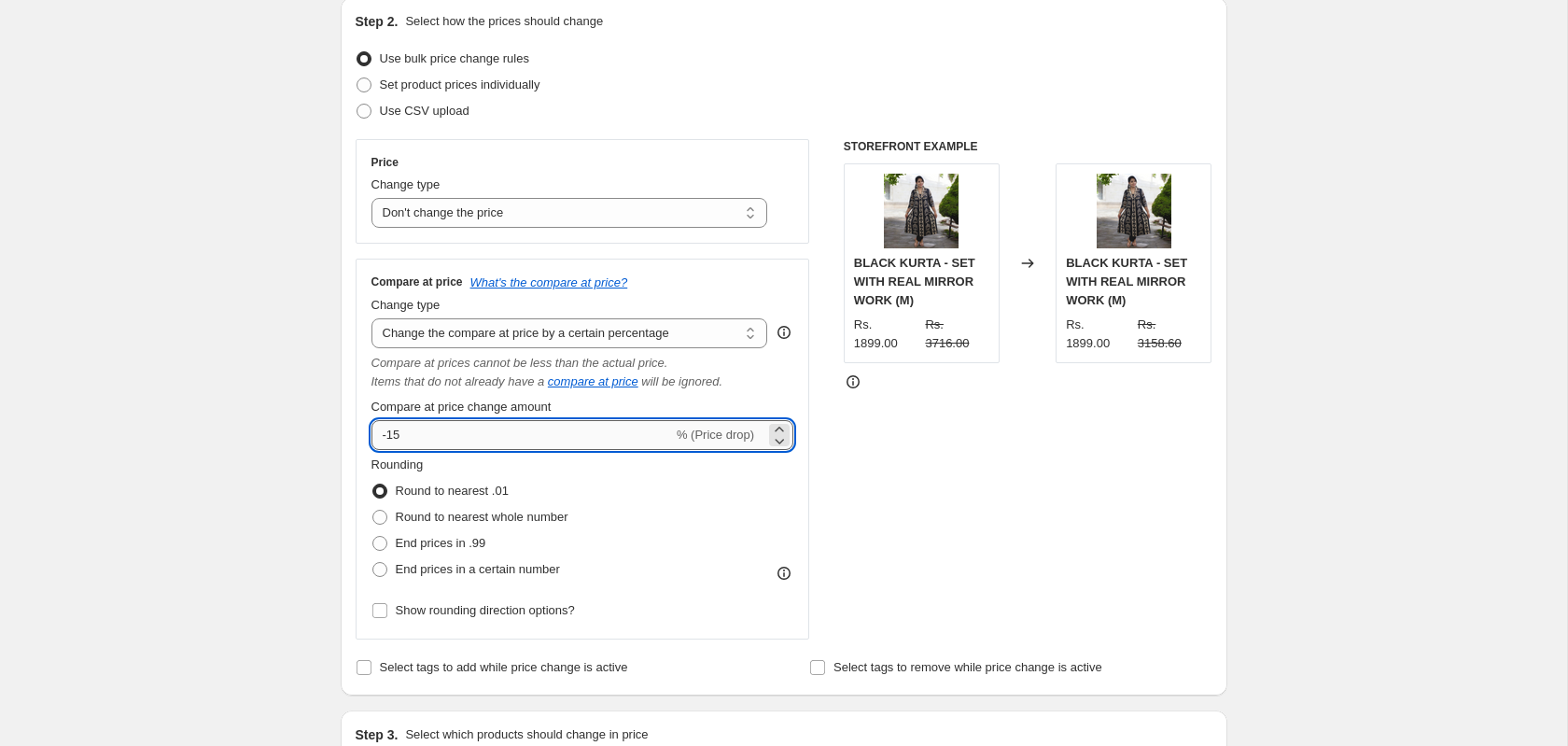
click at [496, 439] on input "-15" at bounding box center [523, 435] width 302 height 30
click at [595, 318] on div "Change type Change the compare at price to the current price (sale) Change the …" at bounding box center [570, 322] width 397 height 52
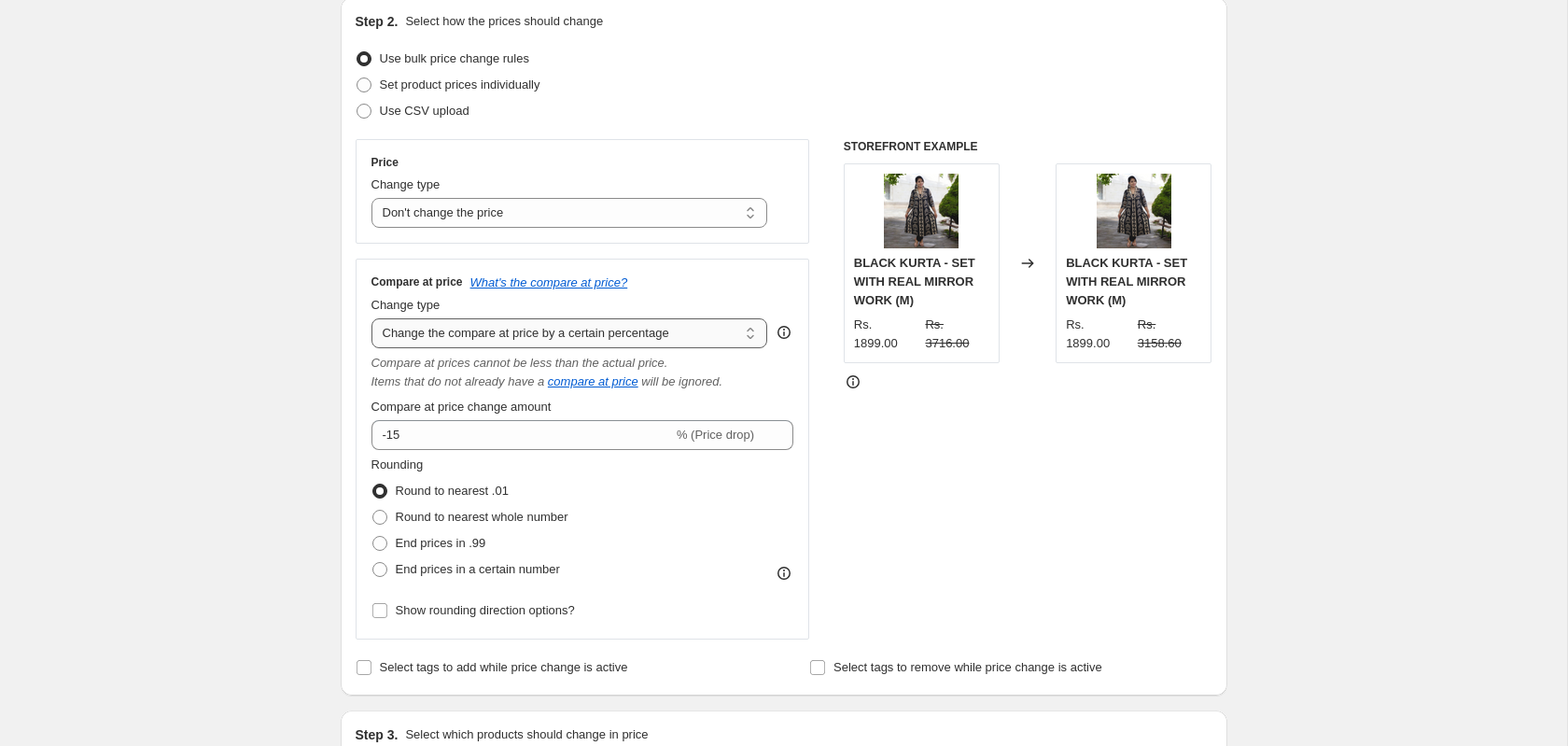
click at [586, 333] on select "Change the compare at price to the current price (sale) Change the compare at p…" at bounding box center [570, 333] width 397 height 30
select select "pp"
click at [372, 320] on select "Change the compare at price to the current price (sale) Change the compare at p…" at bounding box center [570, 333] width 397 height 30
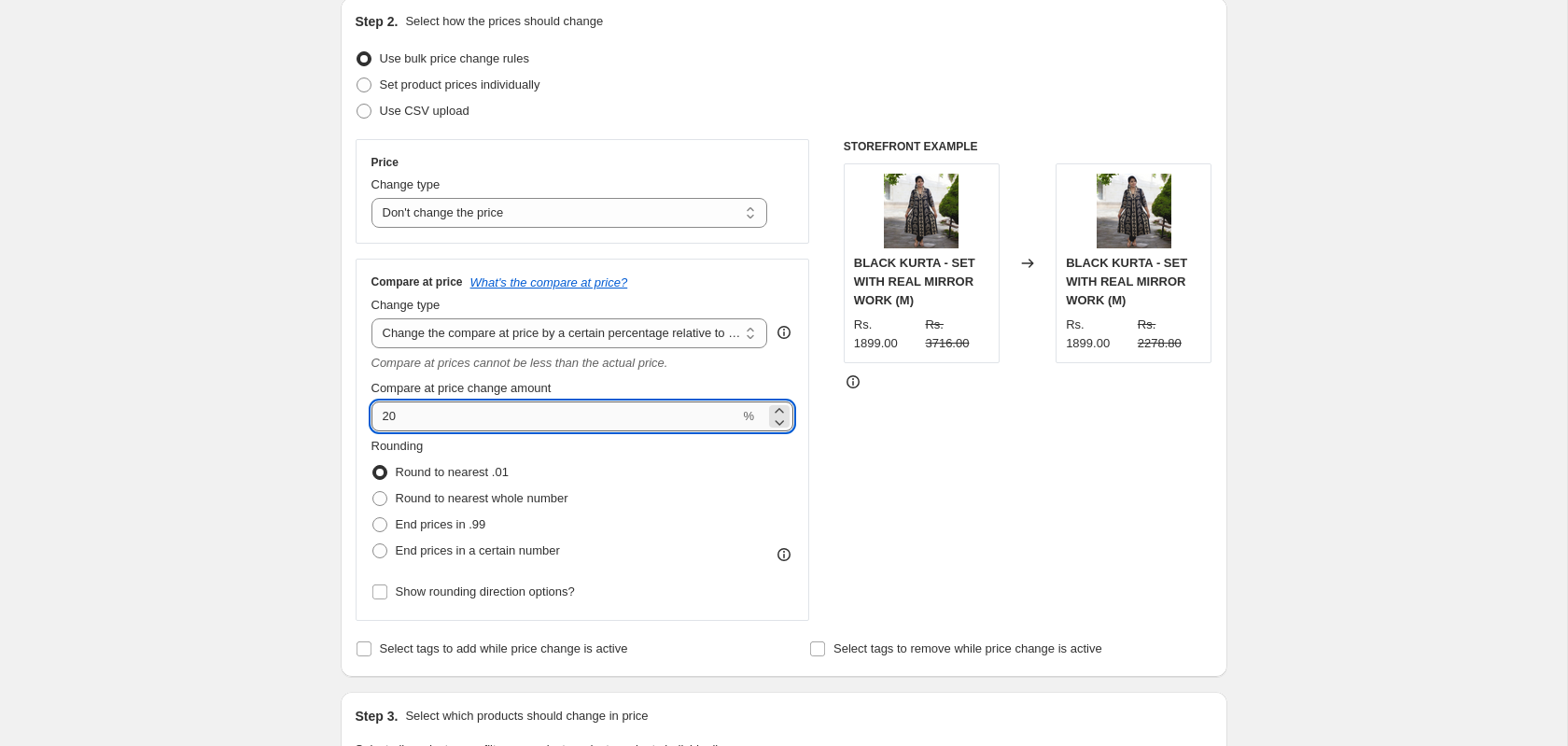
drag, startPoint x: 432, startPoint y: 409, endPoint x: 387, endPoint y: 408, distance: 45.0
click at [381, 416] on input "20" at bounding box center [556, 417] width 369 height 30
type input "50"
drag, startPoint x: 1173, startPoint y: 456, endPoint x: 1163, endPoint y: 459, distance: 10.4
click at [1172, 456] on div "STOREFRONT EXAMPLE BLACK KURTA - SET WITH REAL MIRROR WORK (M) Rs. 1899.00 Rs. …" at bounding box center [1028, 379] width 369 height 482
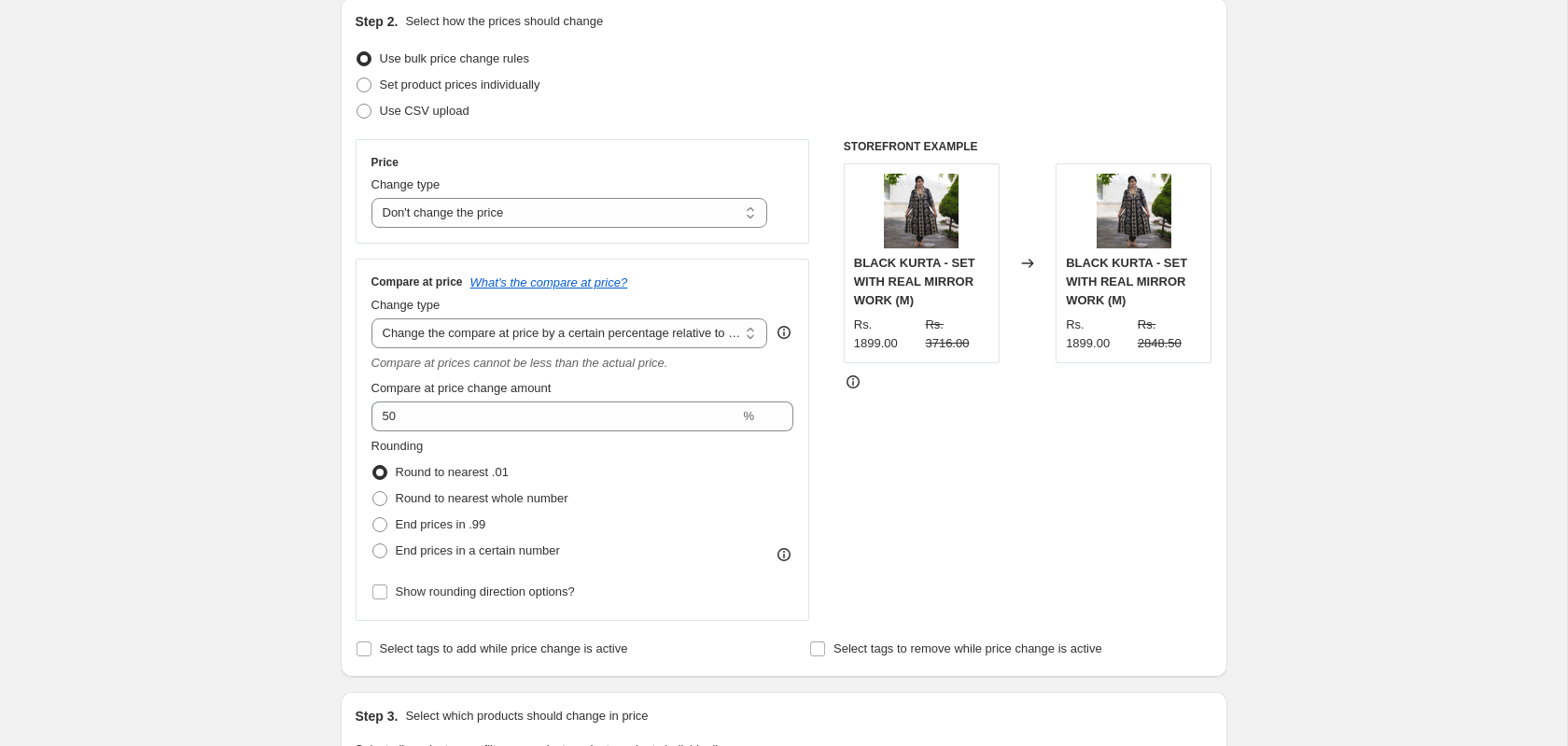
click at [966, 493] on div "STOREFRONT EXAMPLE BLACK KURTA - SET WITH REAL MIRROR WORK (M) Rs. 1899.00 Rs. …" at bounding box center [1028, 379] width 369 height 482
drag, startPoint x: 1492, startPoint y: 87, endPoint x: 1406, endPoint y: 71, distance: 87.5
click at [1493, 87] on div "Create new price change job. This page is ready Create new price change job Dra…" at bounding box center [784, 544] width 1568 height 1708
drag, startPoint x: 1509, startPoint y: 83, endPoint x: 1480, endPoint y: 40, distance: 51.9
click at [1508, 79] on div "Create new price change job. This page is ready Create new price change job Dra…" at bounding box center [784, 544] width 1568 height 1708
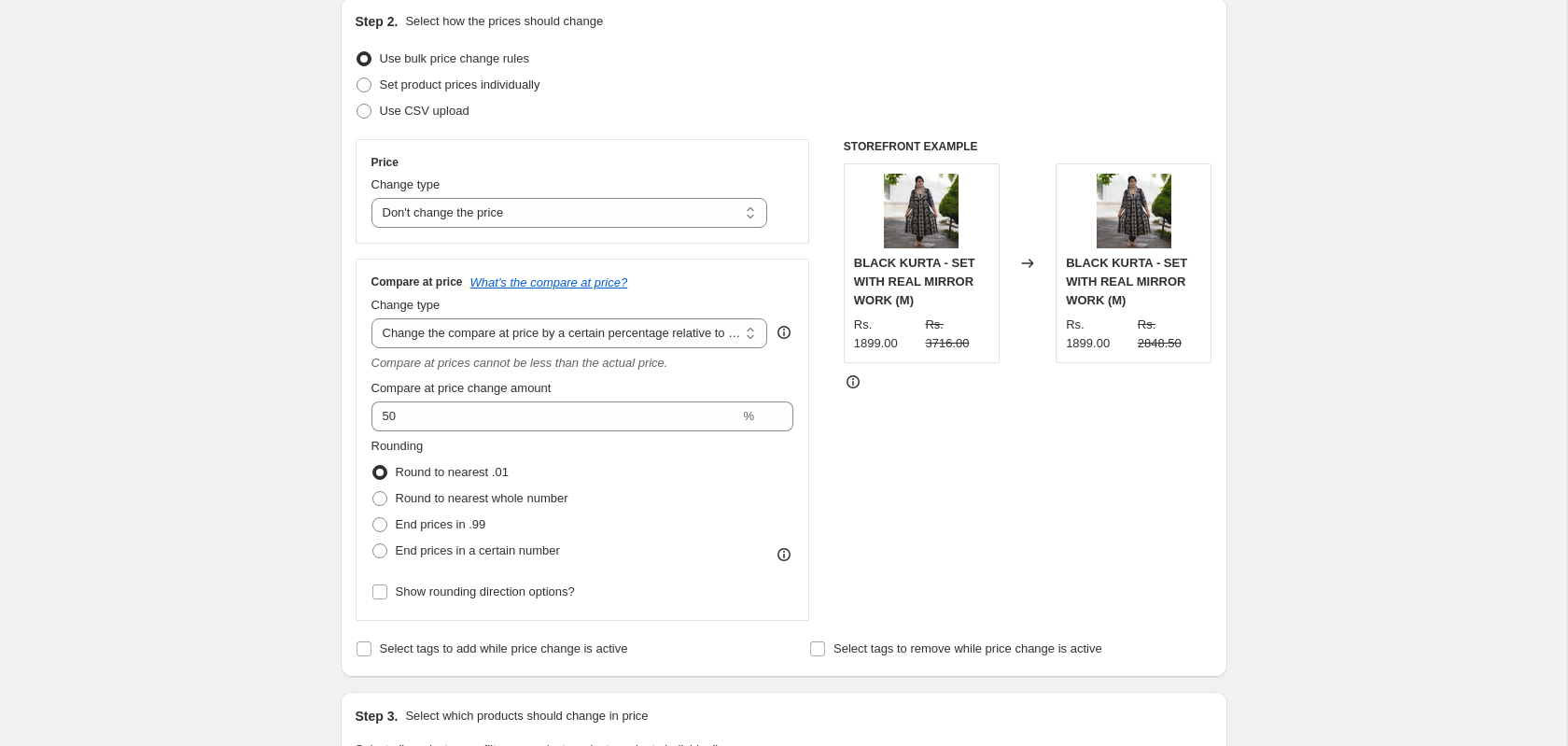
click at [929, 437] on div "STOREFRONT EXAMPLE BLACK KURTA - SET WITH REAL MIRROR WORK (M) Rs. 1899.00 Rs. …" at bounding box center [1028, 379] width 369 height 482
click at [643, 338] on select "Change the compare at price to the current price (sale) Change the compare at p…" at bounding box center [570, 333] width 397 height 30
select select "percentage"
click at [372, 320] on select "Change the compare at price to the current price (sale) Change the compare at p…" at bounding box center [570, 333] width 397 height 30
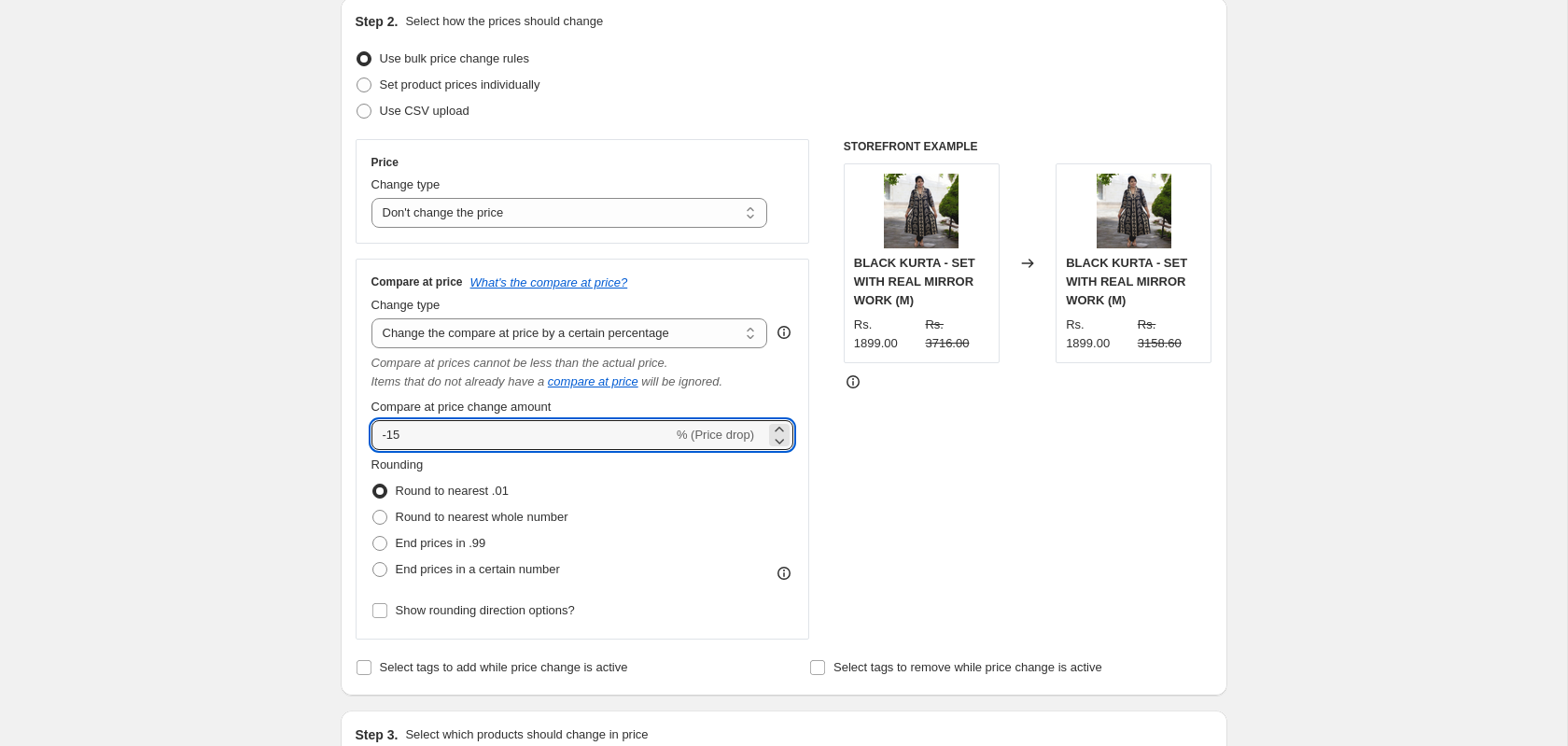
drag, startPoint x: 417, startPoint y: 442, endPoint x: 340, endPoint y: 442, distance: 77.0
click at [338, 442] on div "There is 1 error with this price change job A price change job must change eith…" at bounding box center [776, 525] width 902 height 1557
type input "50"
click at [942, 484] on div "STOREFRONT EXAMPLE BLACK KURTA - SET WITH REAL MIRROR WORK (M) Rs. 1899.00 Rs. …" at bounding box center [1028, 389] width 369 height 500
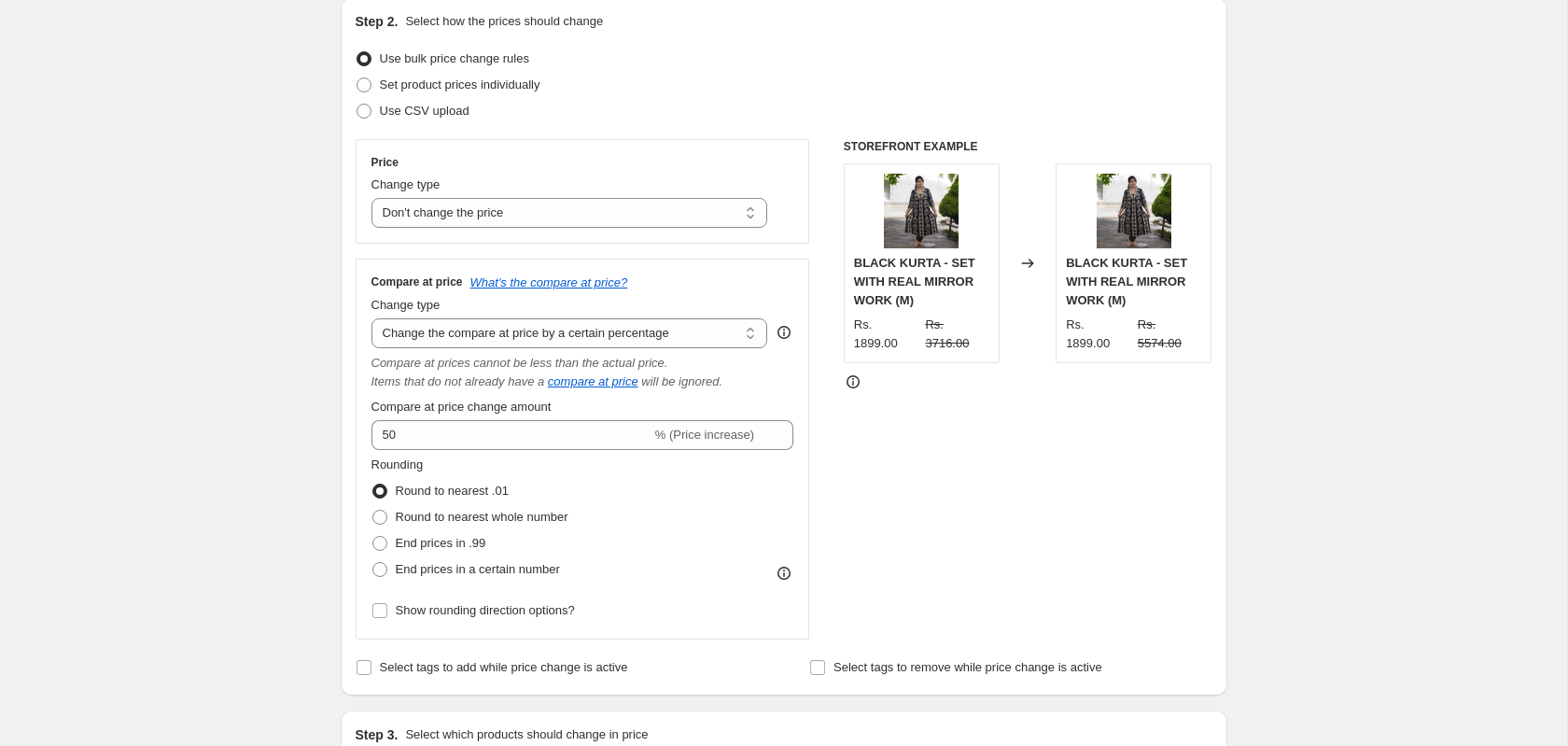
click at [1001, 432] on div "STOREFRONT EXAMPLE BLACK KURTA - SET WITH REAL MIRROR WORK (M) Rs. 1899.00 Rs. …" at bounding box center [1028, 389] width 369 height 500
click at [974, 289] on div "BLACK KURTA - SET WITH REAL MIRROR WORK (M)" at bounding box center [921, 281] width 135 height 56
click at [853, 389] on icon at bounding box center [854, 382] width 13 height 13
drag, startPoint x: 1059, startPoint y: 419, endPoint x: 1049, endPoint y: 353, distance: 66.8
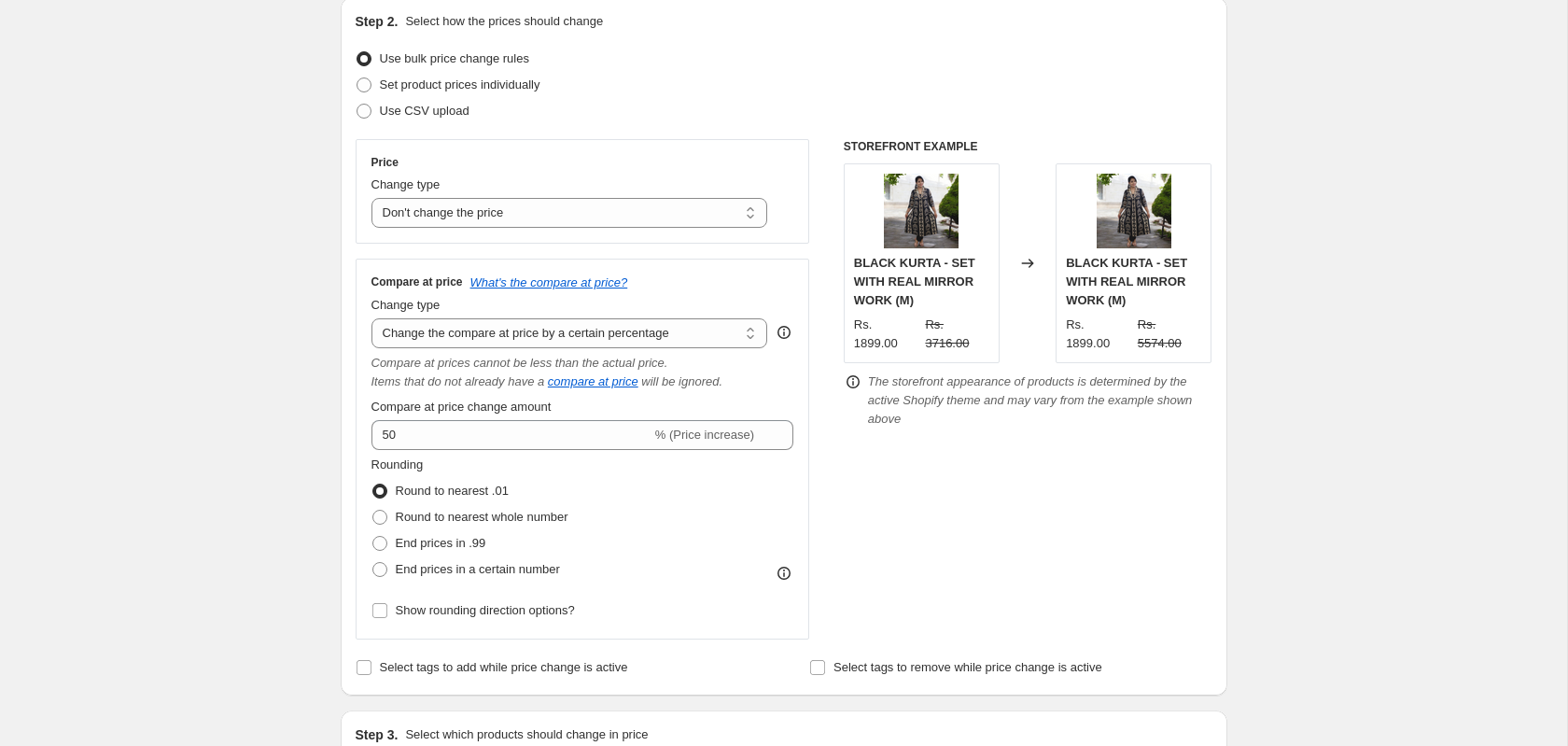
click at [1059, 410] on div "The storefront appearance of products is determined by the active Shopify theme…" at bounding box center [1040, 400] width 344 height 56
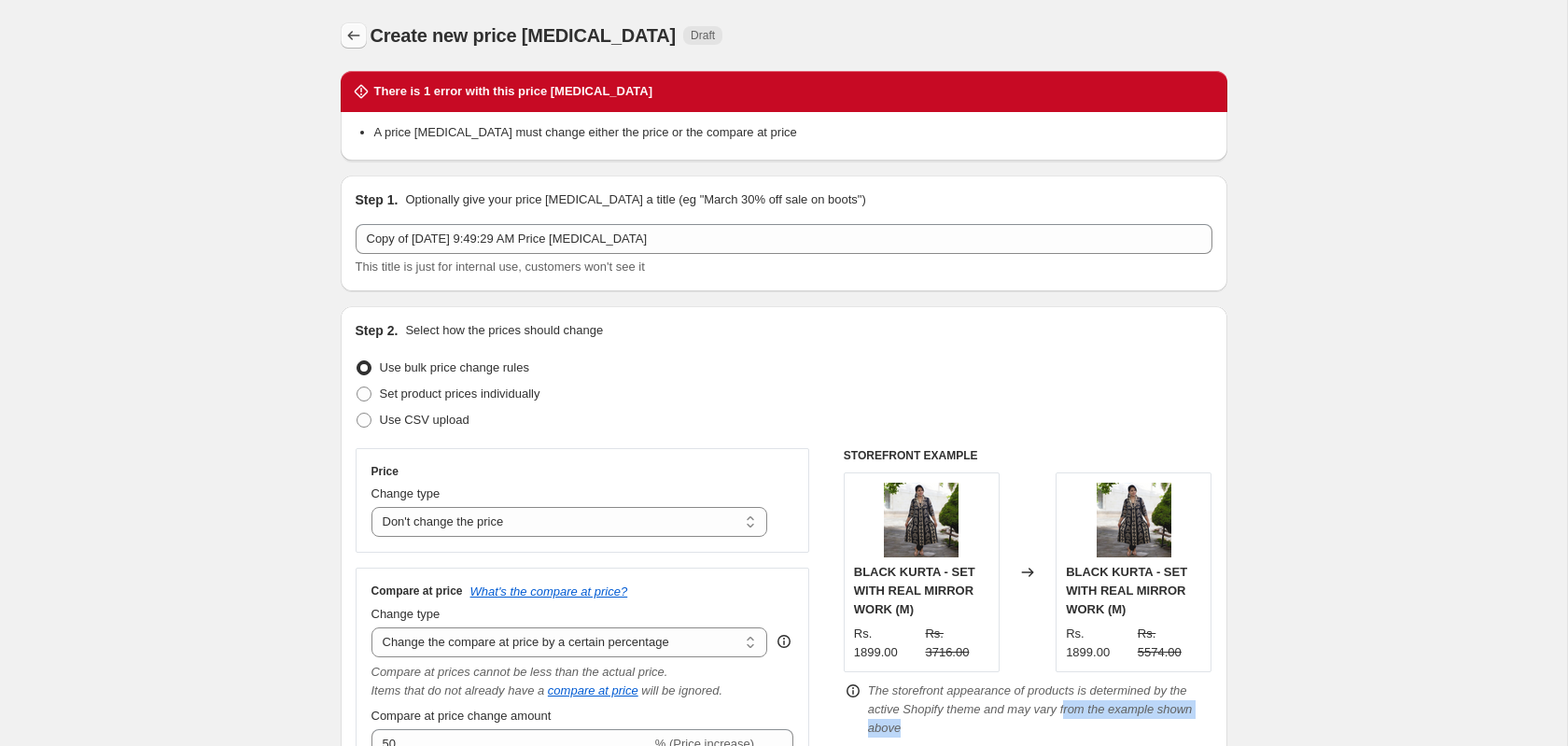
click at [357, 38] on icon "Price change jobs" at bounding box center [354, 36] width 19 height 19
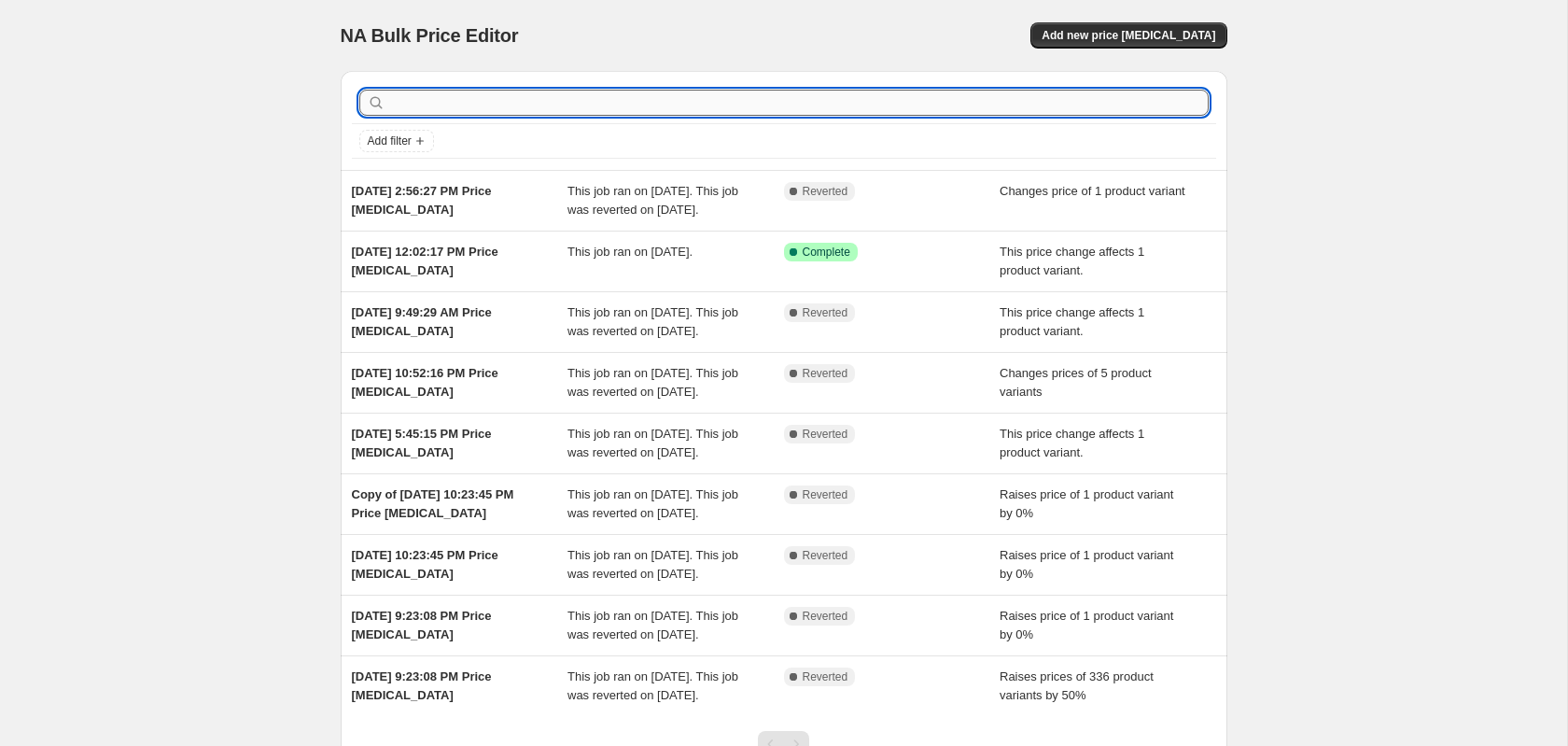
click at [707, 104] on input "text" at bounding box center [799, 103] width 820 height 26
click at [1200, 31] on span "Add new price [MEDICAL_DATA]" at bounding box center [1128, 36] width 174 height 15
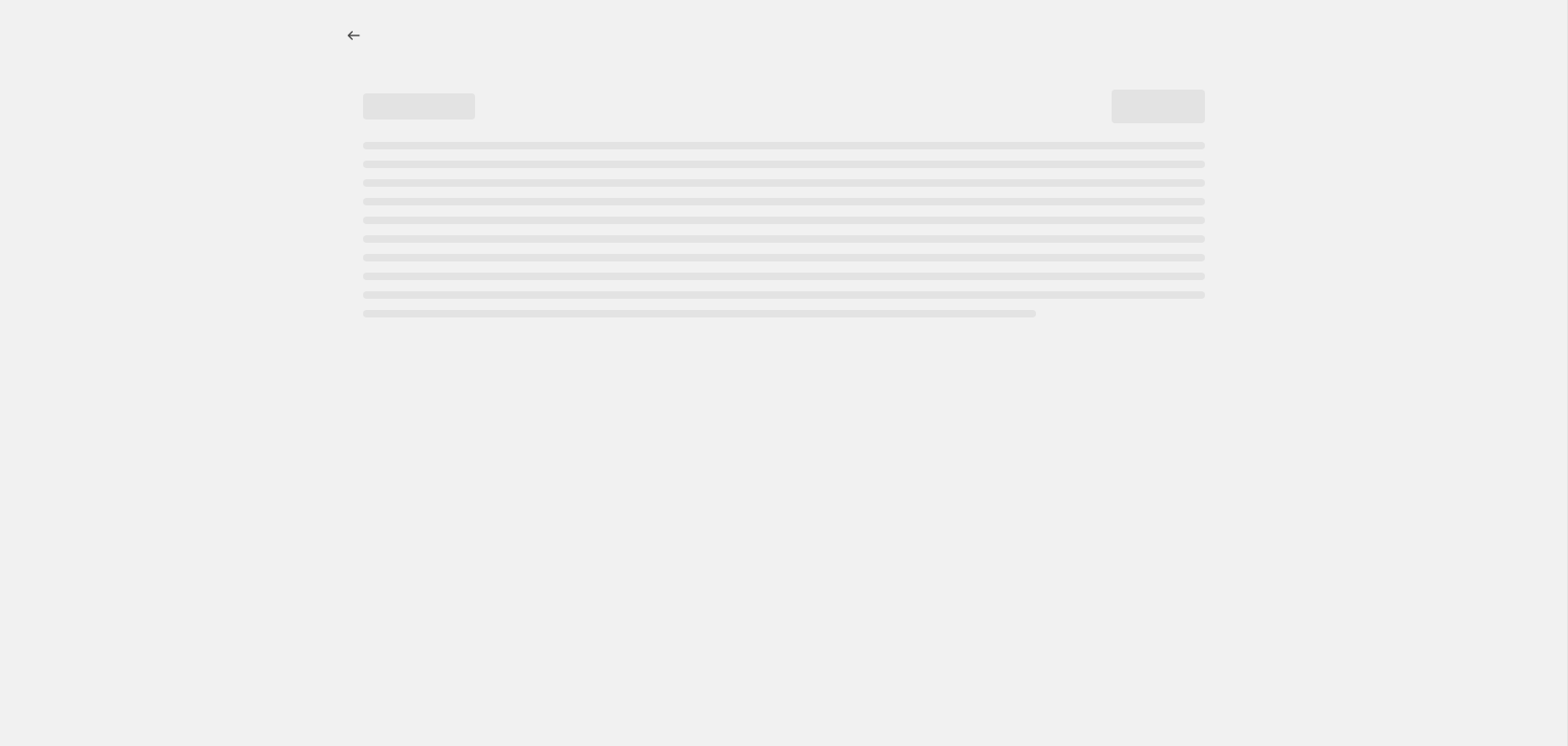
select select "percentage"
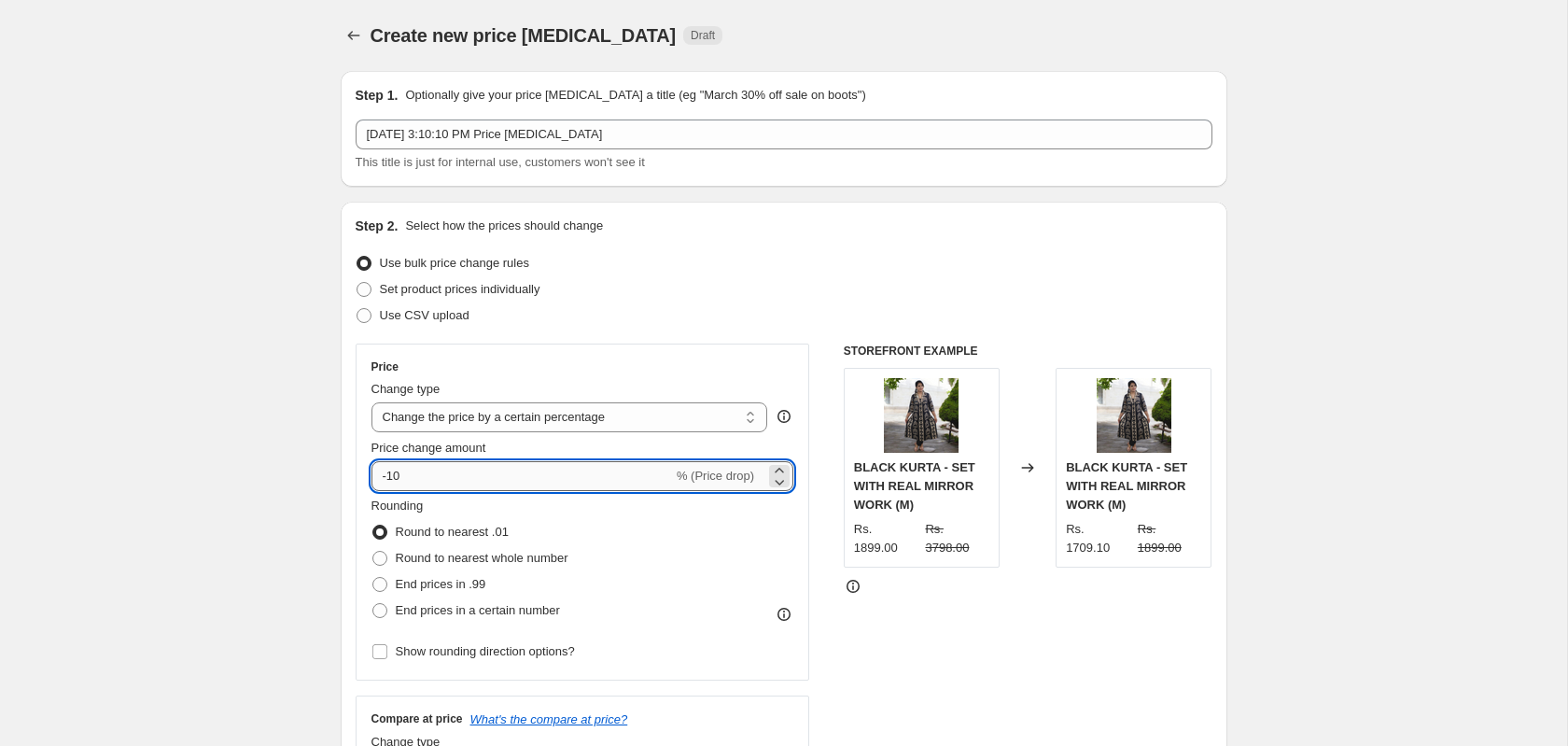
click at [563, 473] on input "-10" at bounding box center [523, 476] width 302 height 30
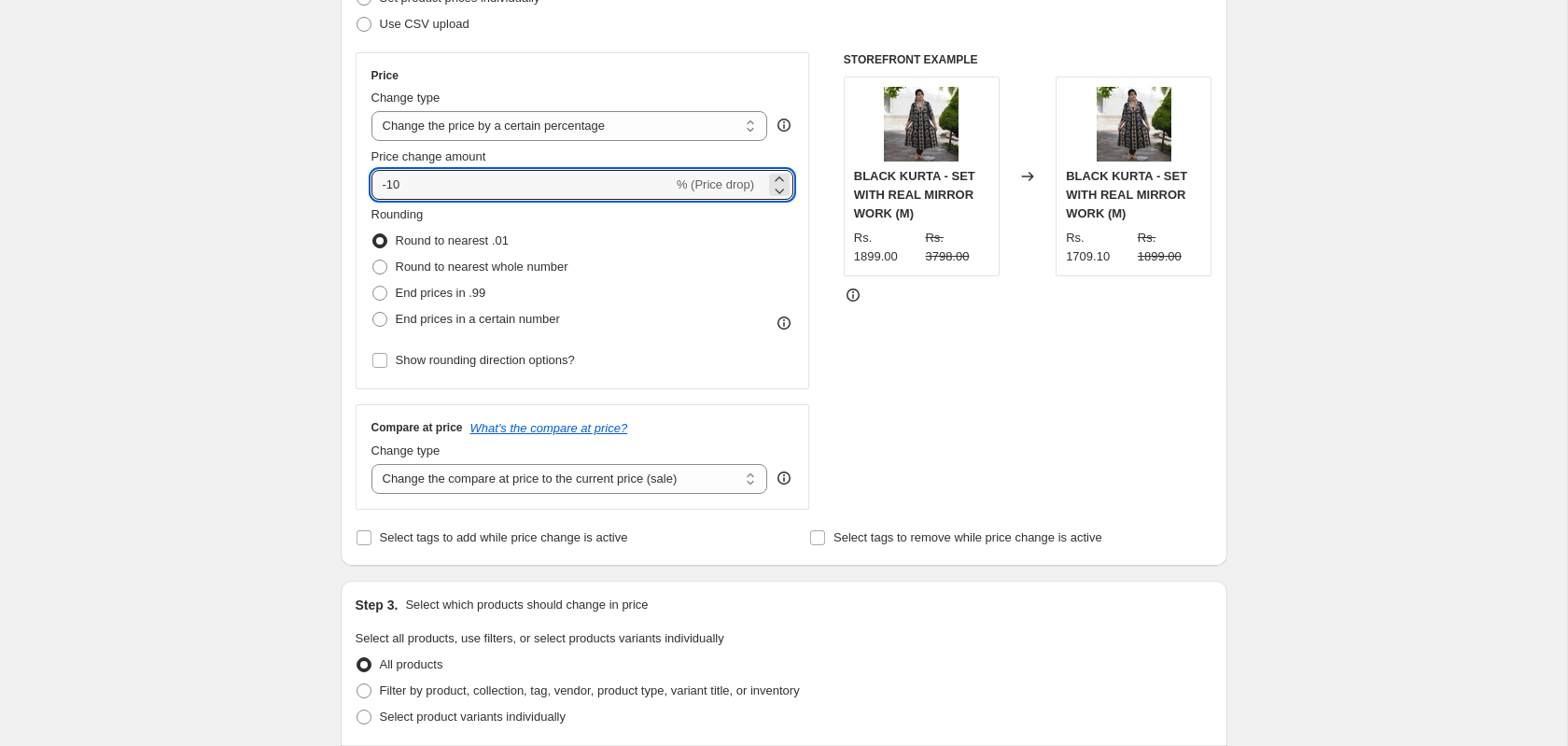
scroll to position [290, 0]
type input "-1"
click at [1003, 315] on div "STOREFRONT EXAMPLE BLACK KURTA - SET WITH REAL MIRROR WORK (M) Rs. 1899.00 Rs. …" at bounding box center [1028, 281] width 369 height 457
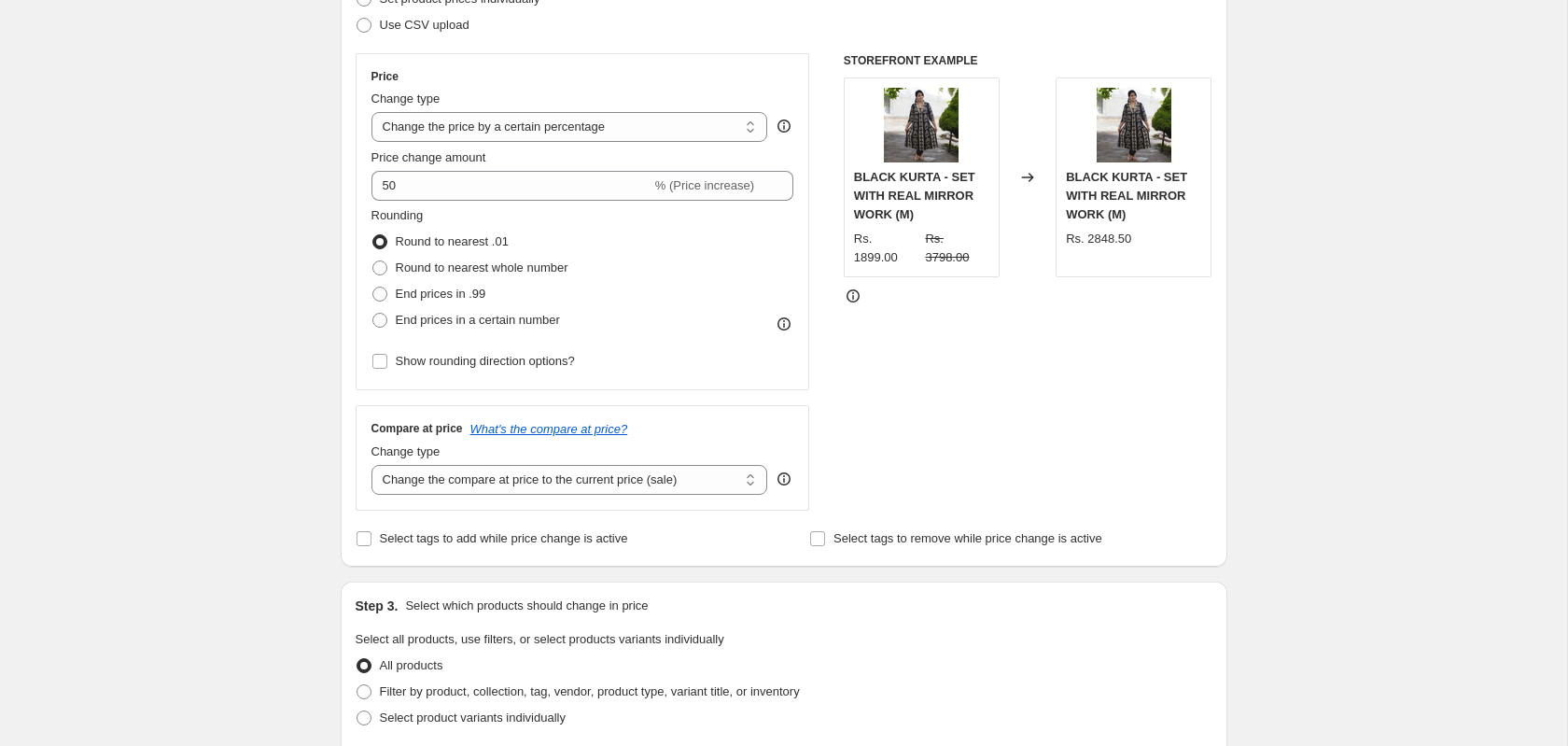
click at [1004, 315] on div "STOREFRONT EXAMPLE BLACK KURTA - SET WITH REAL MIRROR WORK (M) Rs. 1899.00 Rs. …" at bounding box center [1028, 281] width 369 height 457
click at [525, 198] on input "50" at bounding box center [511, 186] width 280 height 30
type input "5"
type input "-50"
click at [1088, 369] on div "STOREFRONT EXAMPLE BLACK KURTA - SET WITH REAL MIRROR WORK (M) Rs. 1899.00 Rs. …" at bounding box center [1028, 281] width 369 height 457
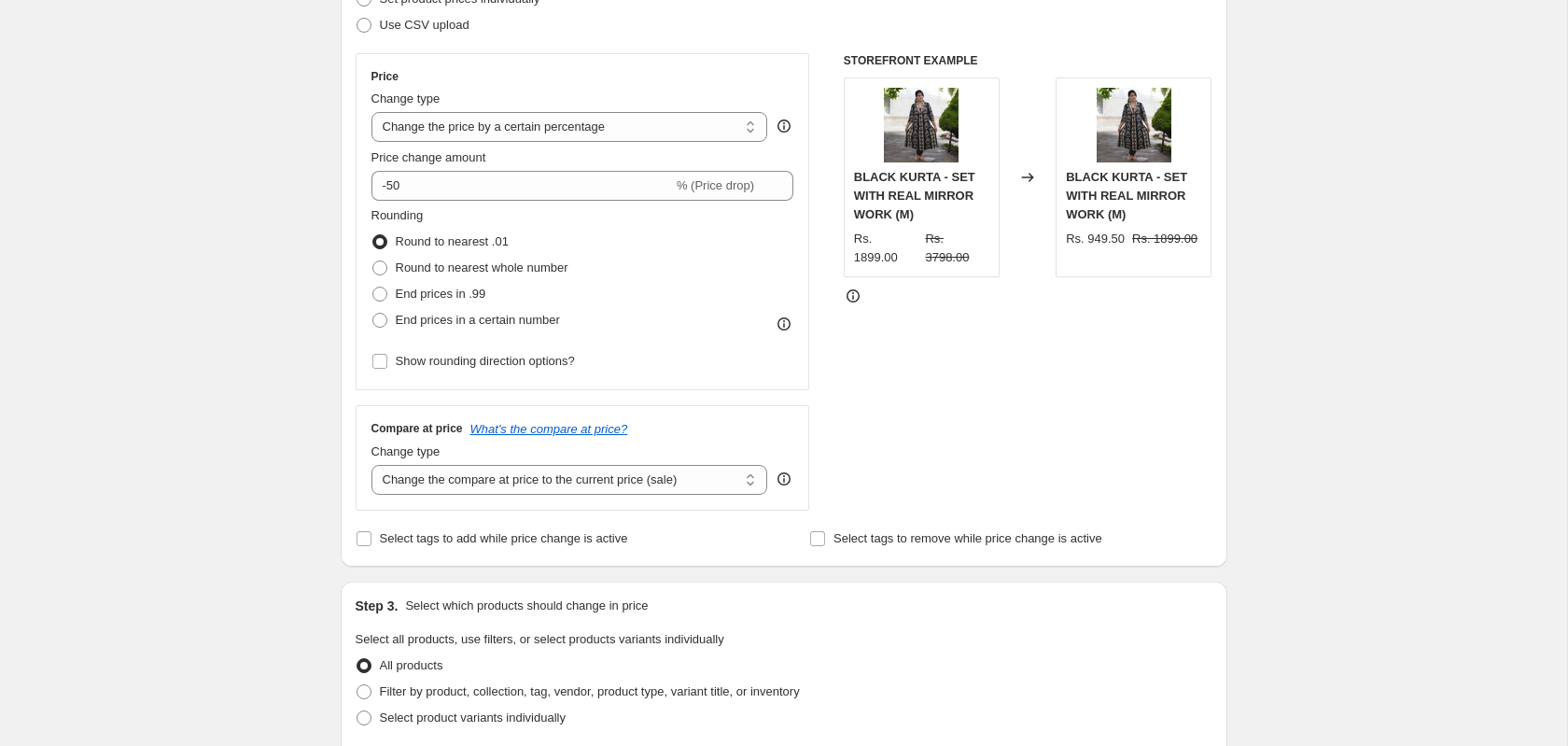
click at [559, 145] on div "Price Change type Change the price to a certain amount Change the price by a ce…" at bounding box center [583, 222] width 423 height 306
click at [572, 130] on select "Change the price to a certain amount Change the price by a certain amount Chang…" at bounding box center [570, 127] width 397 height 30
select select "no_change"
click at [372, 115] on select "Change the price to a certain amount Change the price by a certain amount Chang…" at bounding box center [570, 127] width 397 height 30
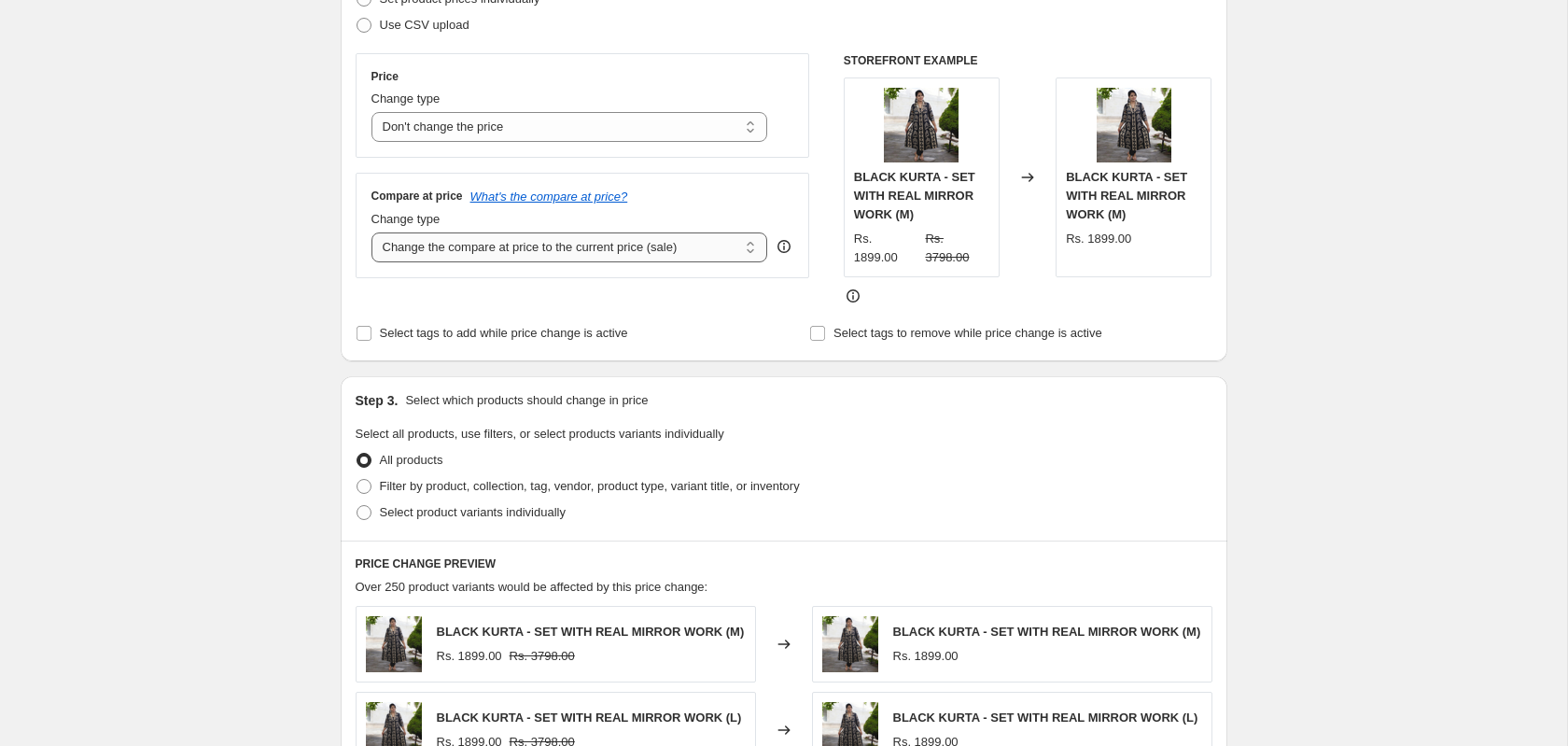
click at [612, 245] on select "Change the compare at price to the current price (sale) Change the compare at p…" at bounding box center [570, 247] width 397 height 30
click at [372, 234] on select "Change the compare at price to the current price (sale) Change the compare at p…" at bounding box center [570, 247] width 397 height 30
click at [1093, 299] on div at bounding box center [1028, 296] width 369 height 19
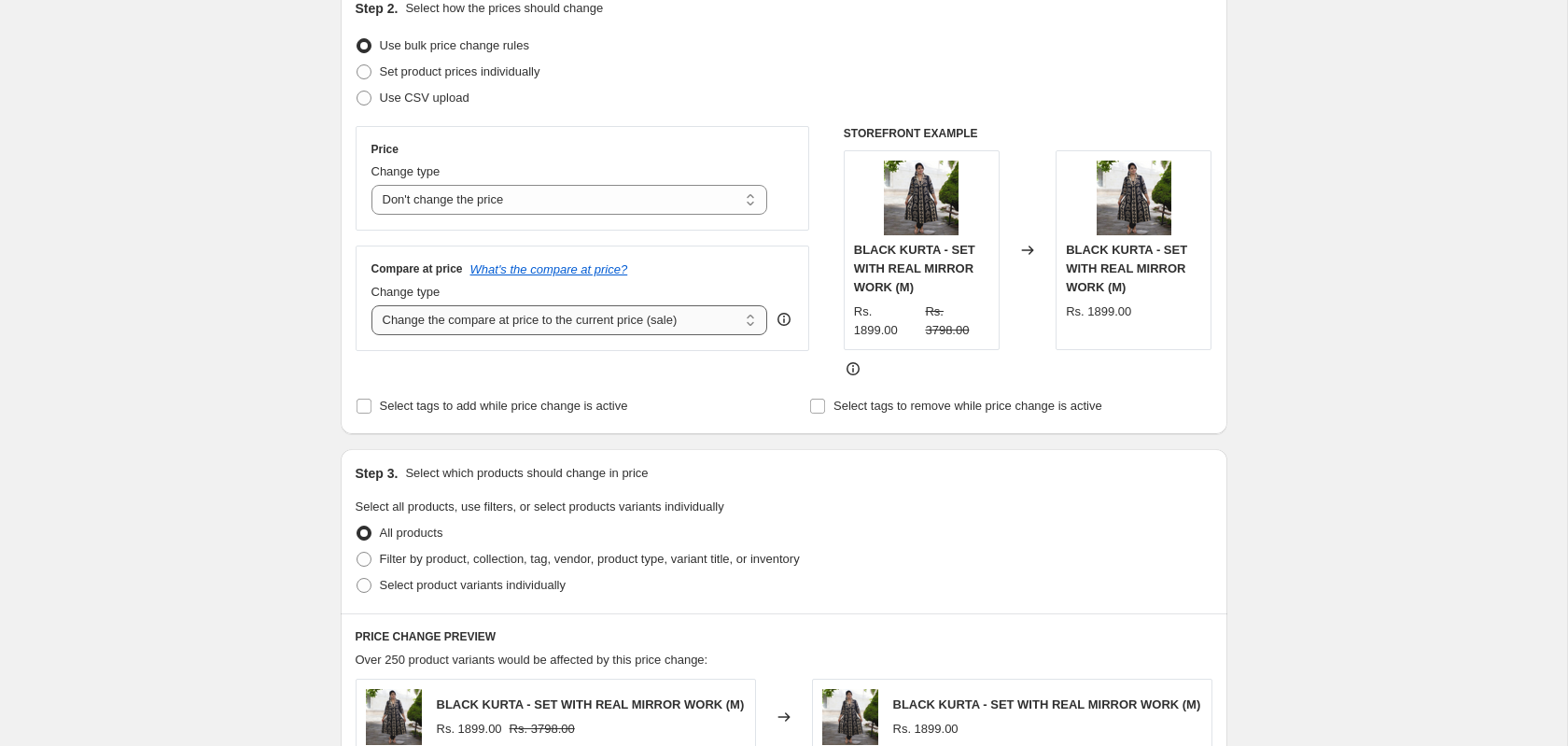
scroll to position [220, 0]
click at [603, 317] on select "Change the compare at price to the current price (sale) Change the compare at p…" at bounding box center [570, 319] width 397 height 30
select select "pp"
click at [372, 306] on select "Change the compare at price to the current price (sale) Change the compare at p…" at bounding box center [570, 319] width 397 height 30
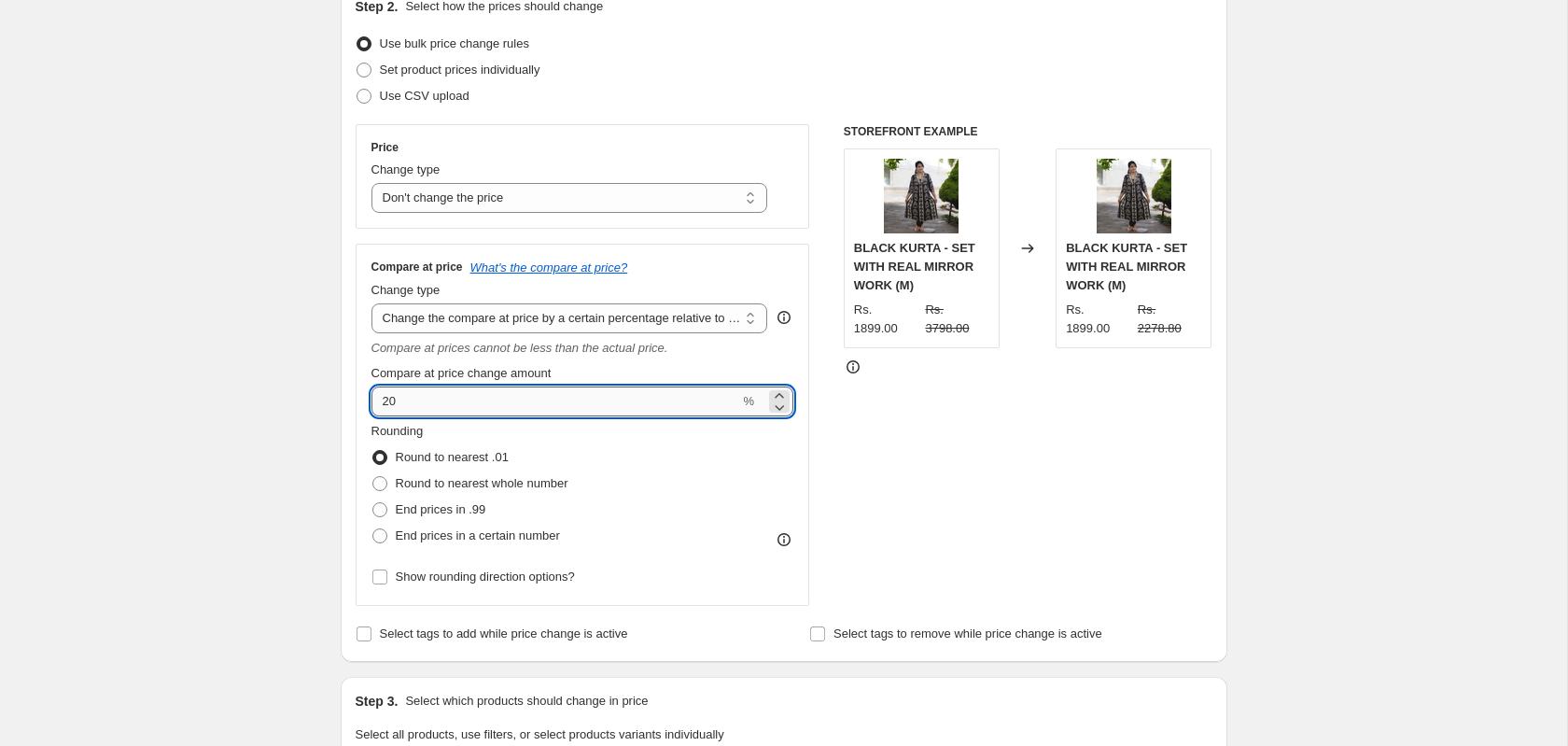
click at [538, 412] on input "20" at bounding box center [556, 402] width 369 height 30
type input "2"
type input "100"
click at [1074, 470] on div "STOREFRONT EXAMPLE BLACK KURTA - SET WITH REAL MIRROR WORK (M) Rs. 1899.00 Rs. …" at bounding box center [1028, 365] width 369 height 482
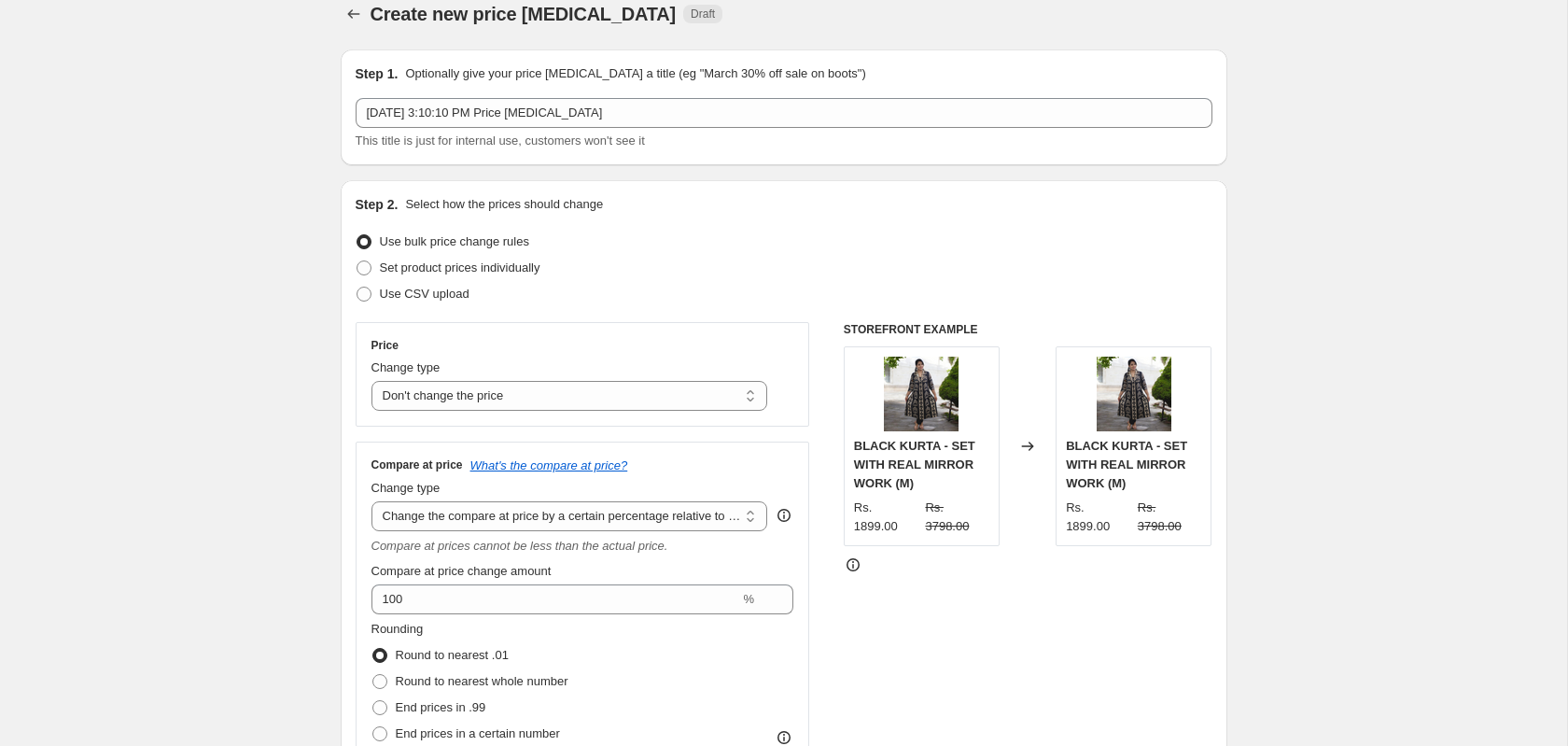
scroll to position [0, 0]
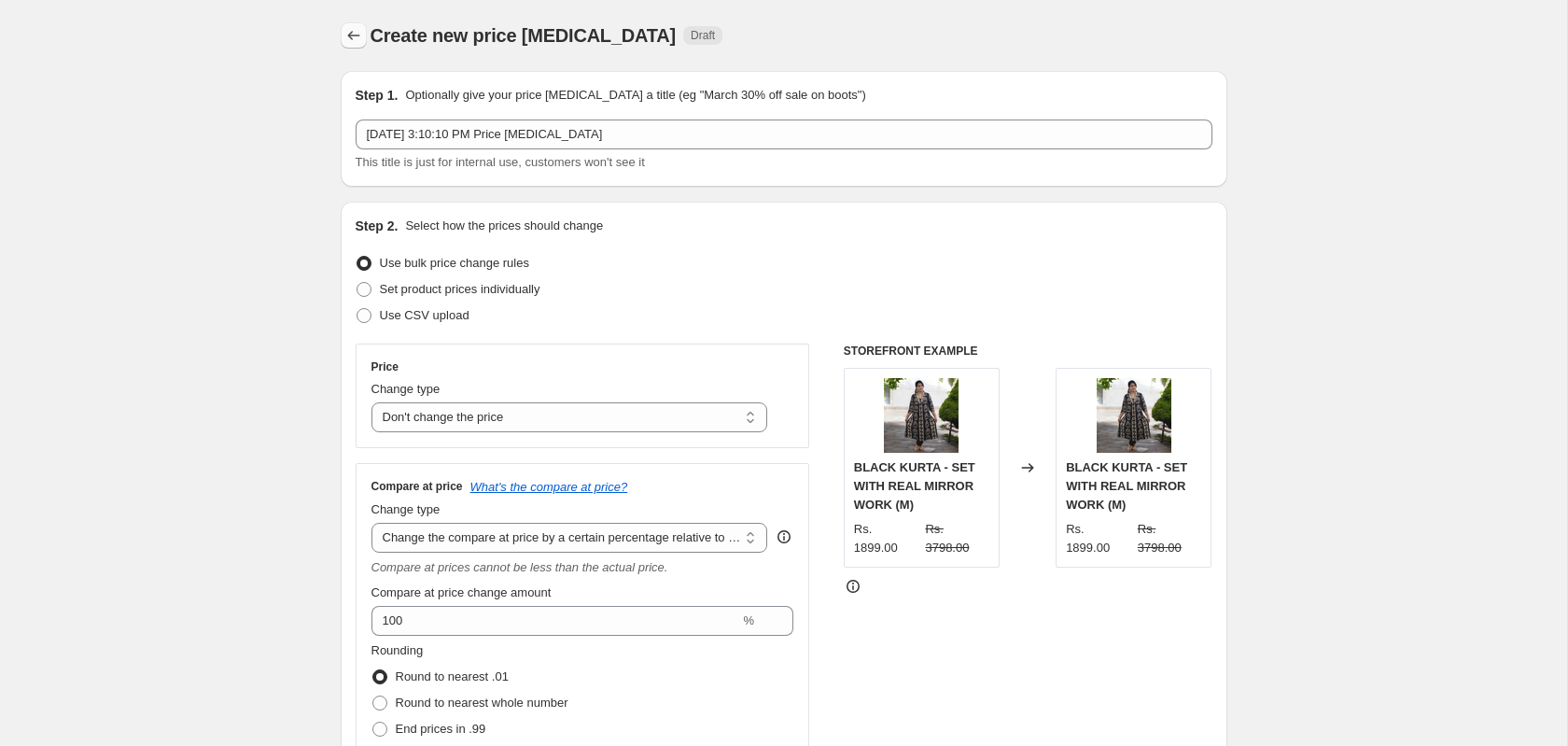
click at [356, 37] on icon "Price change jobs" at bounding box center [354, 36] width 19 height 19
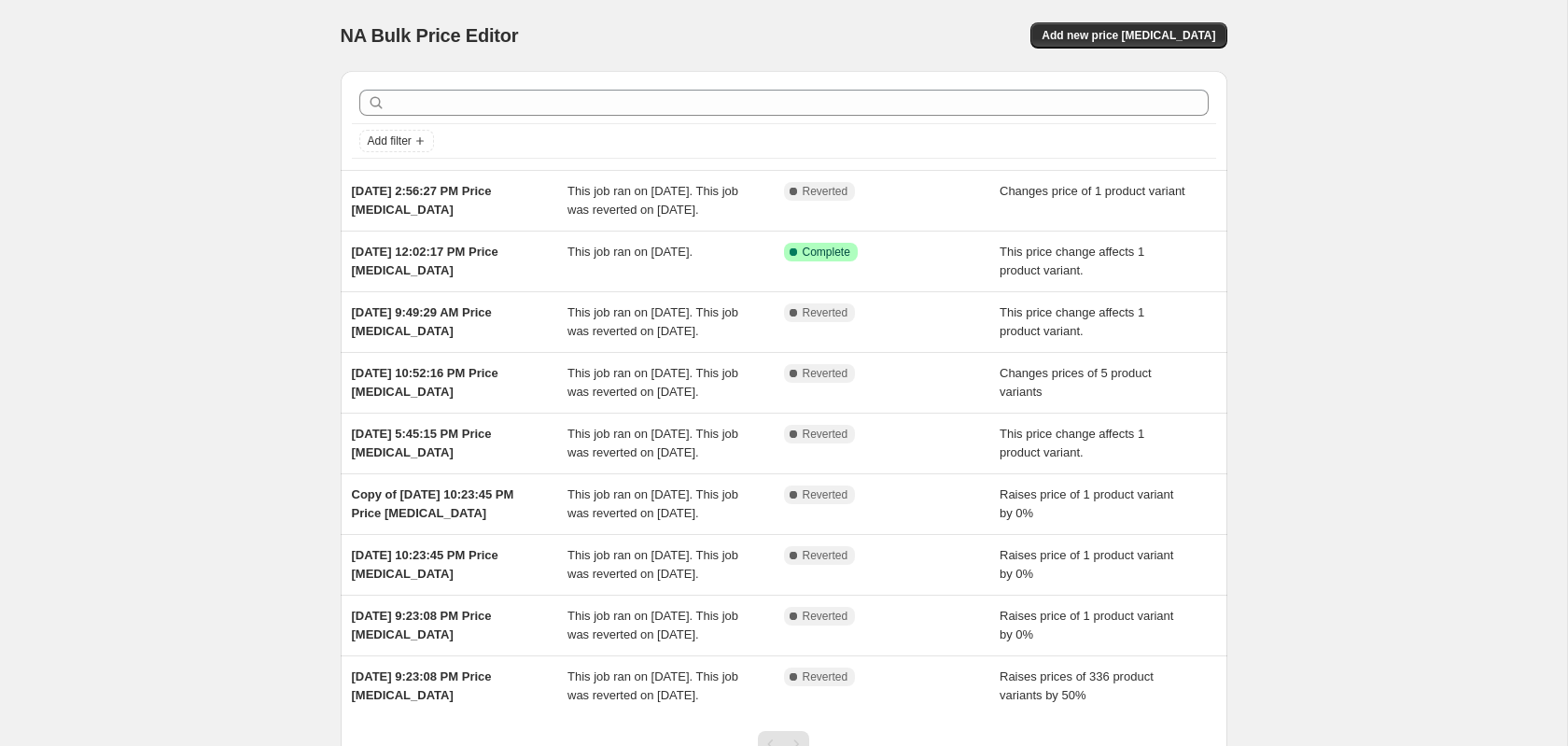
drag, startPoint x: 1318, startPoint y: 233, endPoint x: 1329, endPoint y: 234, distance: 11.0
click at [1323, 231] on div "NA Bulk Price Editor. This page is ready NA Bulk Price Editor Add new price cha…" at bounding box center [784, 450] width 1568 height 901
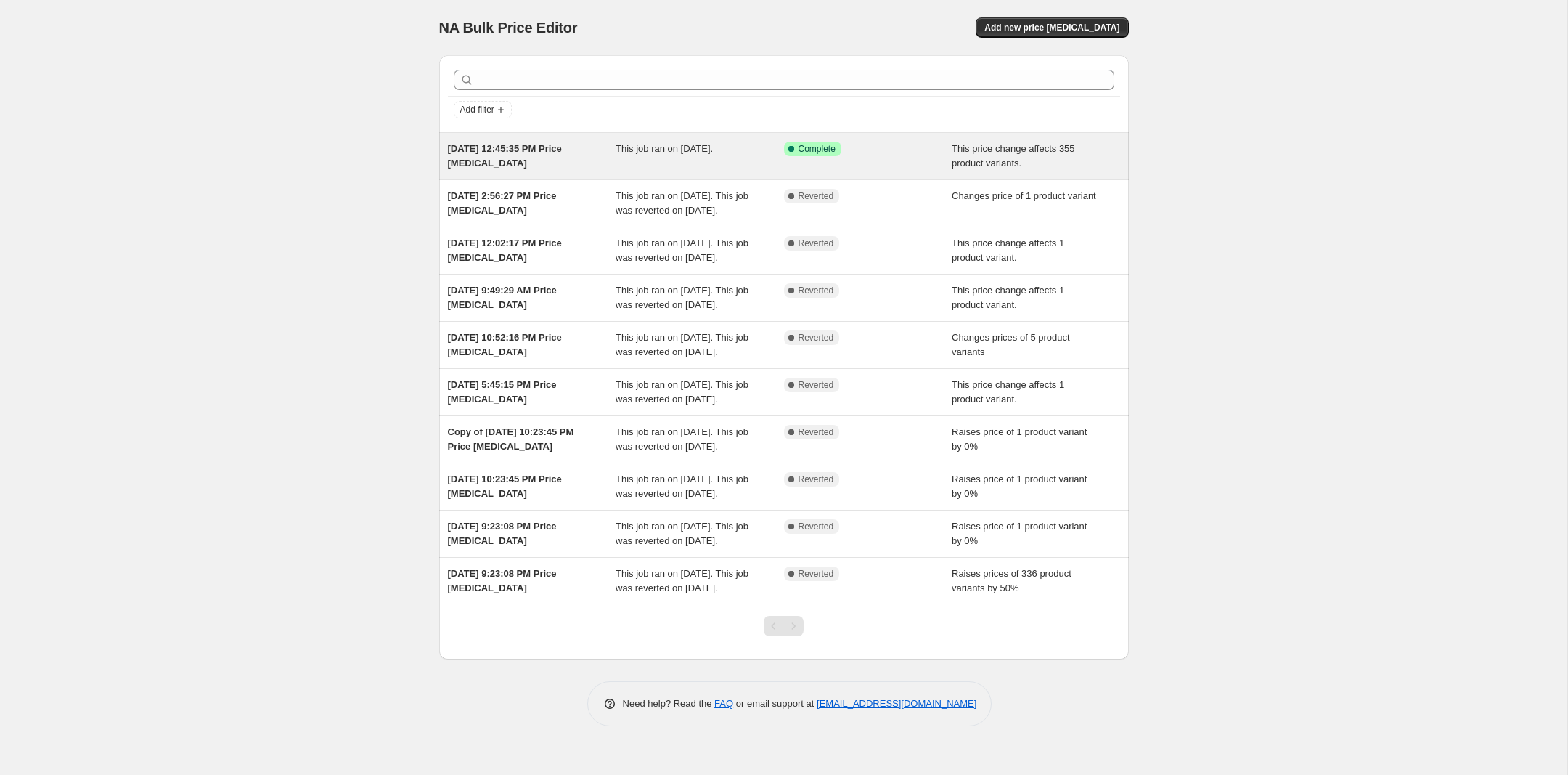
click at [689, 150] on span "This job ran on [DATE]." at bounding box center [664, 148] width 98 height 11
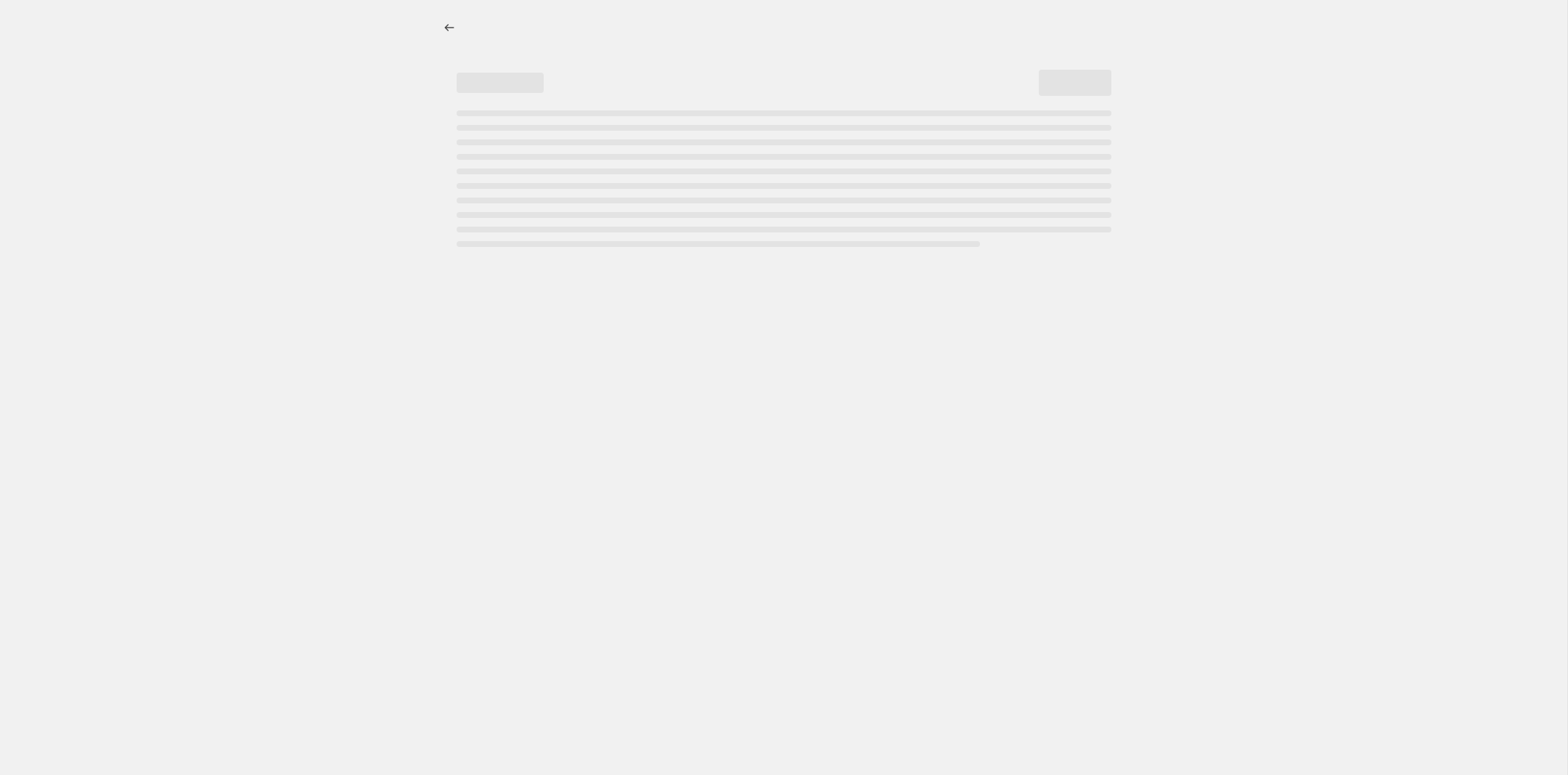
select select "no_change"
select select "pp"
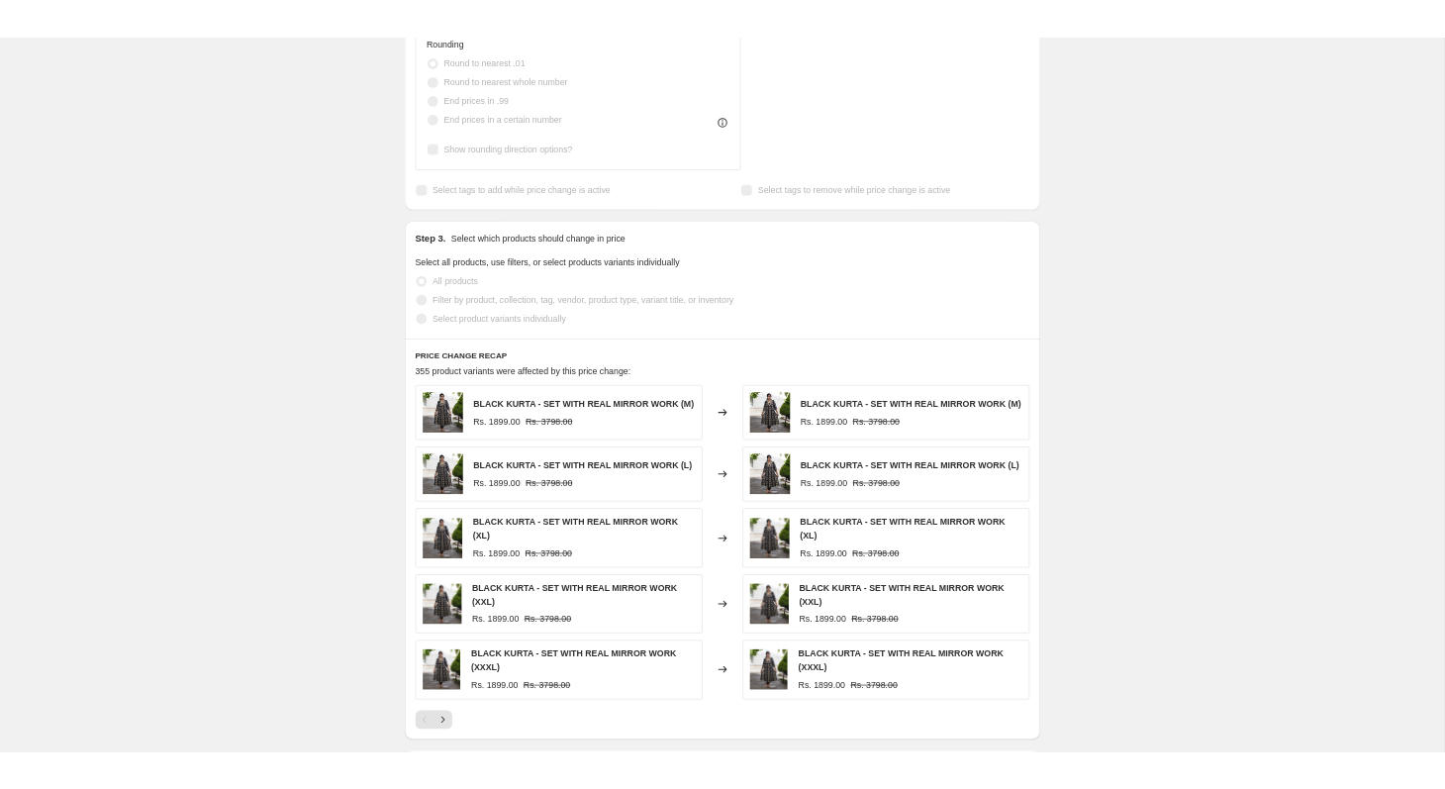
scroll to position [871, 0]
